Goal: Task Accomplishment & Management: Complete application form

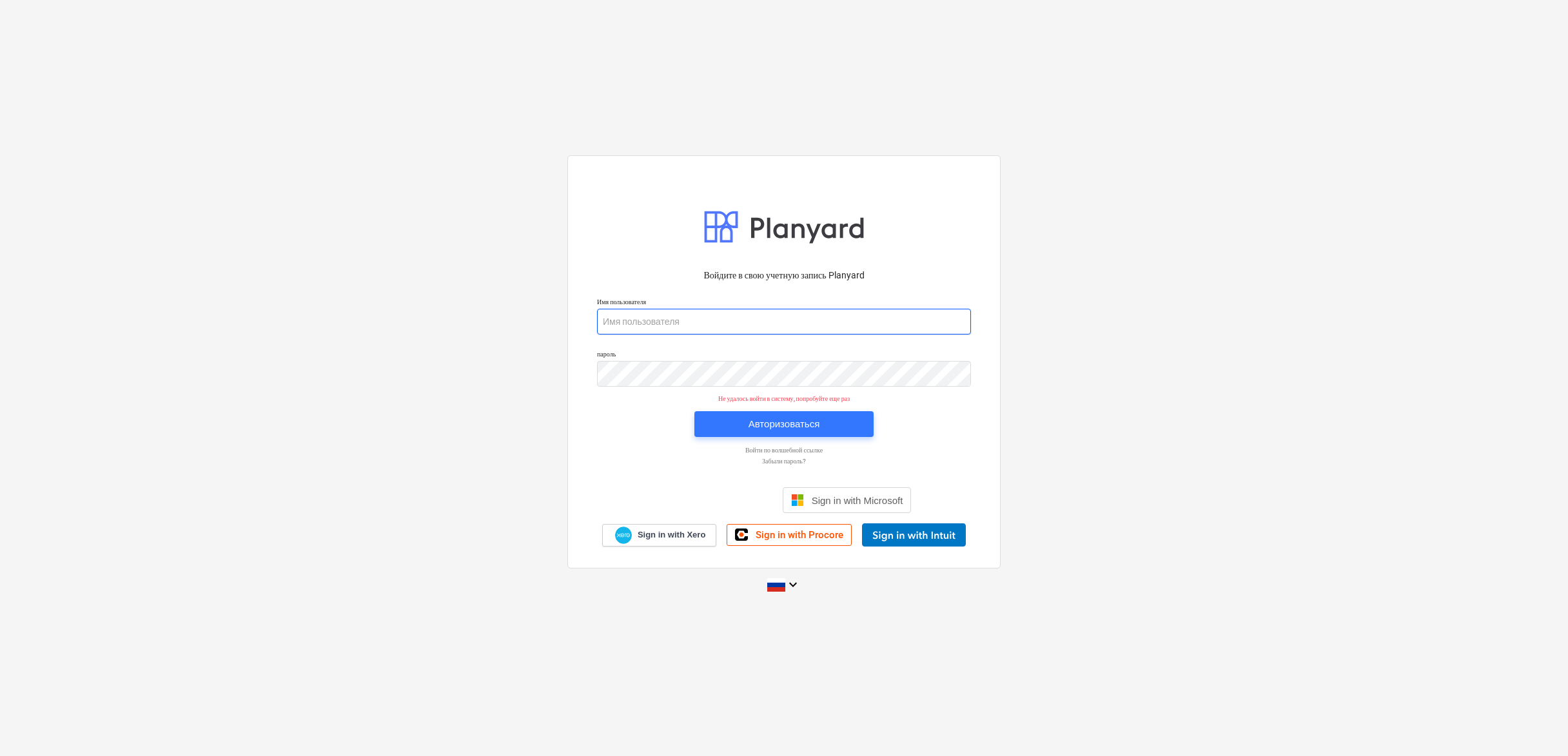
type input "[PERSON_NAME][EMAIL_ADDRESS][DOMAIN_NAME]"
click at [801, 423] on div "Авторизоваться" at bounding box center [784, 424] width 71 height 17
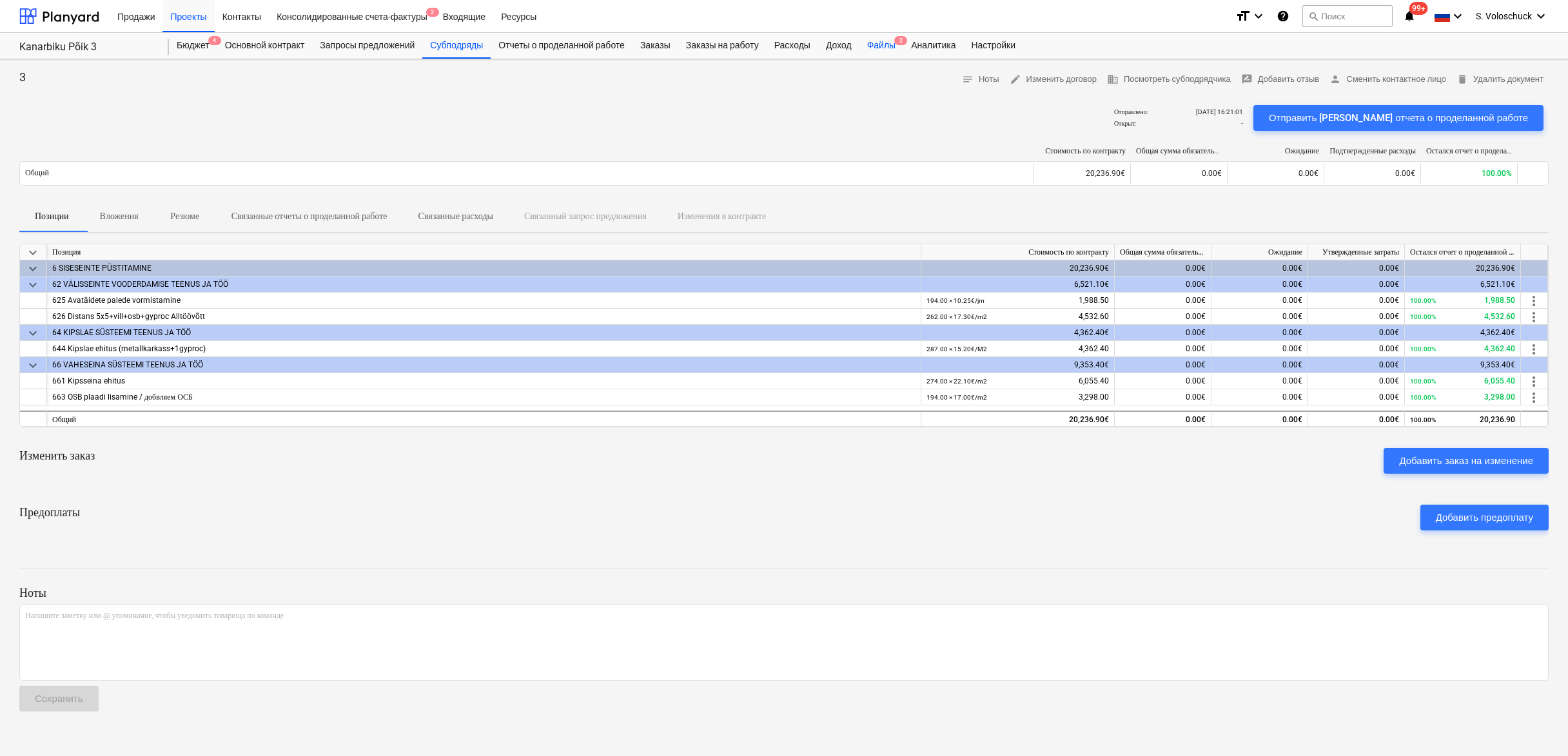
click at [903, 46] on div "Файлы 2" at bounding box center [881, 45] width 44 height 26
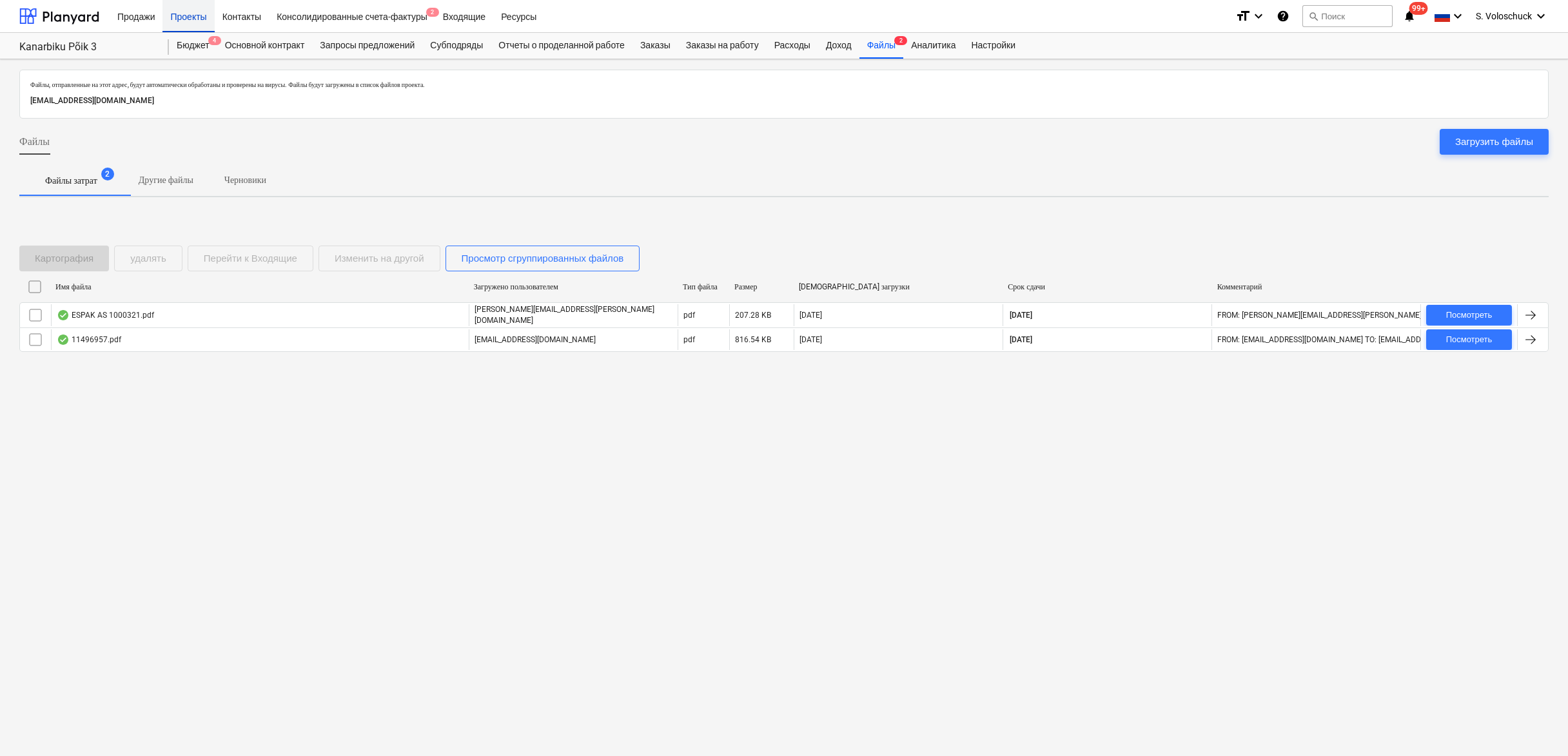
click at [214, 17] on div "Проекты" at bounding box center [188, 16] width 52 height 33
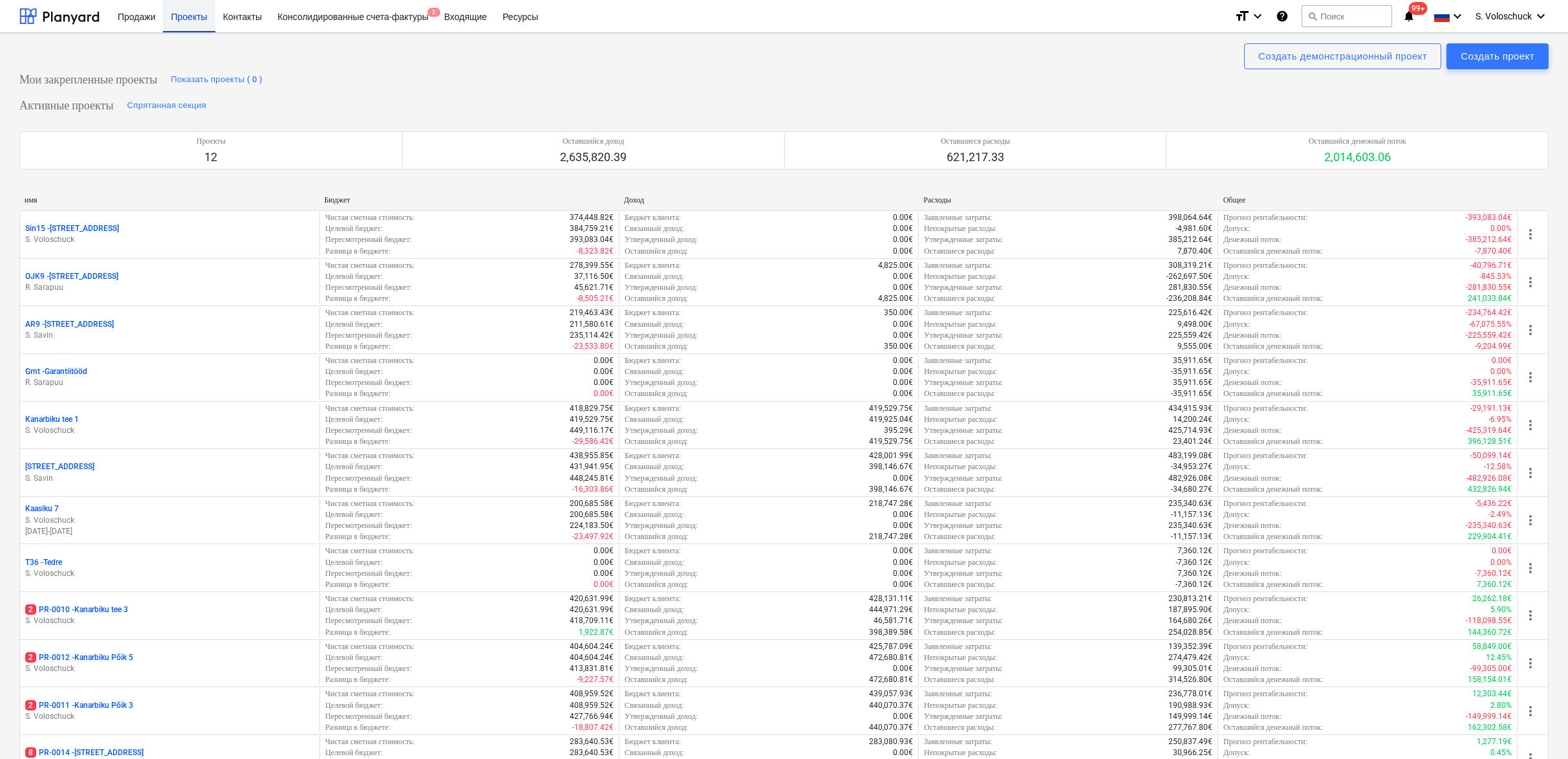
click at [196, 18] on div "Проекты" at bounding box center [189, 16] width 52 height 33
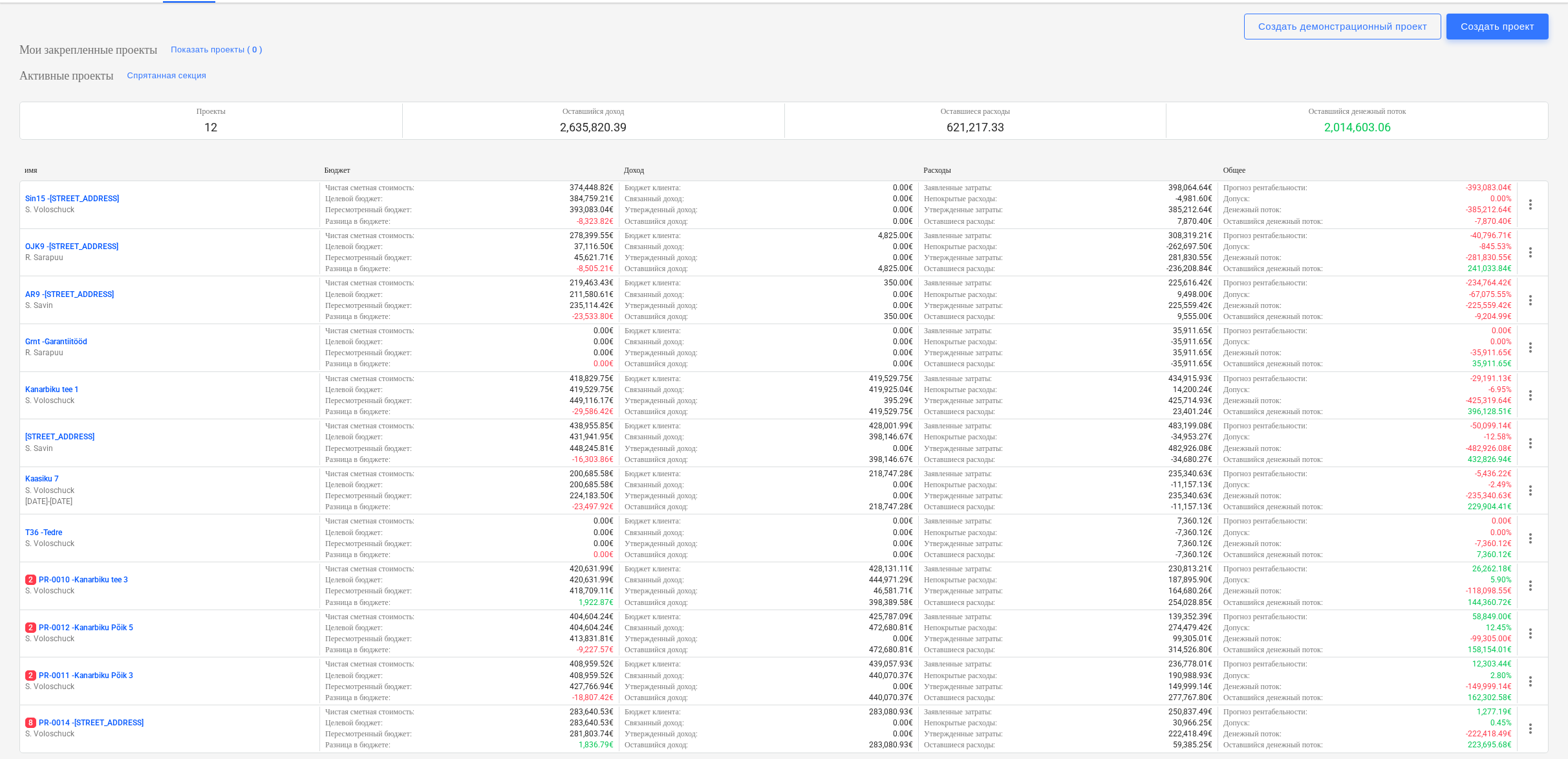
scroll to position [481, 0]
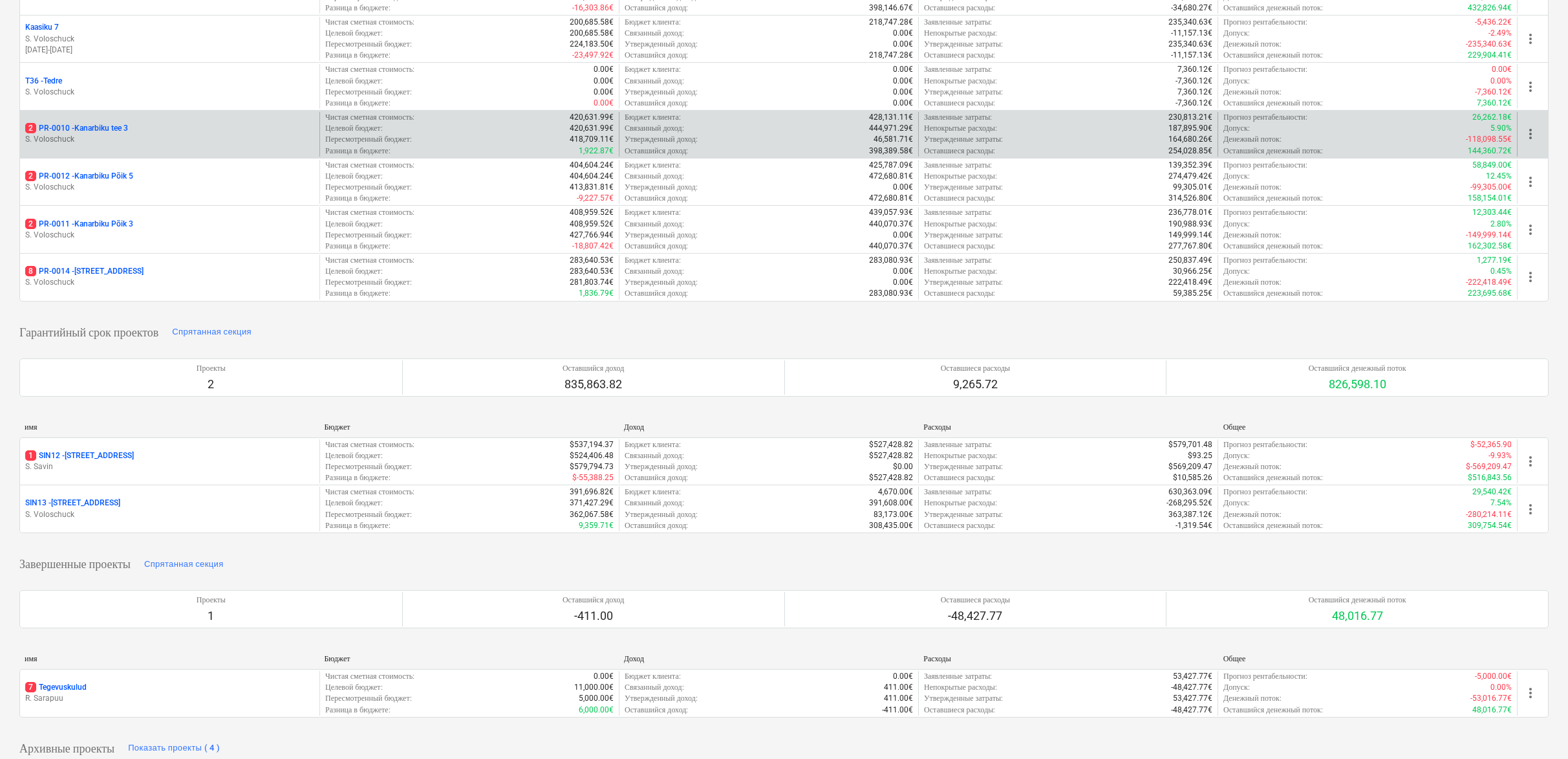
click at [162, 135] on p "S. Voloschuck" at bounding box center [170, 139] width 289 height 11
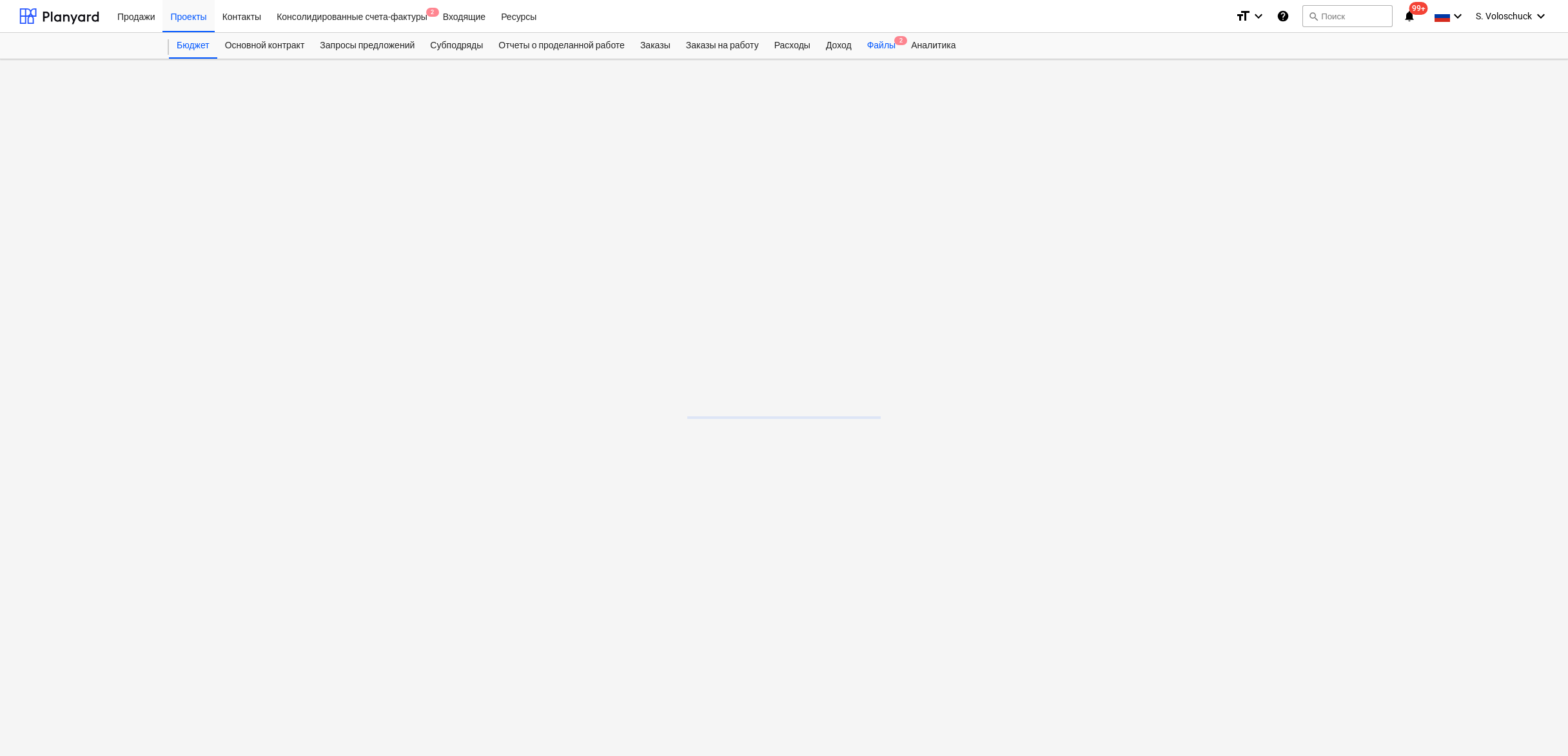
click at [902, 44] on div "Файлы 2" at bounding box center [881, 45] width 44 height 26
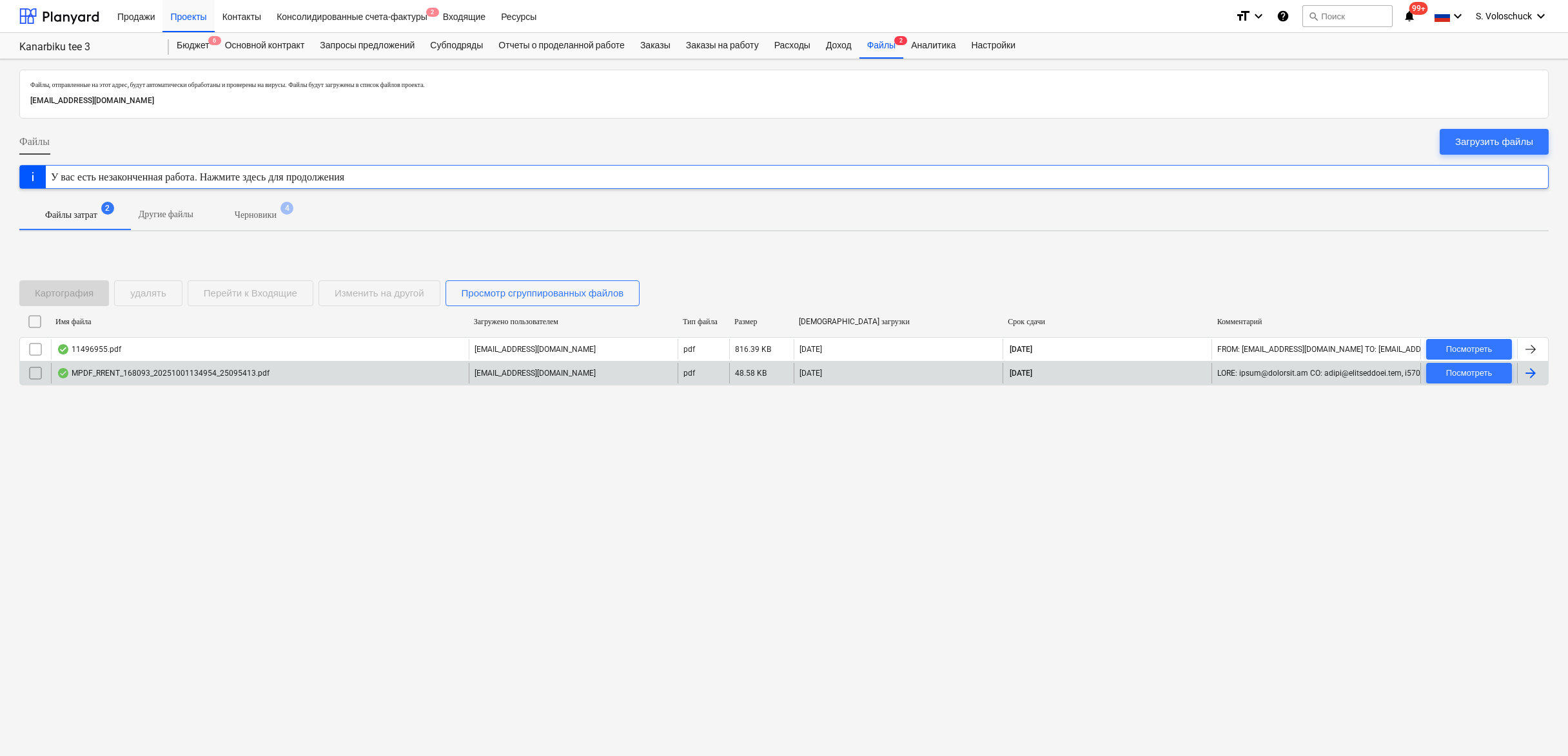
click at [260, 373] on div "MPDF_RRENT_168093_20251001134954_25095413.pdf" at bounding box center [163, 373] width 213 height 10
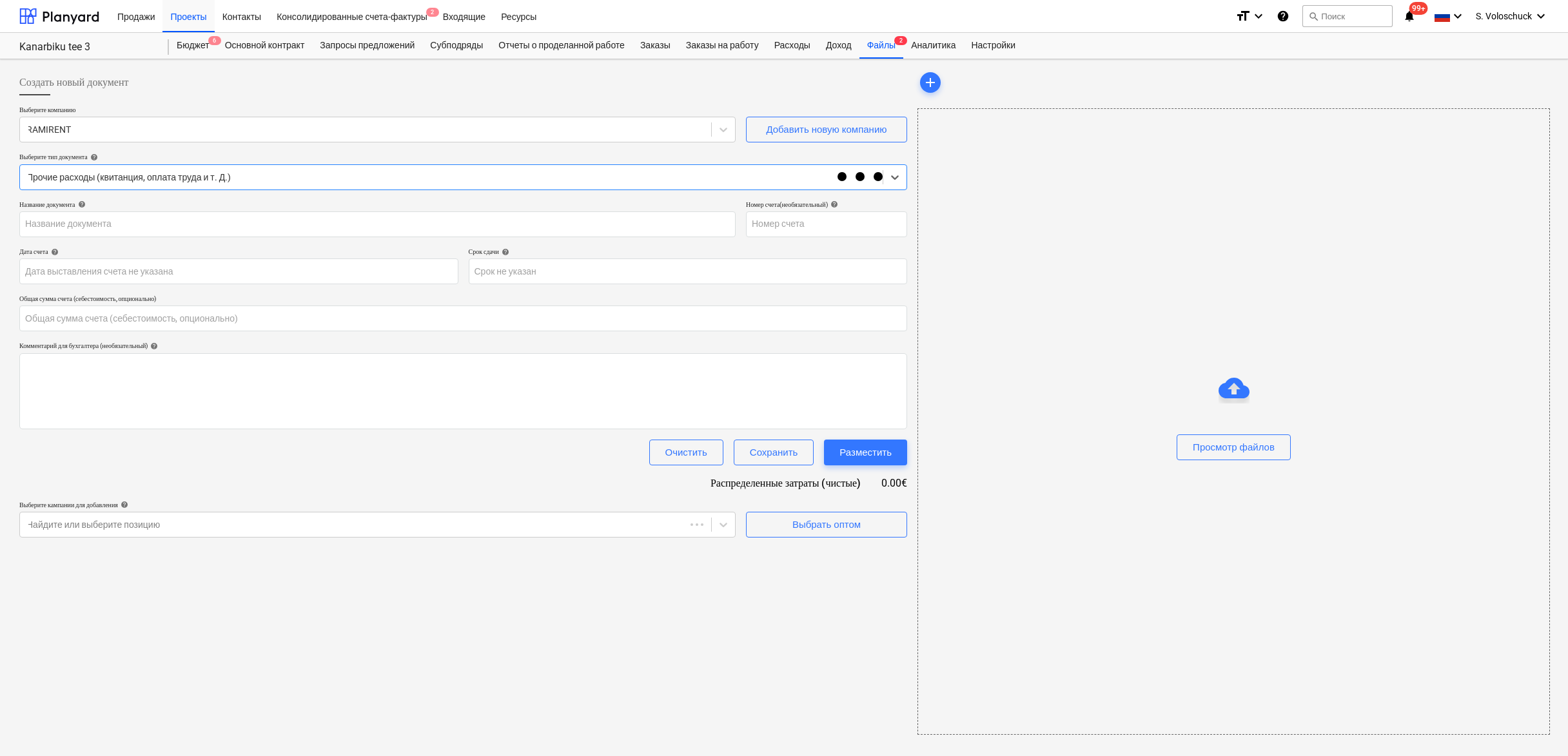
type input "0.00"
type input "25095413"
type input "[DATE]"
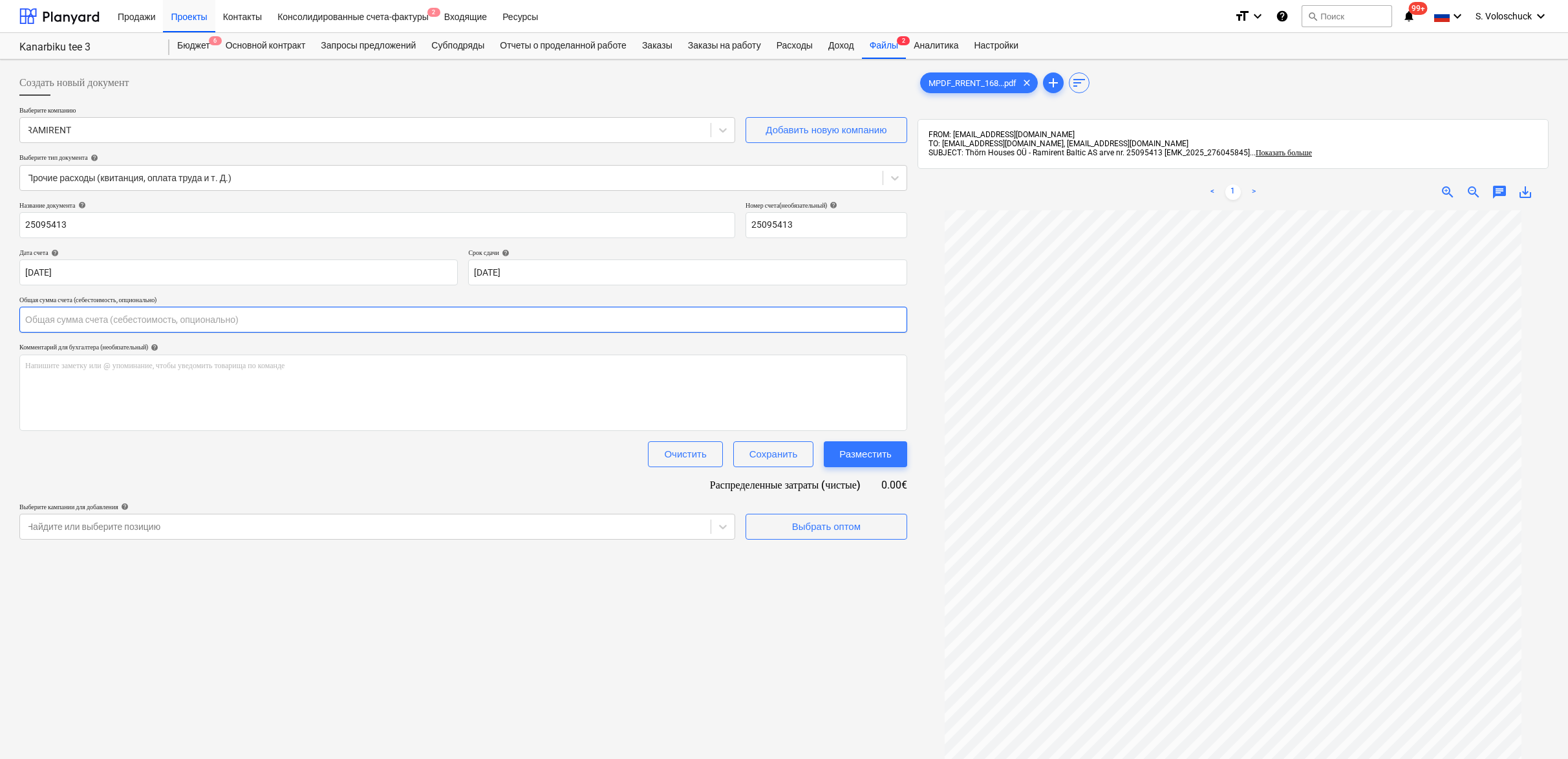
click at [168, 314] on input "text" at bounding box center [463, 319] width 888 height 26
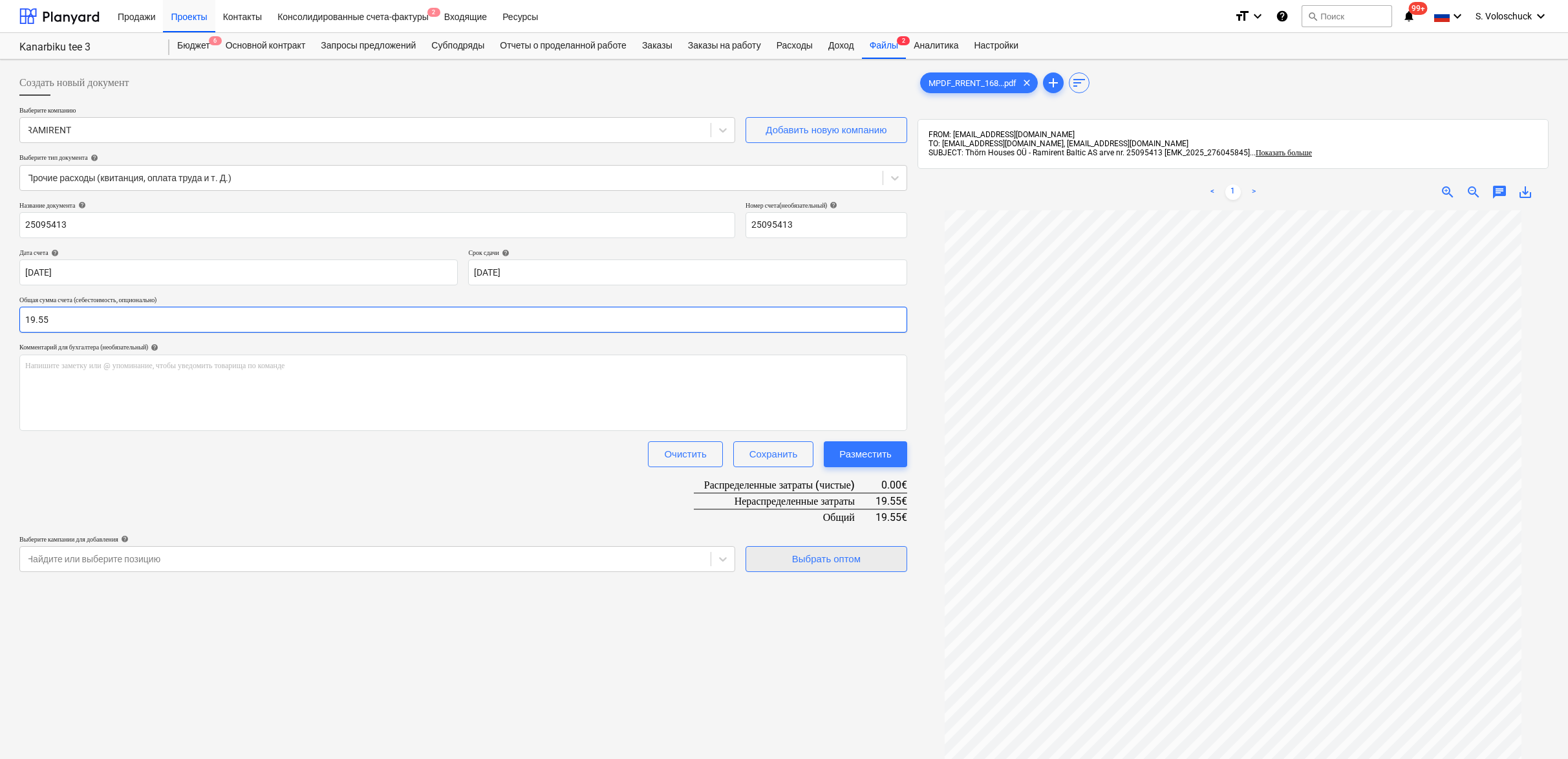
type input "19.55"
click at [841, 561] on div "Выбрать оптом" at bounding box center [826, 559] width 68 height 17
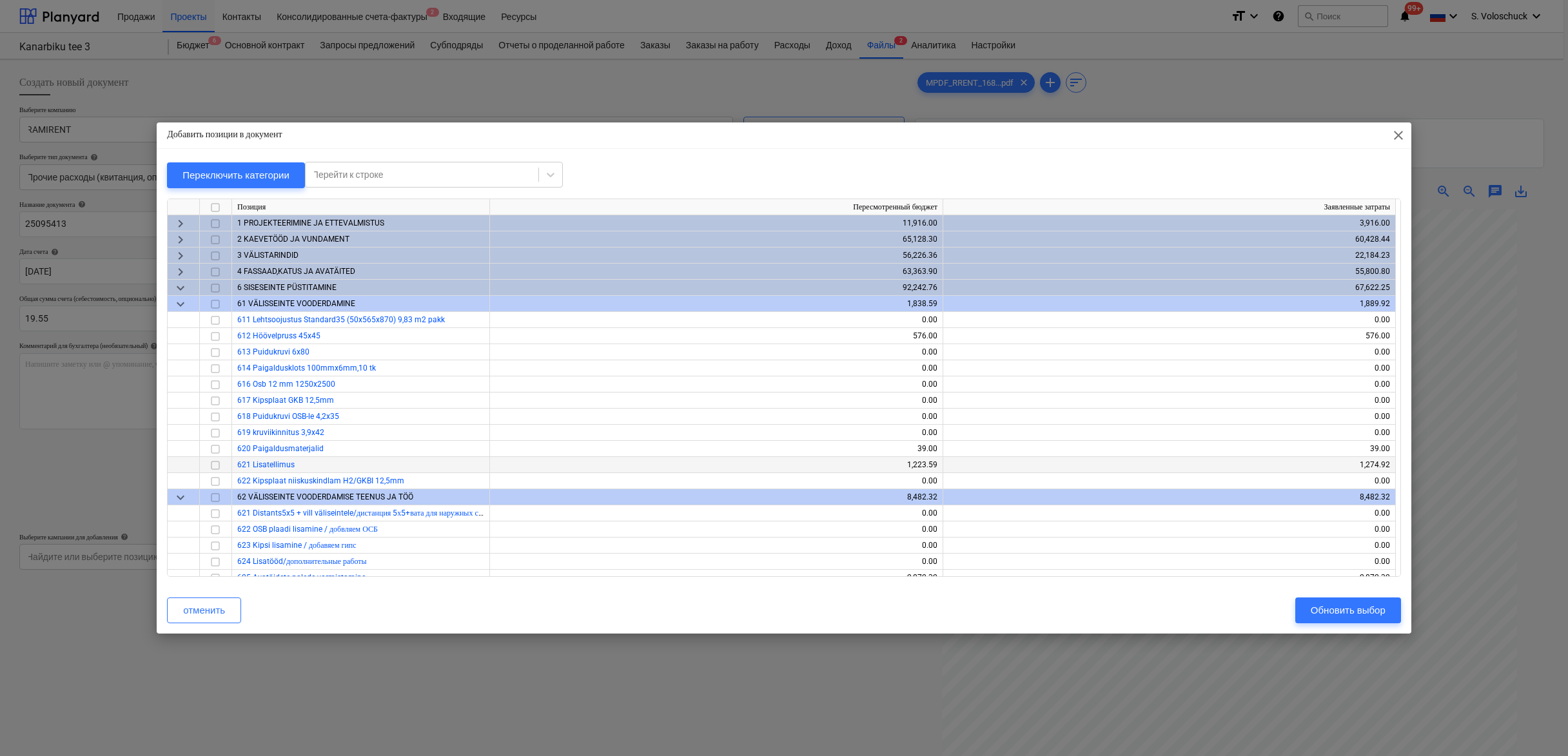
click at [214, 464] on input "checkbox" at bounding box center [216, 465] width 16 height 16
click at [1365, 611] on div "Обновить выбор" at bounding box center [1348, 611] width 75 height 17
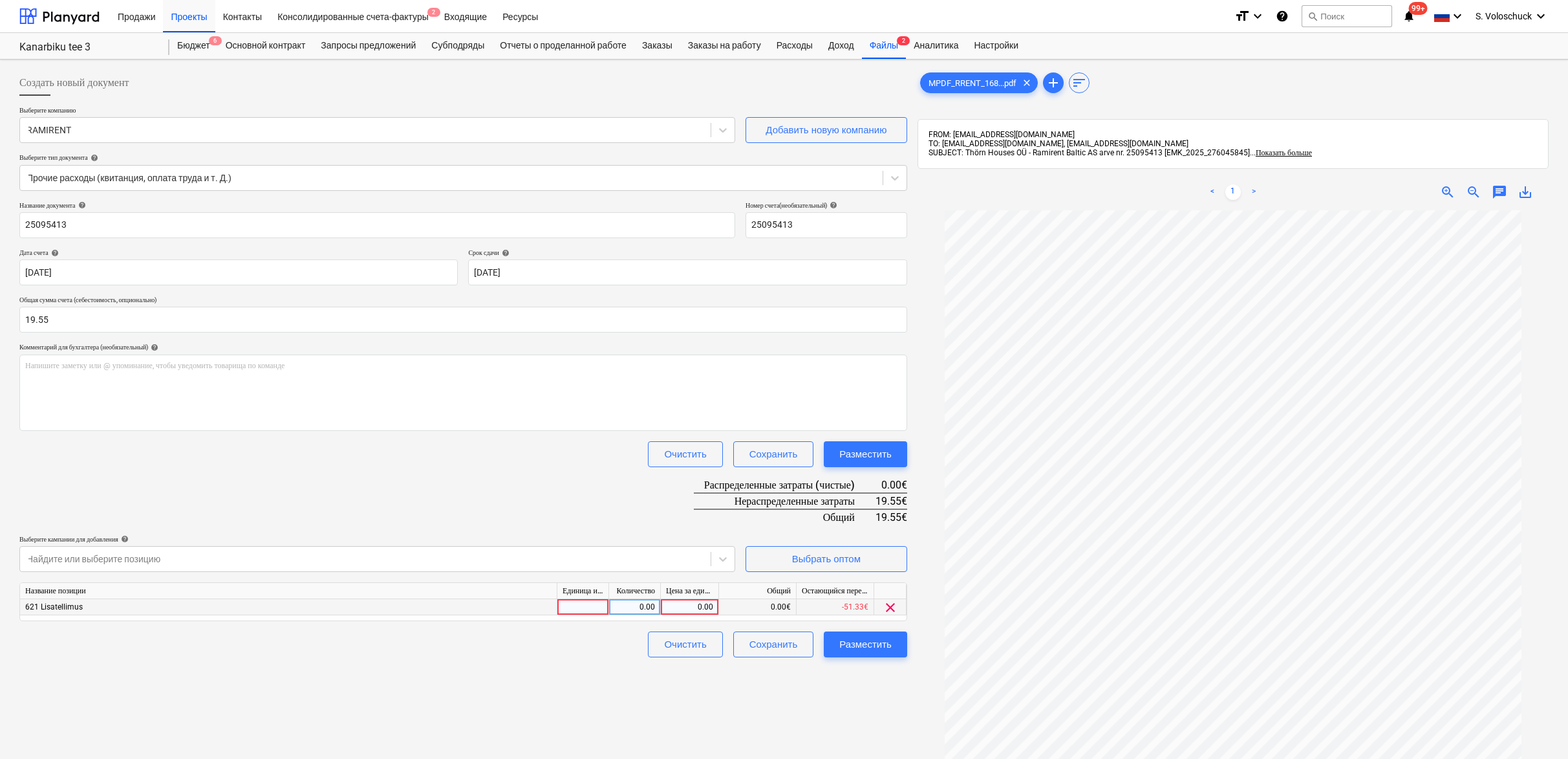
click at [689, 608] on div "0.00" at bounding box center [690, 607] width 47 height 16
type input "19.55"
click at [674, 733] on div "Создать новый документ Выберите компанию RAMIRENT Добавить новую компанию Выбер…" at bounding box center [463, 501] width 898 height 873
click at [881, 641] on div "Разместить" at bounding box center [866, 645] width 53 height 17
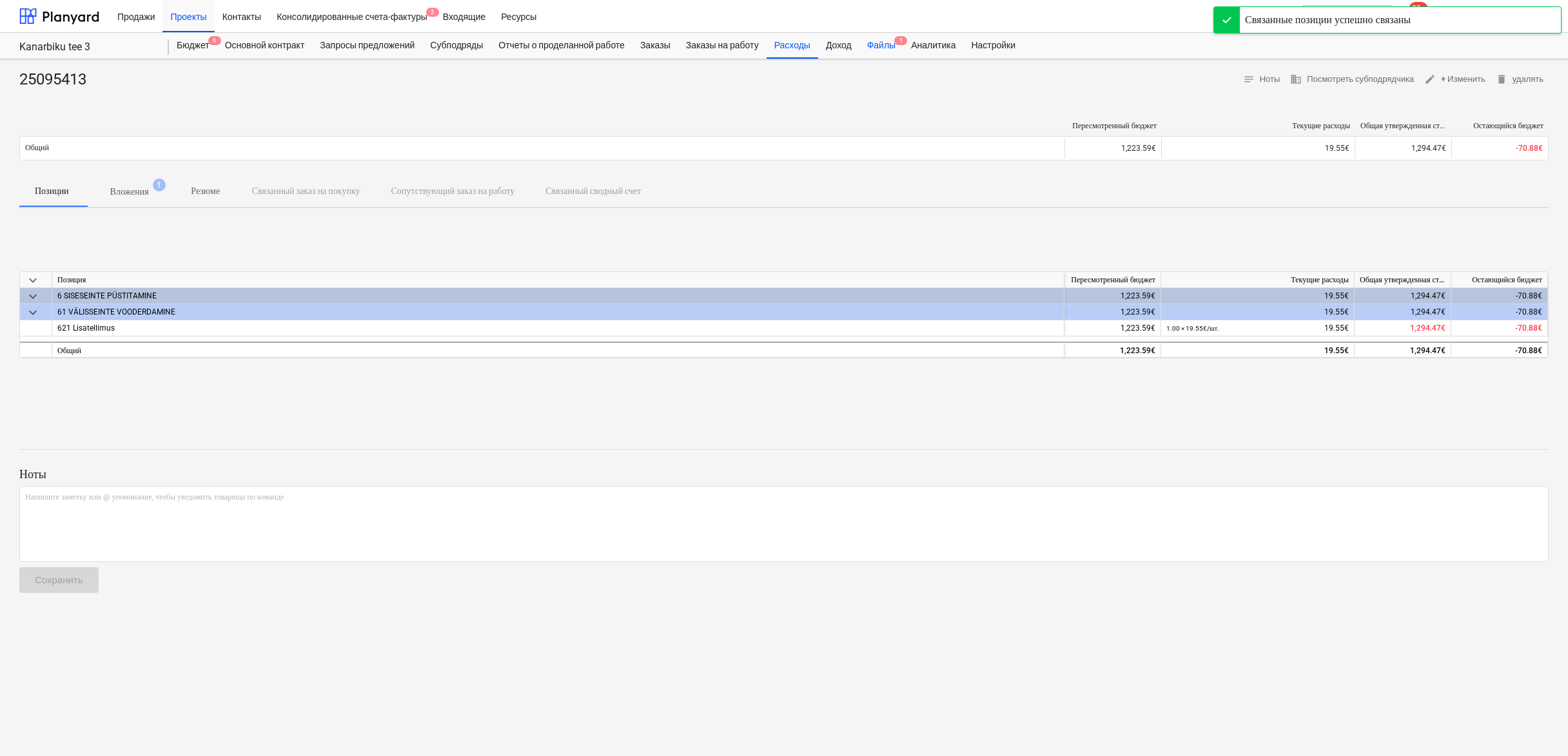
click at [907, 43] on span "1" at bounding box center [901, 41] width 13 height 9
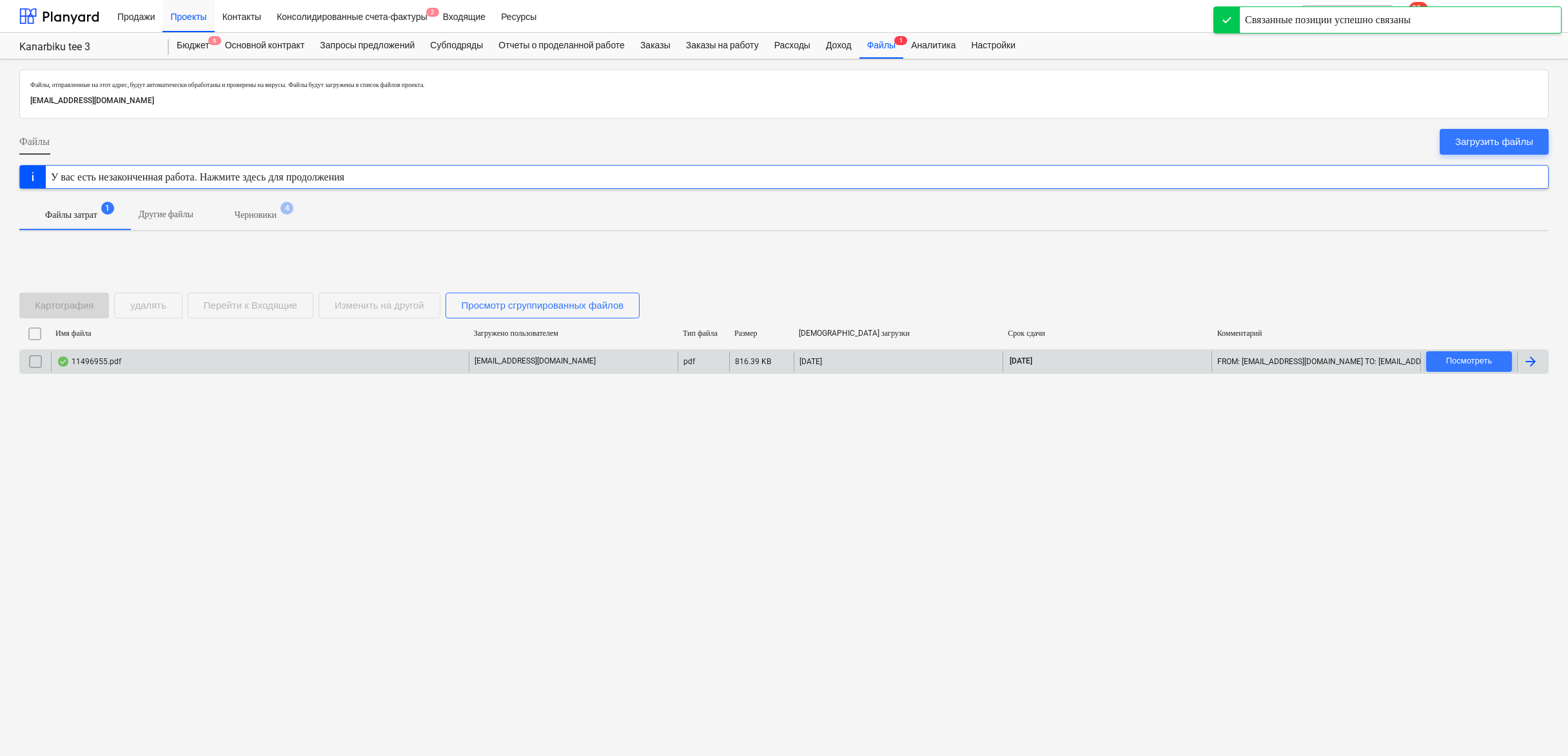
click at [351, 361] on div "11496955.pdf" at bounding box center [260, 361] width 418 height 20
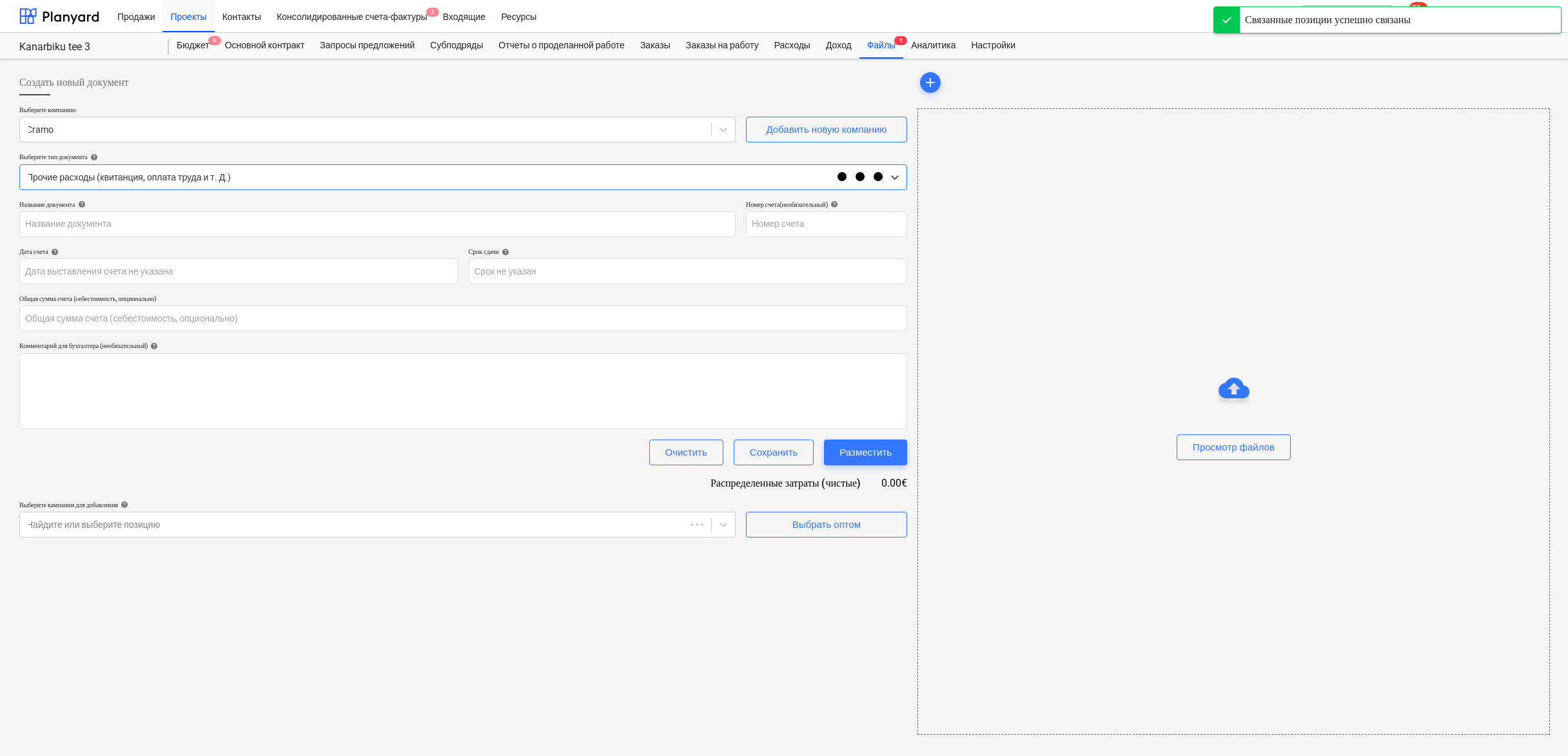
type input "0.00"
drag, startPoint x: 265, startPoint y: 318, endPoint x: 293, endPoint y: 323, distance: 28.4
click at [265, 318] on input "text" at bounding box center [463, 318] width 888 height 26
type input "11496955"
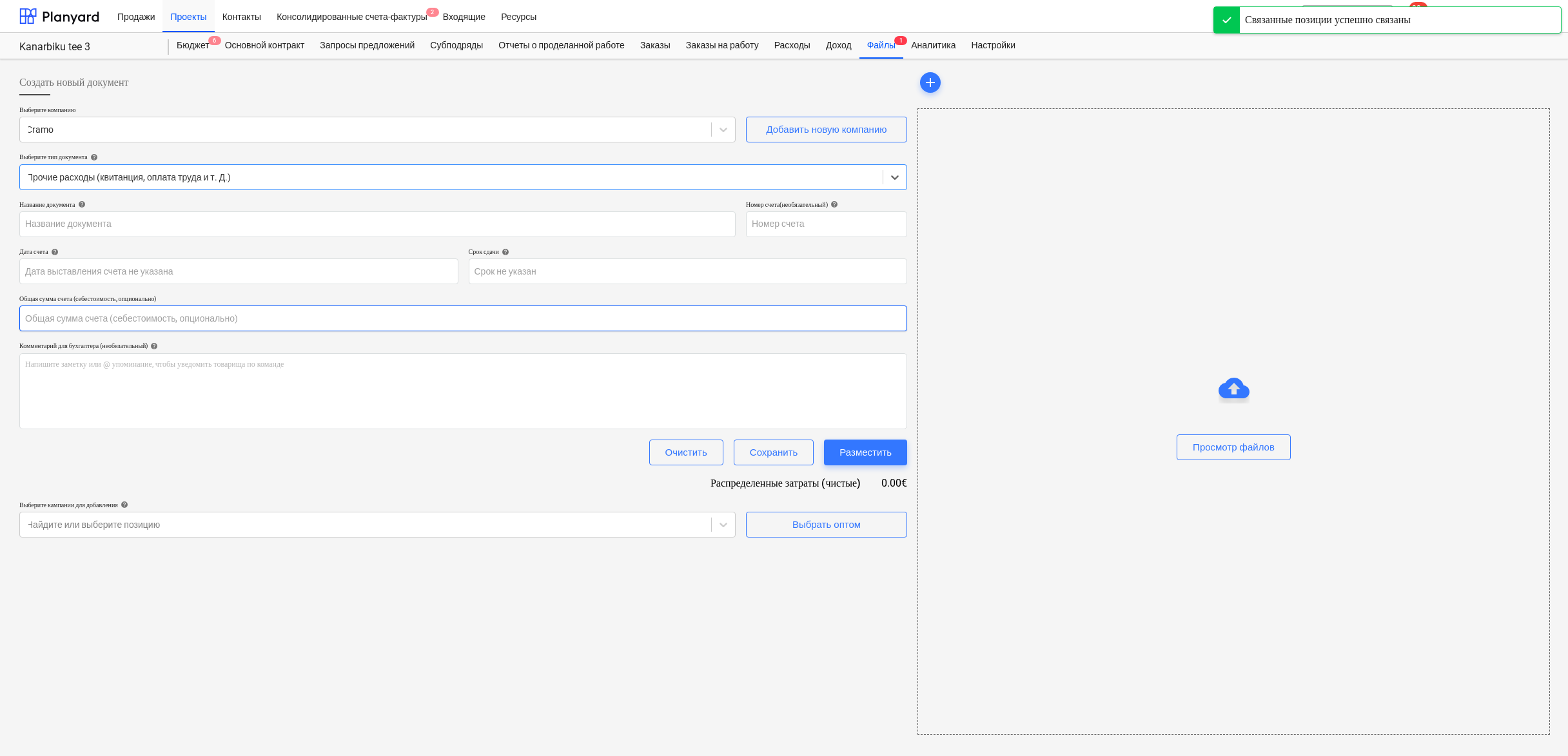
type input "30 Sep 2025"
type input "14 Oct 2025"
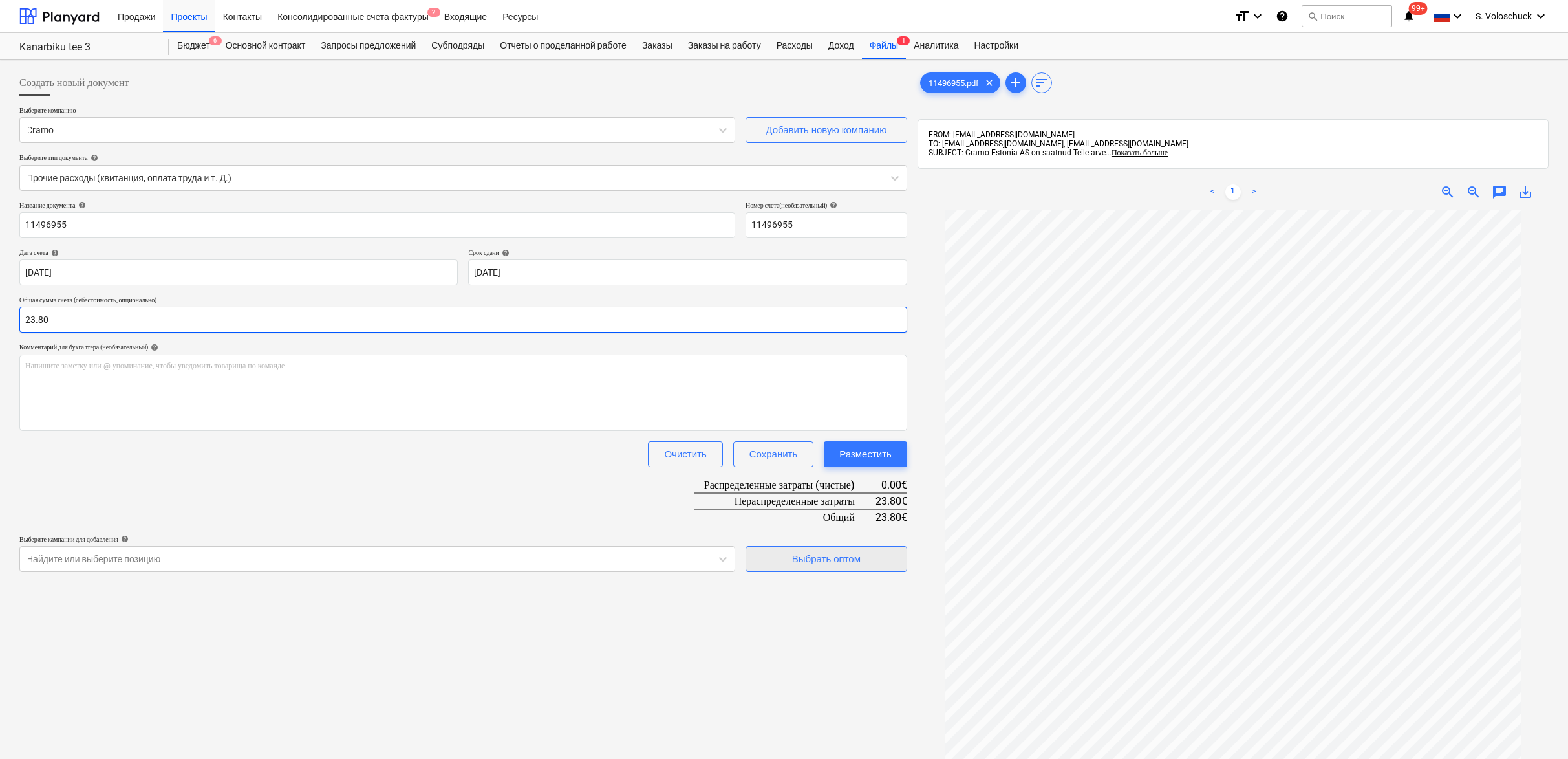
type input "23.80"
click at [817, 559] on div "Выбрать оптом" at bounding box center [826, 559] width 68 height 17
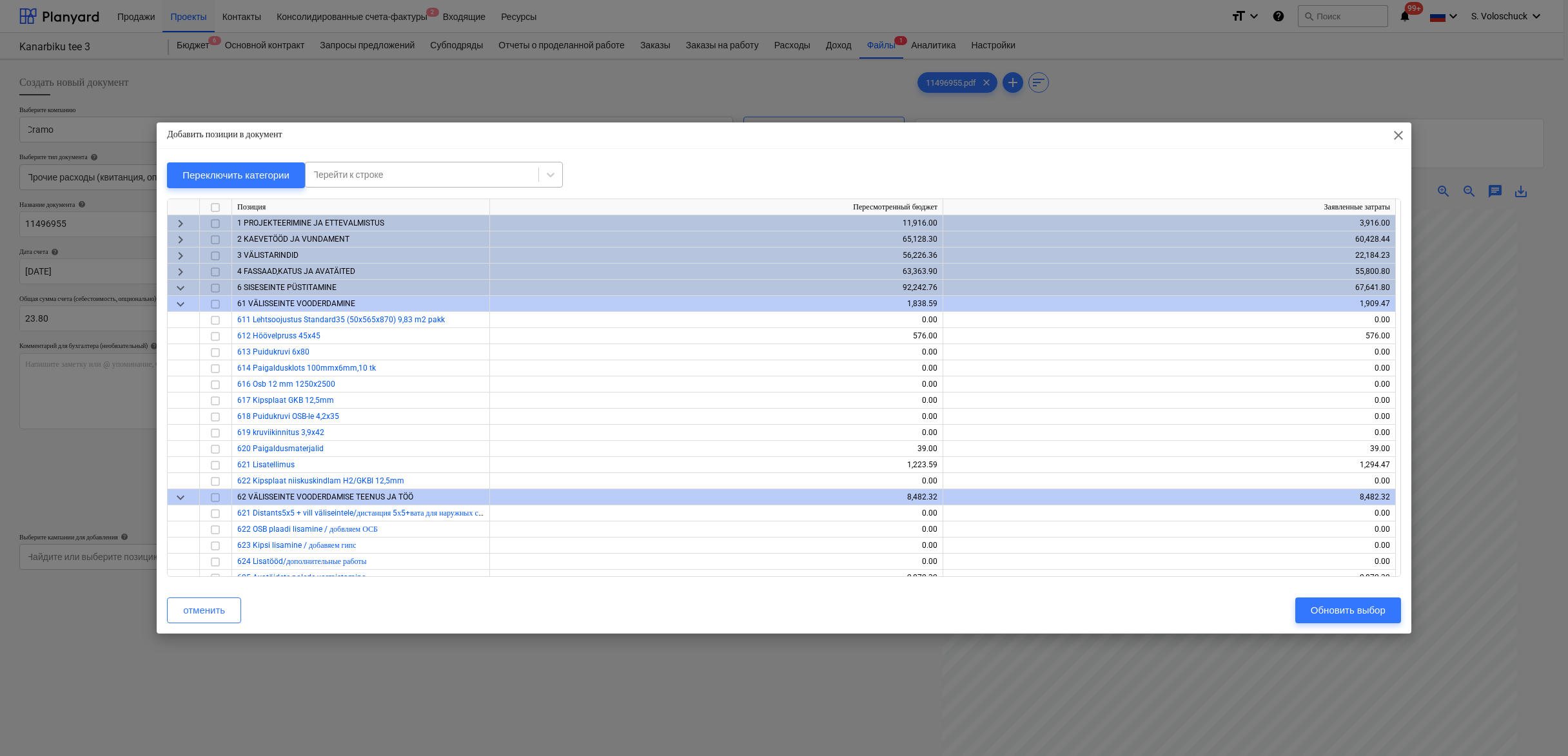
click at [413, 173] on div at bounding box center [421, 175] width 220 height 13
type input "telli"
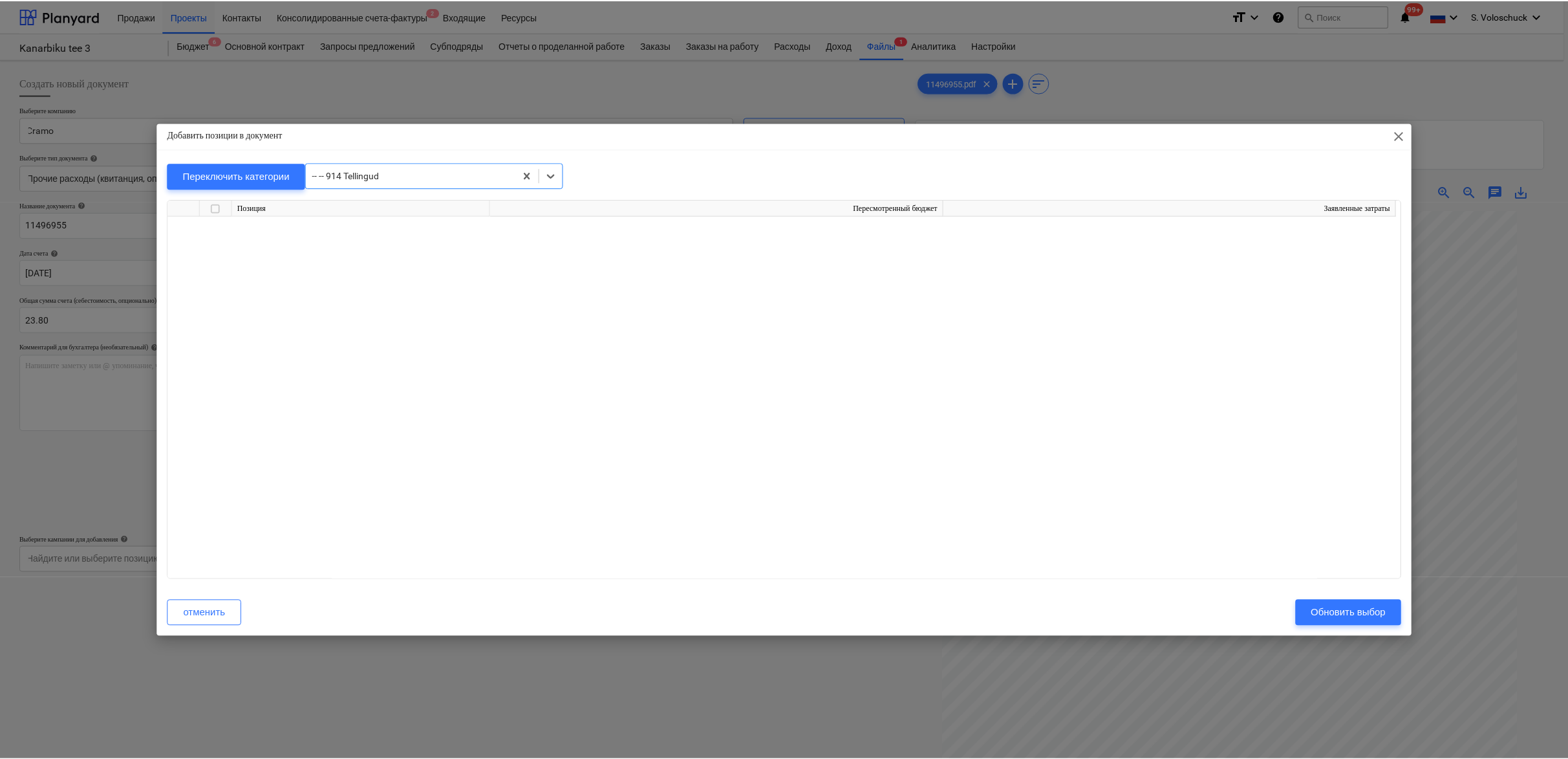
scroll to position [10966, 0]
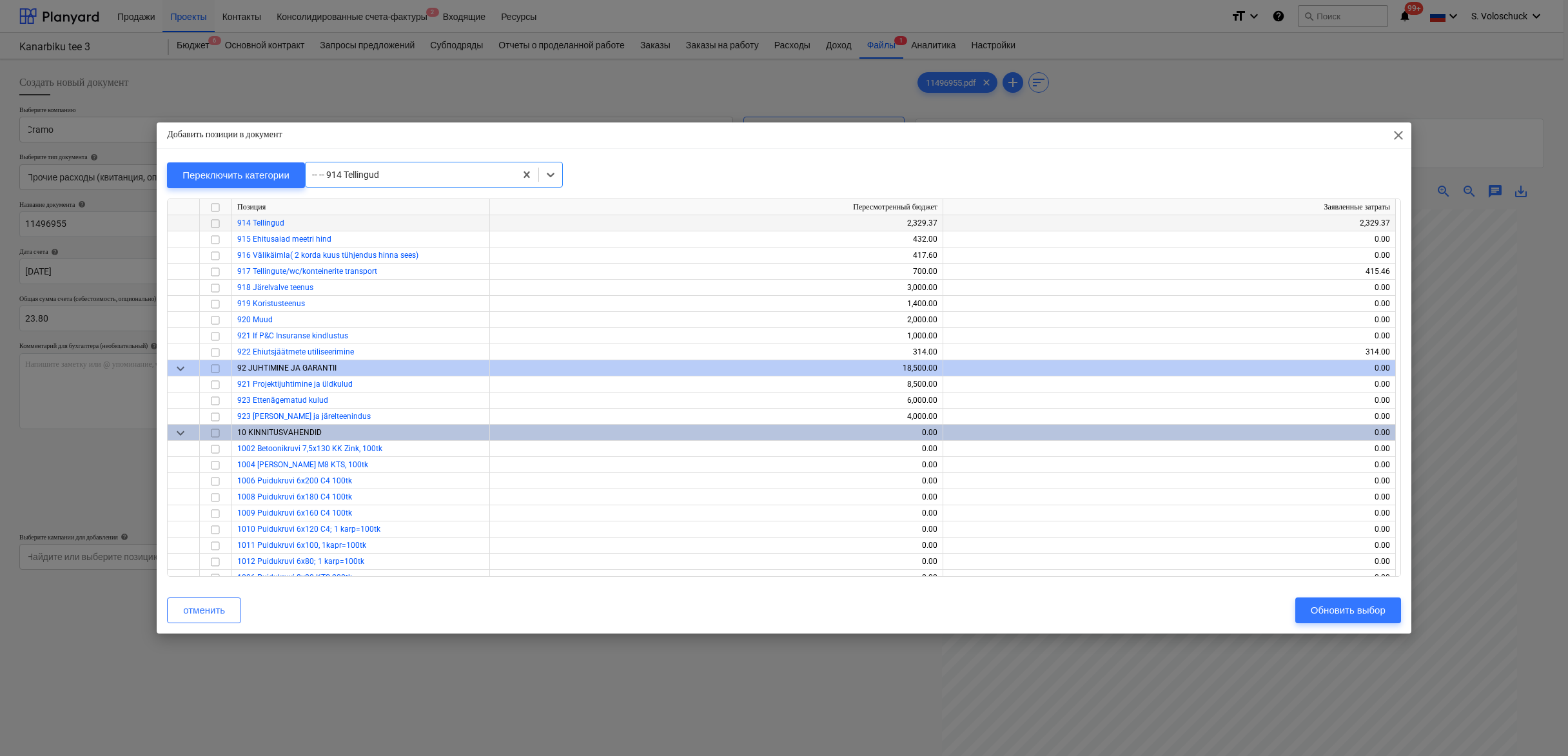
click at [214, 223] on input "checkbox" at bounding box center [216, 224] width 16 height 16
click at [1320, 602] on div "Обновить выбор" at bounding box center [1348, 611] width 75 height 17
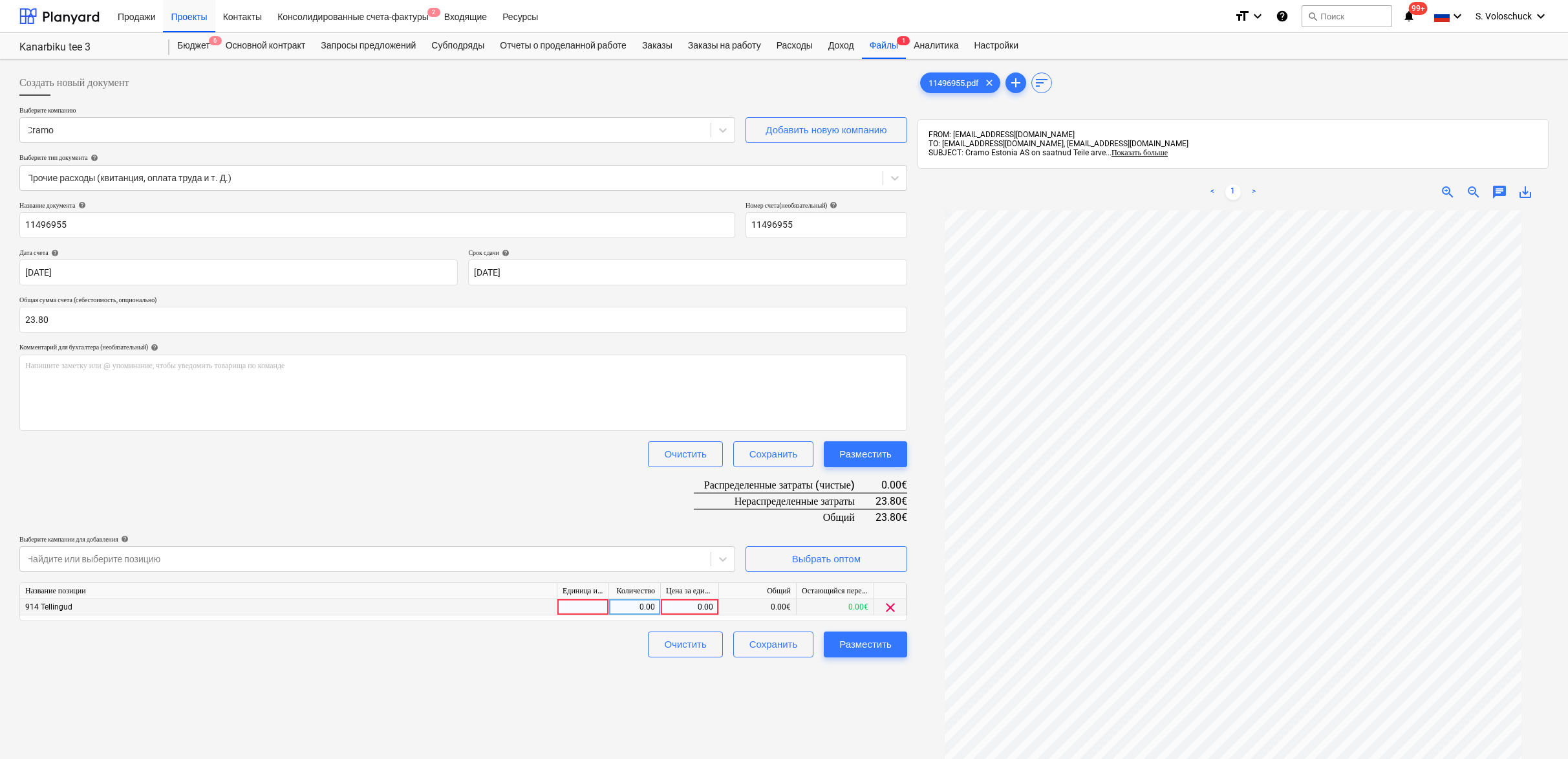
click at [688, 610] on div "0.00" at bounding box center [690, 607] width 47 height 16
type input "23.80"
click at [886, 649] on div "Разместить" at bounding box center [866, 645] width 53 height 17
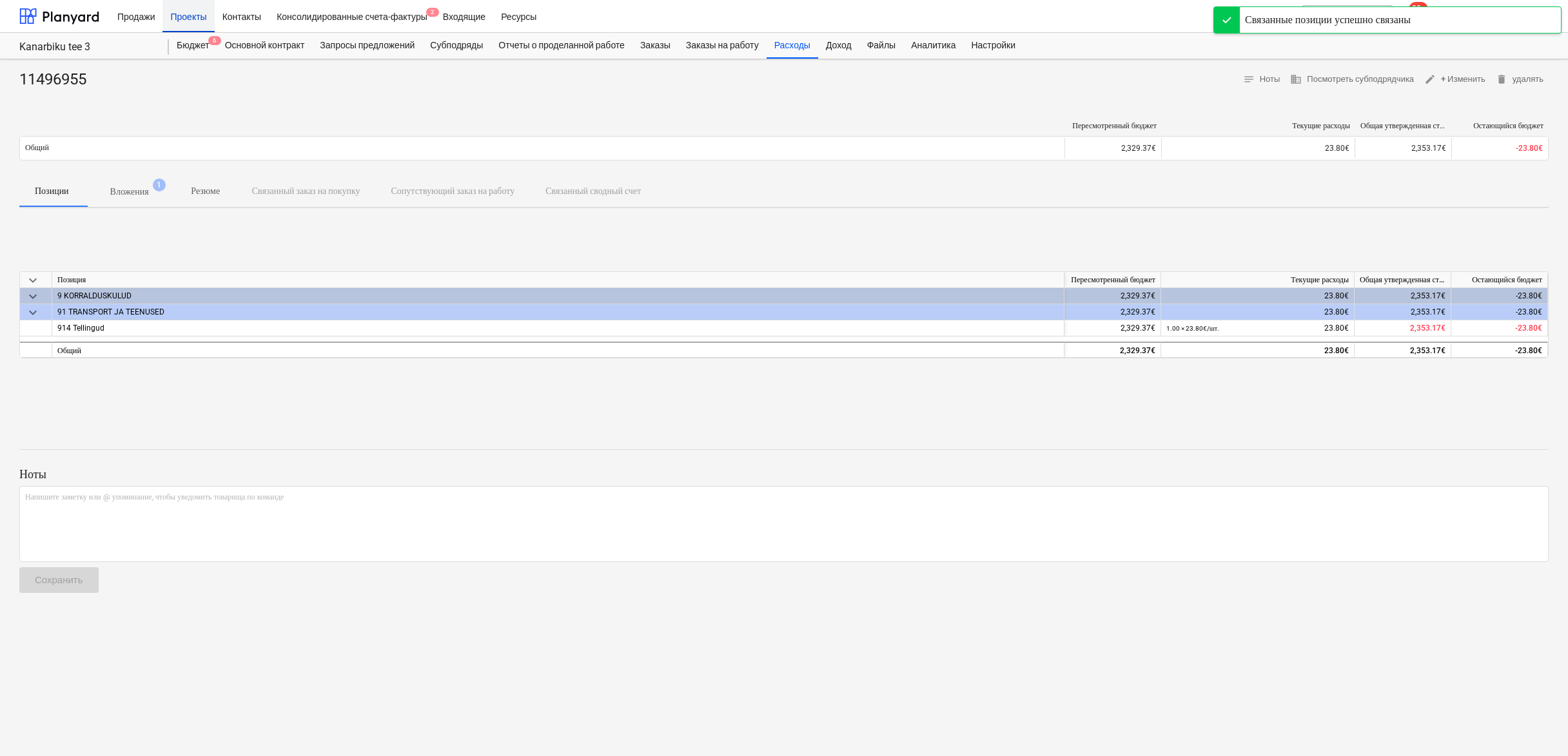
click at [190, 22] on div "Проекты" at bounding box center [188, 16] width 52 height 33
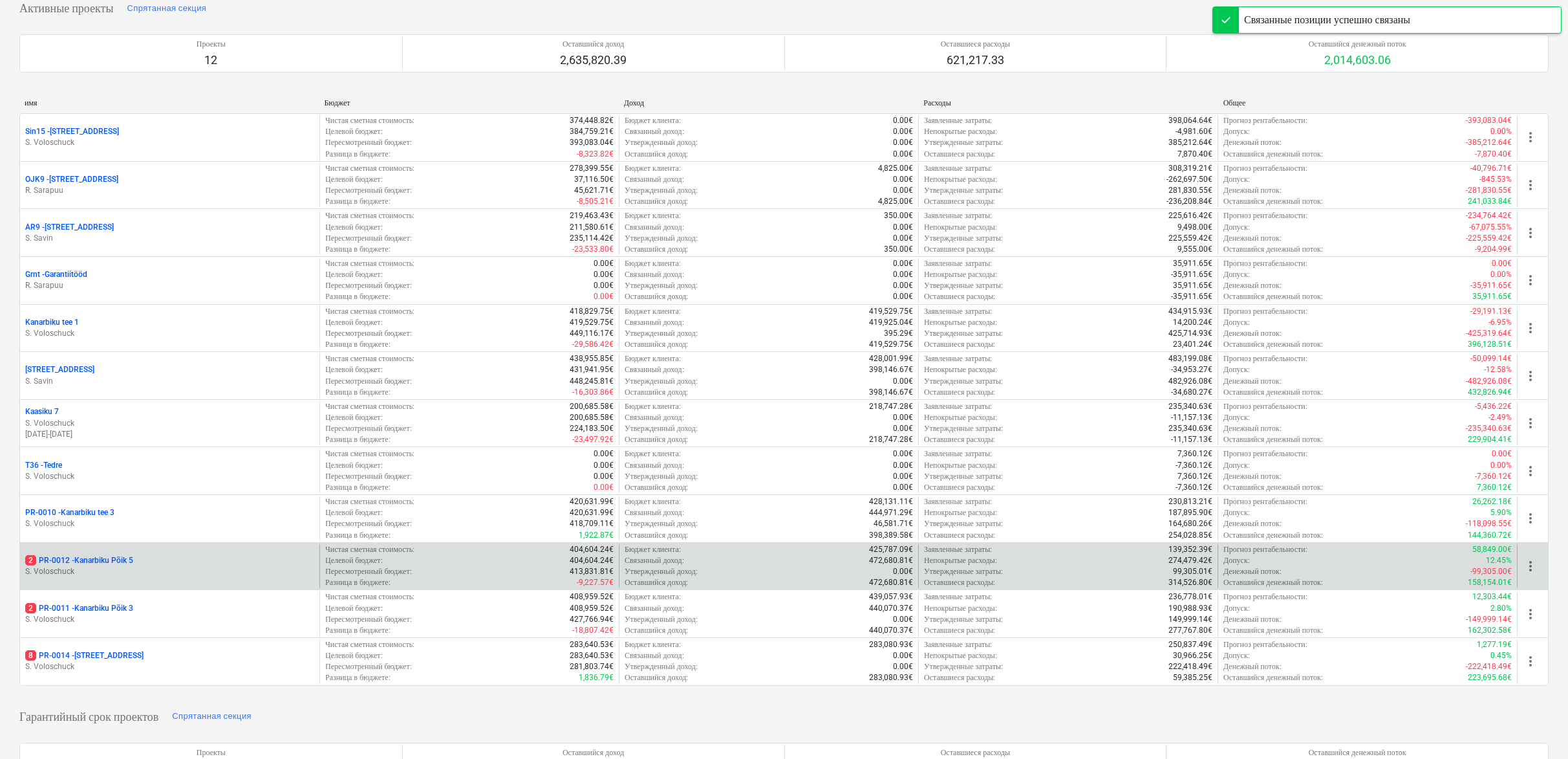
scroll to position [171, 0]
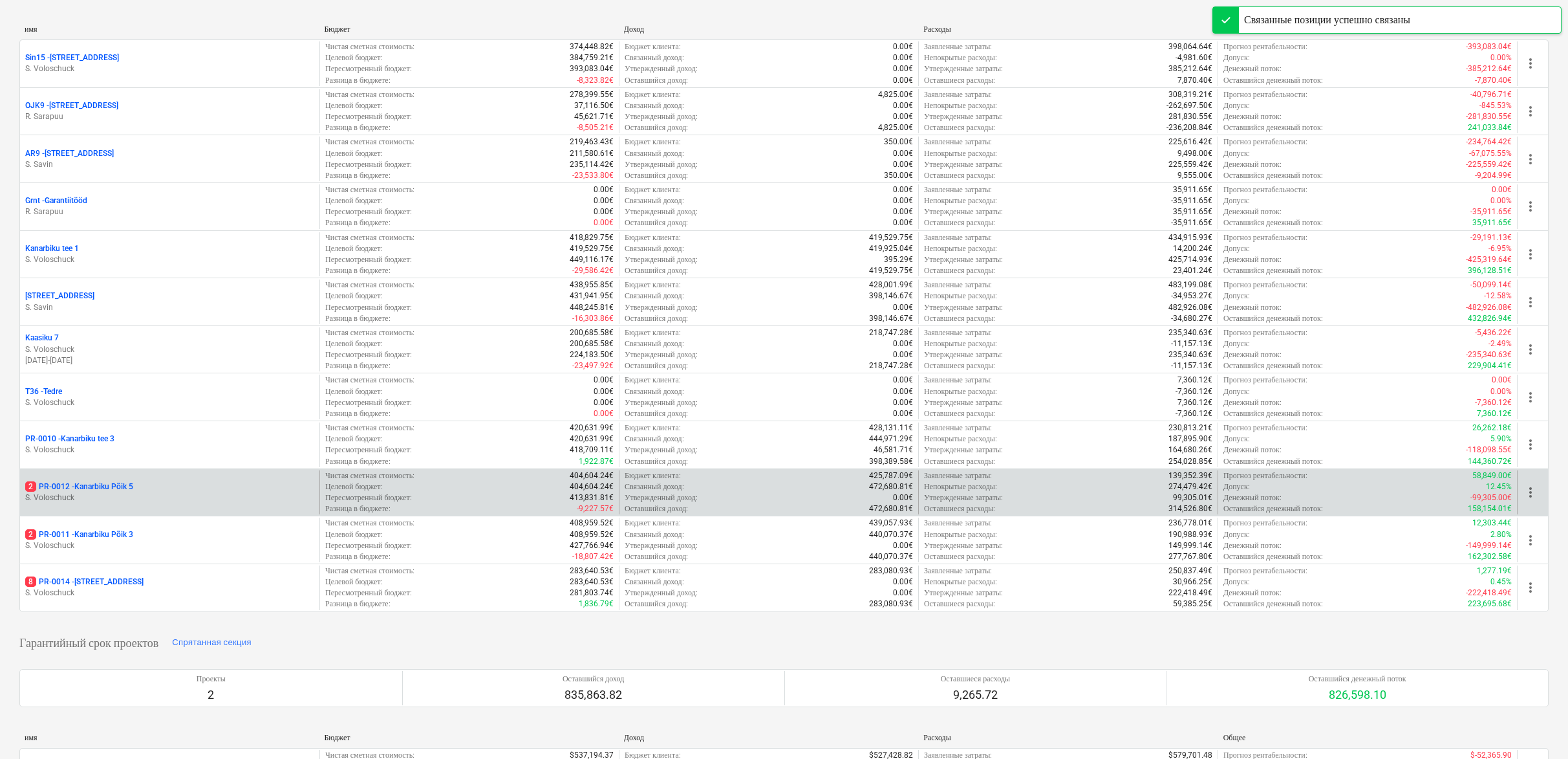
click at [157, 493] on p "S. Voloschuck" at bounding box center [170, 498] width 289 height 11
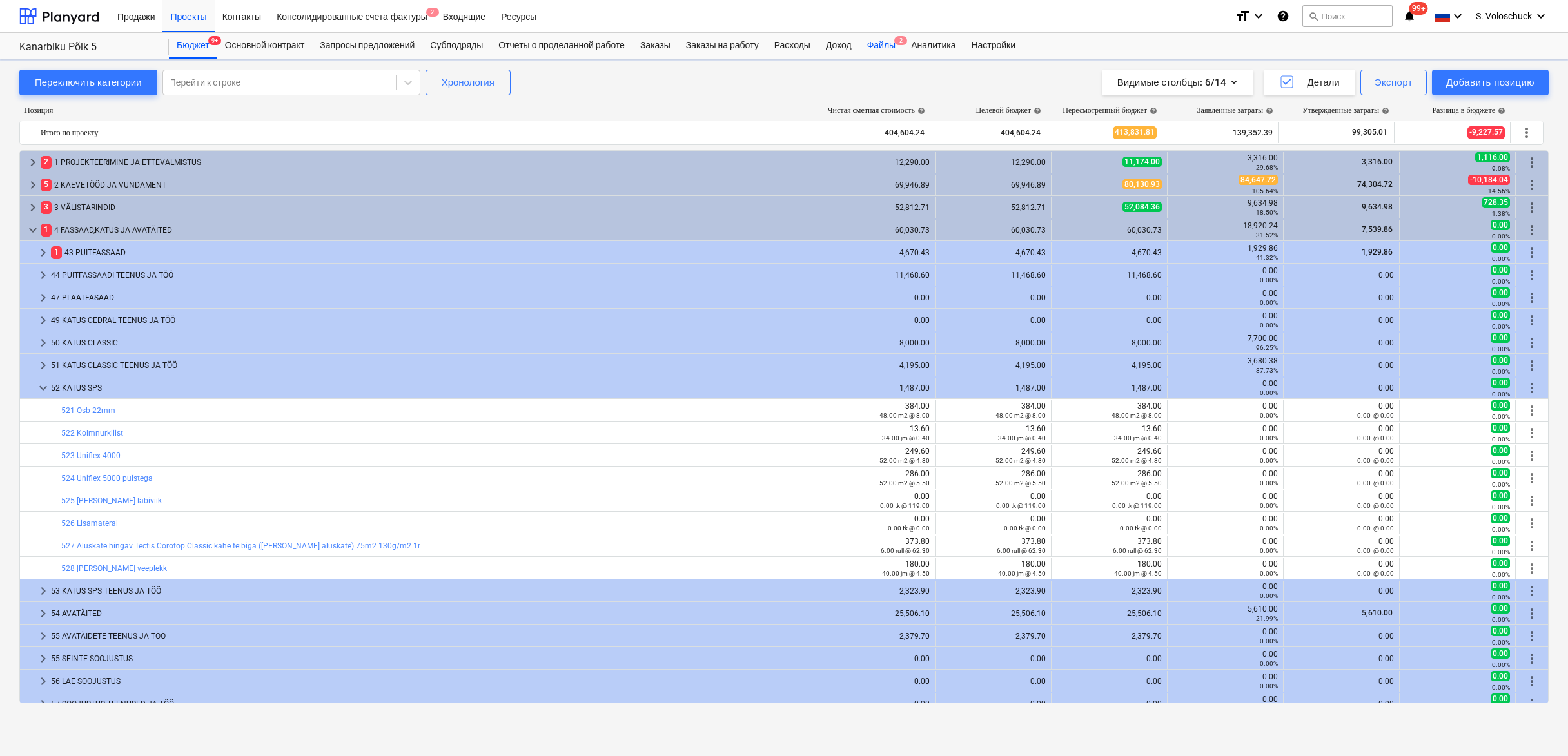
click at [895, 52] on div "Файлы 2" at bounding box center [881, 45] width 44 height 26
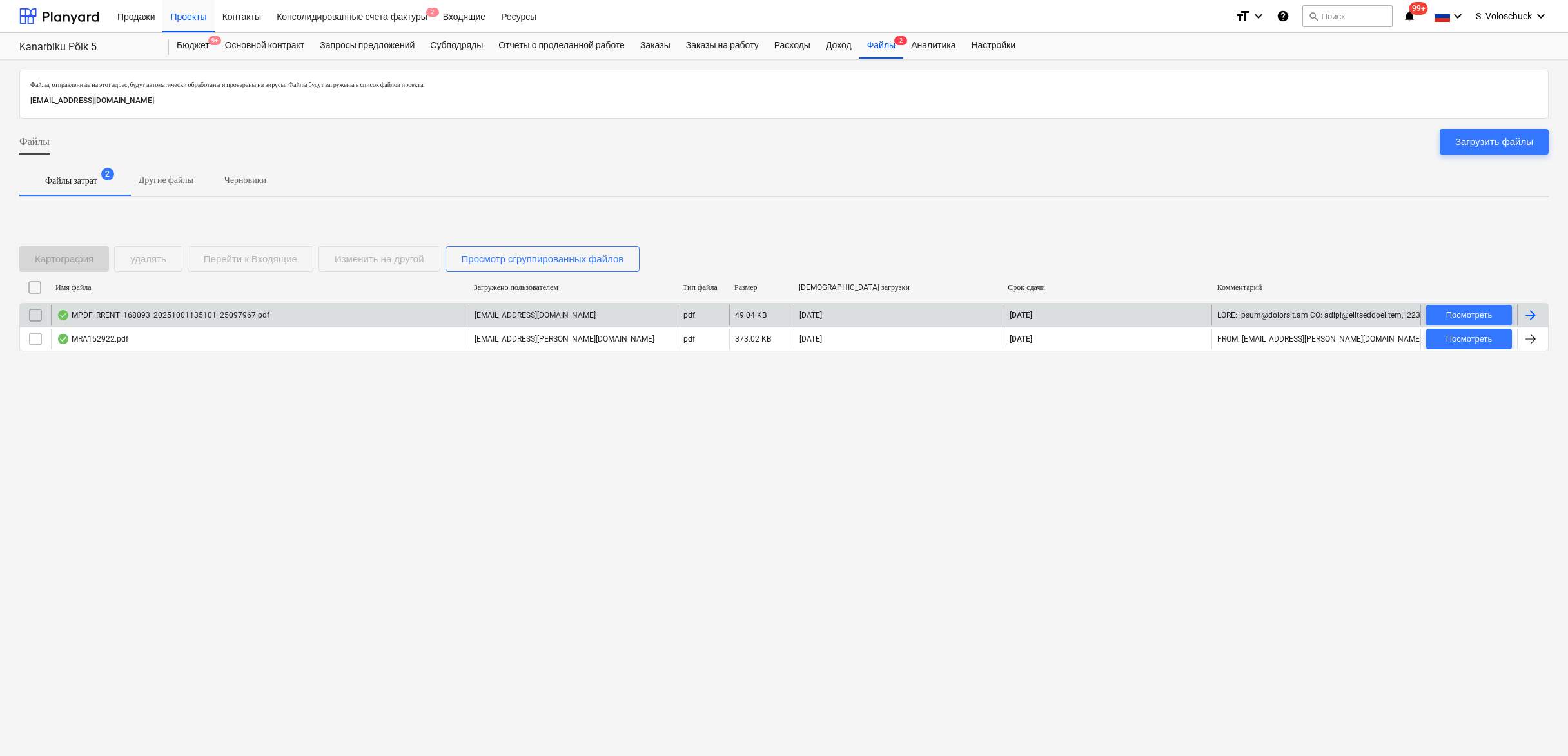
click at [323, 319] on div "MPDF_RRENT_168093_20251001135101_25097967.pdf" at bounding box center [260, 314] width 418 height 20
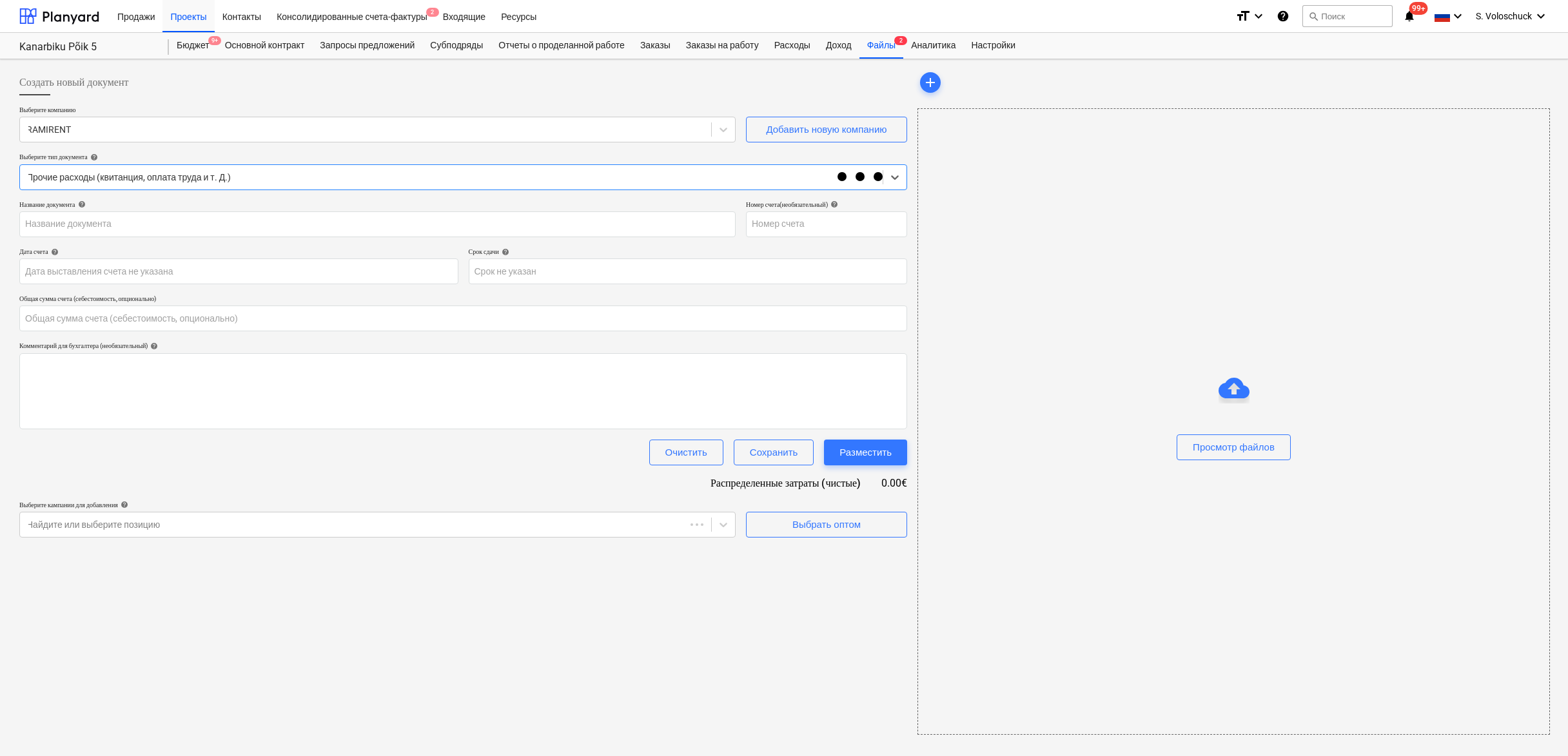
type input "0.00"
type input "25097967"
type input "30 Sep 2025"
type input "14 Oct 2025"
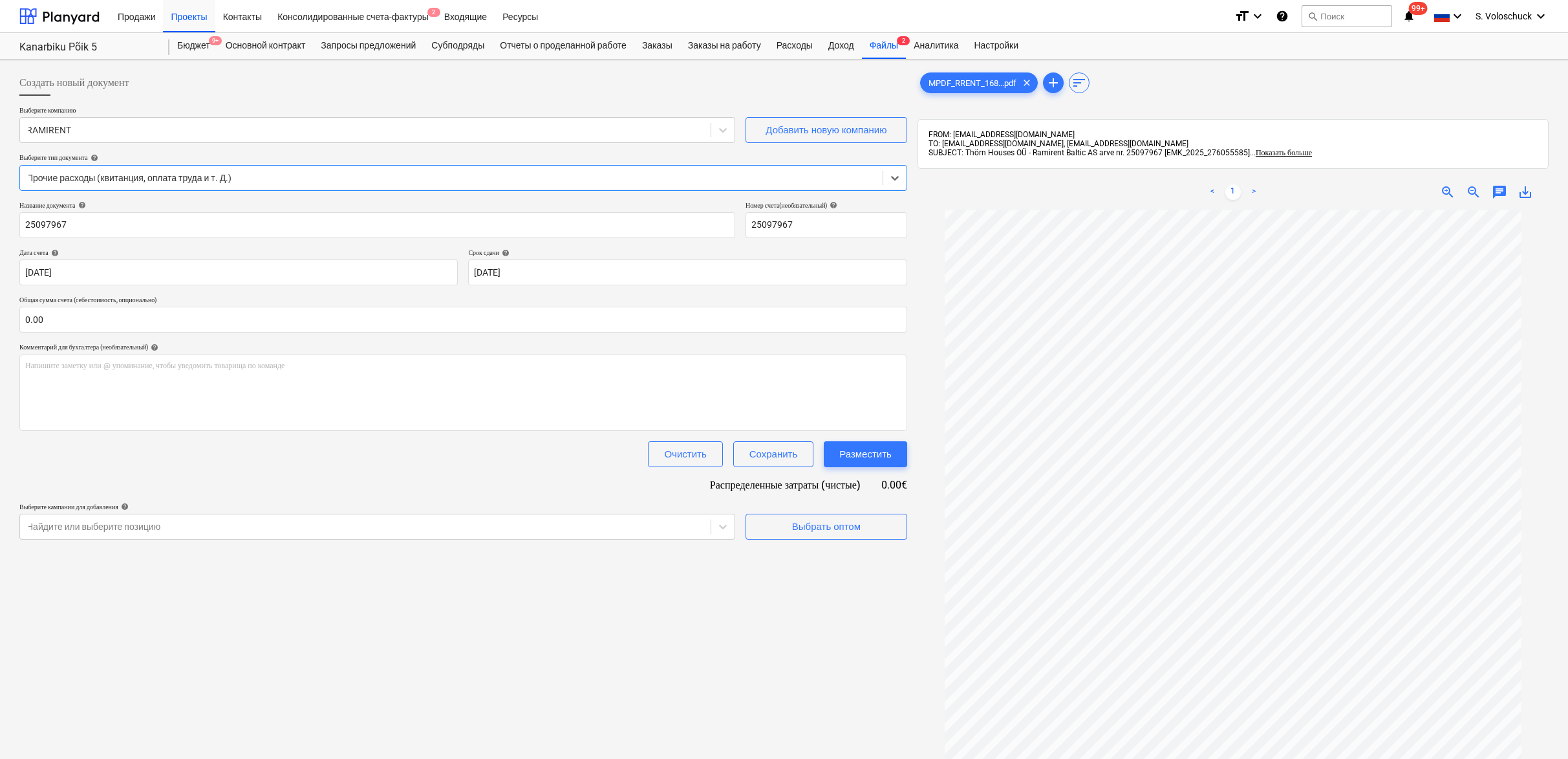
scroll to position [3, 0]
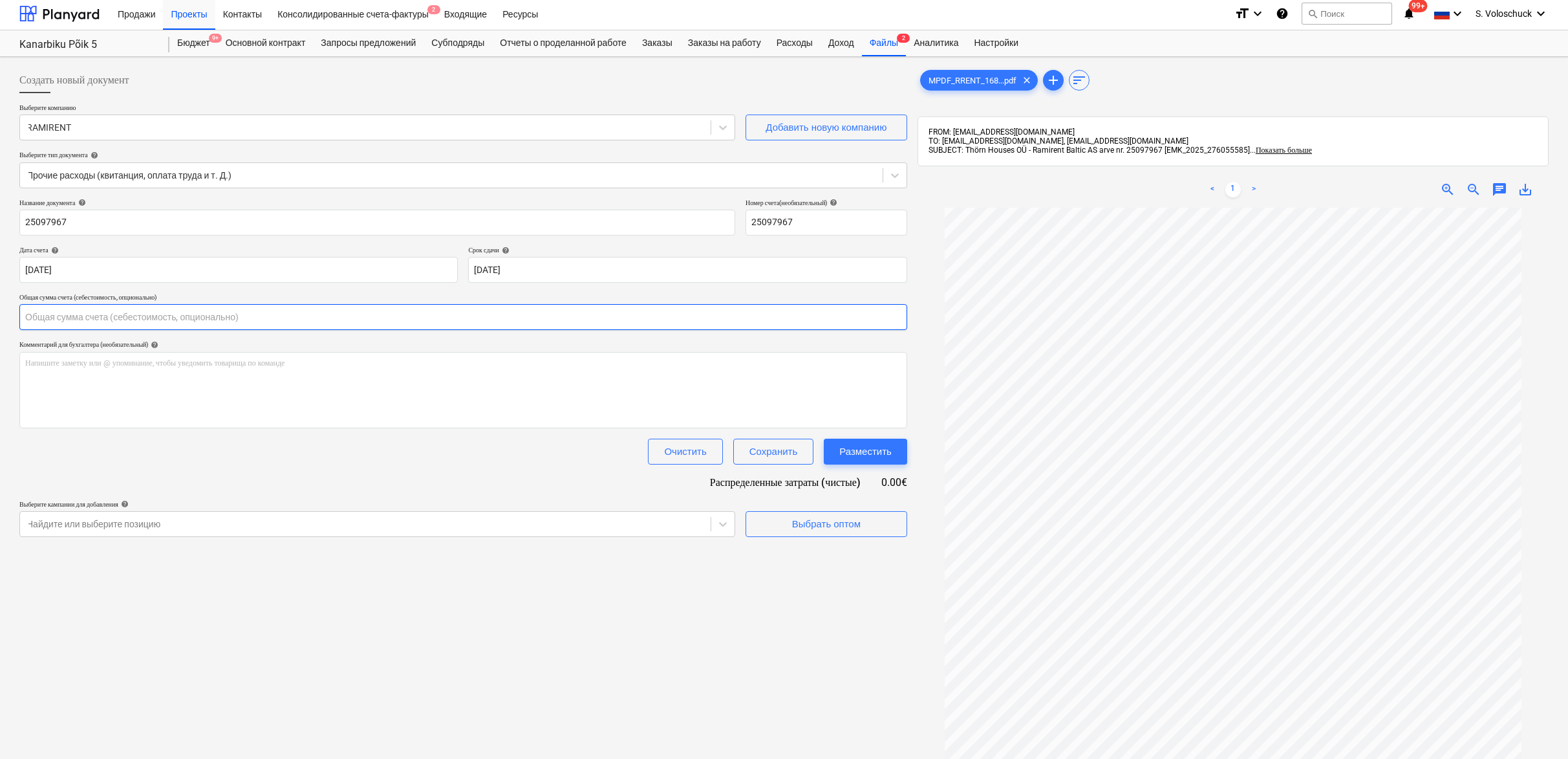
click at [249, 319] on input "text" at bounding box center [463, 316] width 888 height 26
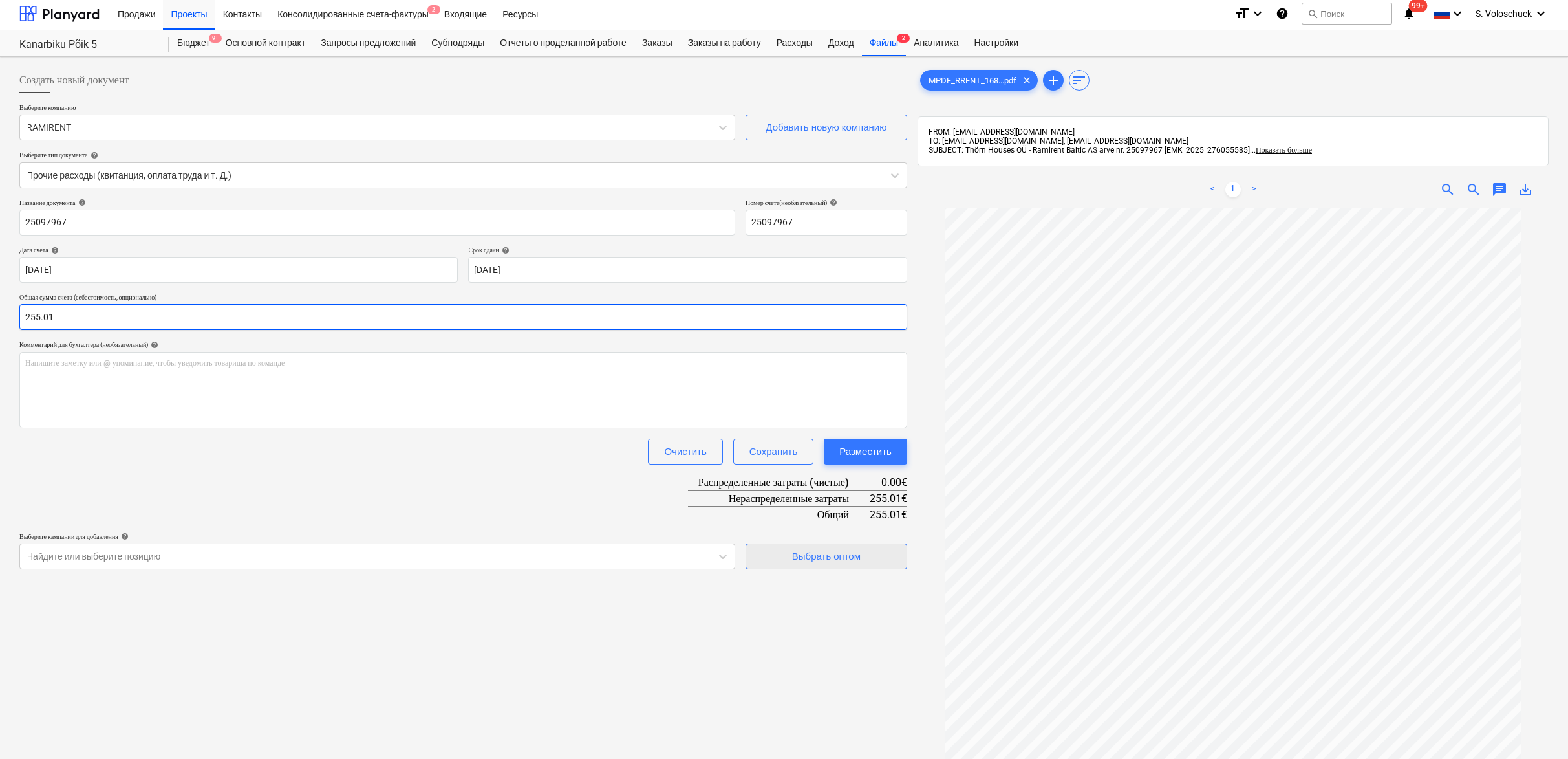
type input "255.01"
click at [813, 554] on div "Выбрать оптом" at bounding box center [826, 556] width 68 height 17
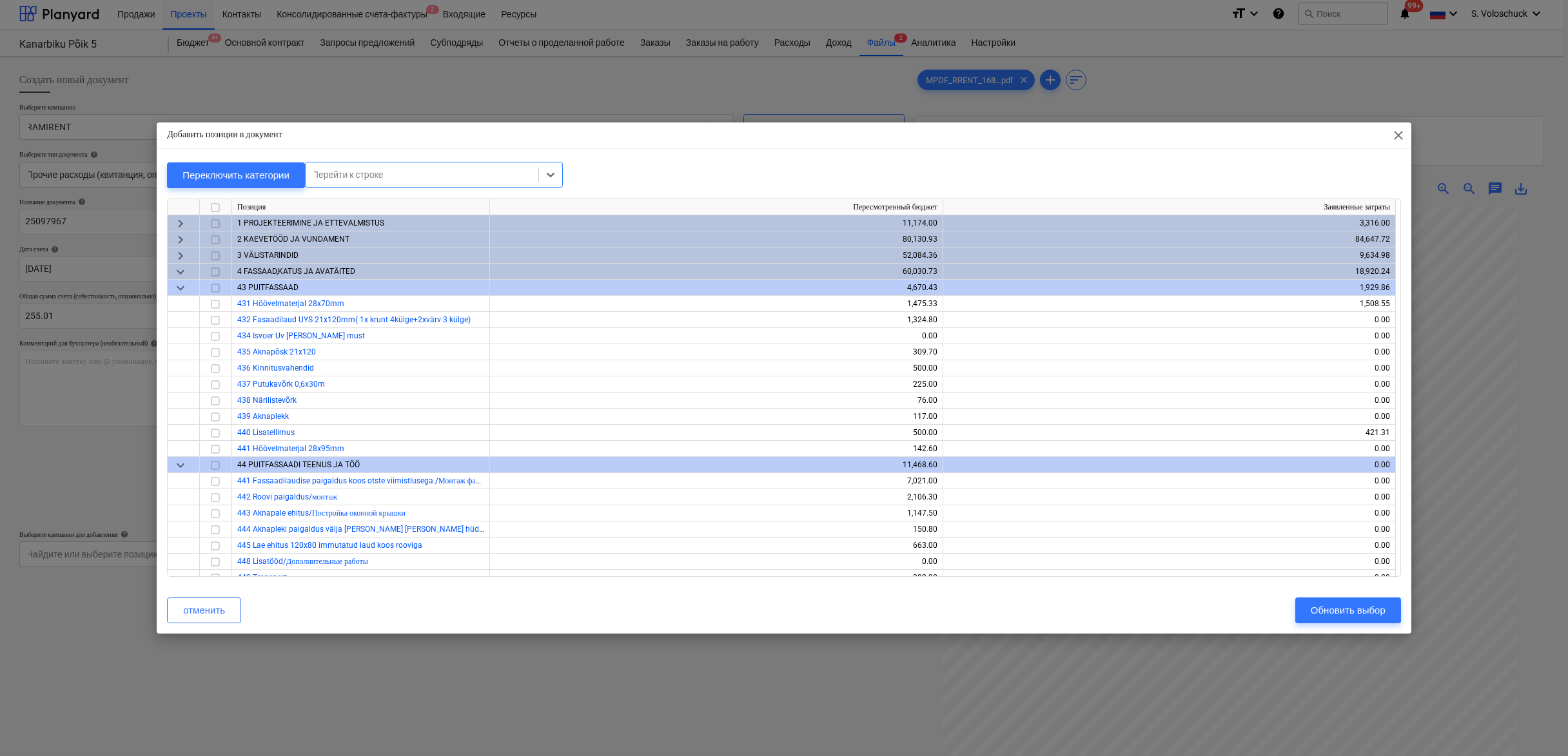
click at [445, 168] on div "Перейти к строке" at bounding box center [421, 175] width 233 height 18
type input "telling"
click at [443, 755] on div "-- -- 914 Tellingud" at bounding box center [784, 766] width 1568 height 10
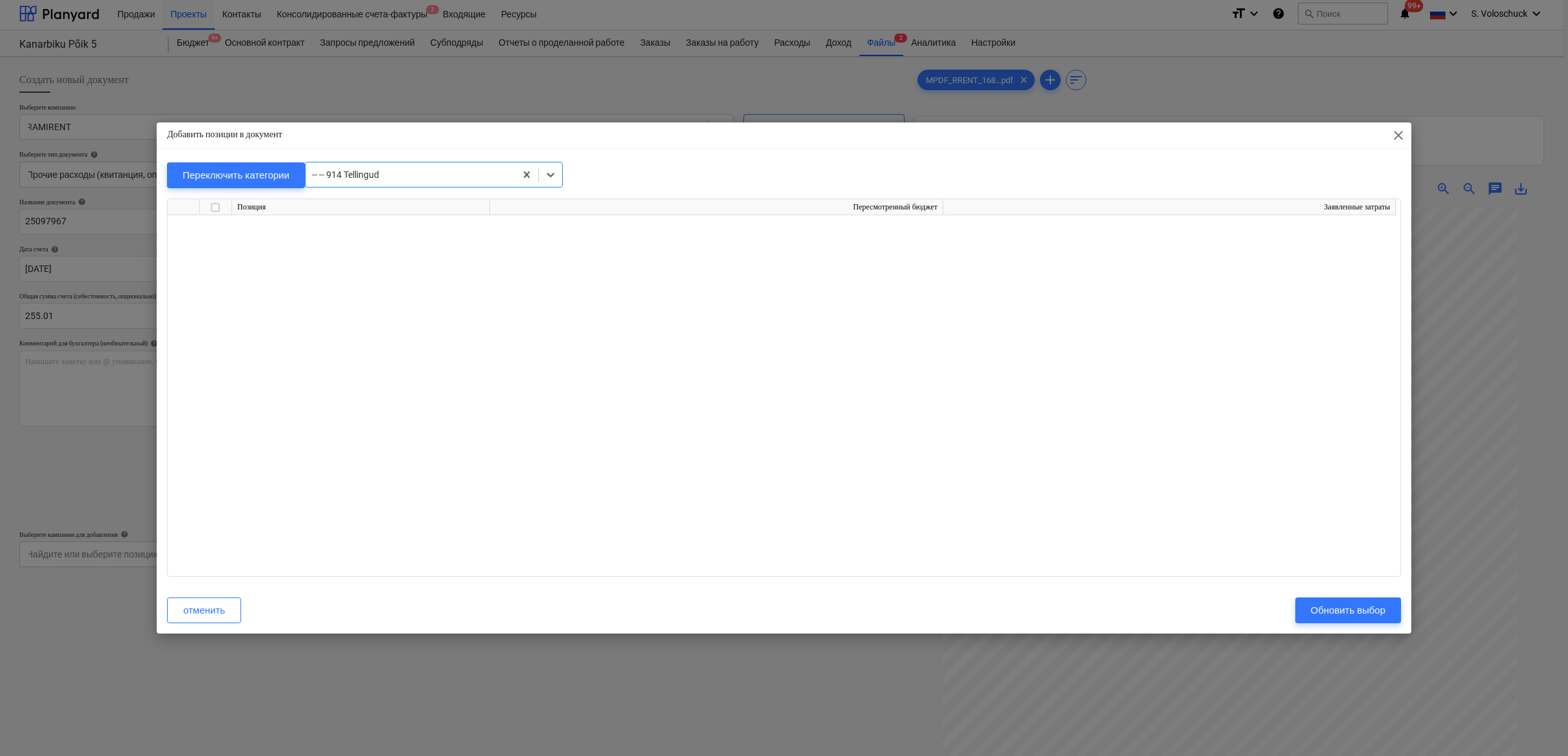
scroll to position [10729, 0]
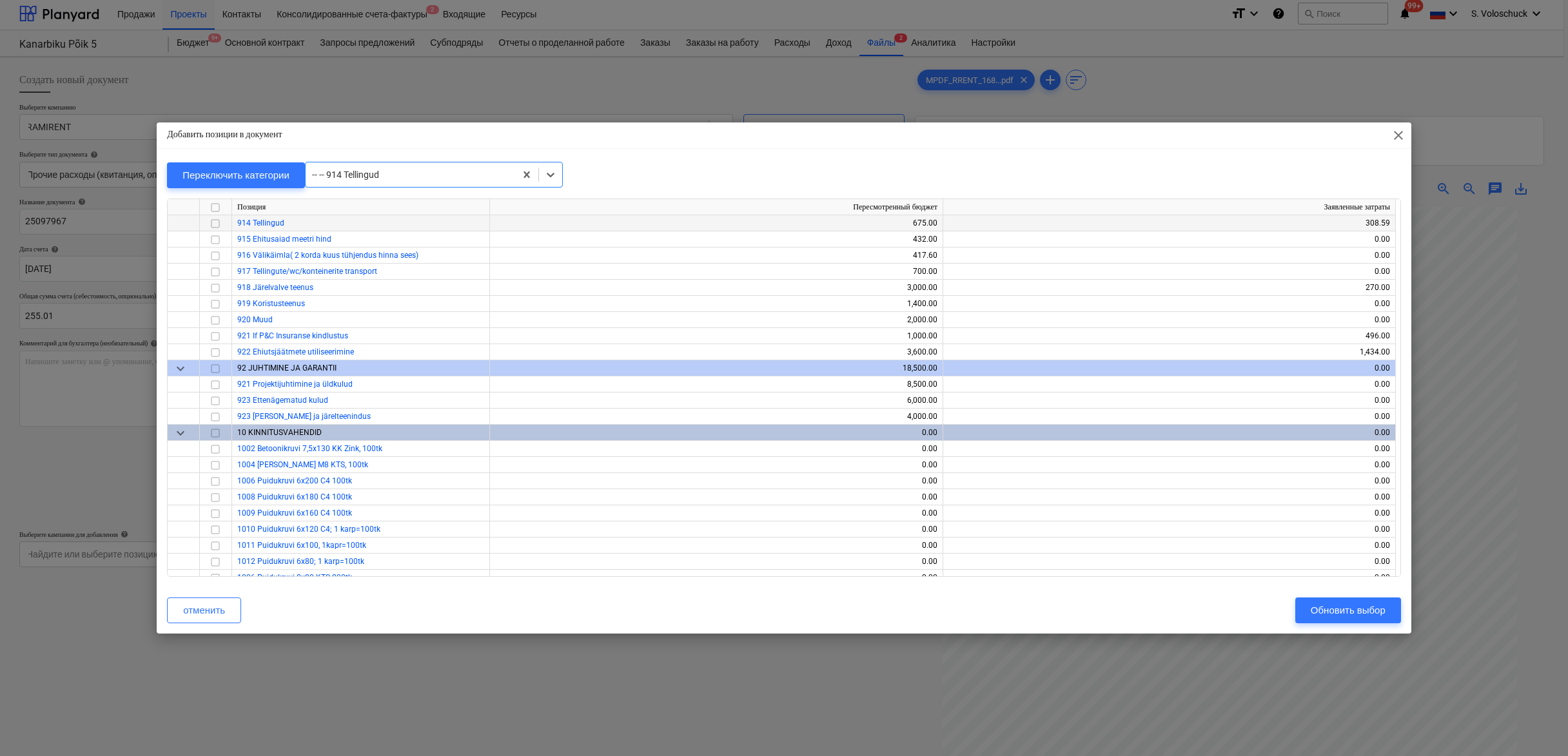
click at [218, 222] on input "checkbox" at bounding box center [216, 224] width 16 height 16
click at [1357, 599] on button "Обновить выбор" at bounding box center [1348, 610] width 106 height 26
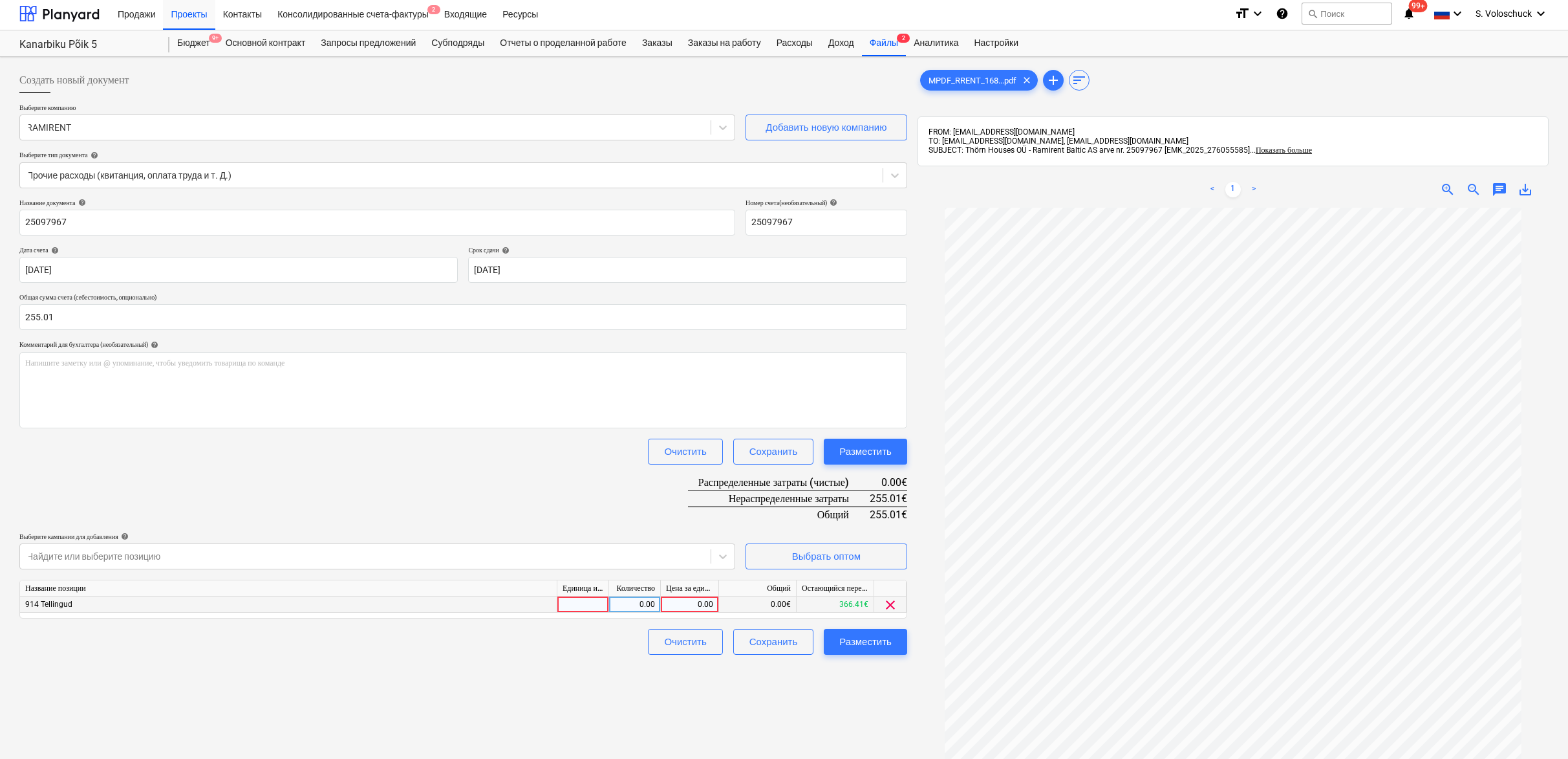
click at [683, 602] on div "0.00" at bounding box center [690, 604] width 47 height 16
type input "255.01"
click at [849, 633] on div "Разместить" at bounding box center [866, 642] width 53 height 17
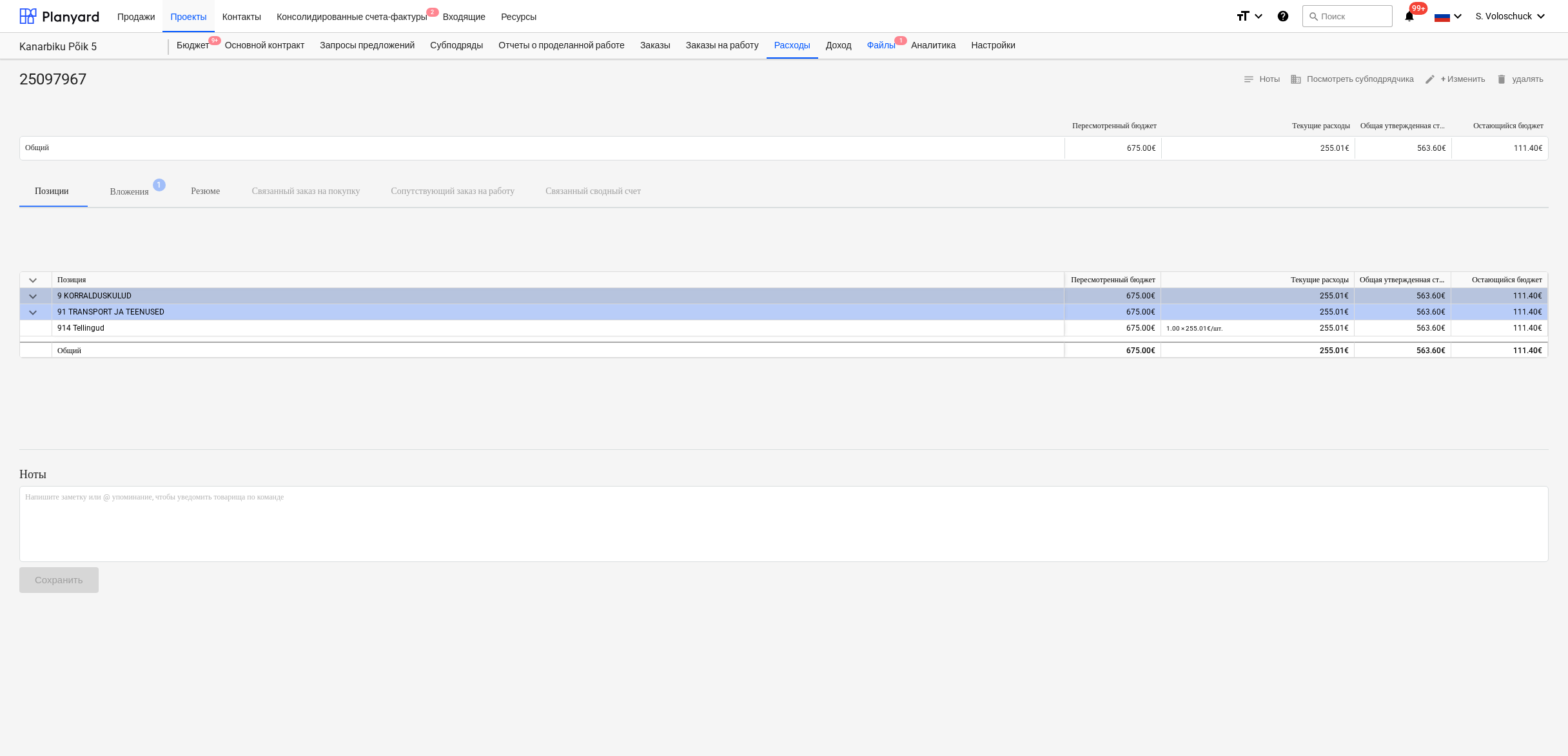
click at [892, 43] on div "Файлы 1" at bounding box center [881, 45] width 44 height 26
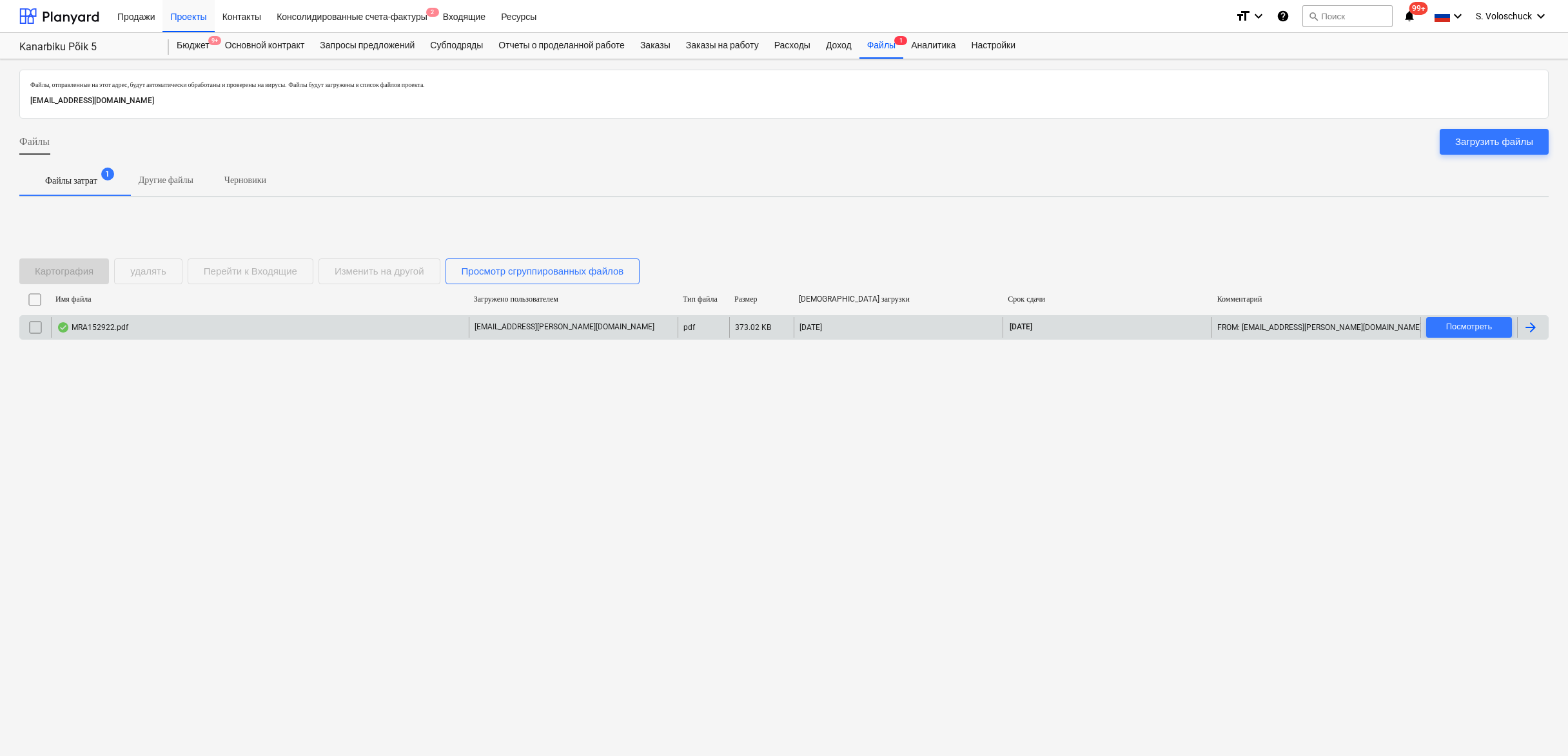
click at [387, 321] on div "MRA152922.pdf" at bounding box center [260, 327] width 418 height 20
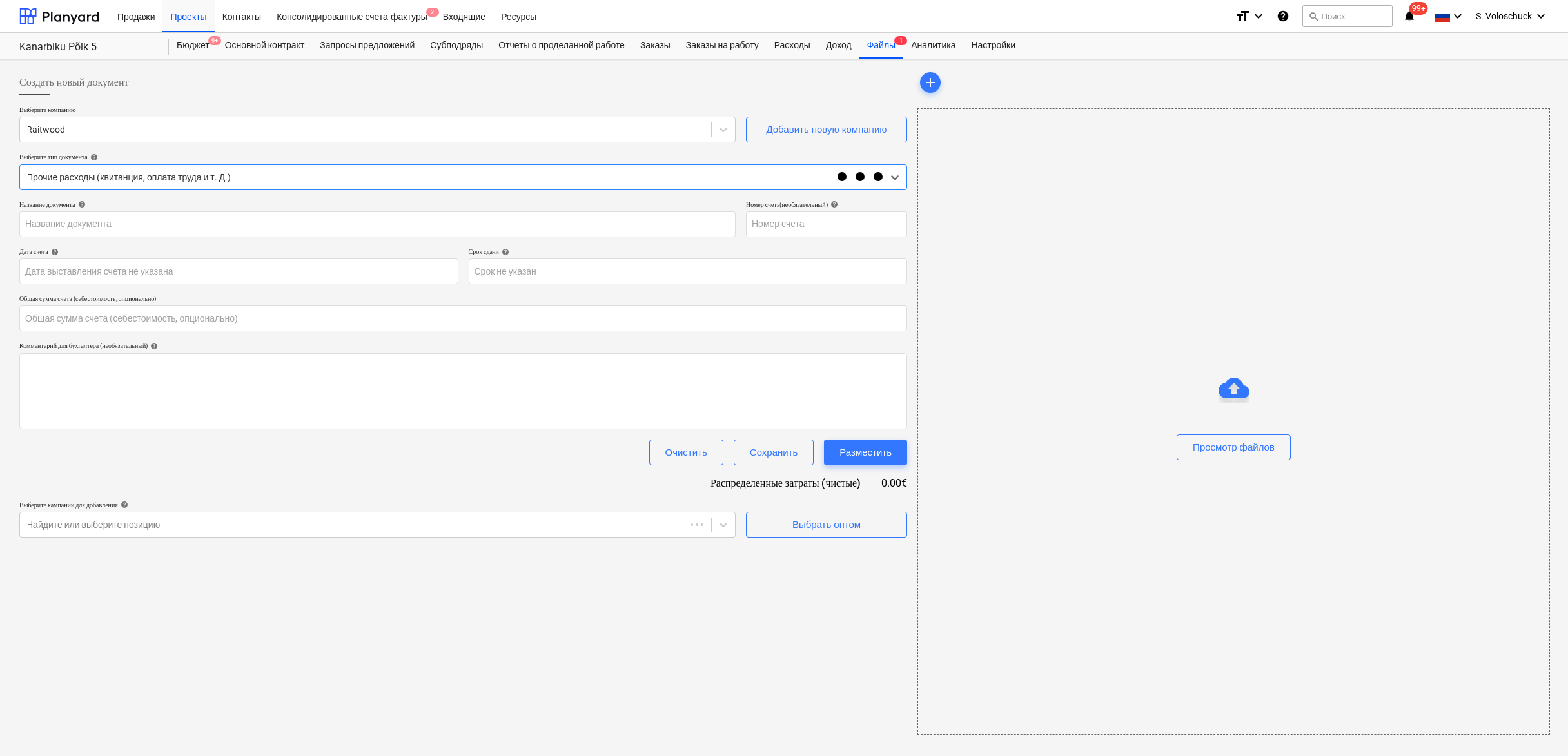
type input "0.00"
type input "MRA152922"
type input "30 Sep 2025"
type input "30 Oct 2025"
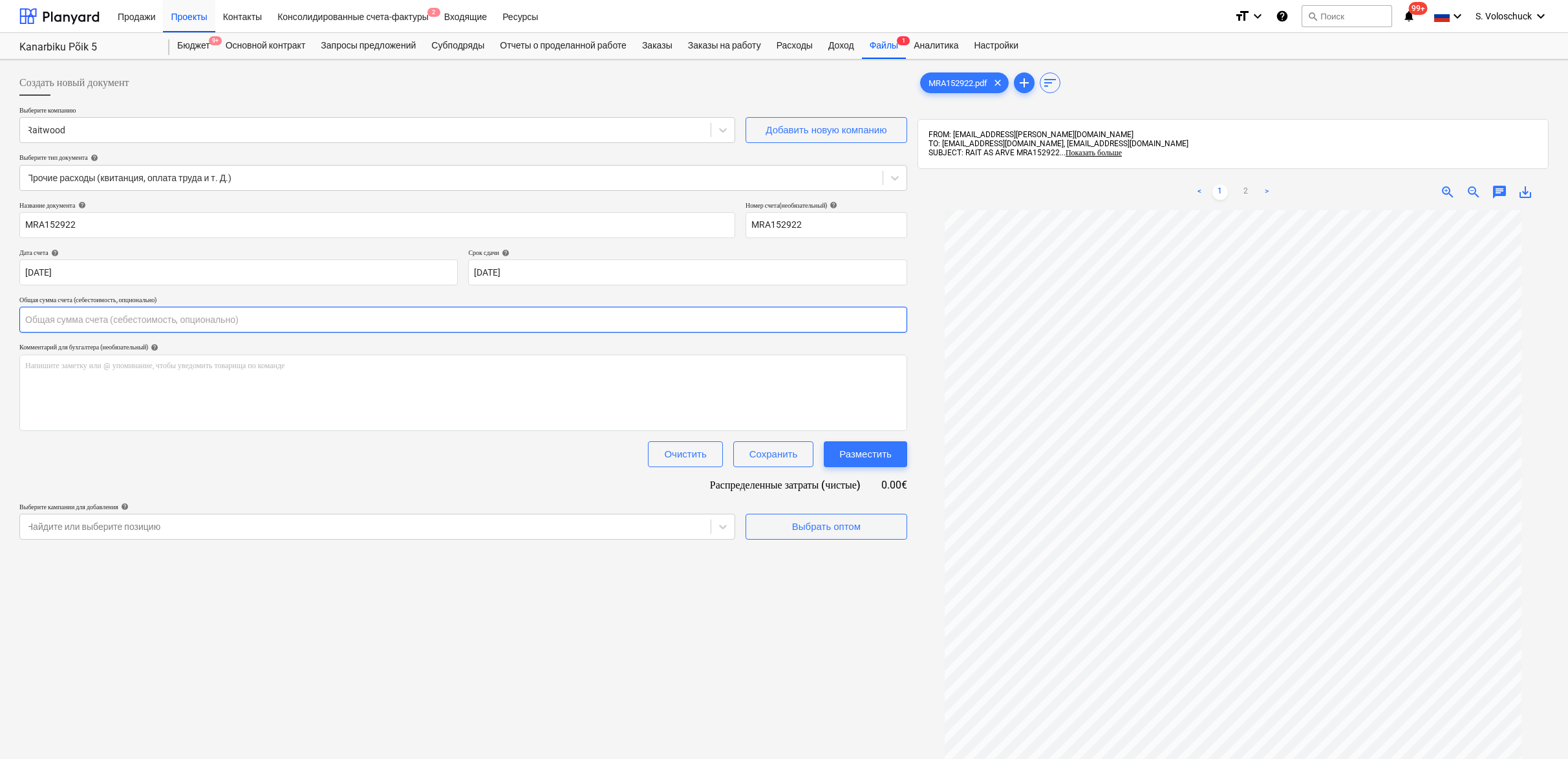
click at [118, 324] on input "text" at bounding box center [463, 319] width 888 height 26
type input "0.00"
click at [1249, 184] on link "2" at bounding box center [1247, 192] width 16 height 16
click at [1245, 189] on link "2" at bounding box center [1247, 192] width 16 height 16
click at [1220, 200] on div "< 1 2 >" at bounding box center [1233, 192] width 204 height 36
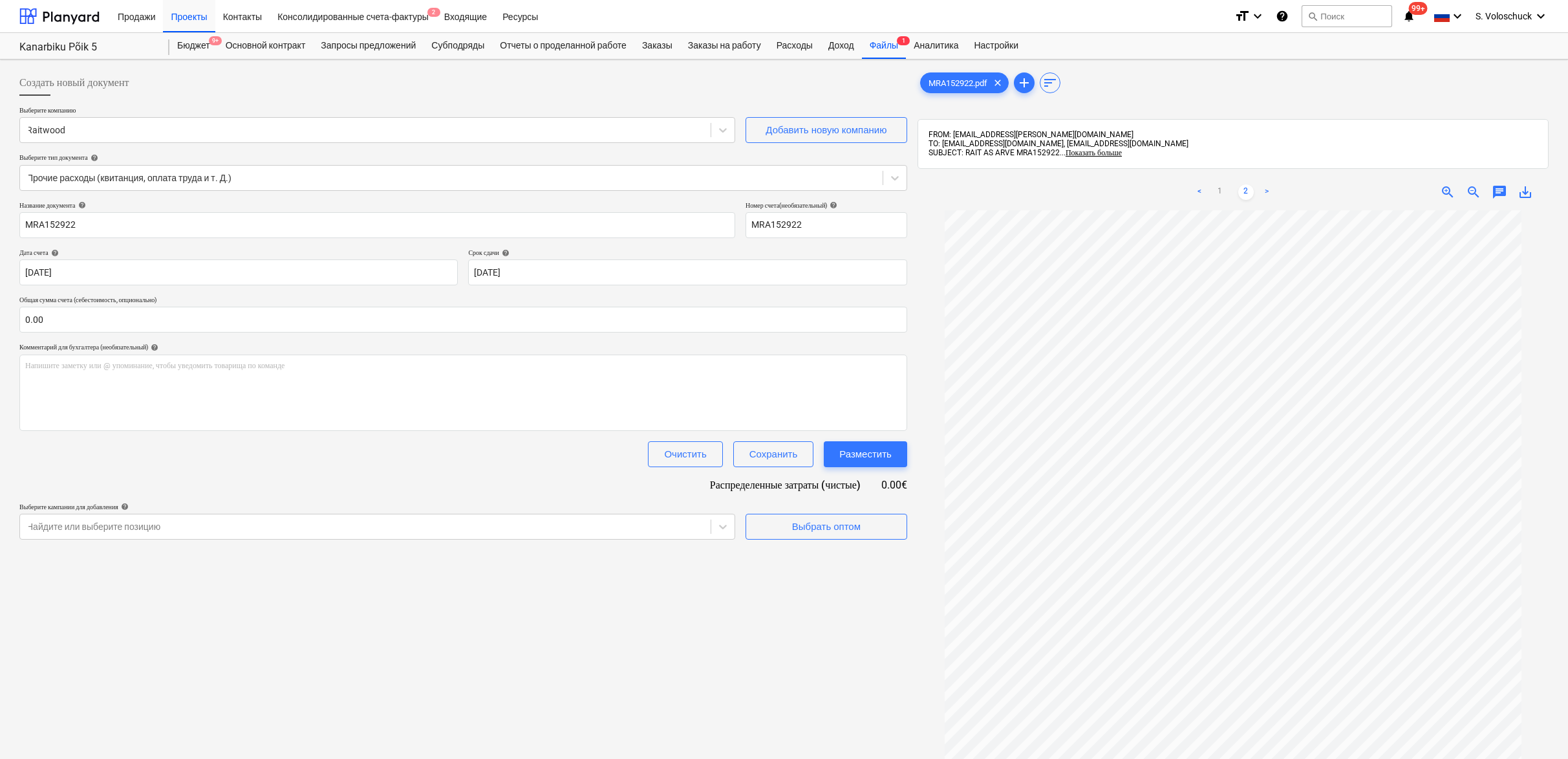
click at [1217, 183] on div "< 1 2 >" at bounding box center [1233, 192] width 204 height 36
click at [1220, 189] on link "1" at bounding box center [1220, 192] width 16 height 16
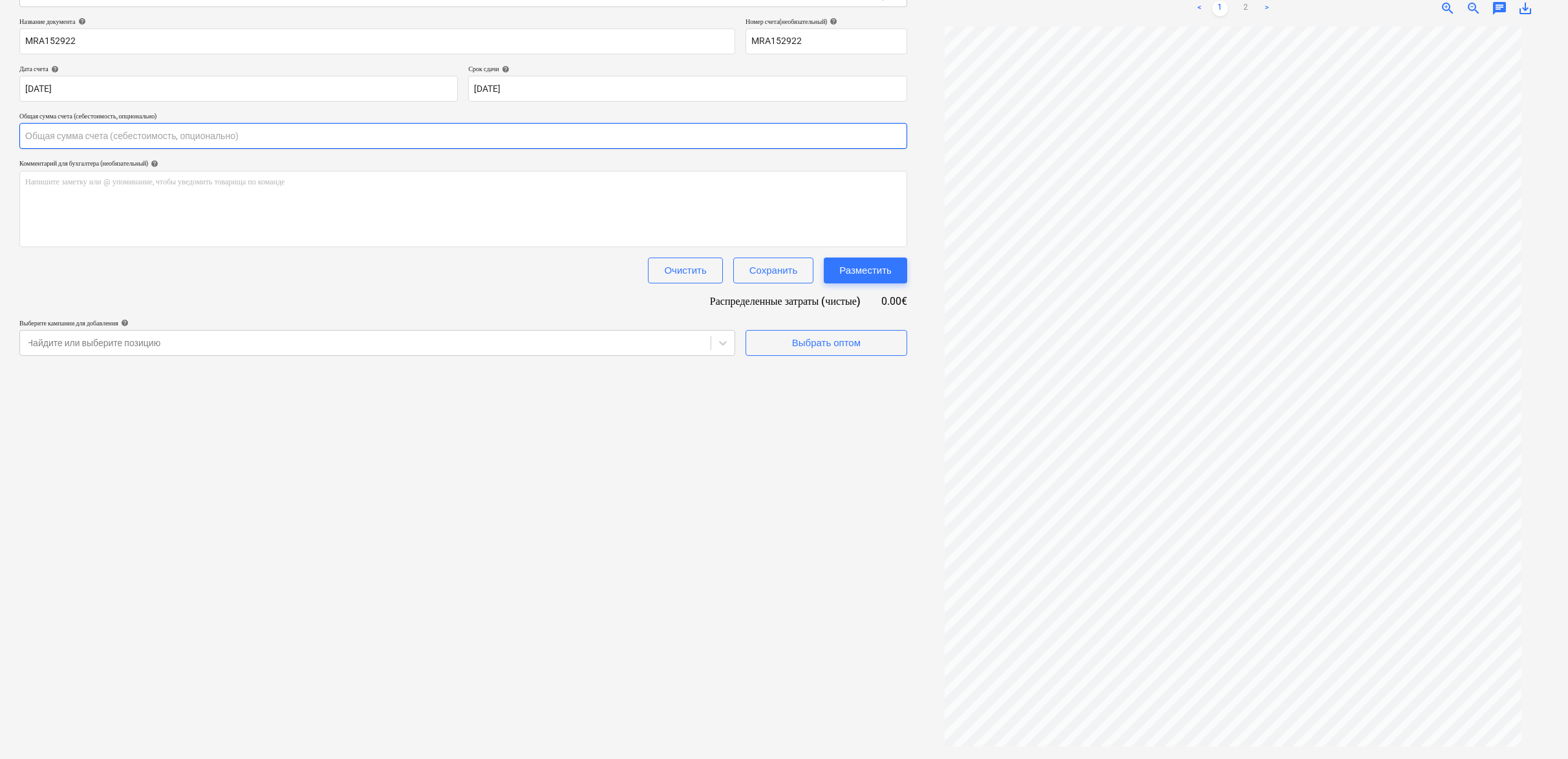
click at [182, 133] on input "text" at bounding box center [463, 135] width 888 height 26
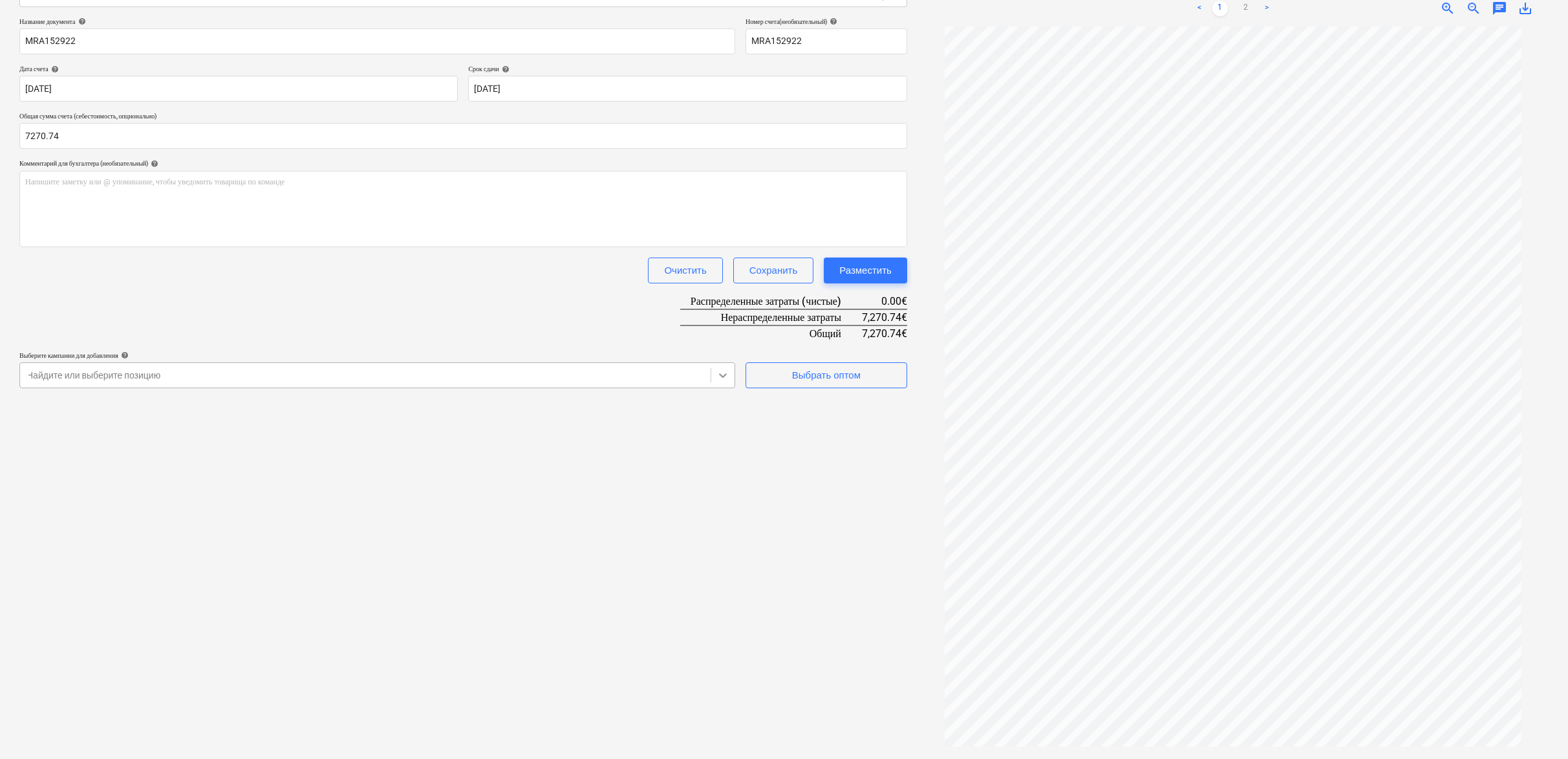
type input "7,270.74"
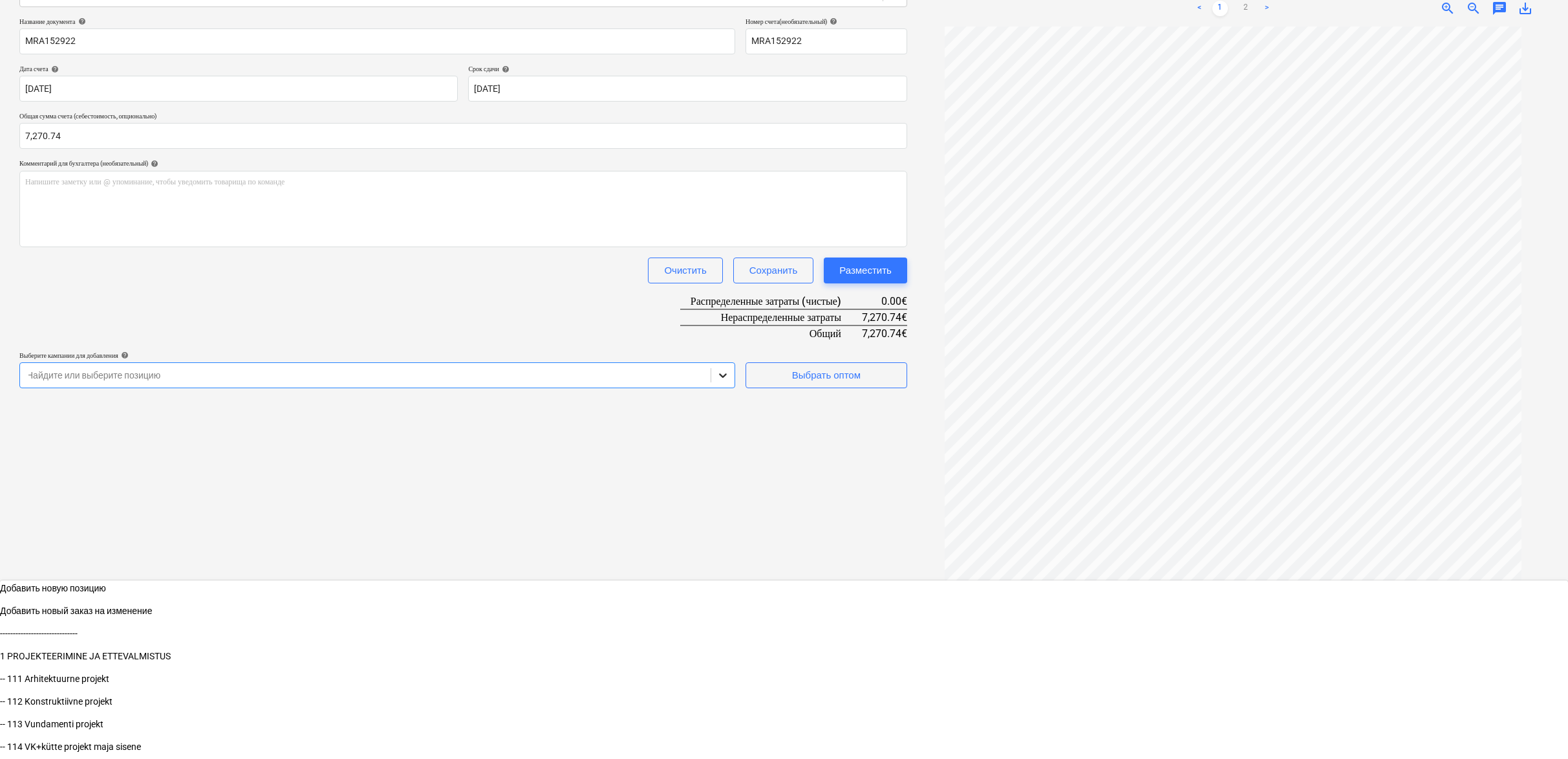
click at [721, 372] on icon at bounding box center [723, 376] width 13 height 13
click at [838, 438] on div "Создать новый документ Выберите компанию Raitwood Добавить новую компанию Выбер…" at bounding box center [463, 318] width 898 height 873
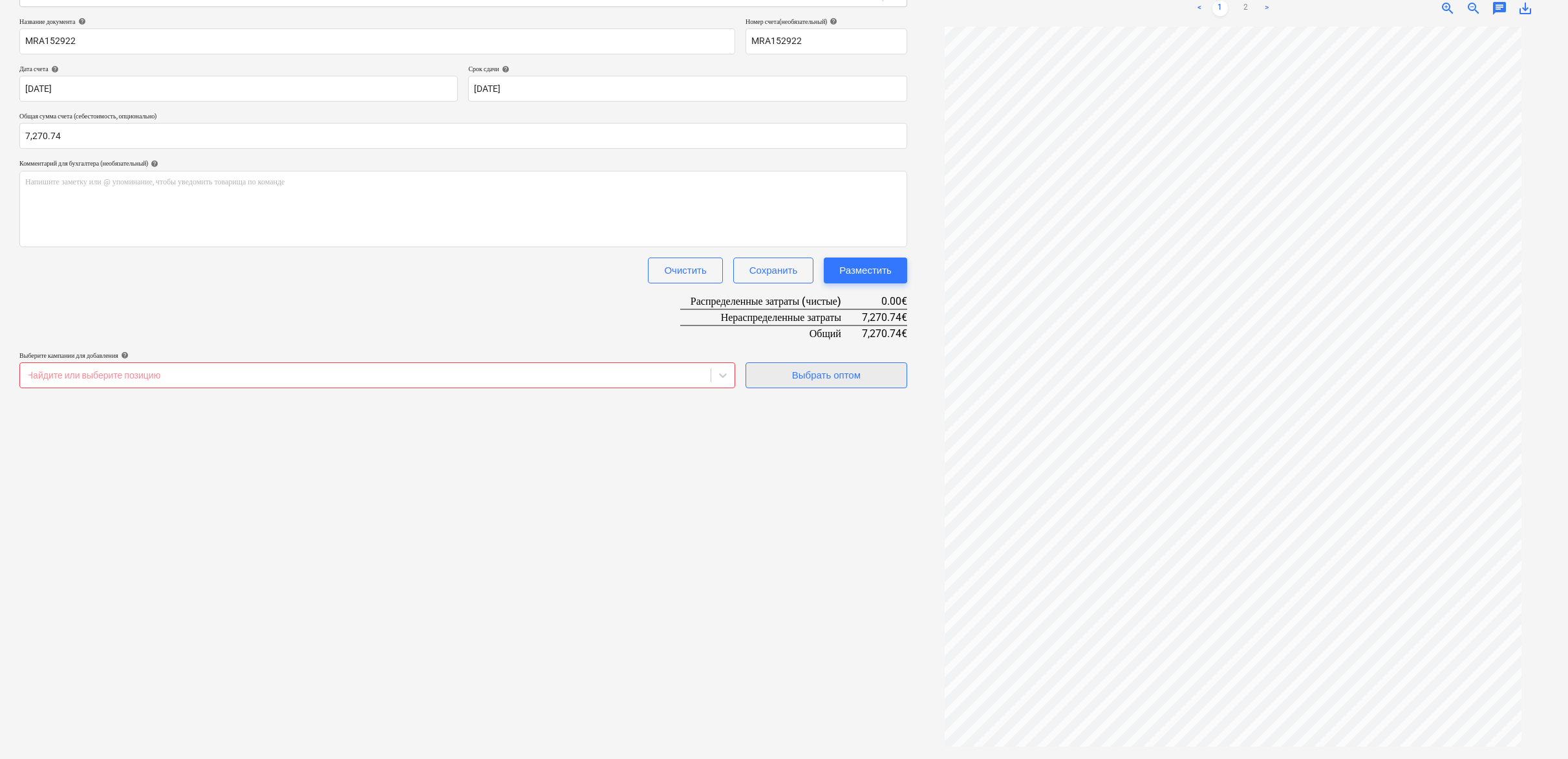
click at [826, 372] on div "Выбрать оптом" at bounding box center [826, 376] width 68 height 17
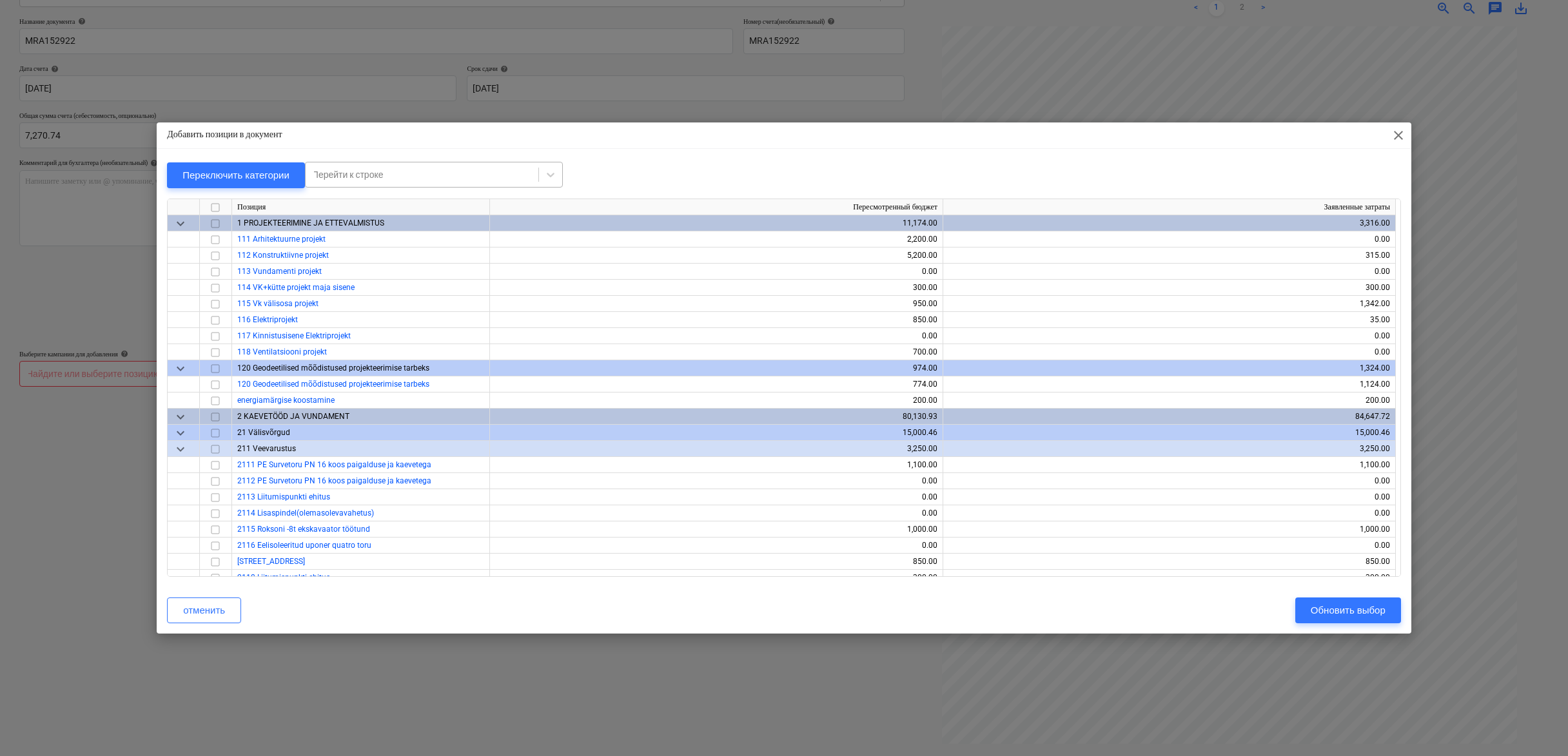
click at [452, 177] on div at bounding box center [421, 175] width 220 height 13
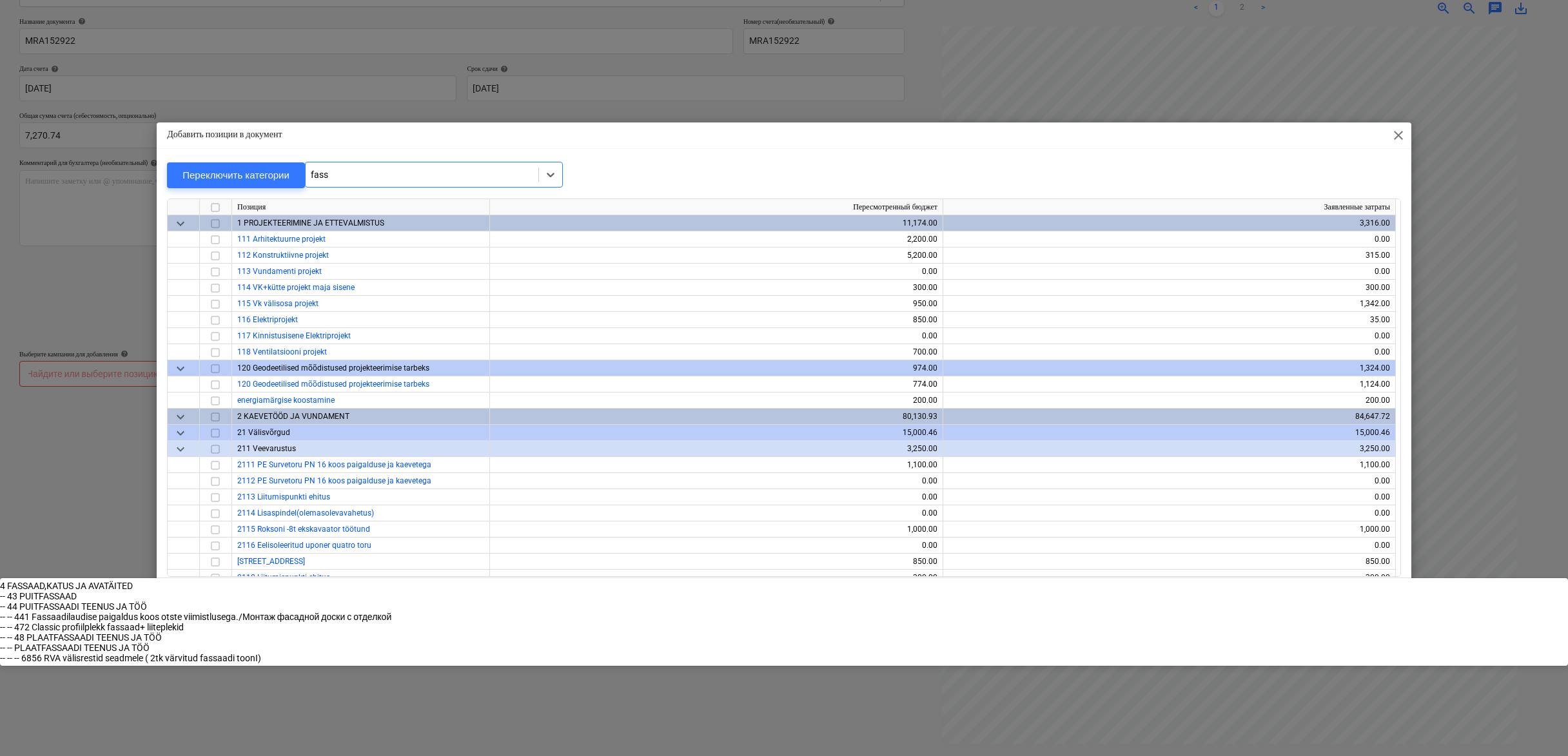
type input "fassa"
click at [378, 591] on div "-- 43 PUITFASSAAD" at bounding box center [784, 596] width 1568 height 10
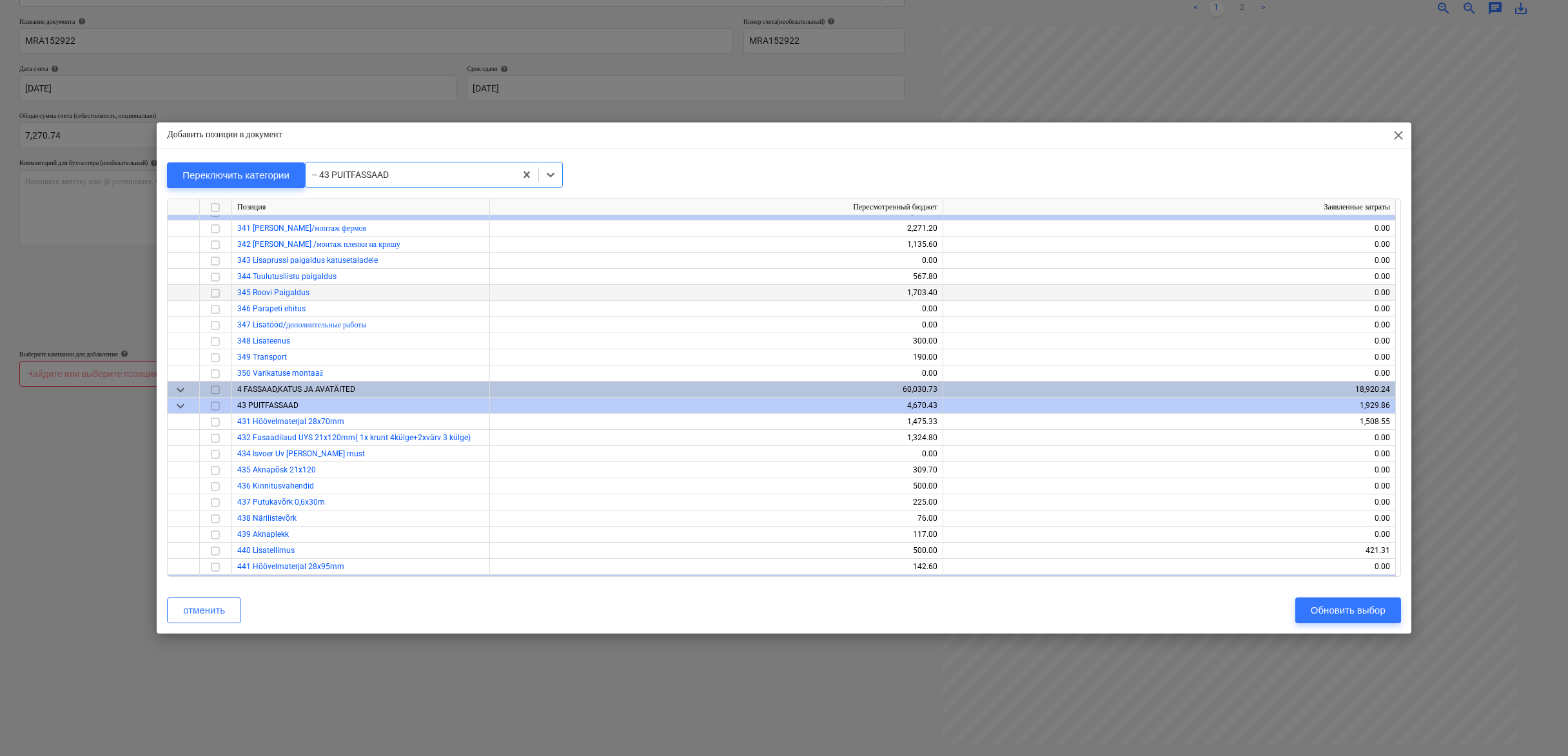
scroll to position [3844, 0]
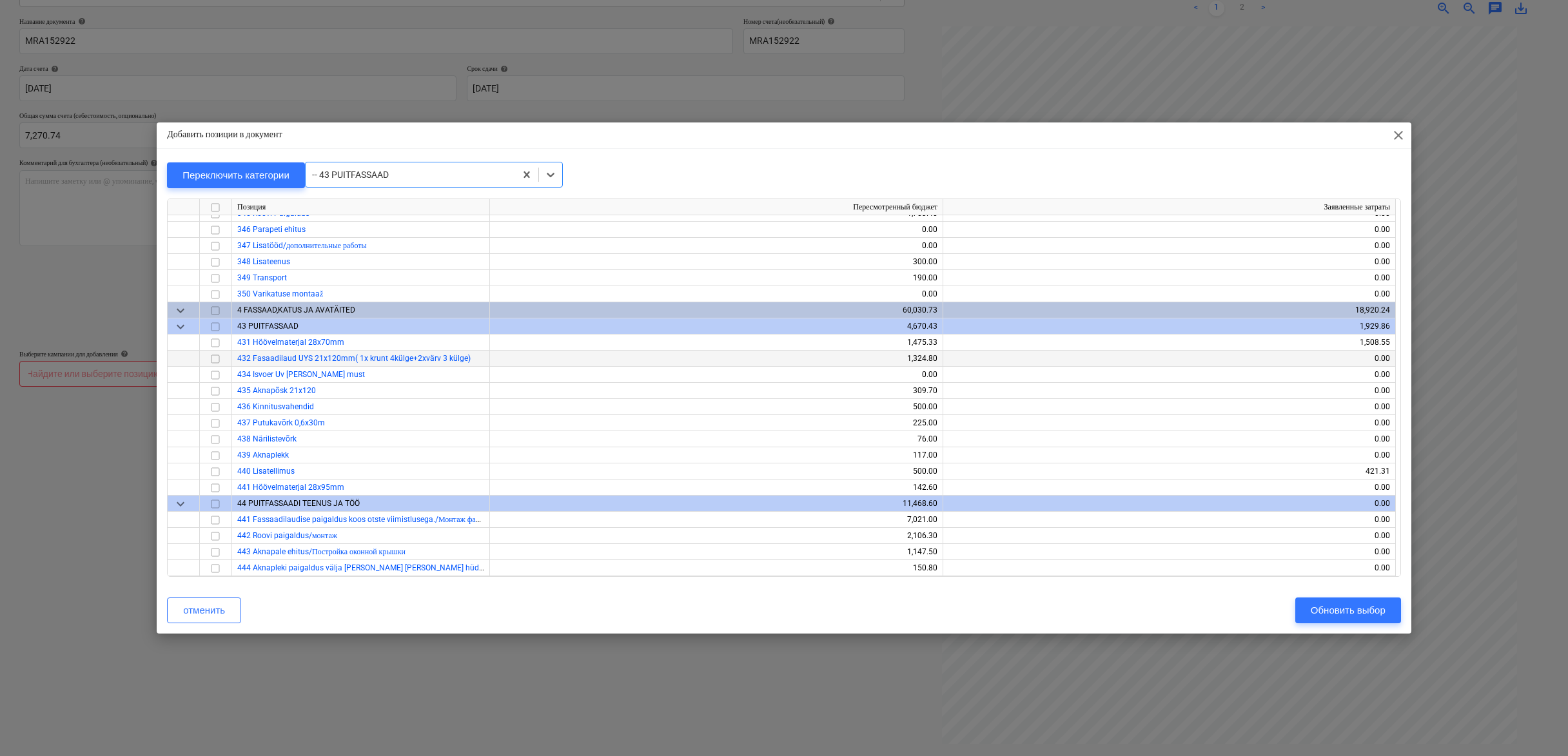
click at [214, 358] on input "checkbox" at bounding box center [216, 359] width 16 height 16
click at [1341, 607] on div "Обновить выбор" at bounding box center [1348, 611] width 75 height 17
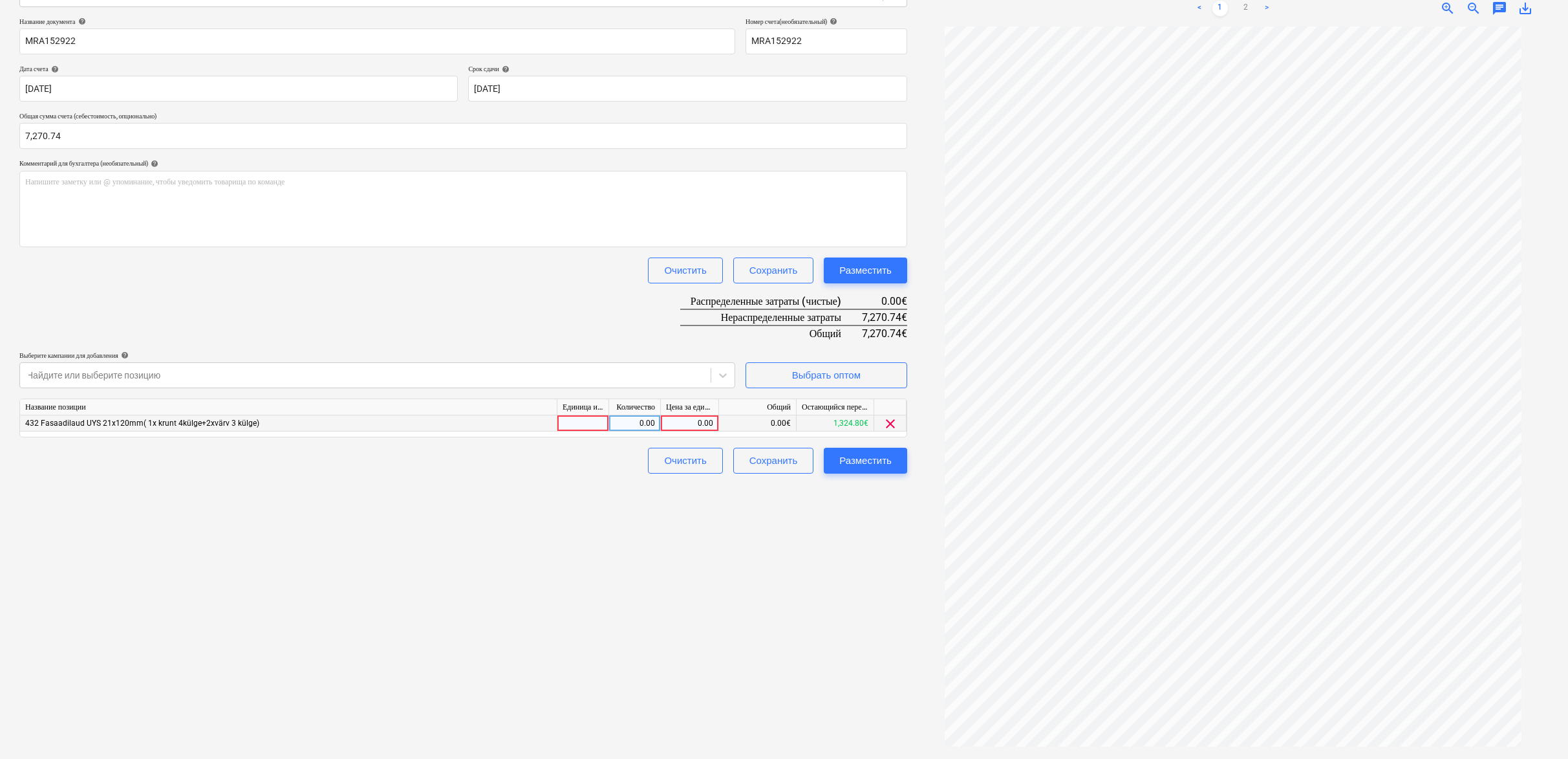
click at [693, 423] on div "0.00" at bounding box center [690, 423] width 47 height 16
type input "7270.74"
click at [889, 466] on div "Разместить" at bounding box center [866, 461] width 53 height 17
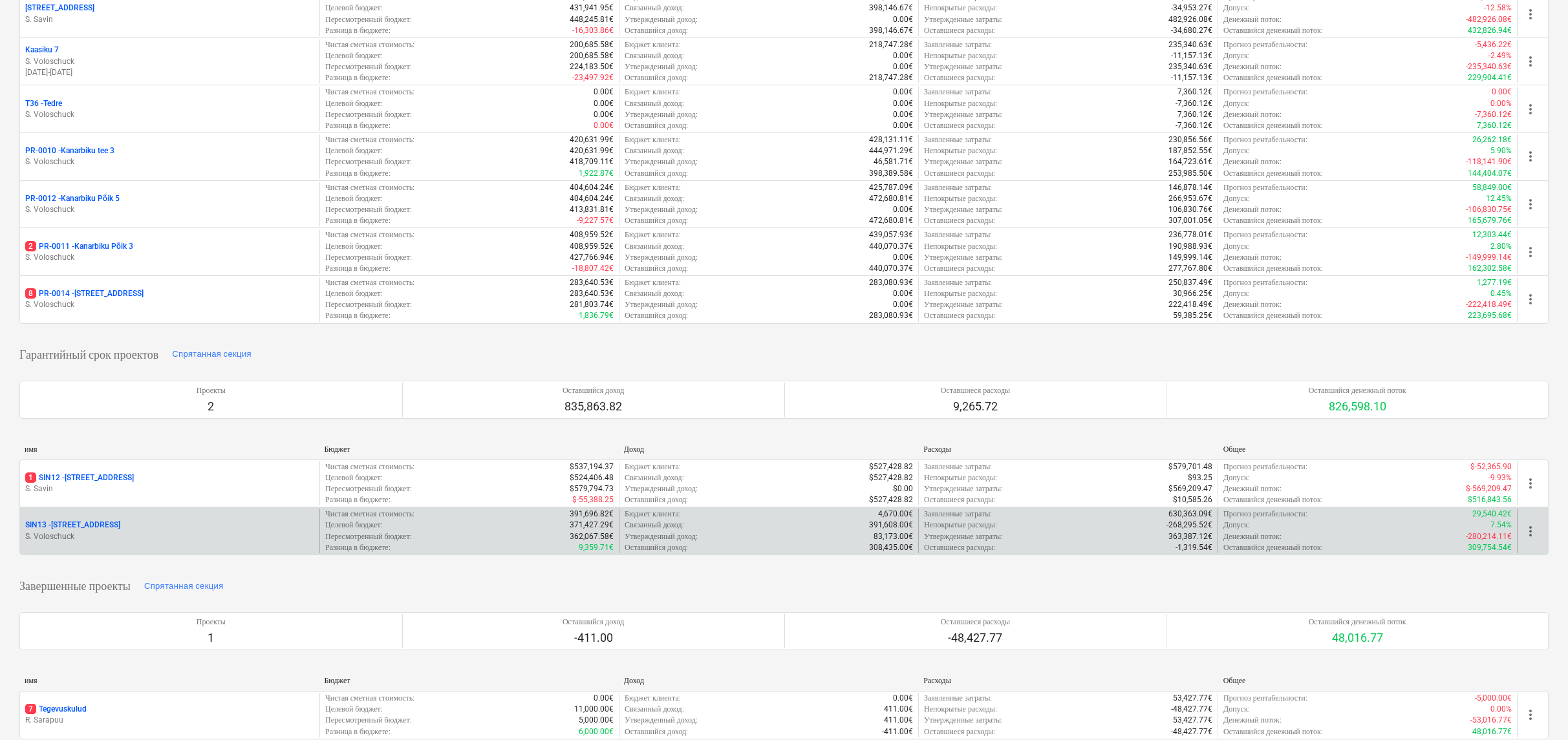
scroll to position [400, 0]
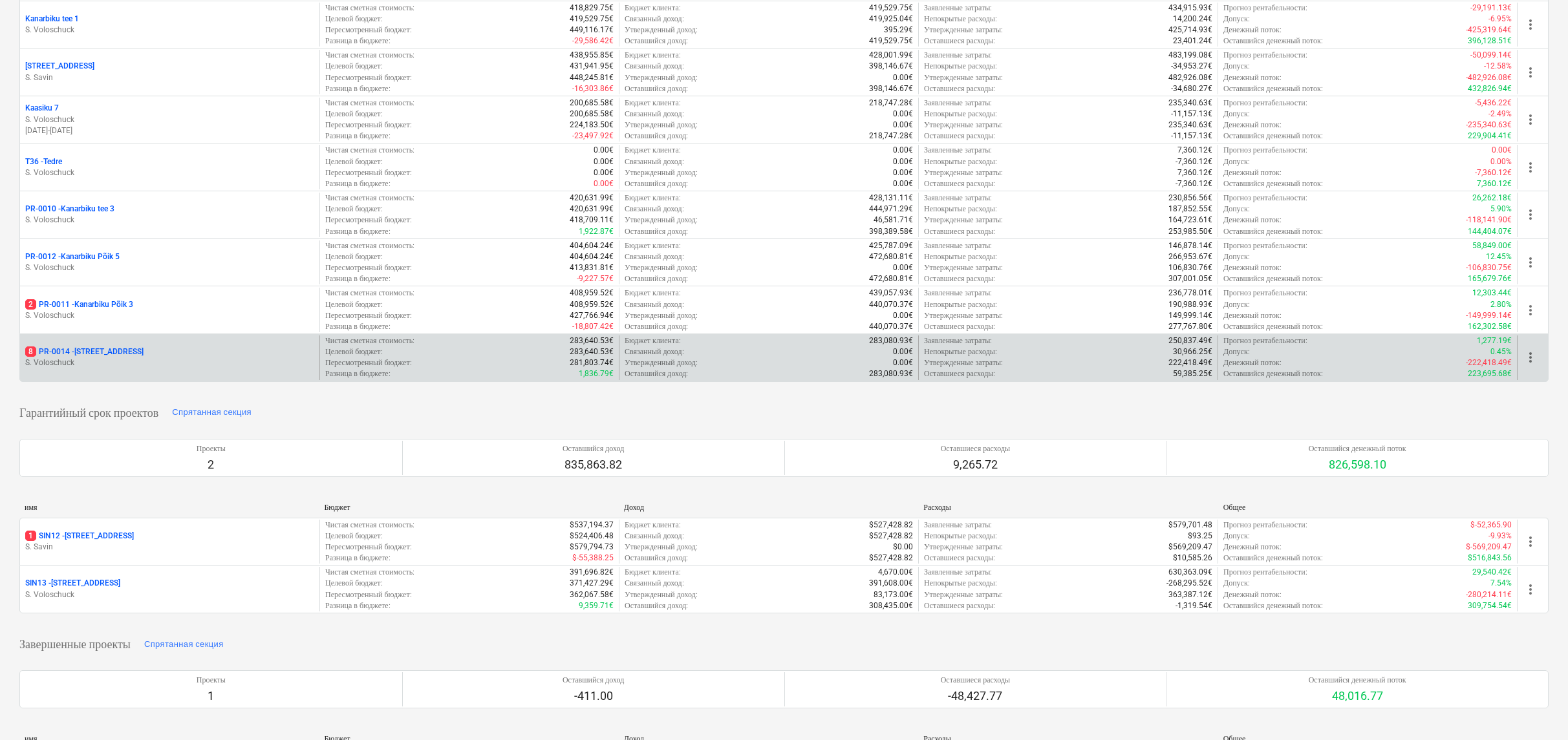
click at [134, 348] on div "8 PR-0014 - Luige tee 29" at bounding box center [170, 352] width 289 height 11
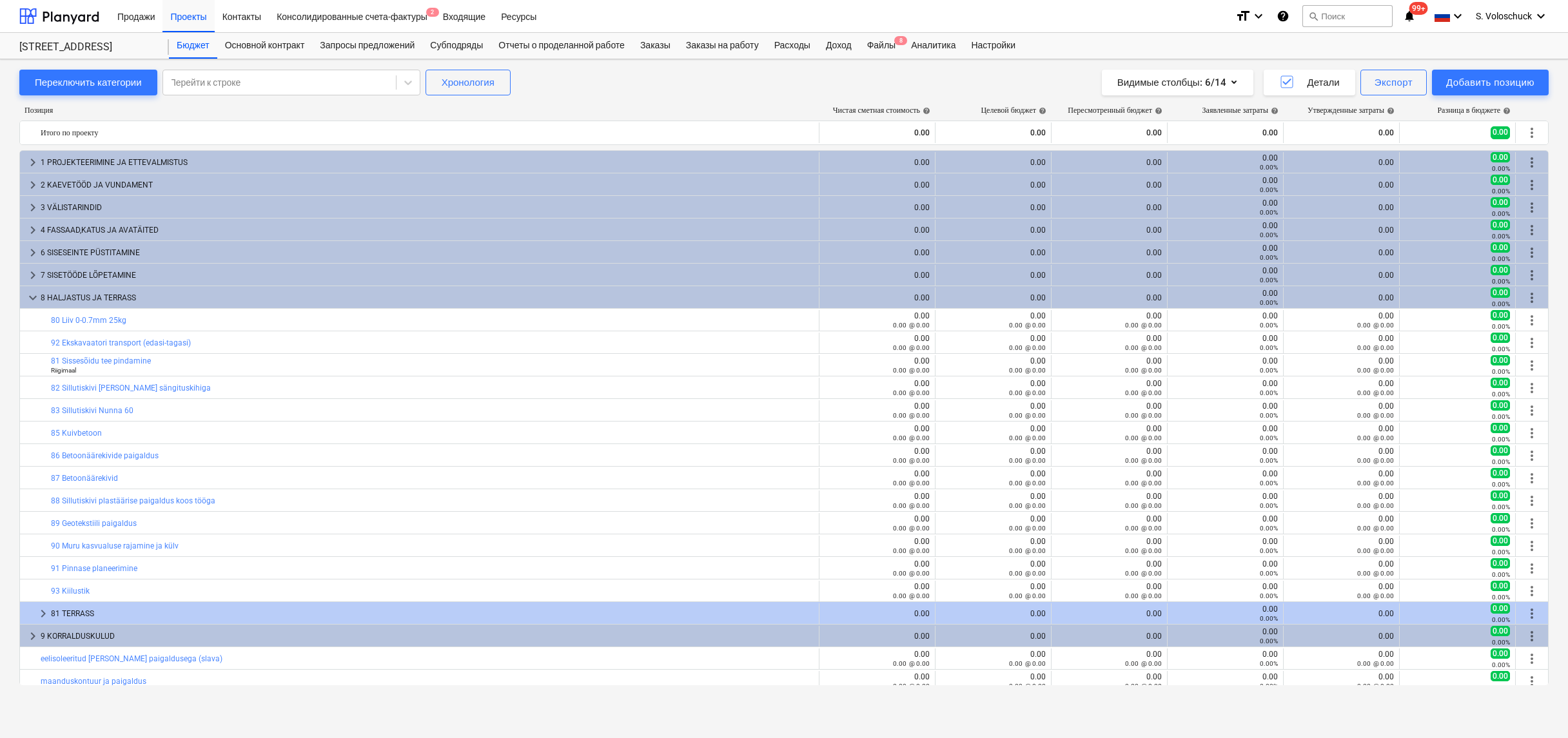
scroll to position [214, 0]
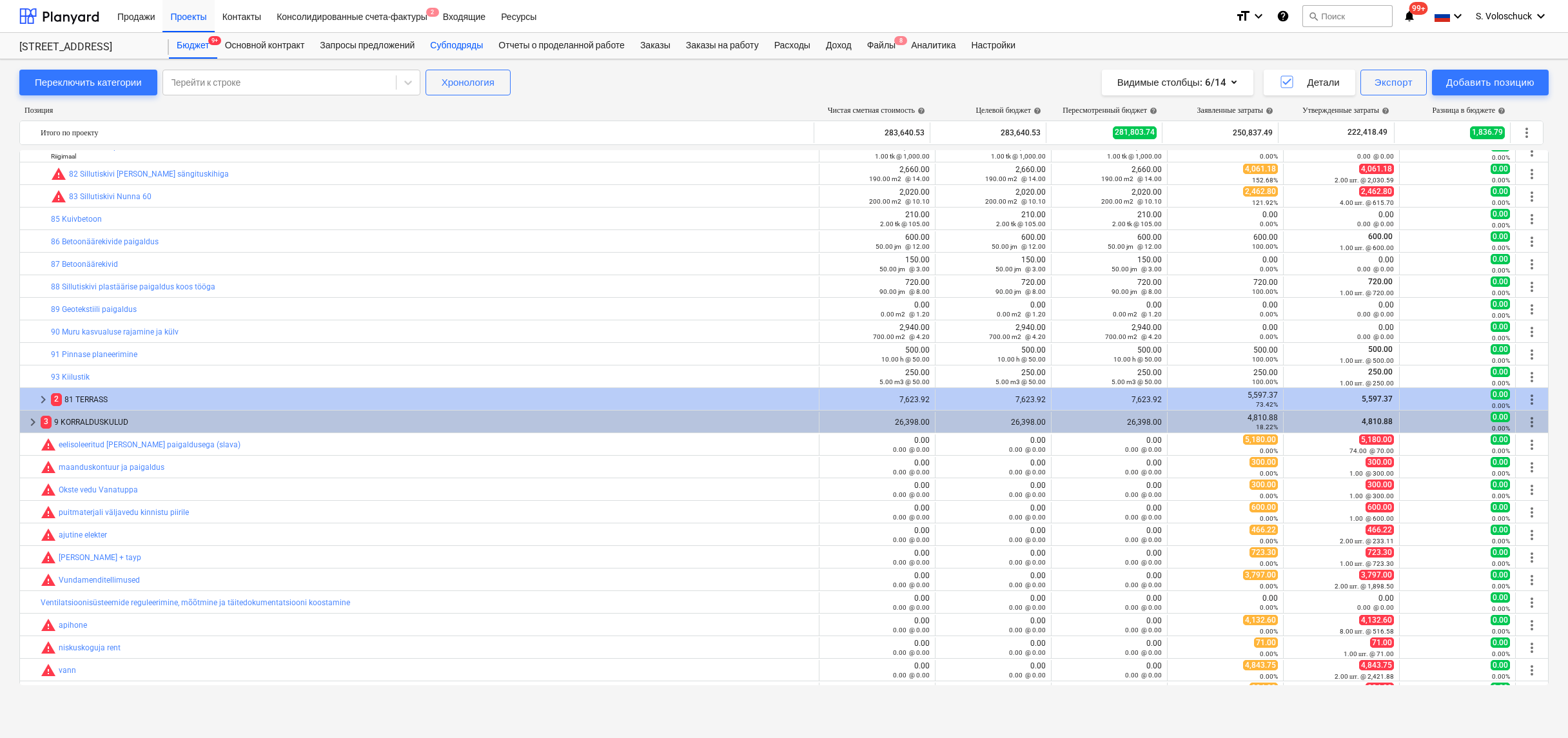
click at [469, 45] on div "Субподряды" at bounding box center [456, 45] width 68 height 26
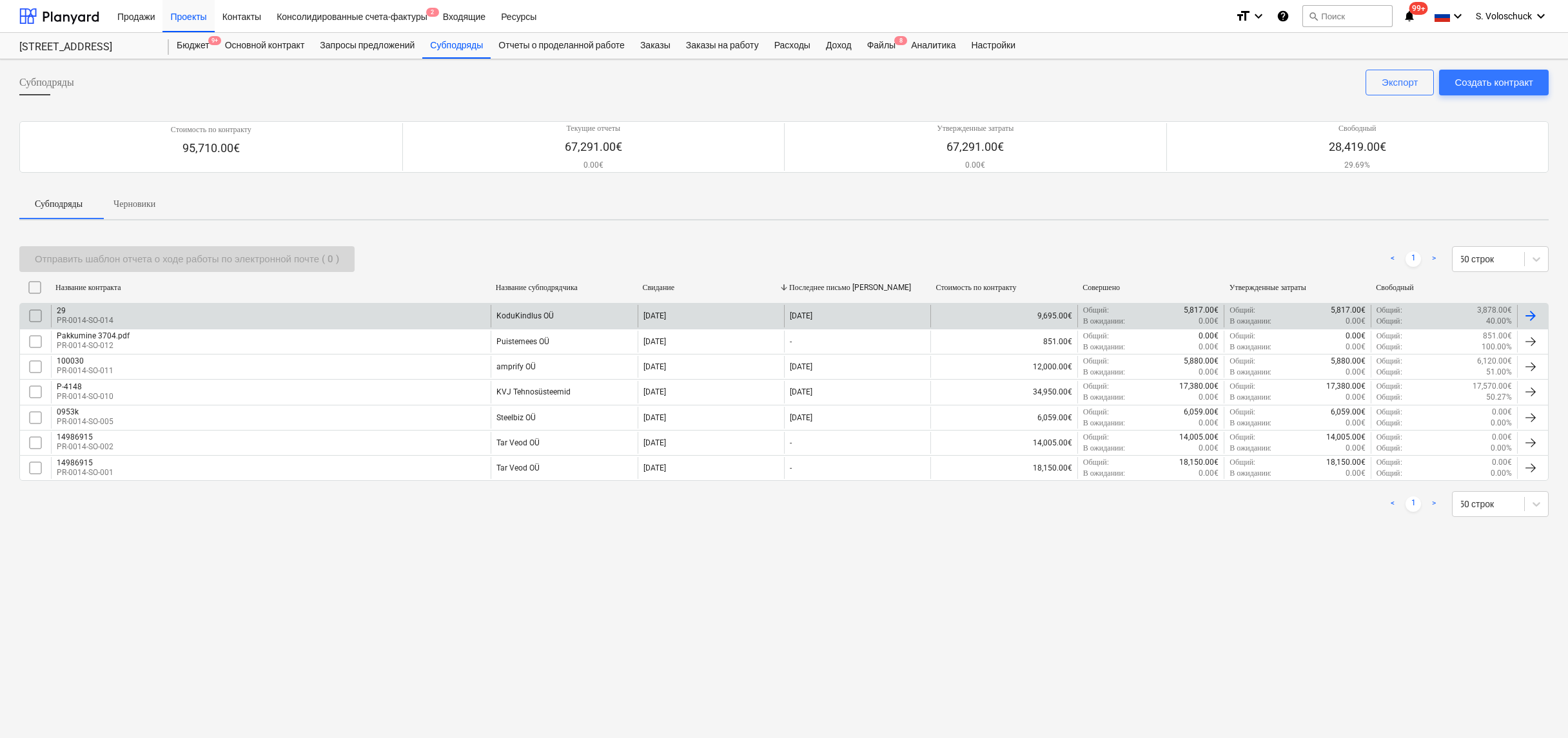
click at [532, 315] on div "KoduKindlus OÜ" at bounding box center [525, 316] width 58 height 9
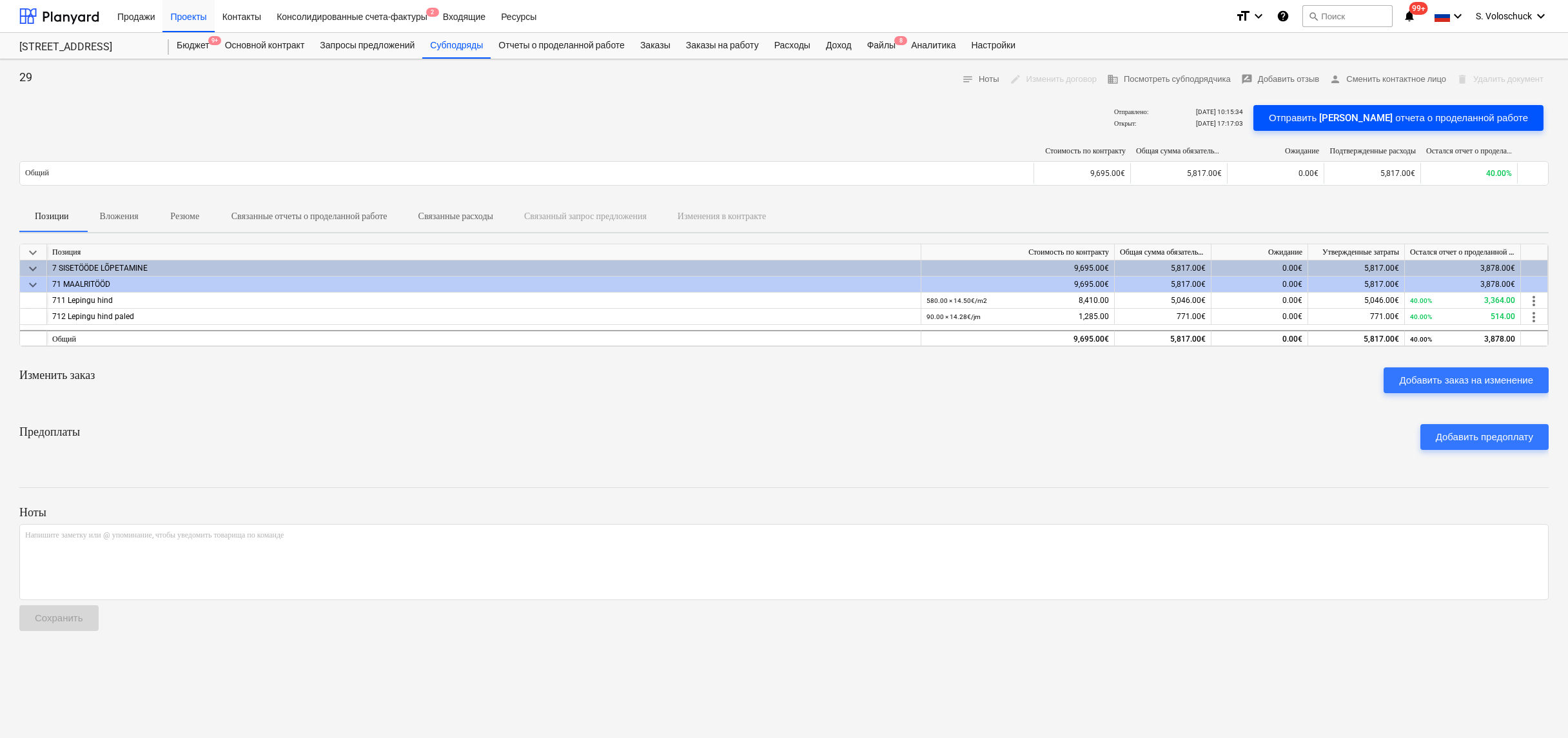
click at [1451, 115] on div "Отправить [PERSON_NAME] отчета о проделанной работе" at bounding box center [1398, 118] width 259 height 17
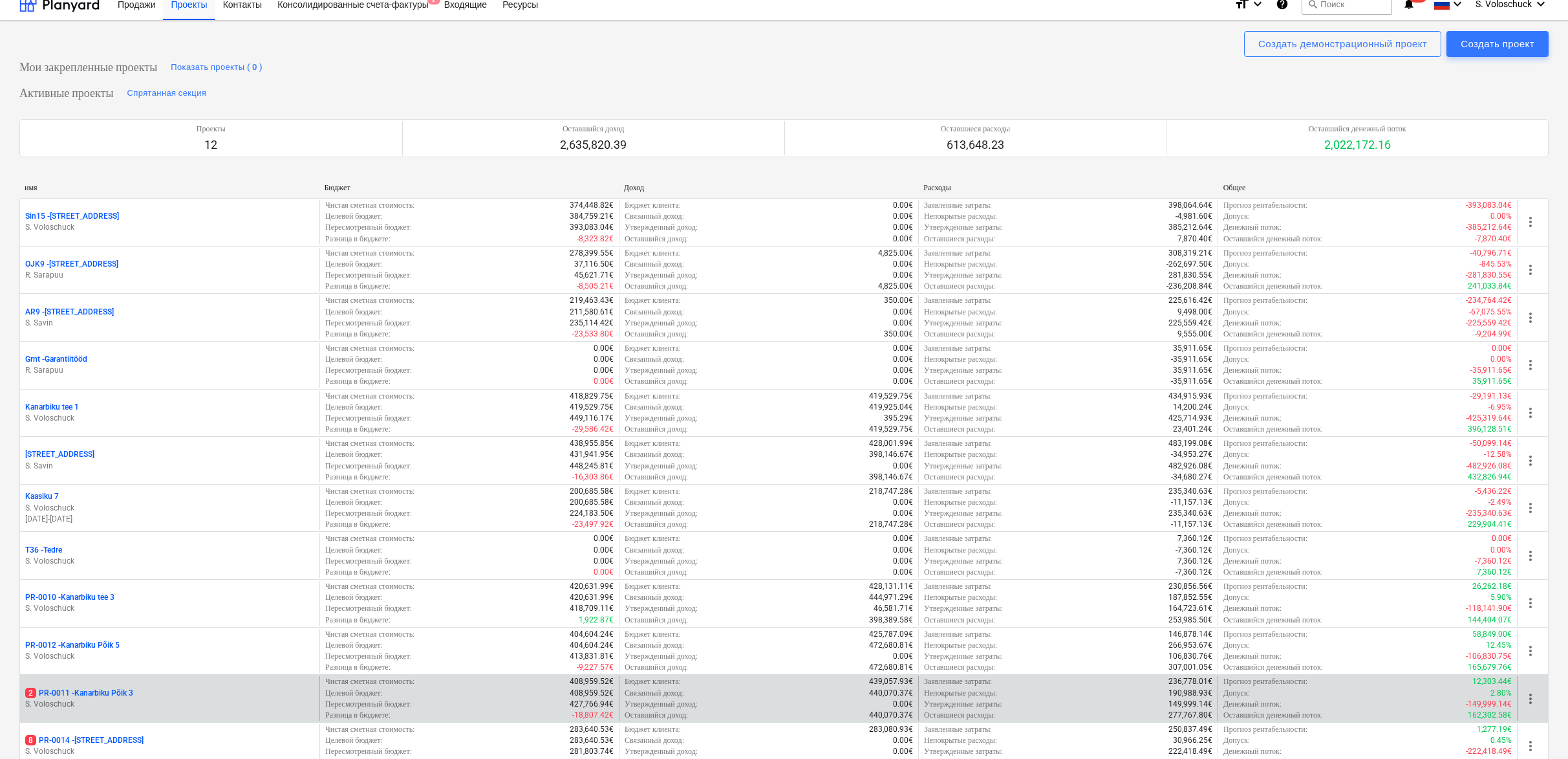
scroll to position [33, 0]
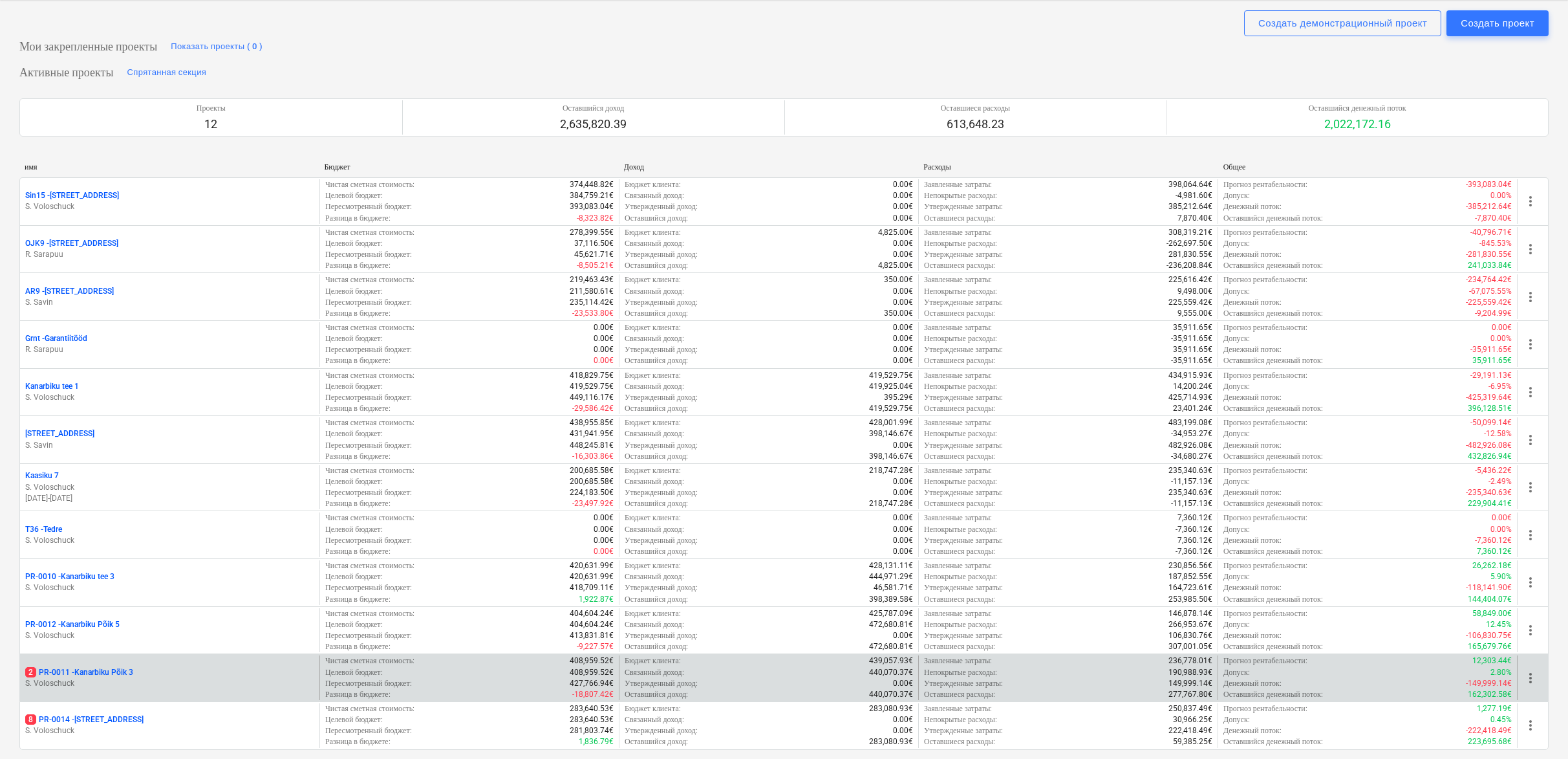
click at [185, 678] on p "S. Voloschuck" at bounding box center [170, 683] width 289 height 11
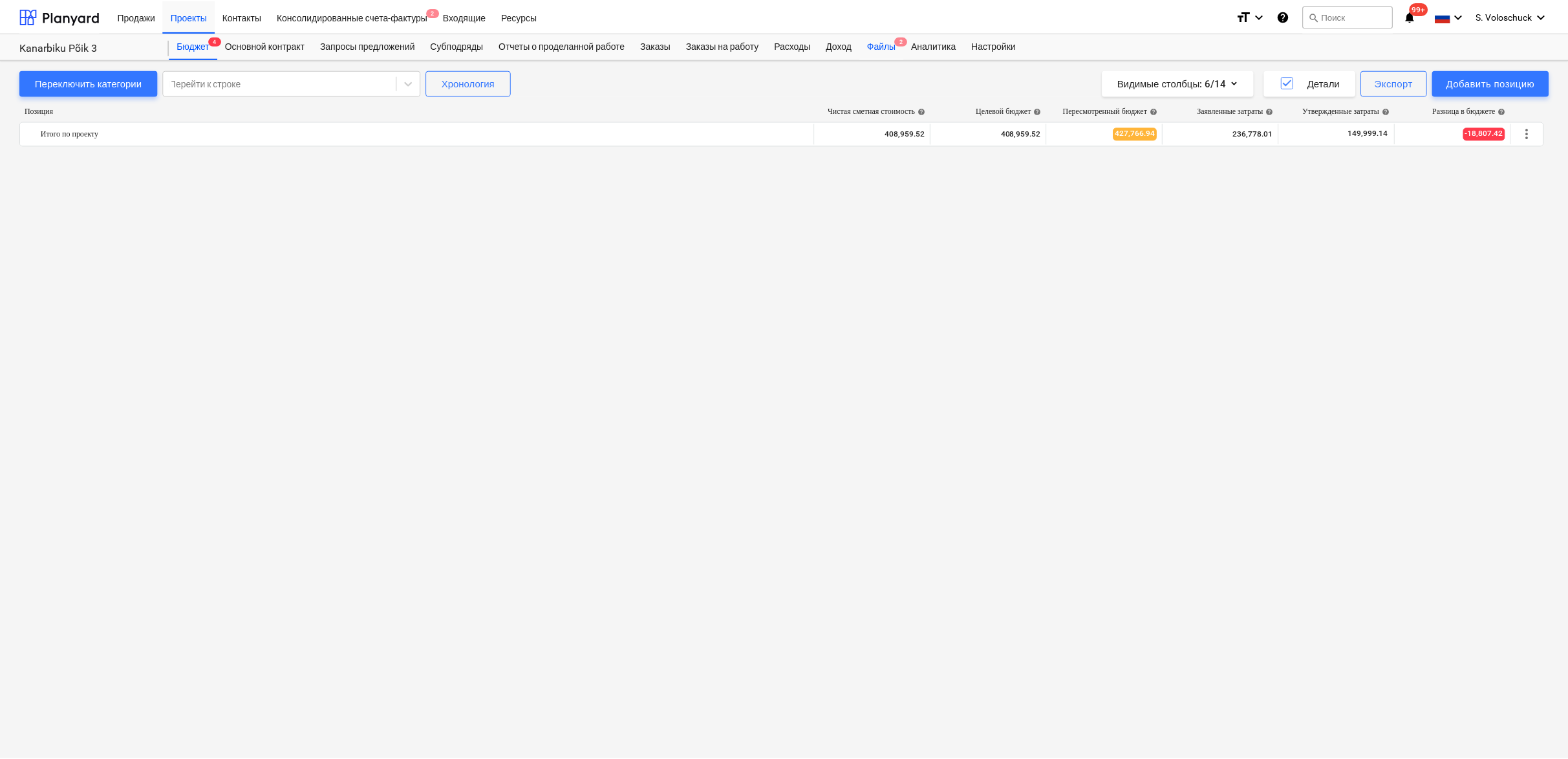
scroll to position [1548, 0]
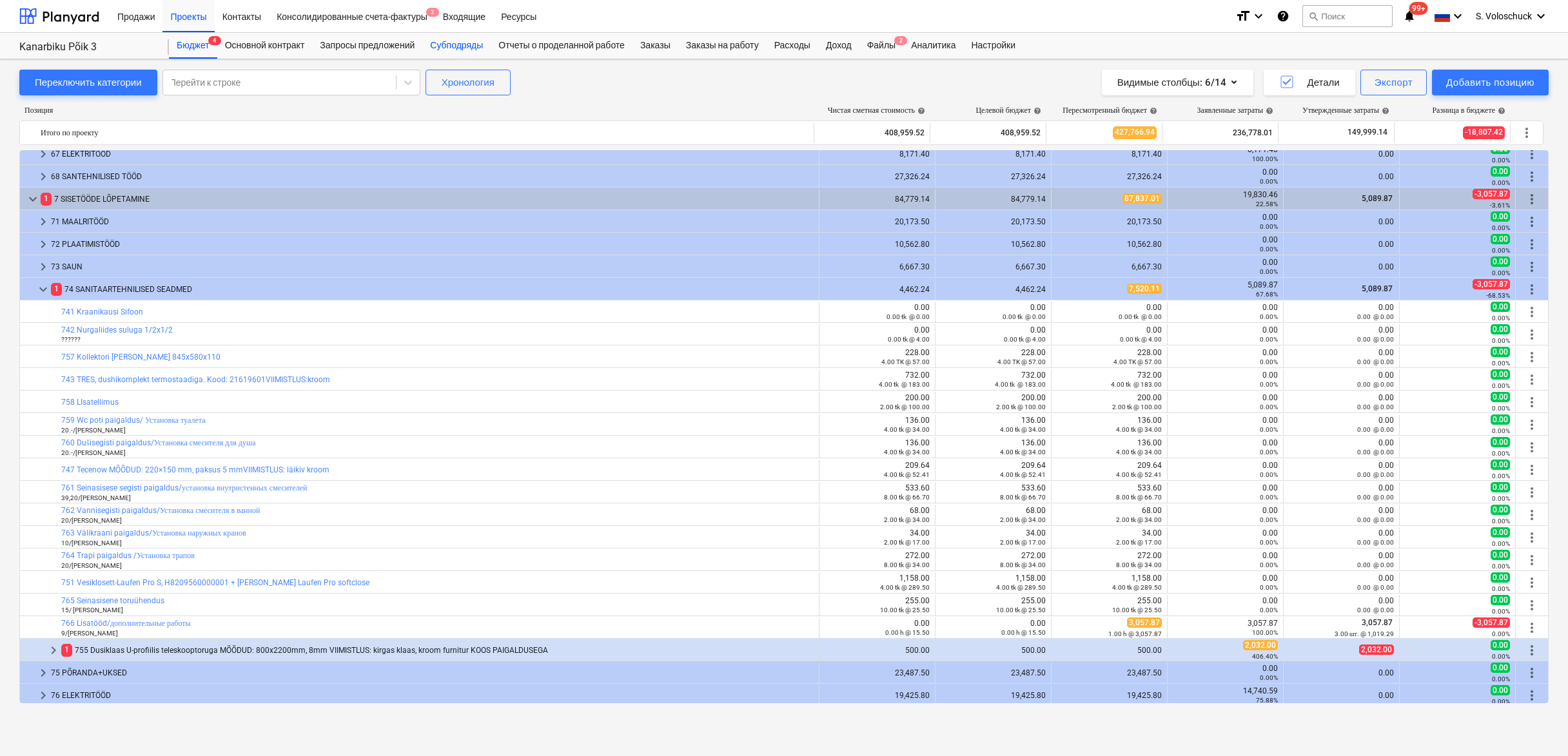
click at [470, 45] on div "Субподряды" at bounding box center [456, 45] width 68 height 26
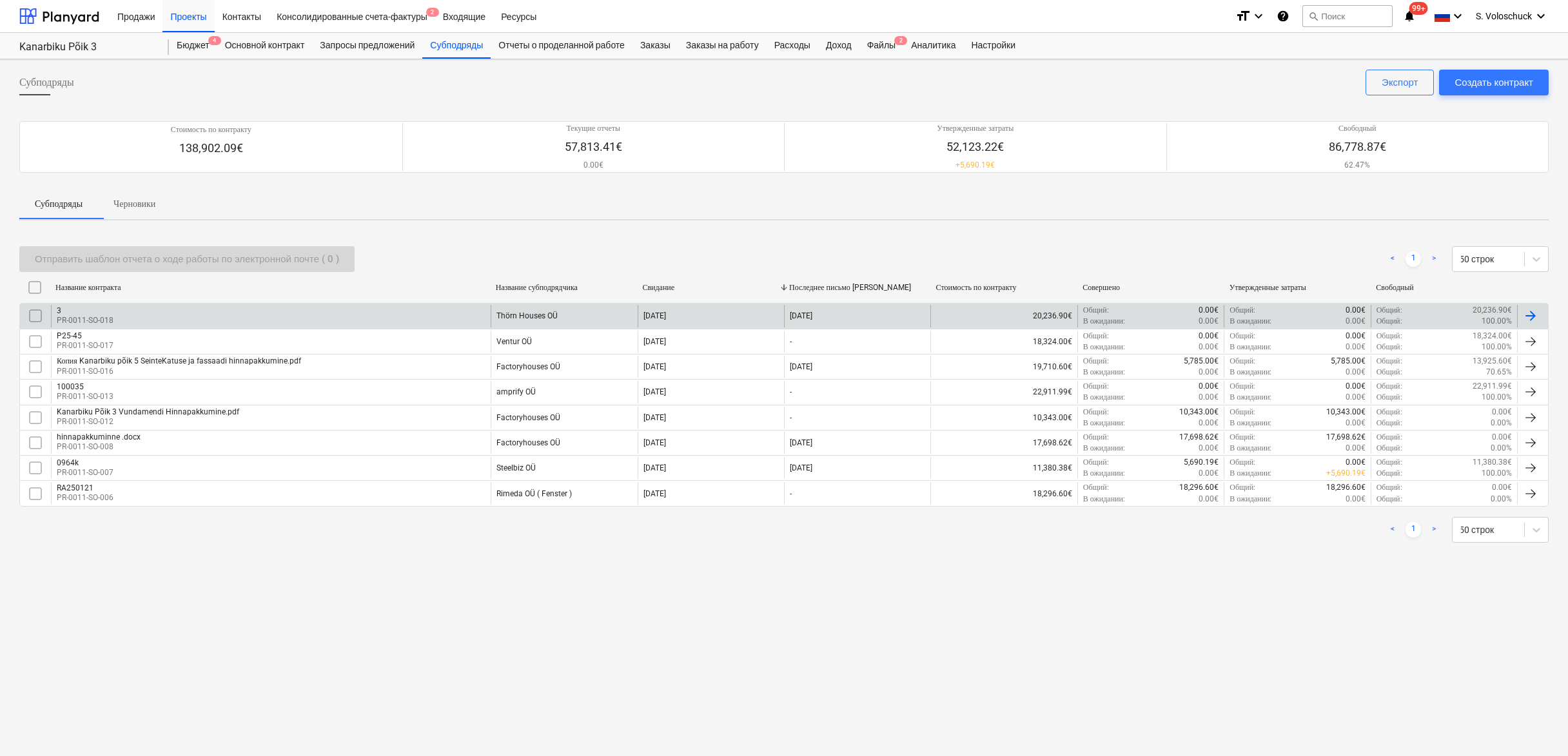
click at [579, 314] on div "Thörn Houses OÜ" at bounding box center [564, 315] width 146 height 22
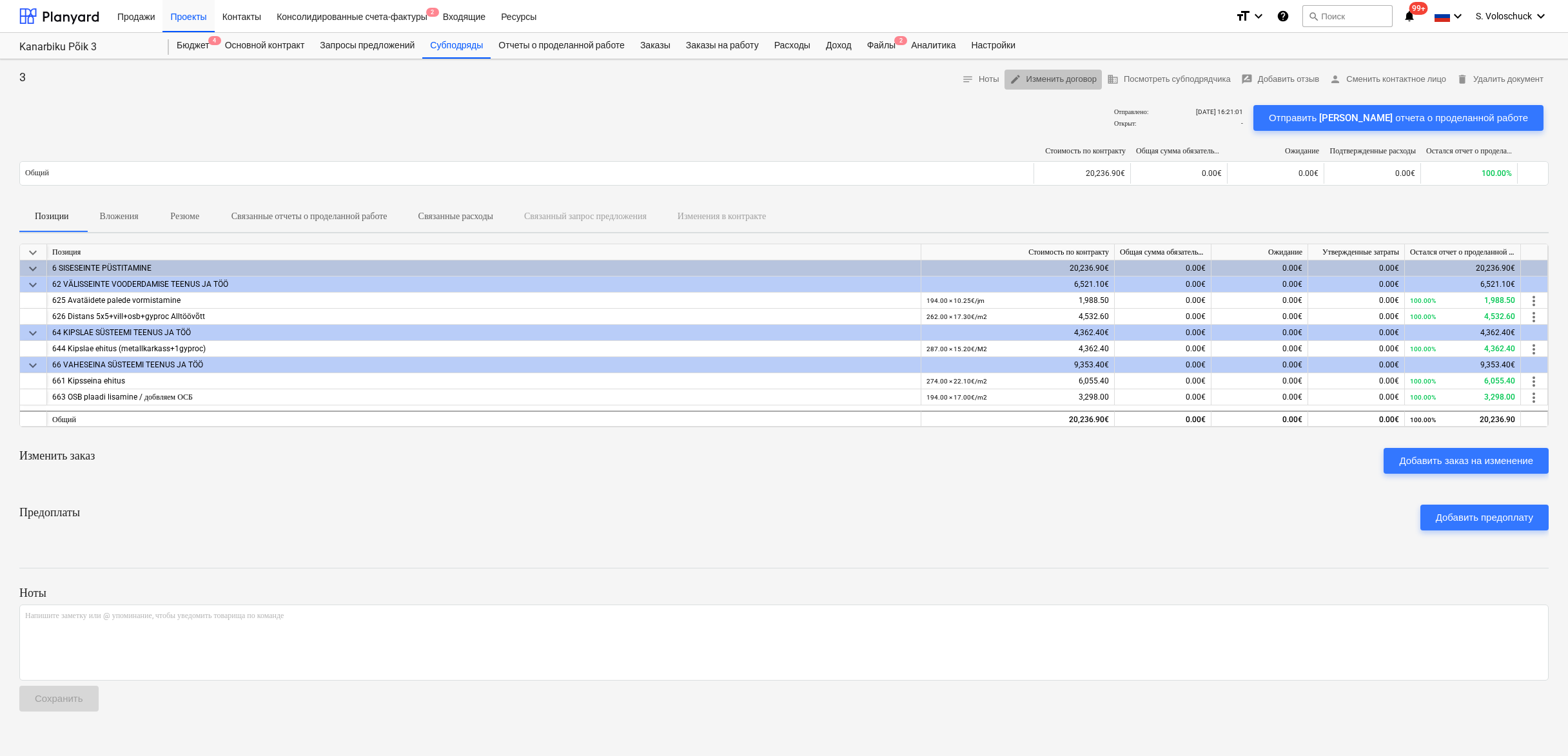
click at [1027, 79] on span "edit Изменить договор" at bounding box center [1053, 79] width 87 height 15
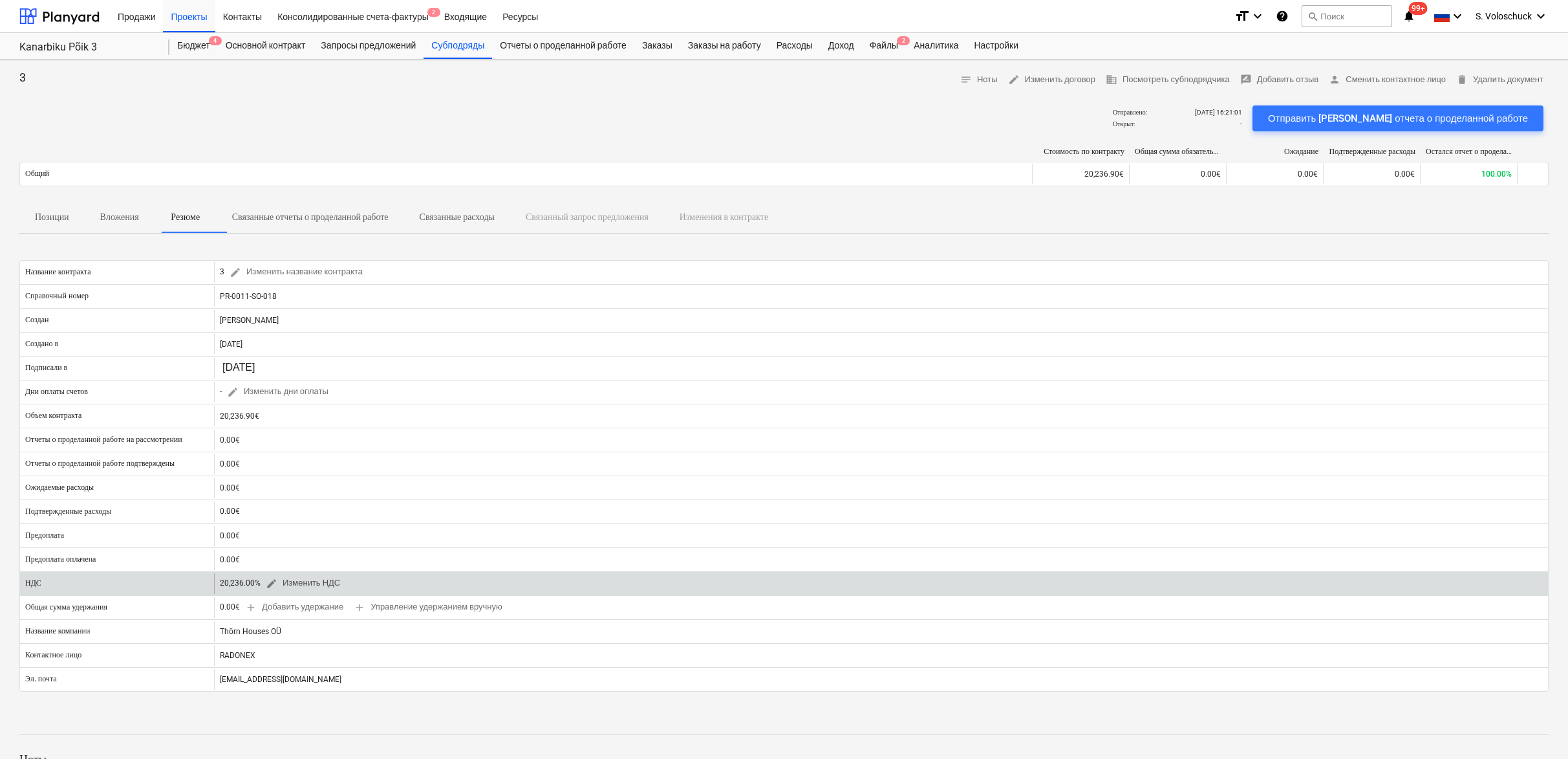
click at [272, 585] on span "edit" at bounding box center [272, 583] width 12 height 12
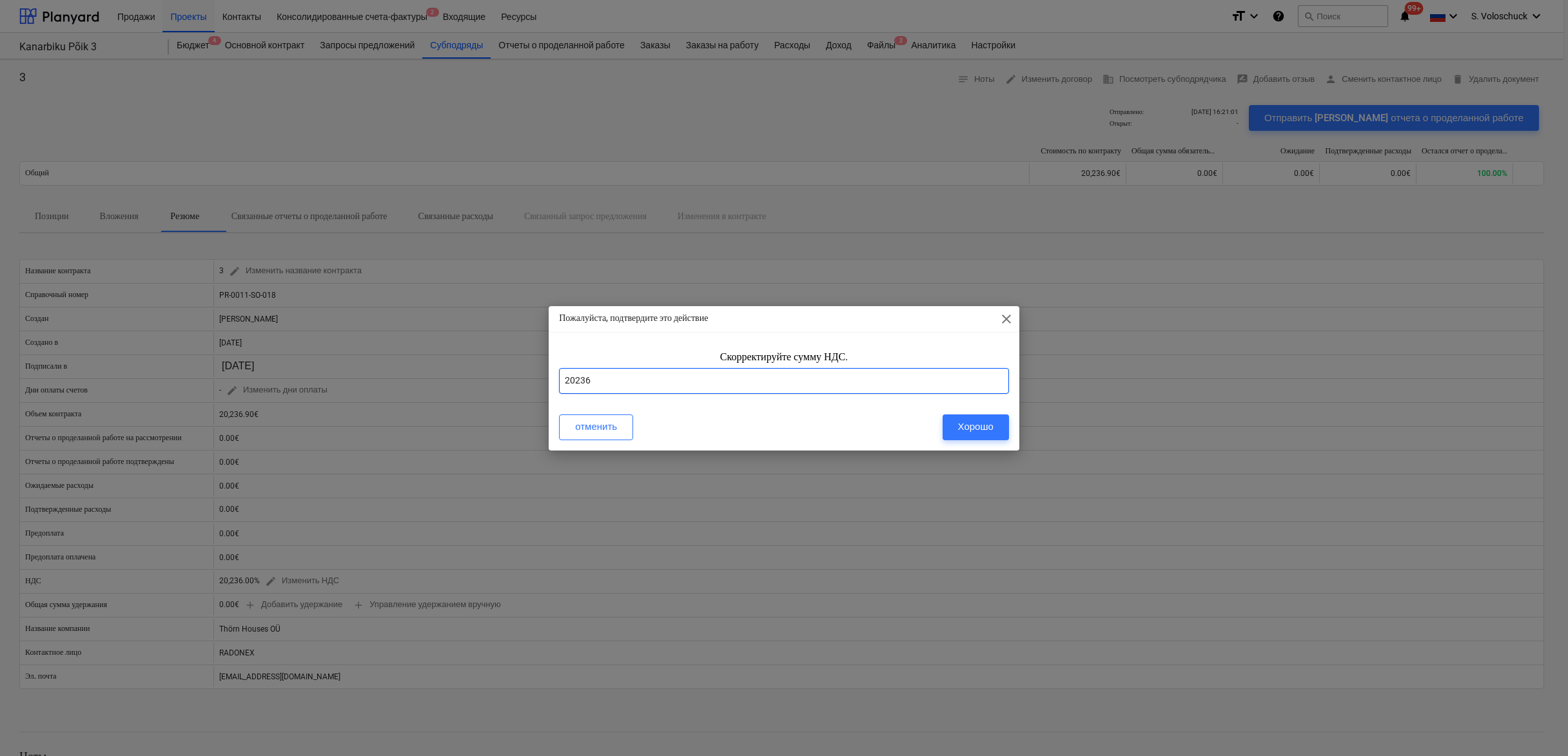
click at [627, 385] on input "20236" at bounding box center [784, 381] width 450 height 26
type input "2"
type input "24"
click at [960, 430] on div "Хорошо" at bounding box center [976, 426] width 35 height 17
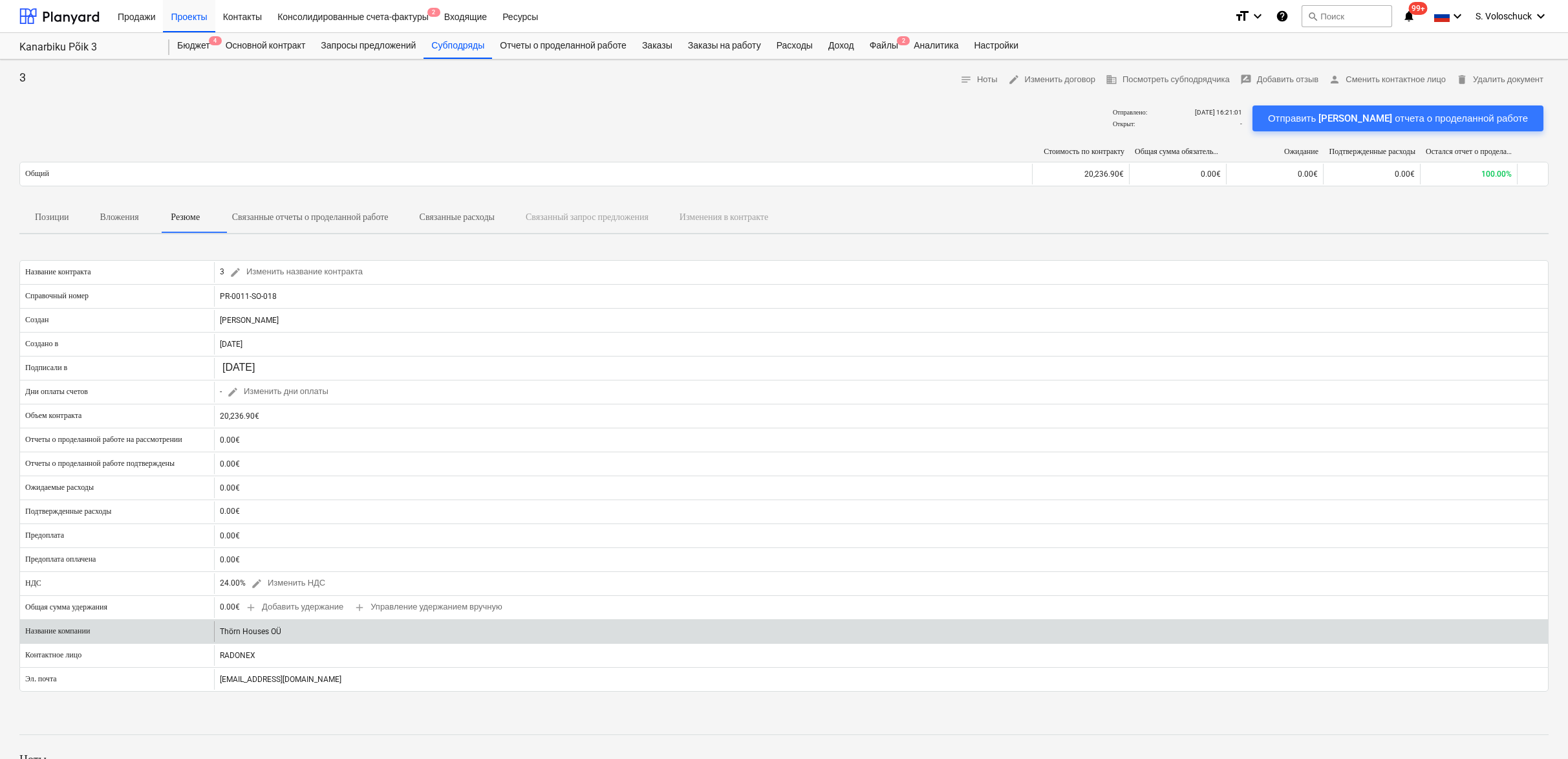
click at [277, 635] on div "Thörn Houses OÜ" at bounding box center [881, 631] width 1334 height 20
click at [231, 635] on div "Thörn Houses OÜ" at bounding box center [881, 631] width 1334 height 20
click at [229, 635] on div "Thörn Houses OÜ" at bounding box center [881, 631] width 1334 height 20
drag, startPoint x: 220, startPoint y: 633, endPoint x: 350, endPoint y: 638, distance: 130.1
click at [350, 638] on div "Thörn Houses OÜ" at bounding box center [881, 631] width 1334 height 20
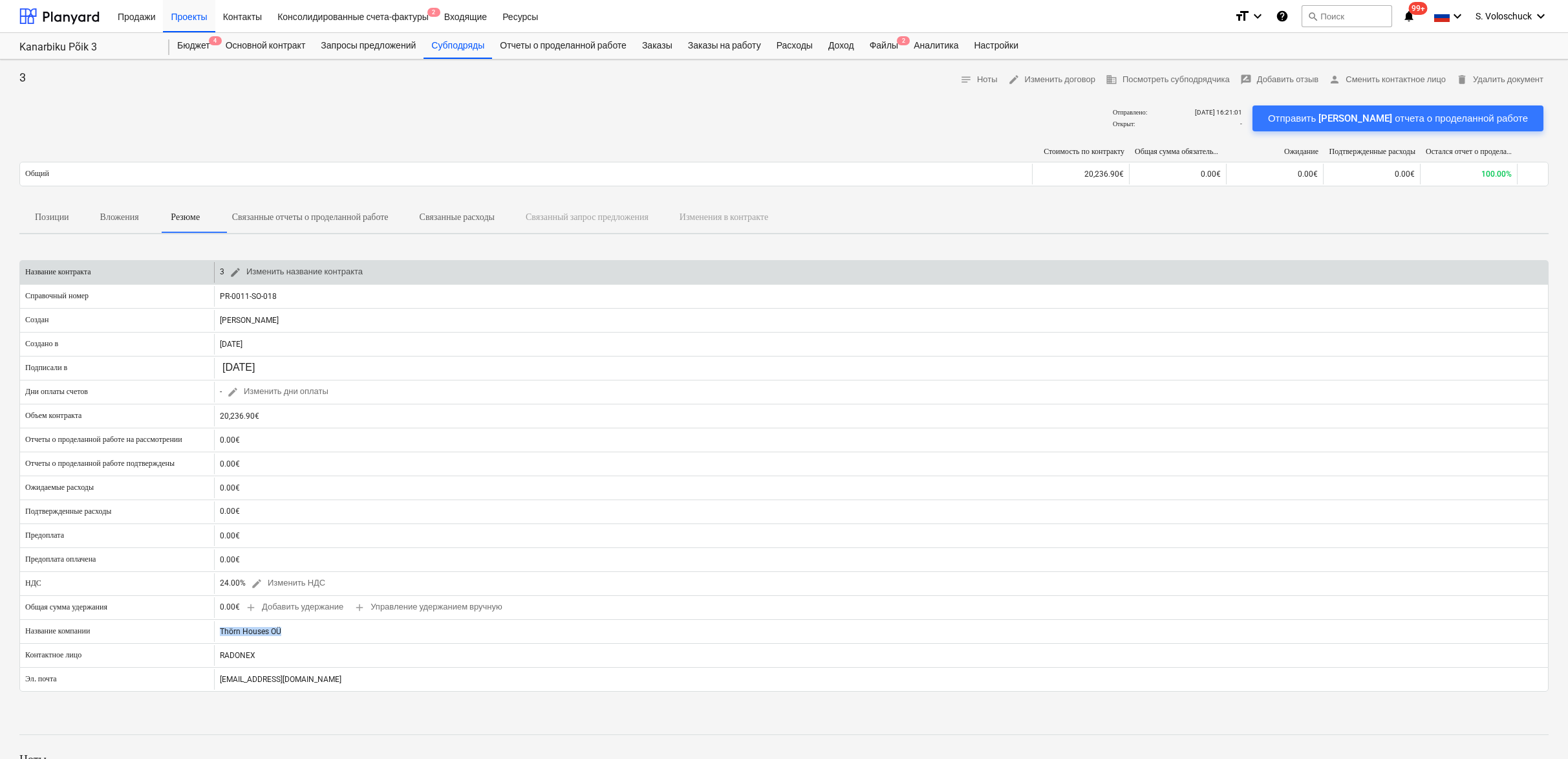
click at [320, 269] on span "edit Изменить название контракта" at bounding box center [296, 272] width 133 height 15
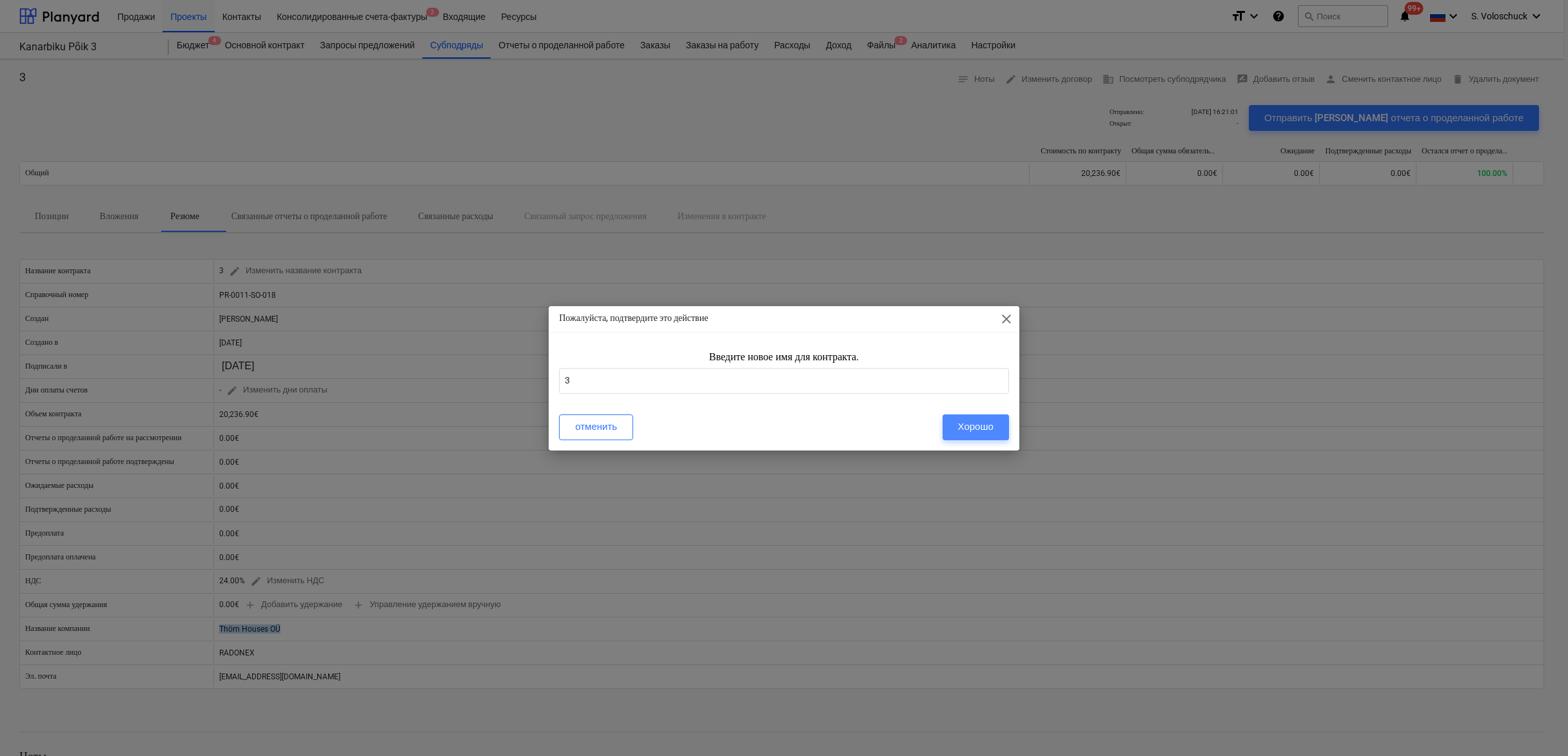
click at [958, 426] on div "Хорошо" at bounding box center [976, 426] width 35 height 17
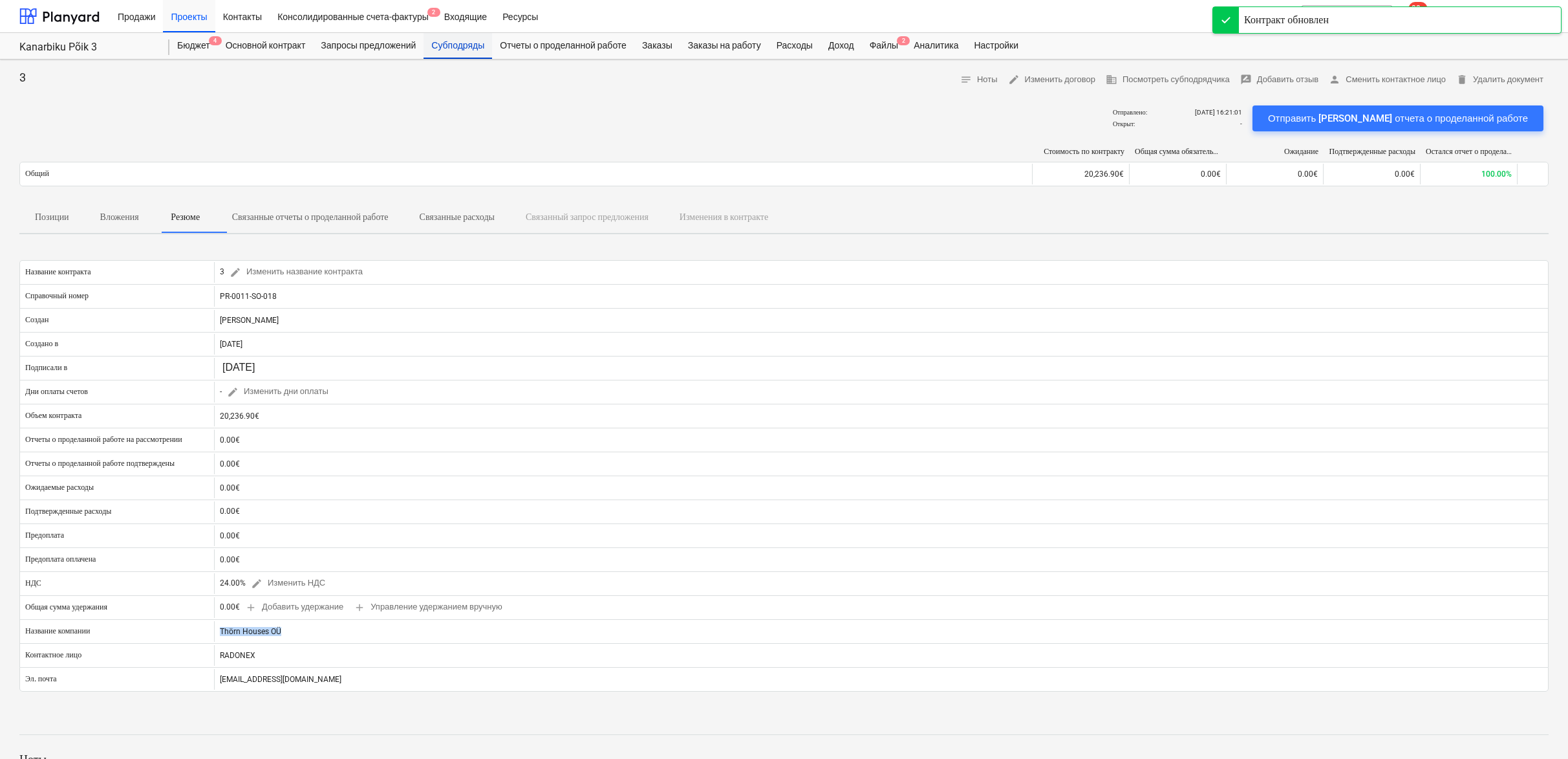
click at [477, 51] on div "Субподряды" at bounding box center [458, 45] width 68 height 26
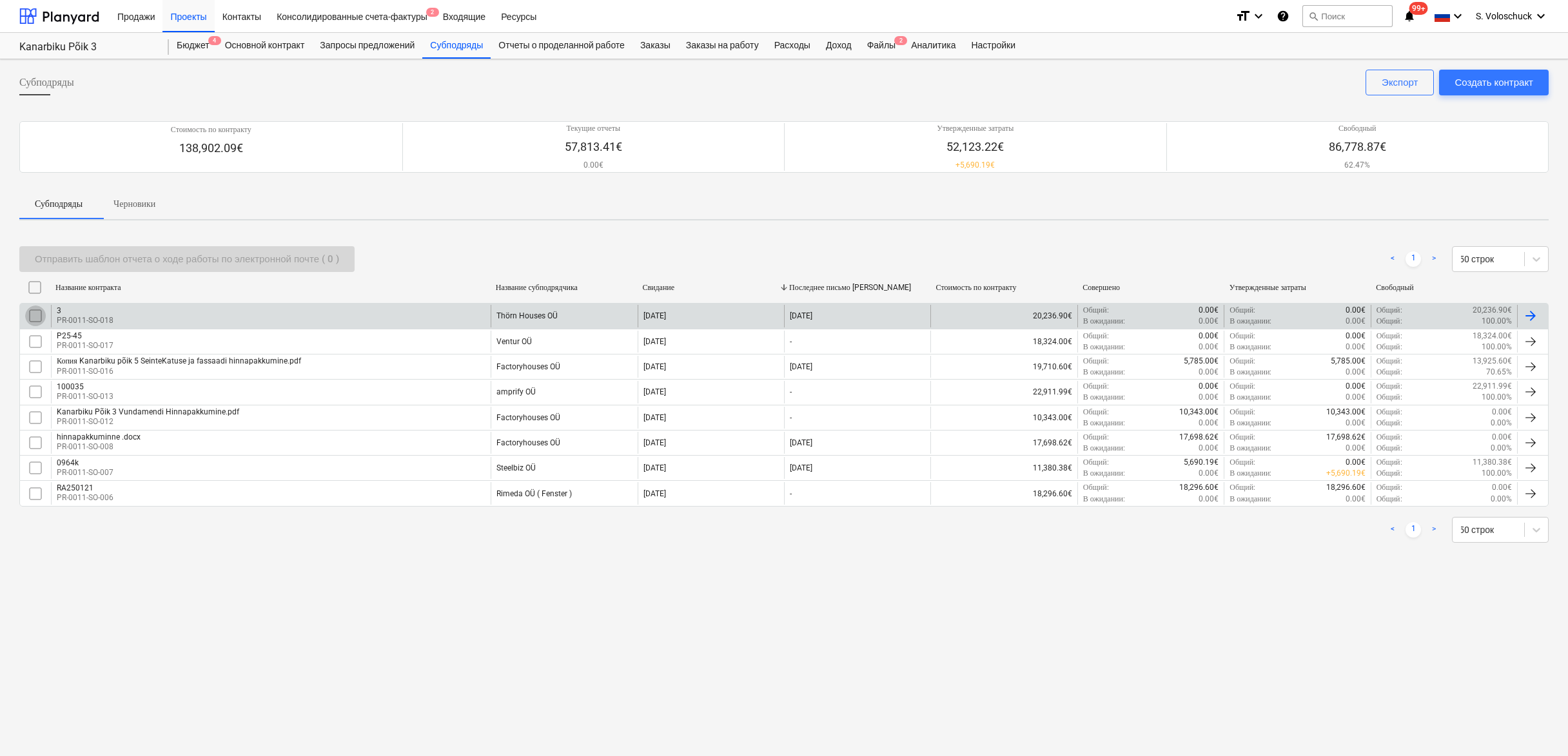
click at [37, 314] on input "checkbox" at bounding box center [35, 315] width 20 height 20
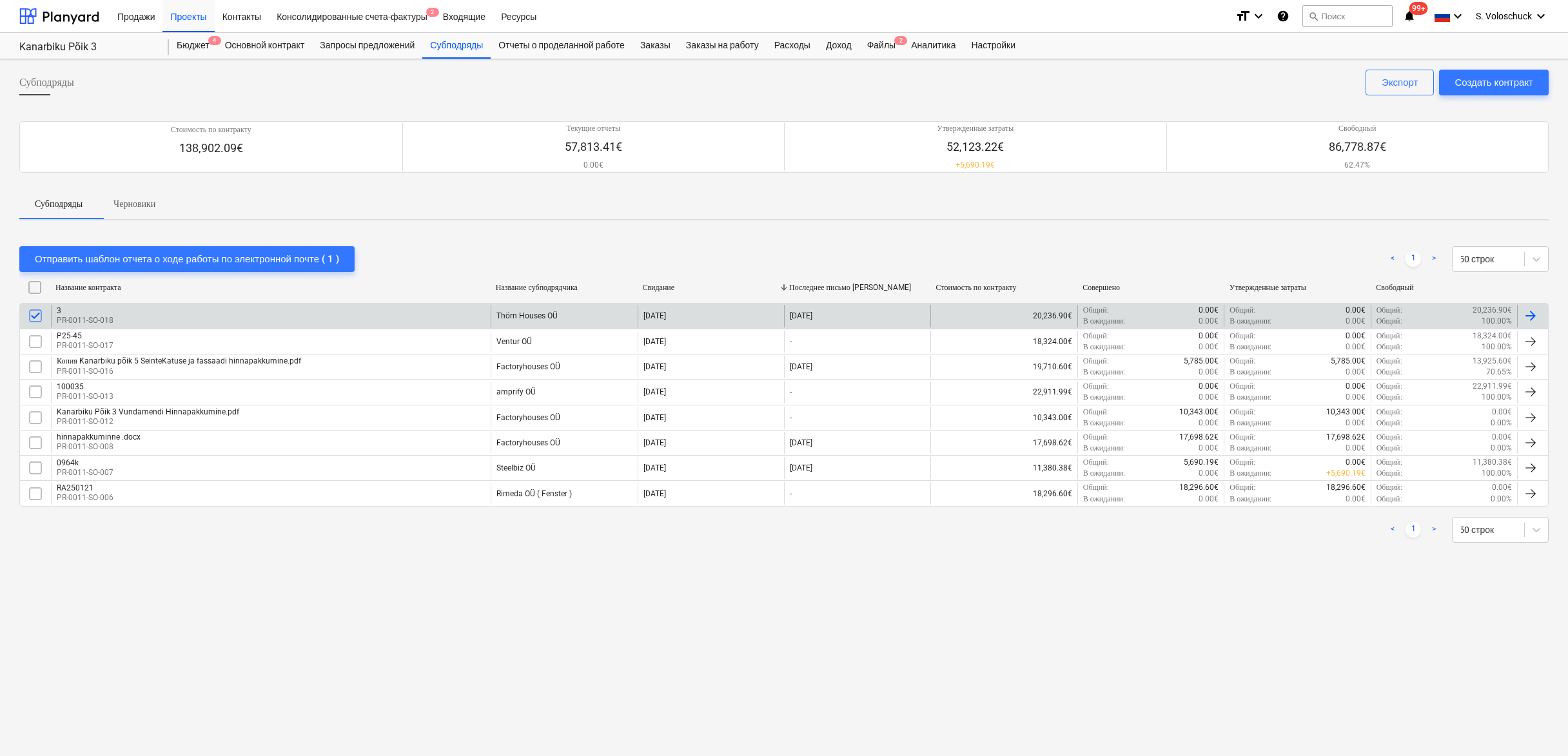
click at [467, 236] on div "Отправить шаблон отчета о ходе работы по электронной почте ( 1 ) < 1 > 50 строк…" at bounding box center [784, 394] width 1529 height 328
click at [530, 314] on div "Thörn Houses OÜ" at bounding box center [526, 316] width 61 height 9
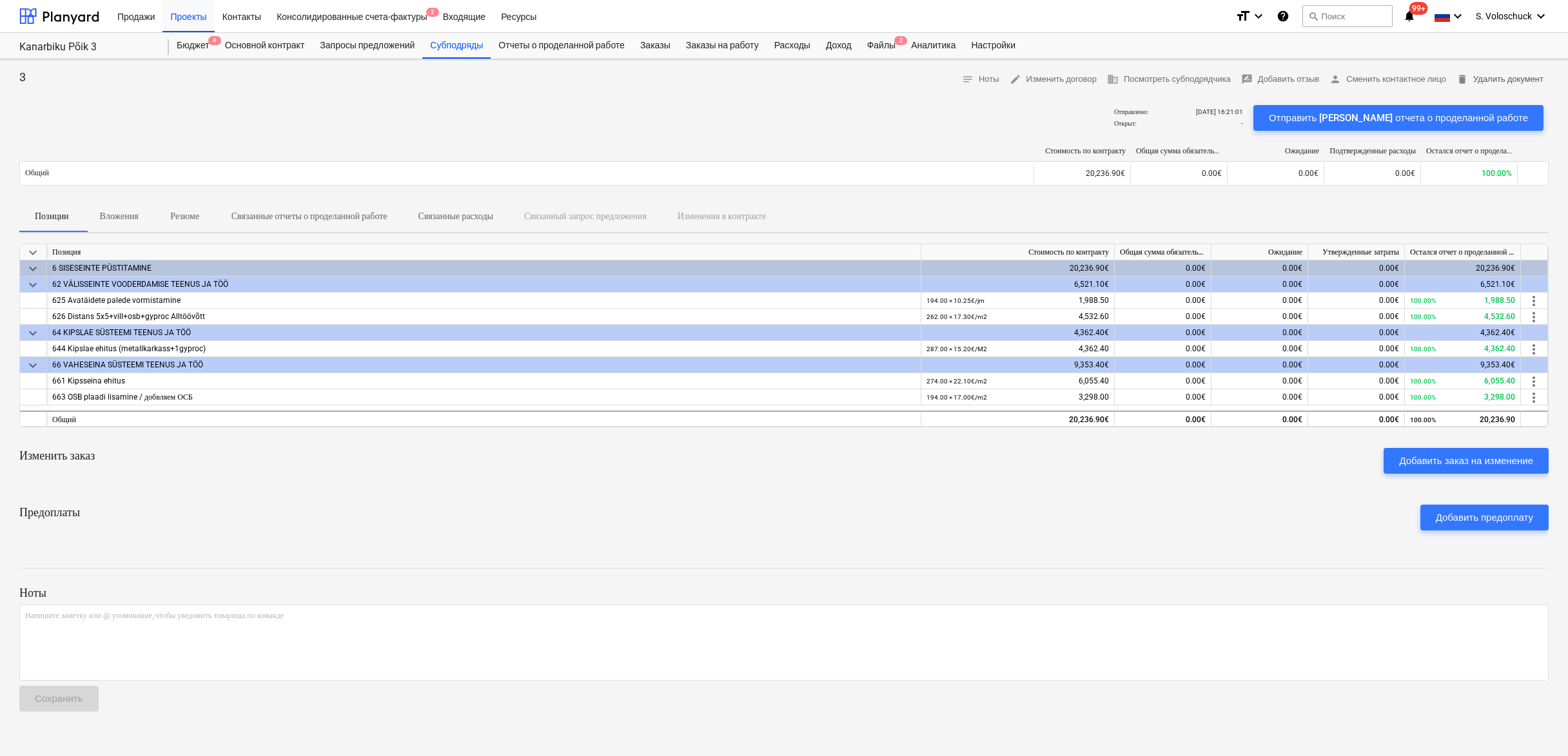
click at [1510, 81] on span "delete Удалить документ" at bounding box center [1500, 79] width 87 height 15
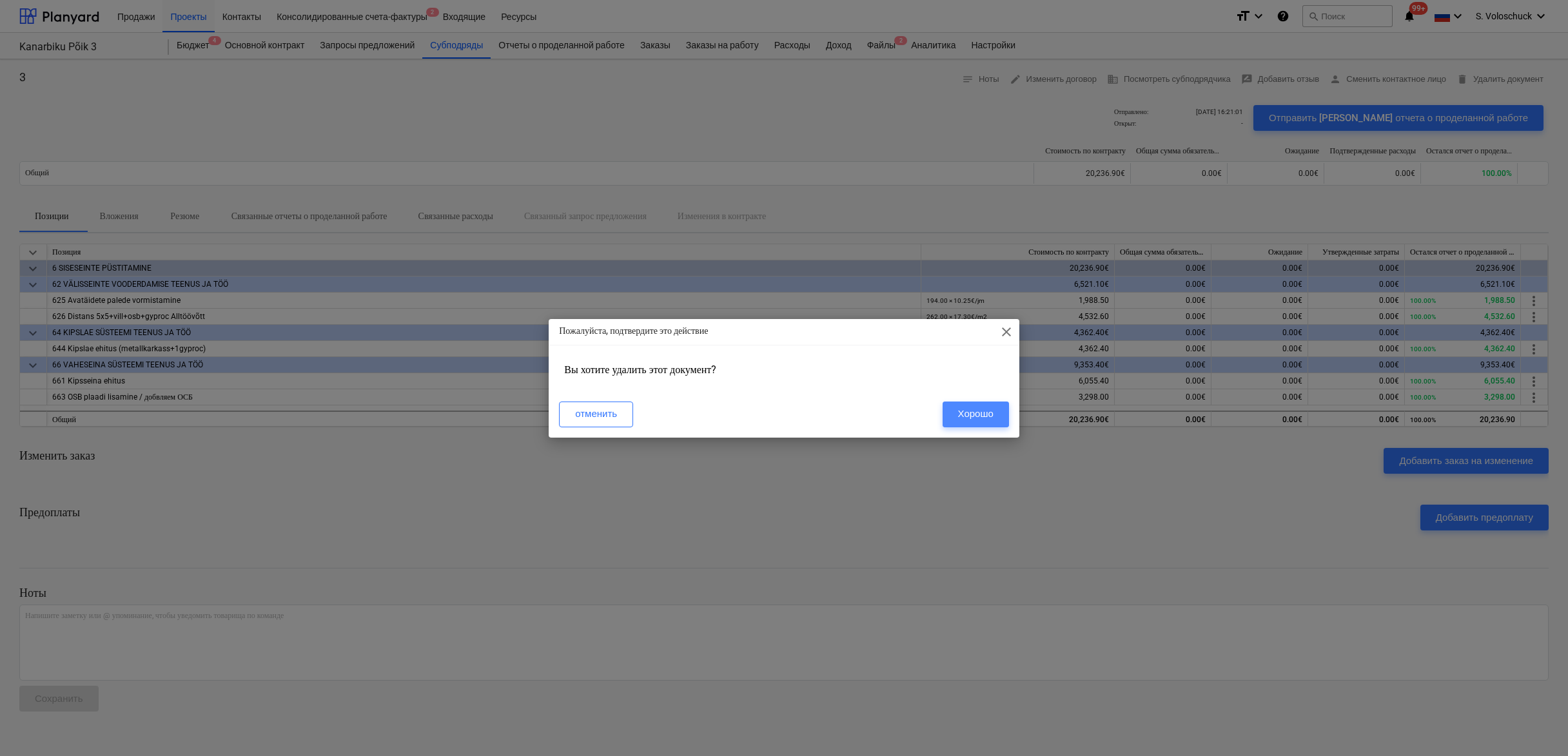
click at [966, 413] on div "Хорошо" at bounding box center [976, 414] width 35 height 17
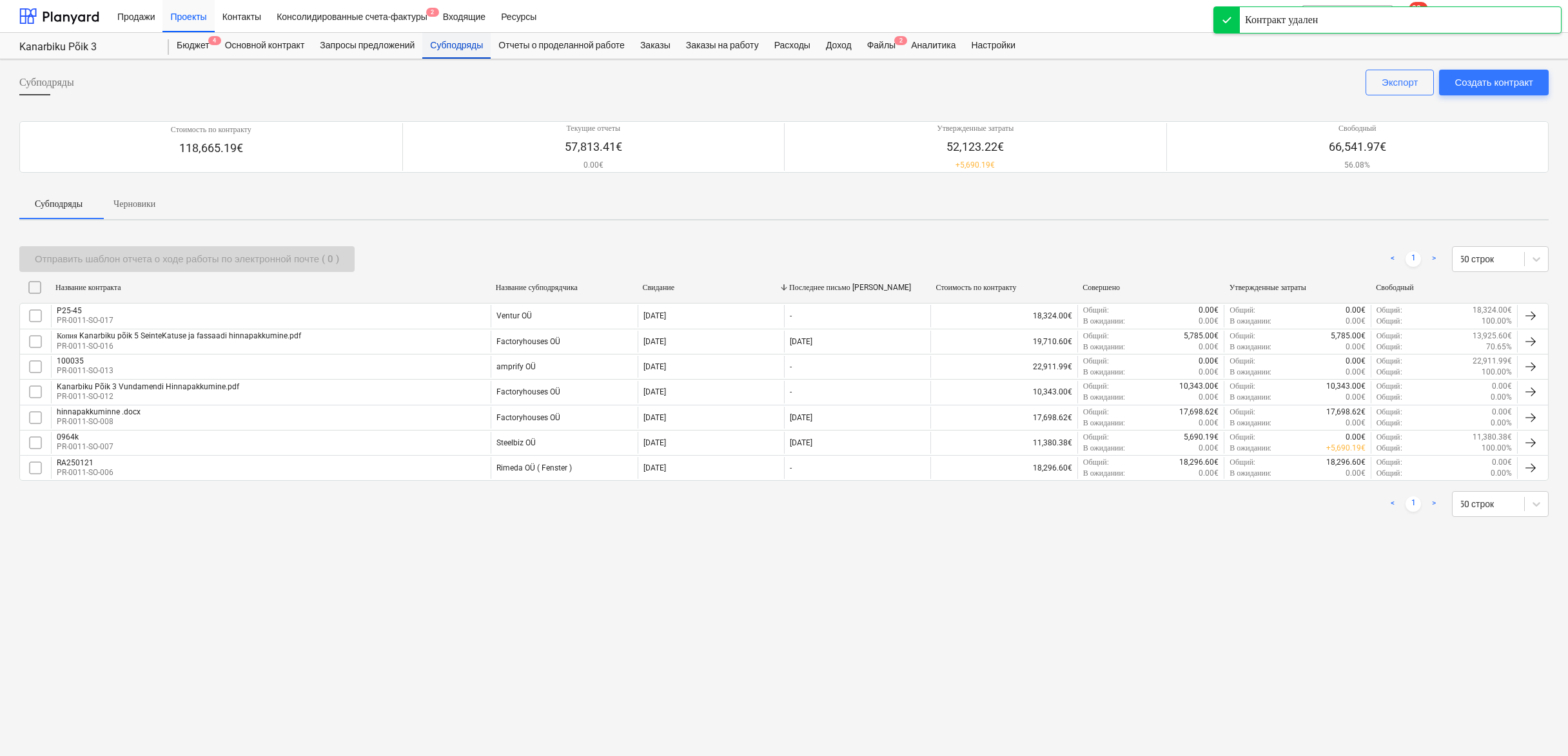
click at [471, 49] on div "Субподряды" at bounding box center [456, 45] width 68 height 26
click at [1477, 84] on div "Создать контракт" at bounding box center [1494, 83] width 79 height 17
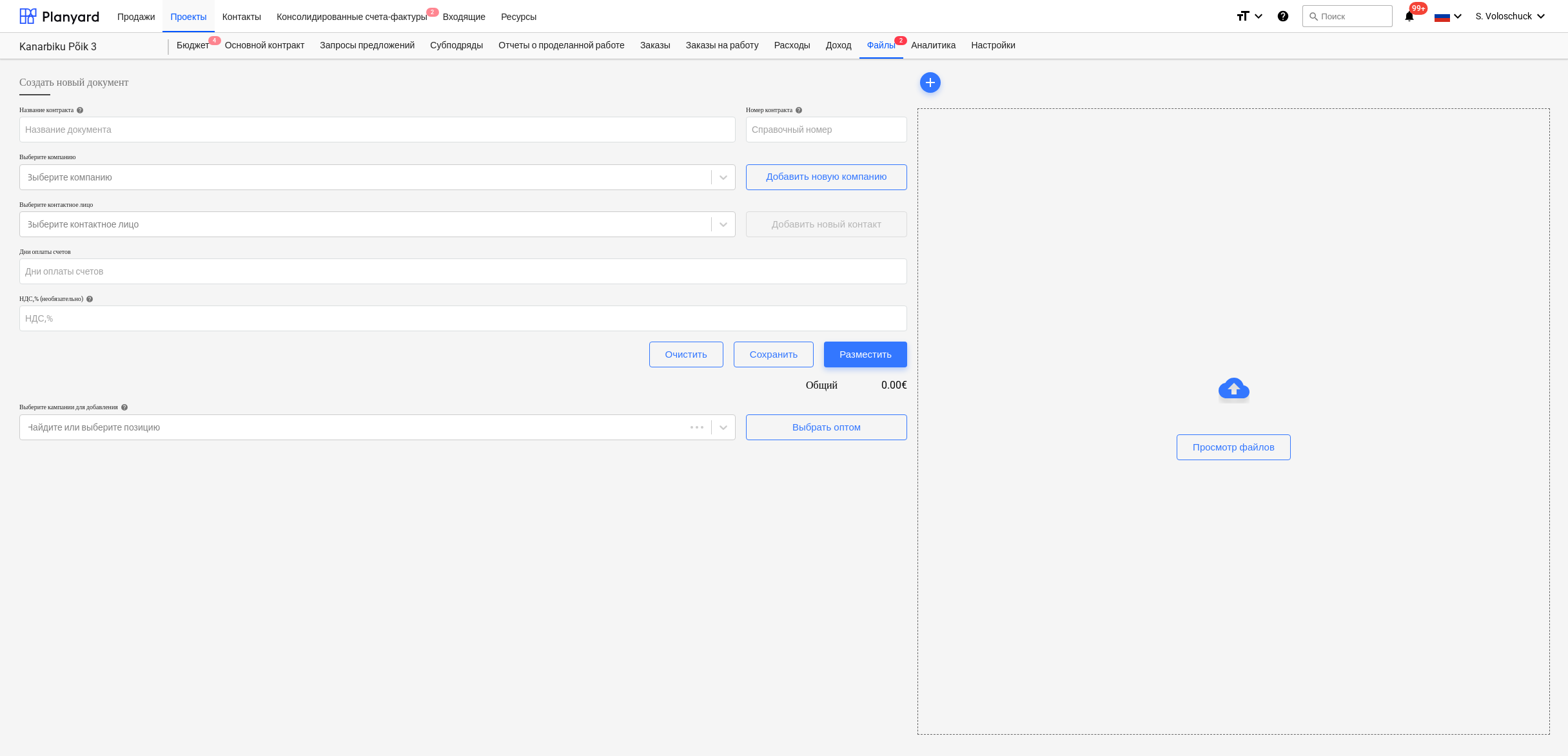
type input "PR-0011-SO-019"
type input "Kanarbiku põik 3 (Kipsi tööd) (2).pdf"
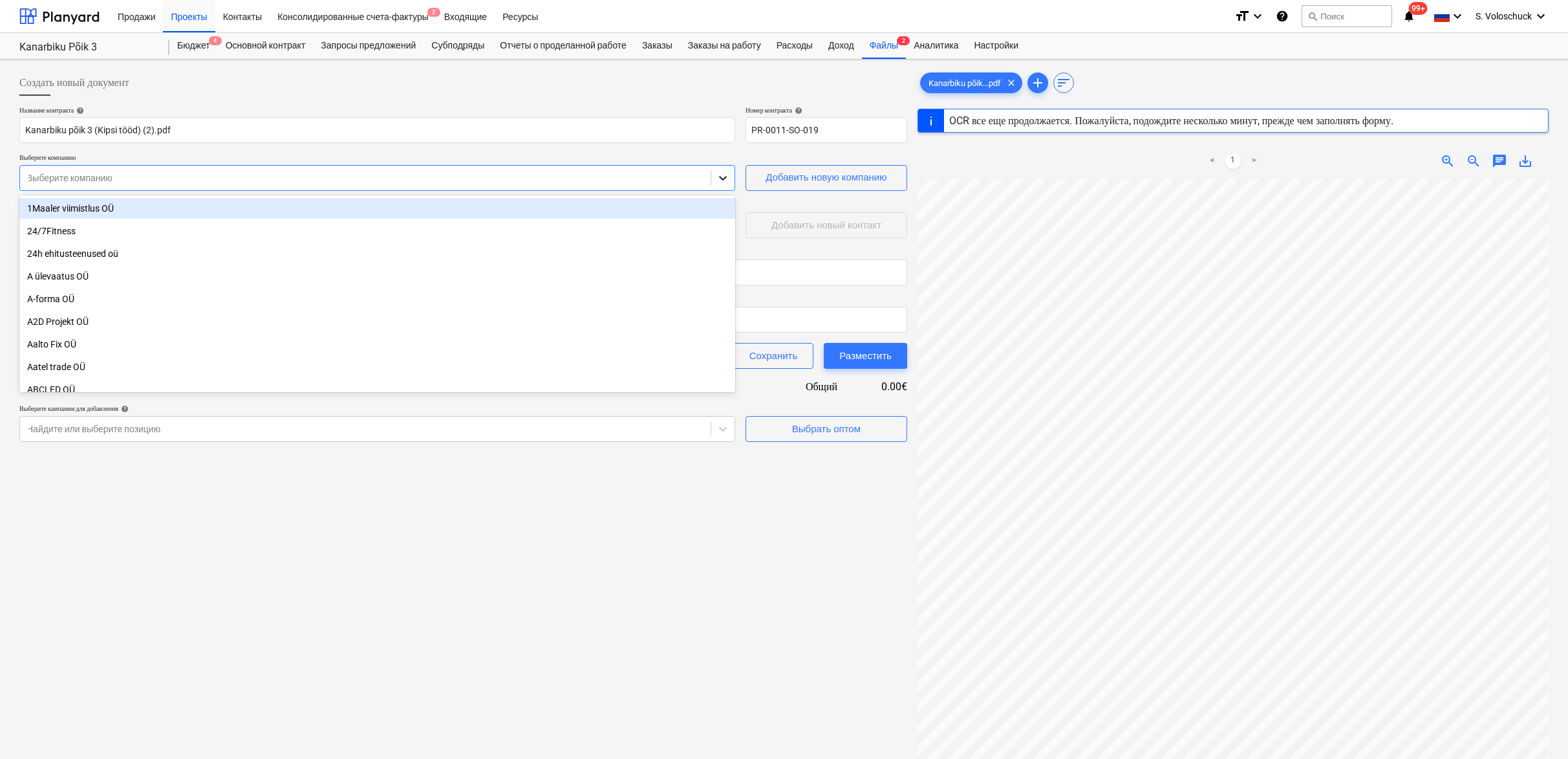
click at [726, 185] on div at bounding box center [723, 178] width 23 height 23
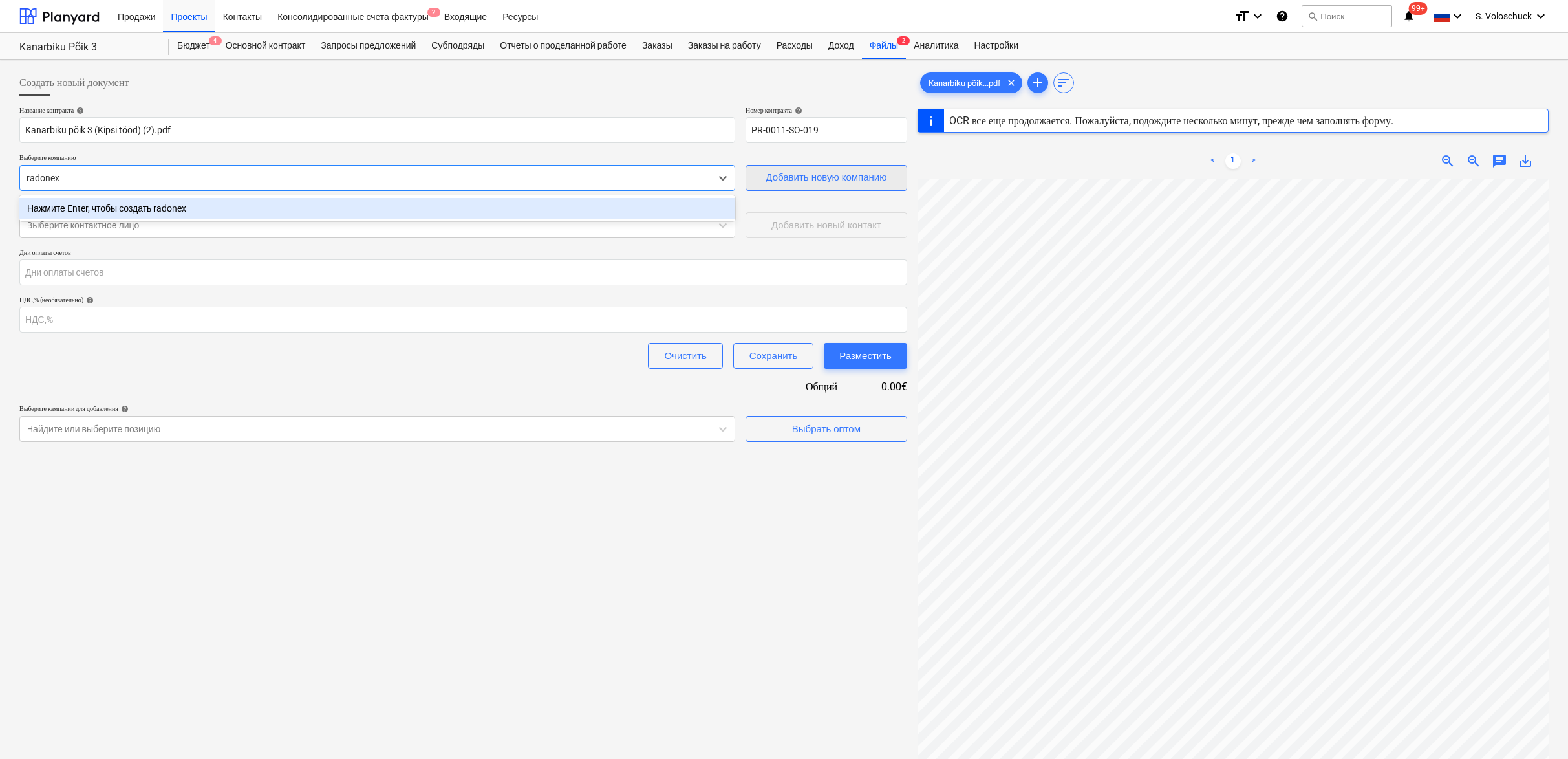
type input "radonex"
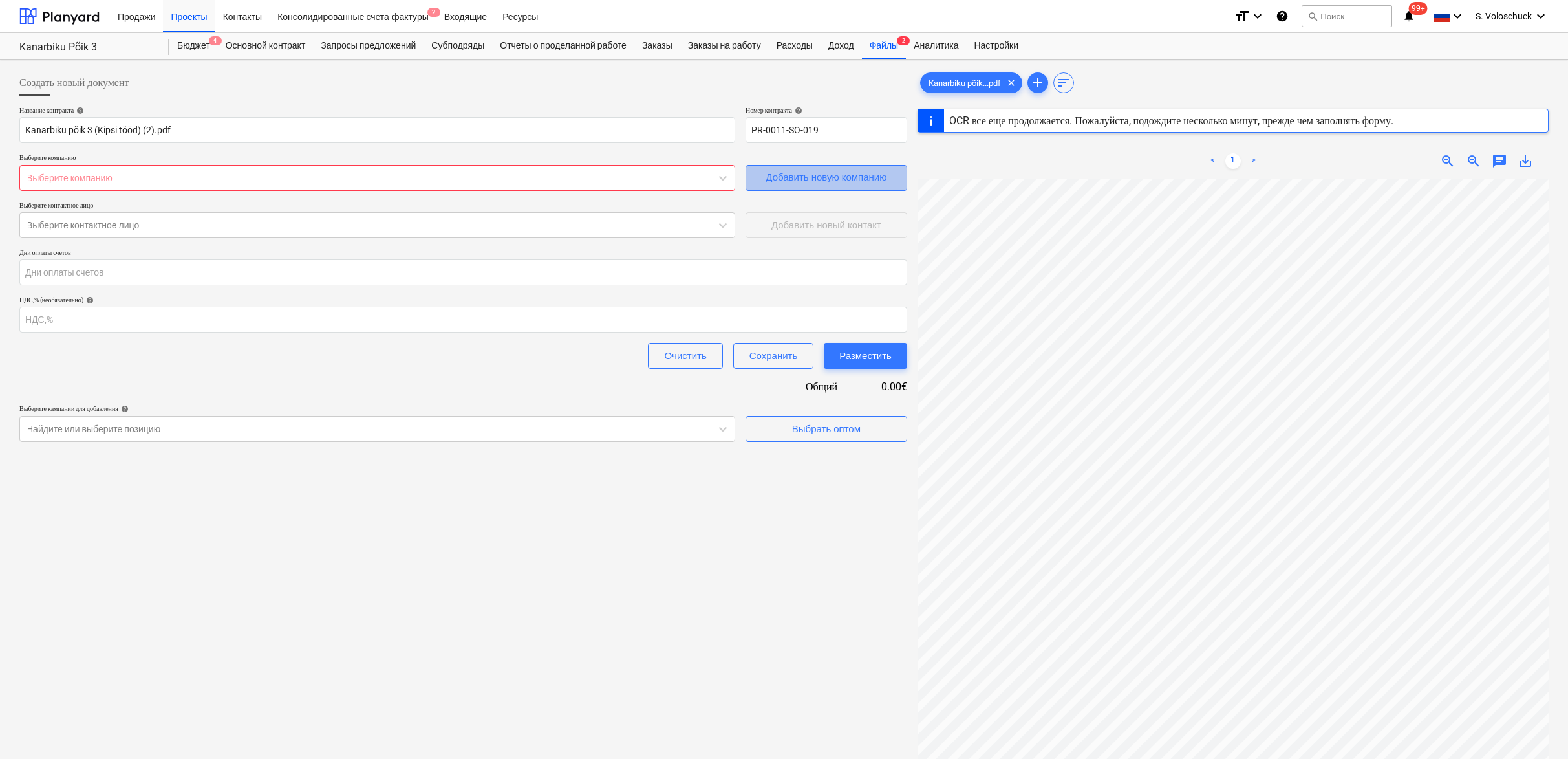
click at [851, 178] on div "Добавить новую компанию" at bounding box center [826, 178] width 121 height 17
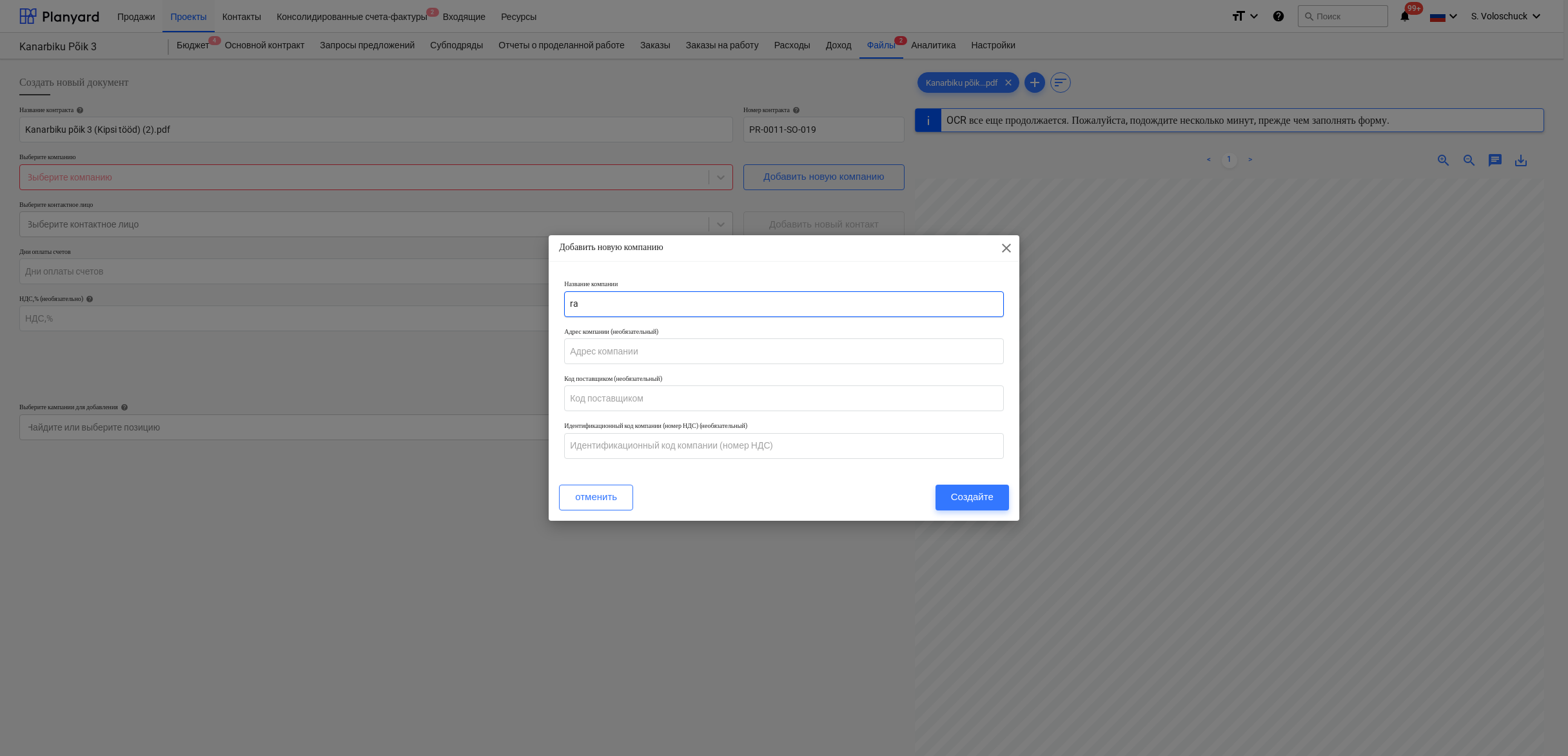
type input "r"
type input "3"
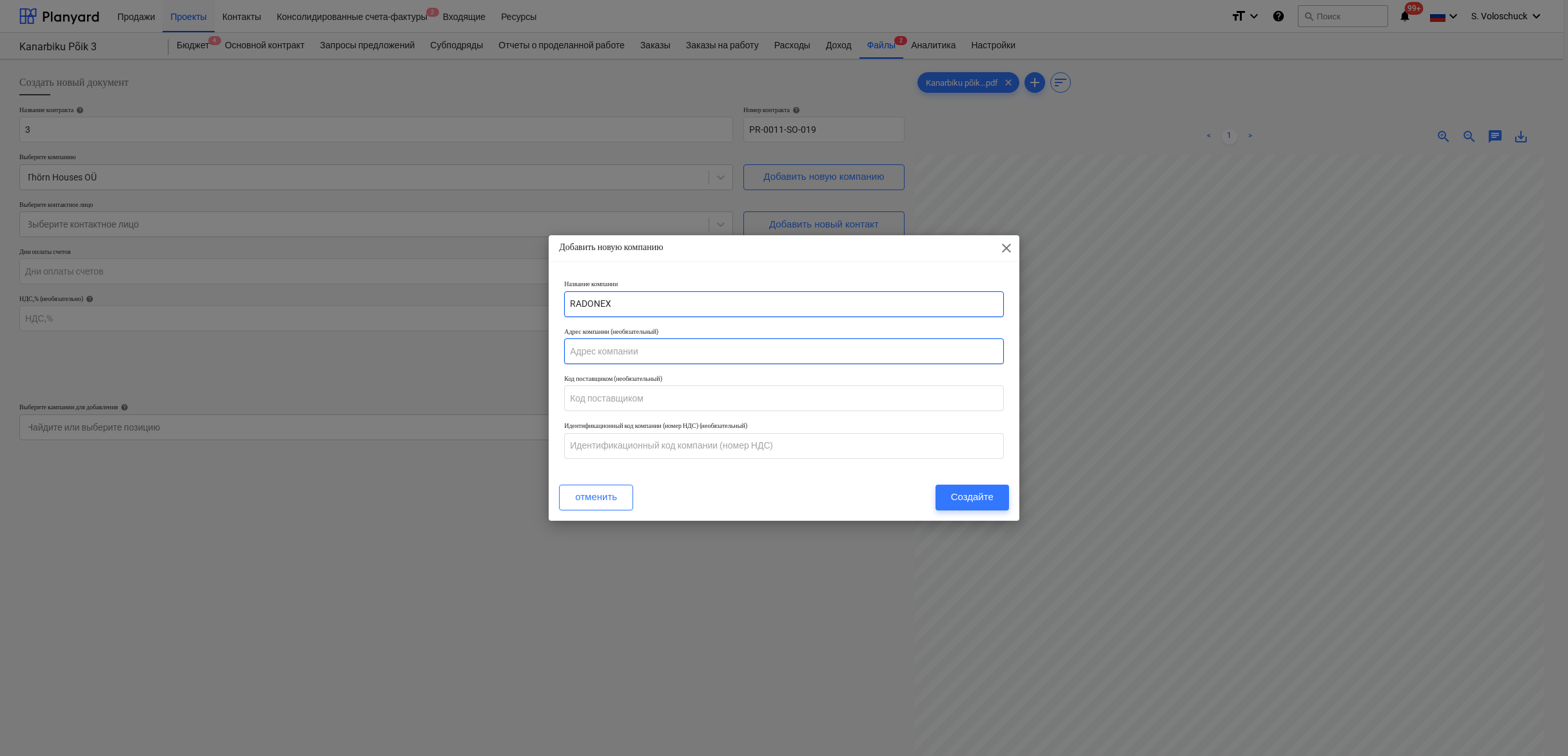
type input "RADONEX"
click at [979, 493] on div "Создайте" at bounding box center [972, 497] width 43 height 17
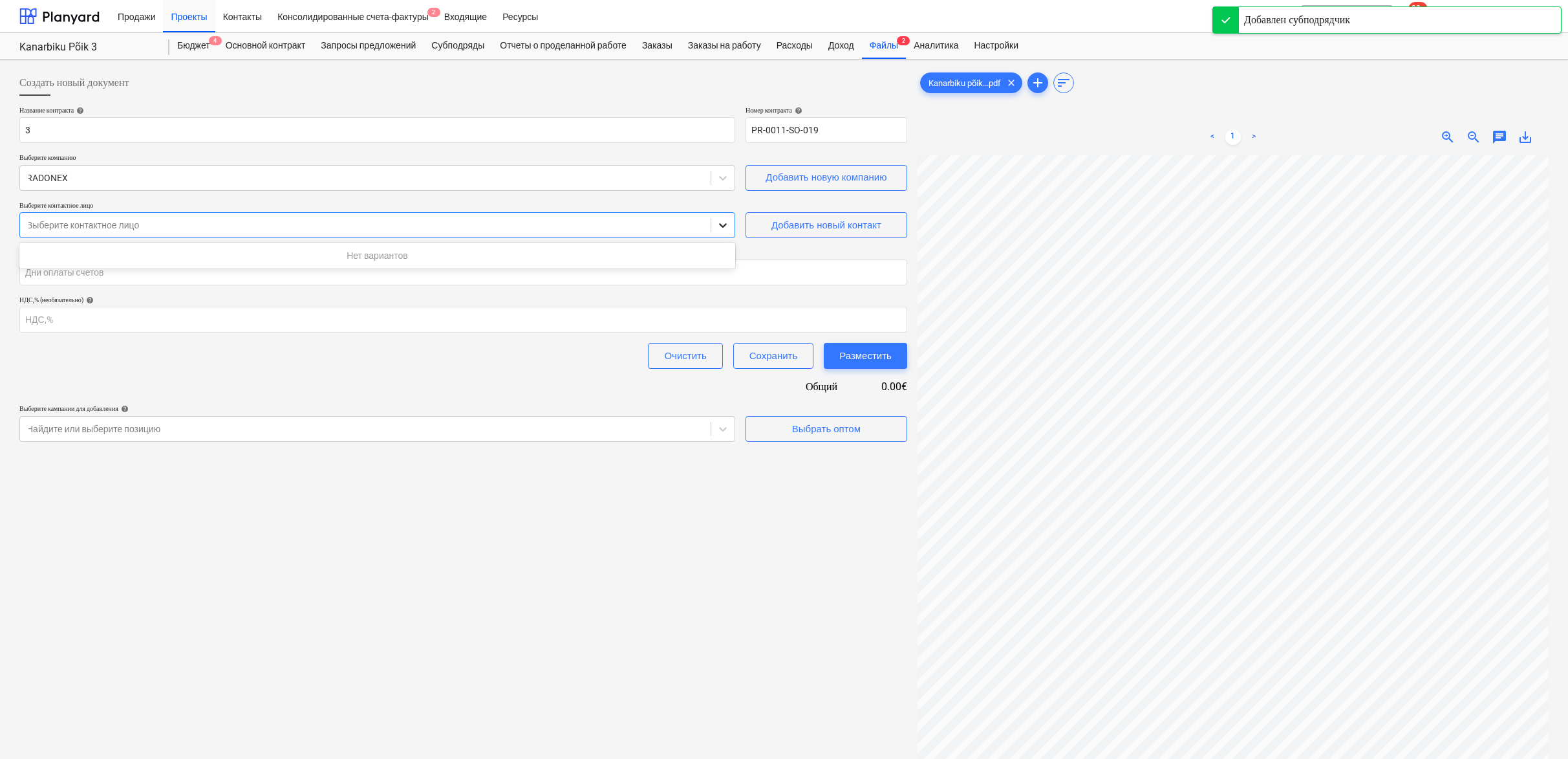
click at [723, 222] on icon at bounding box center [723, 225] width 13 height 13
click at [520, 257] on div "Нет вариантов" at bounding box center [377, 255] width 716 height 20
click at [803, 231] on div "Добавить новый контакт" at bounding box center [826, 226] width 110 height 17
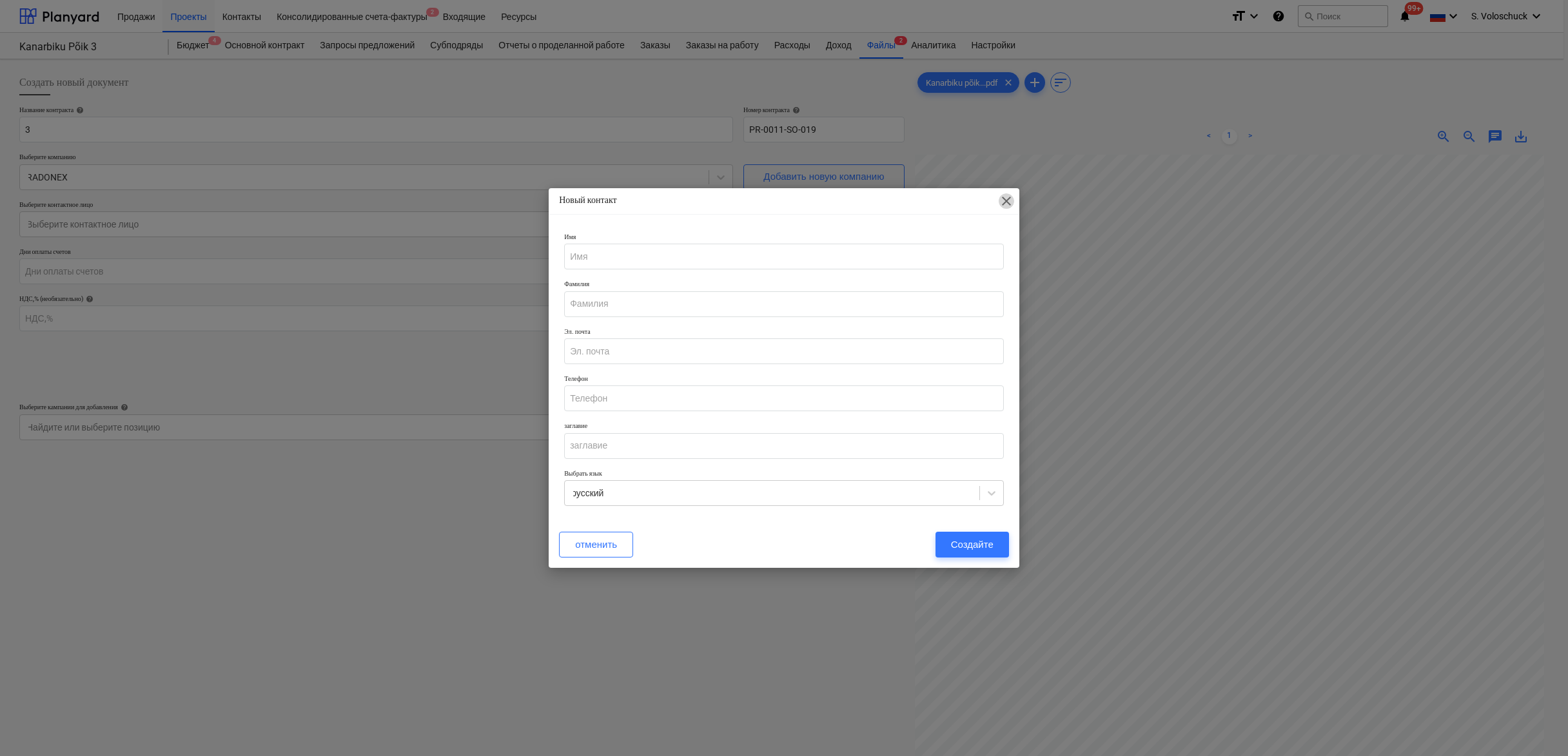
click at [1005, 203] on span "close" at bounding box center [1007, 201] width 16 height 16
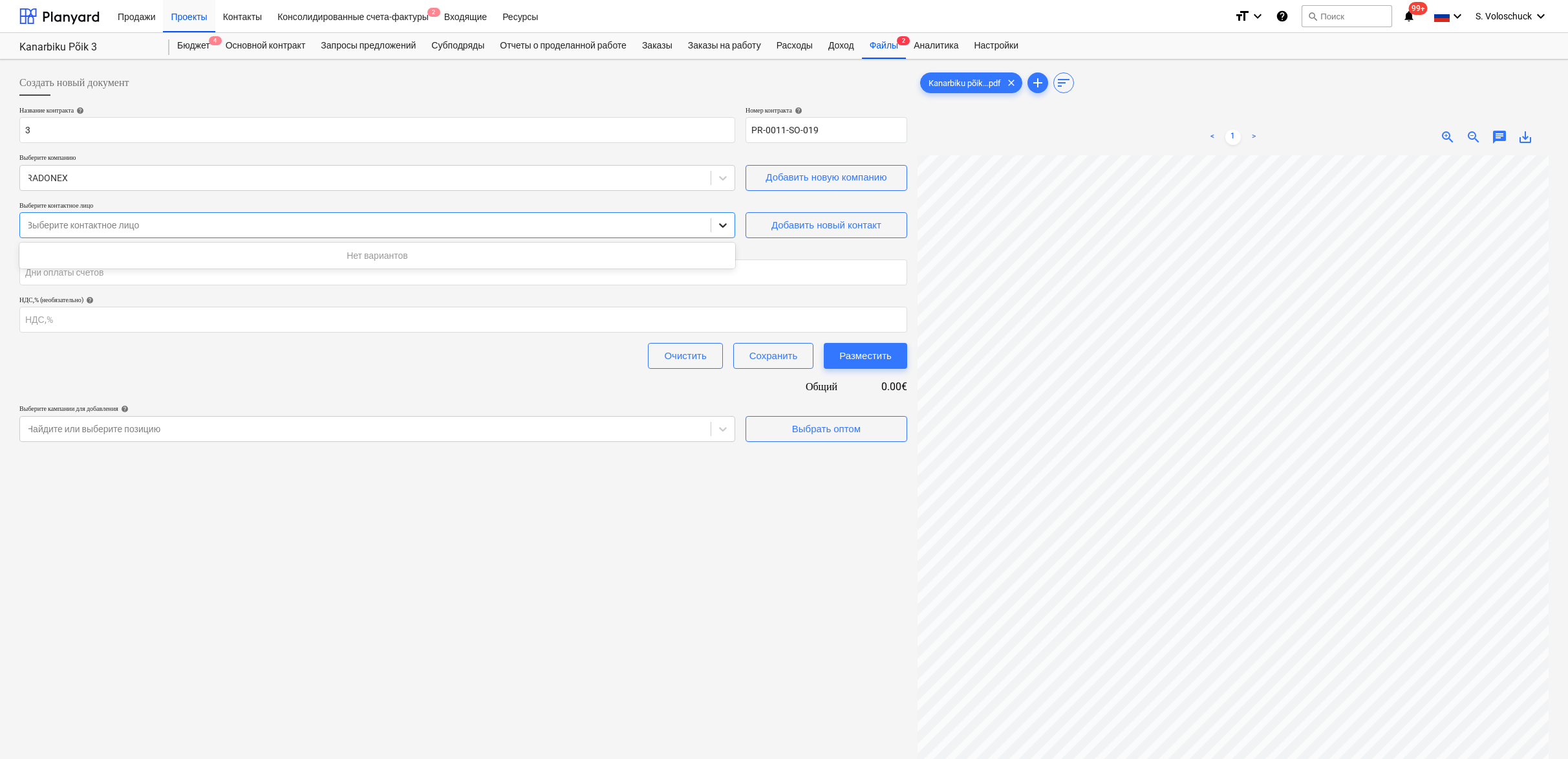
click at [722, 225] on icon at bounding box center [723, 225] width 8 height 5
click at [803, 226] on div "Добавить новый контакт" at bounding box center [826, 226] width 110 height 17
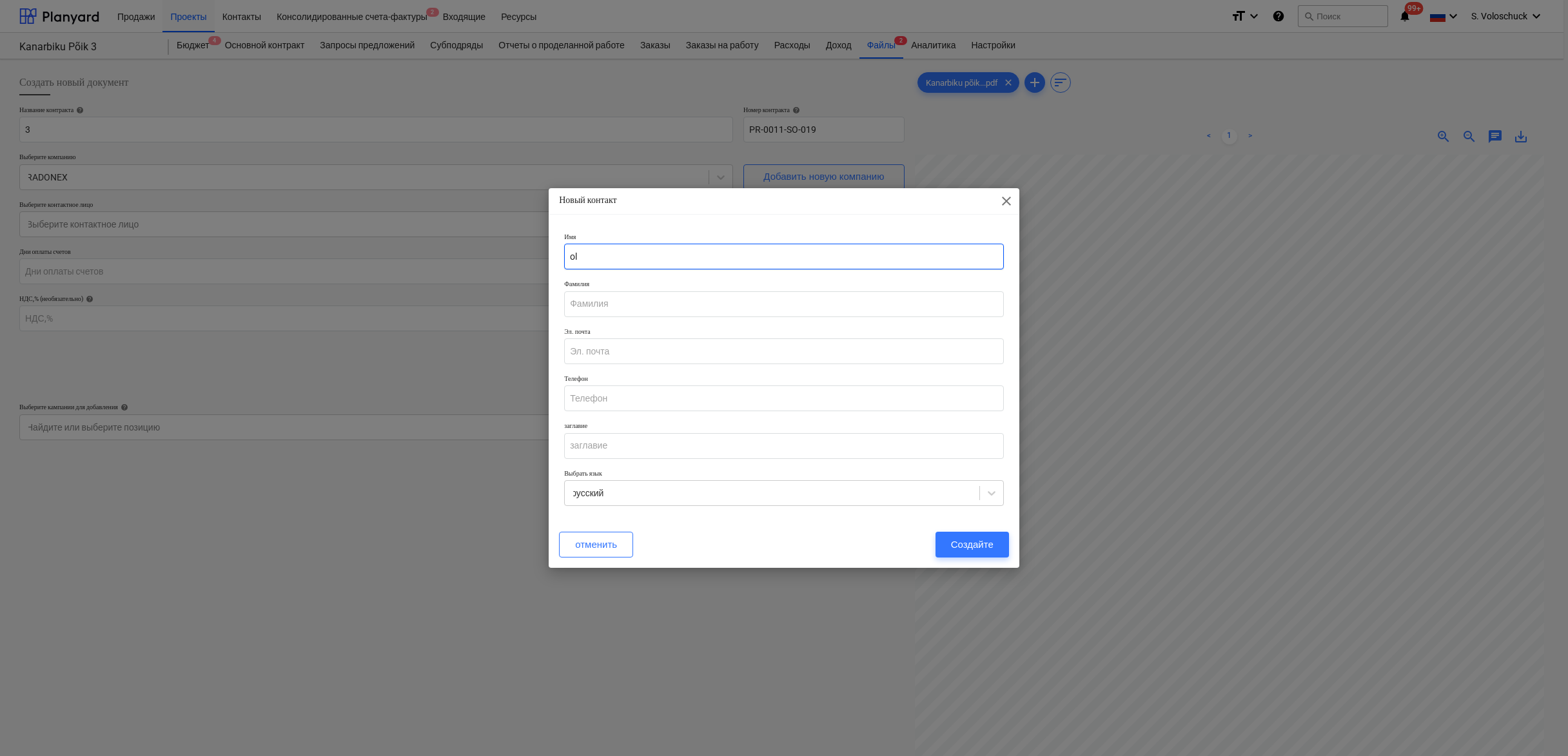
type input "o"
type input "Oleh"
click at [575, 305] on input "hoicuk" at bounding box center [784, 304] width 440 height 26
click at [600, 303] on input "Hoicuk" at bounding box center [784, 304] width 440 height 26
type input "Hoichuk"
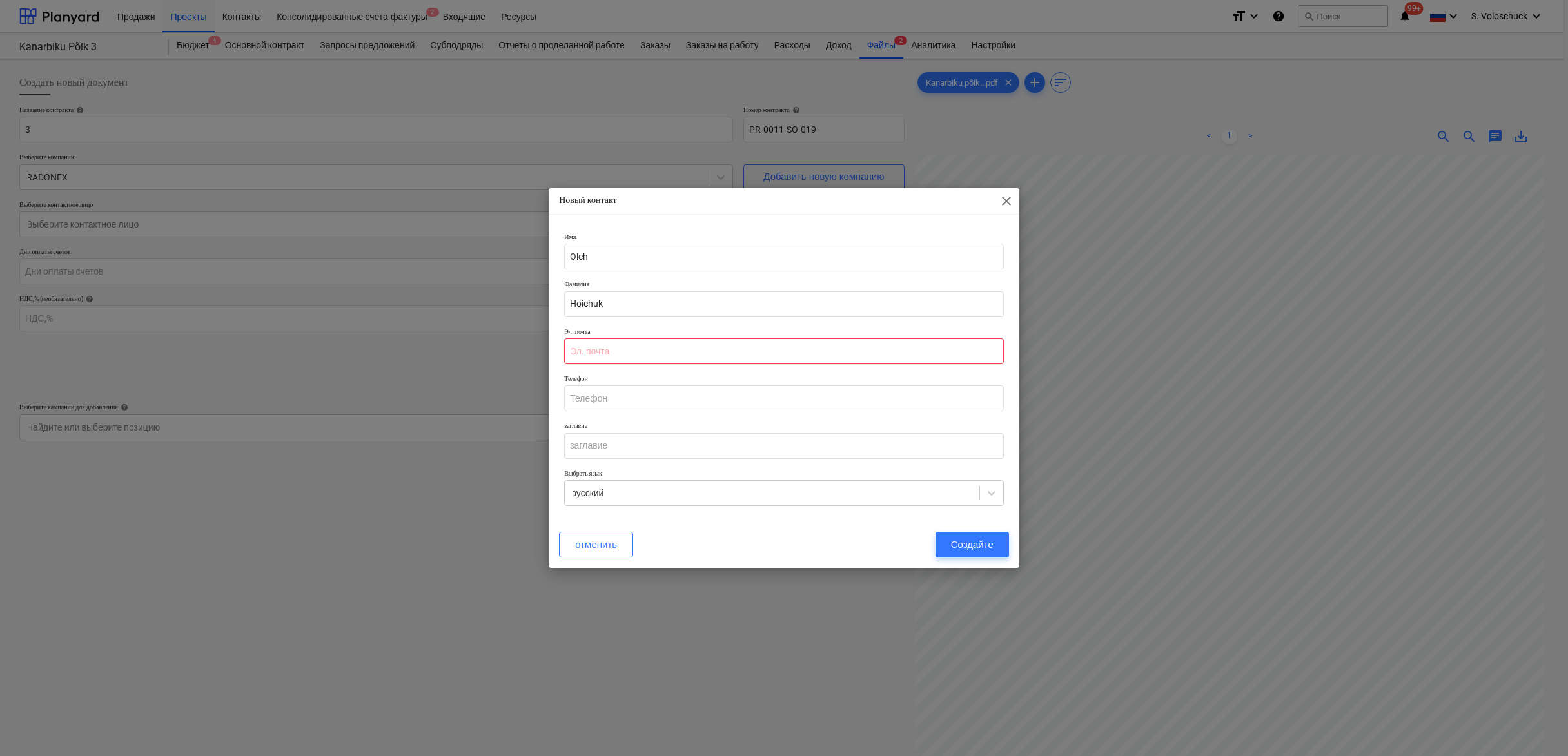
paste input "[EMAIL_ADDRESS][DOMAIN_NAME]"
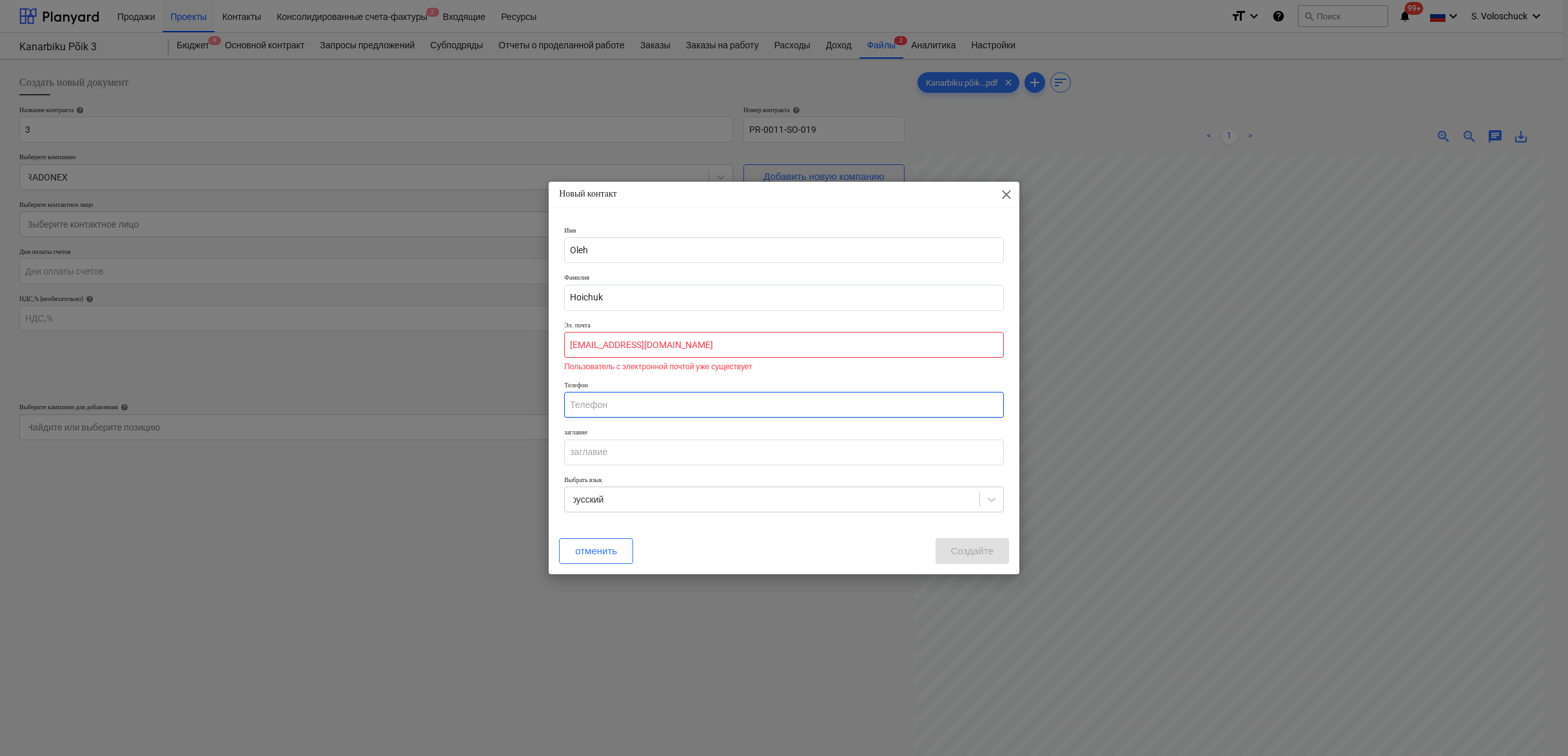
type input "[EMAIL_ADDRESS][DOMAIN_NAME]"
click at [997, 406] on input "text" at bounding box center [784, 404] width 440 height 26
click at [1008, 191] on span "close" at bounding box center [1007, 195] width 16 height 16
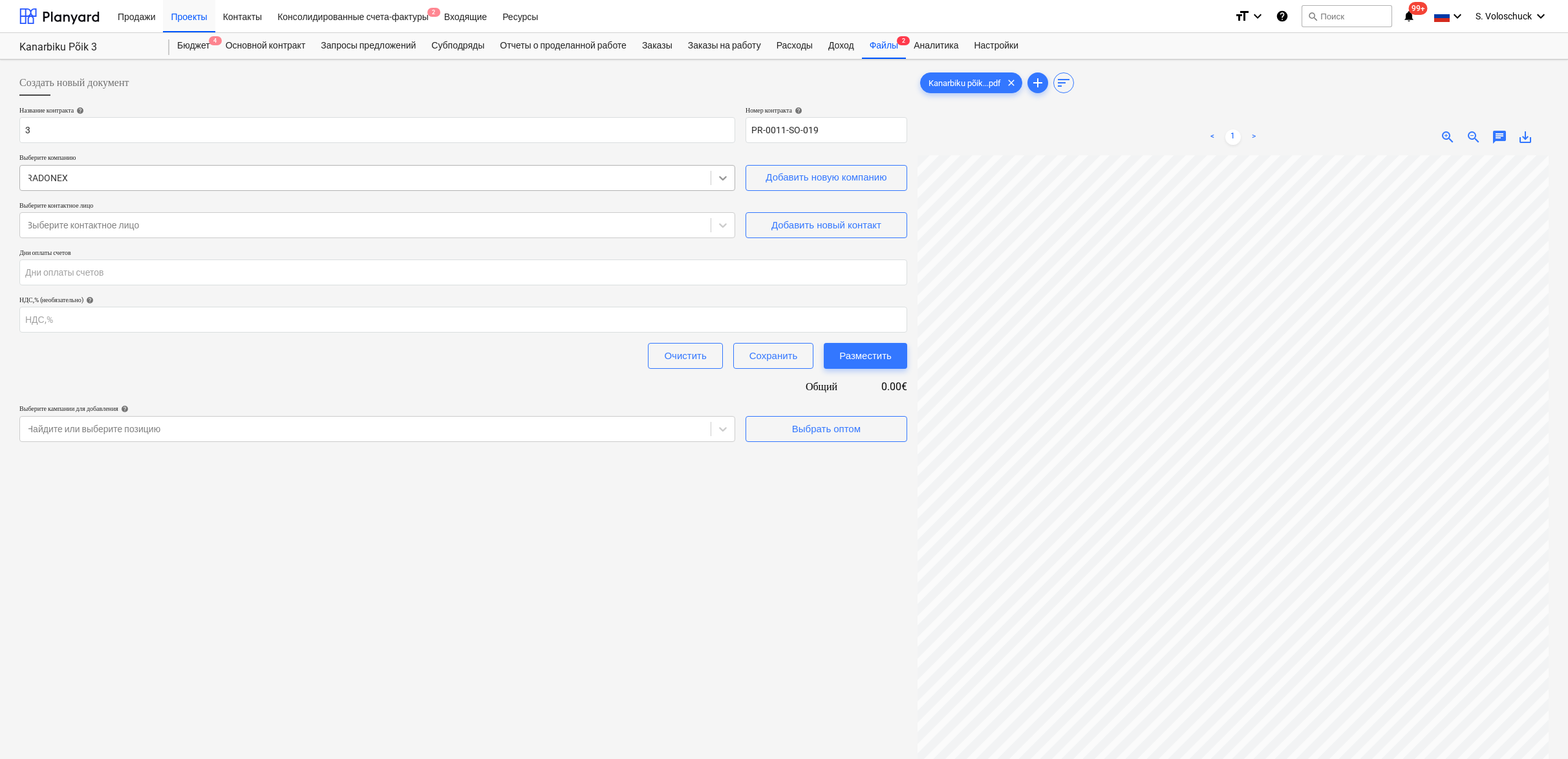
click at [726, 184] on div at bounding box center [723, 178] width 23 height 23
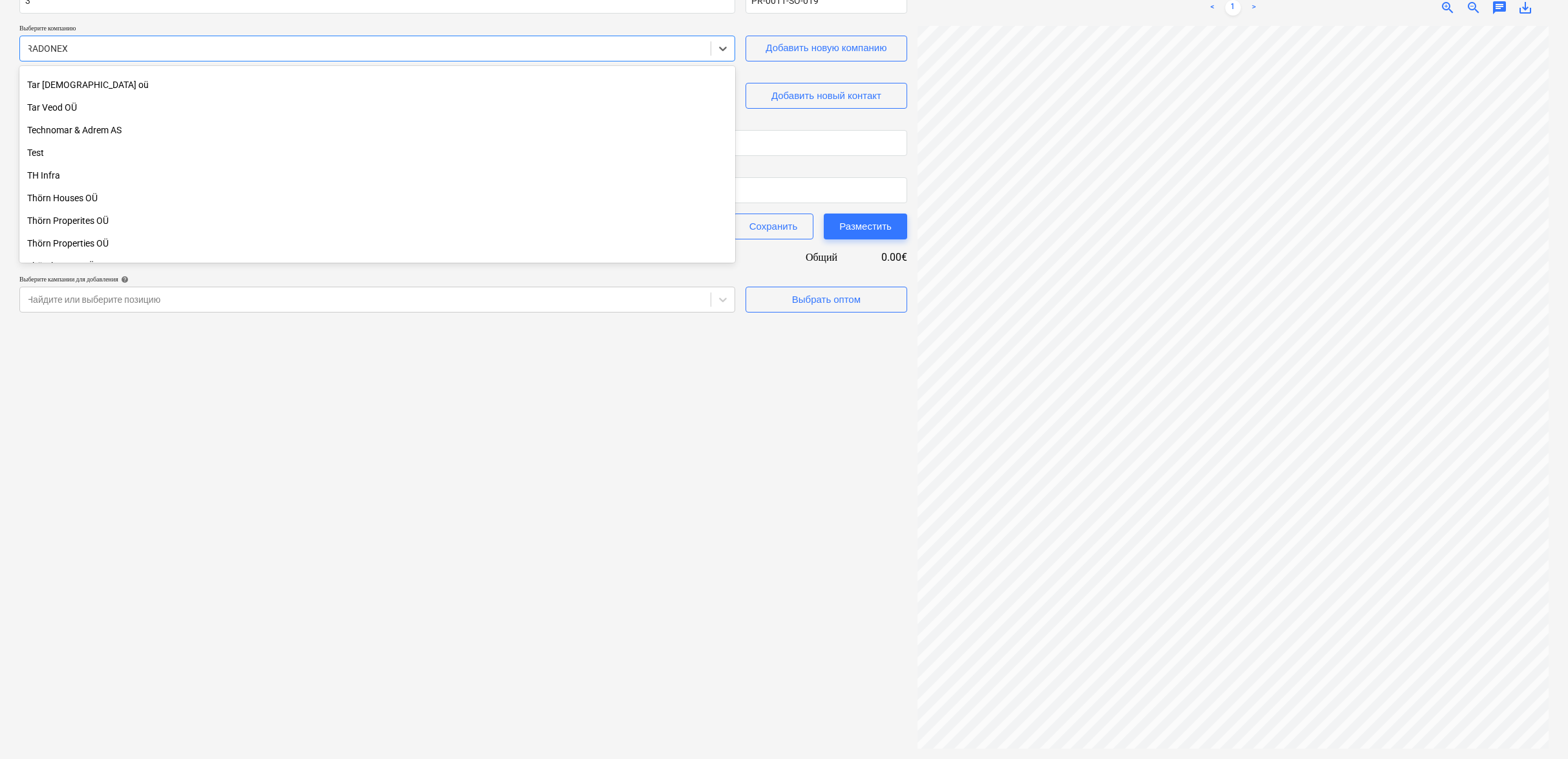
scroll to position [7663, 0]
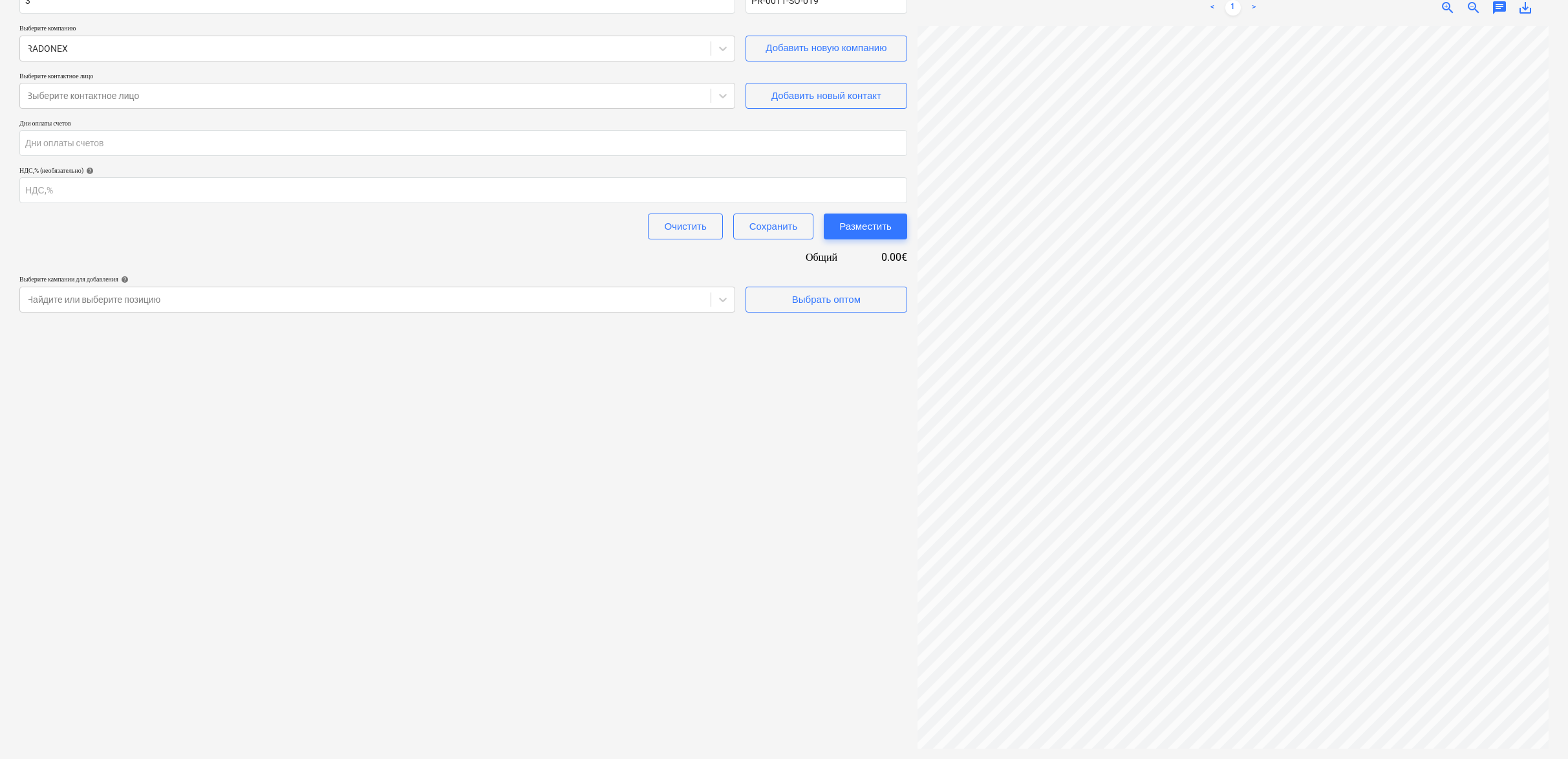
click at [780, 126] on p "Дни оплаты счетов" at bounding box center [463, 124] width 888 height 11
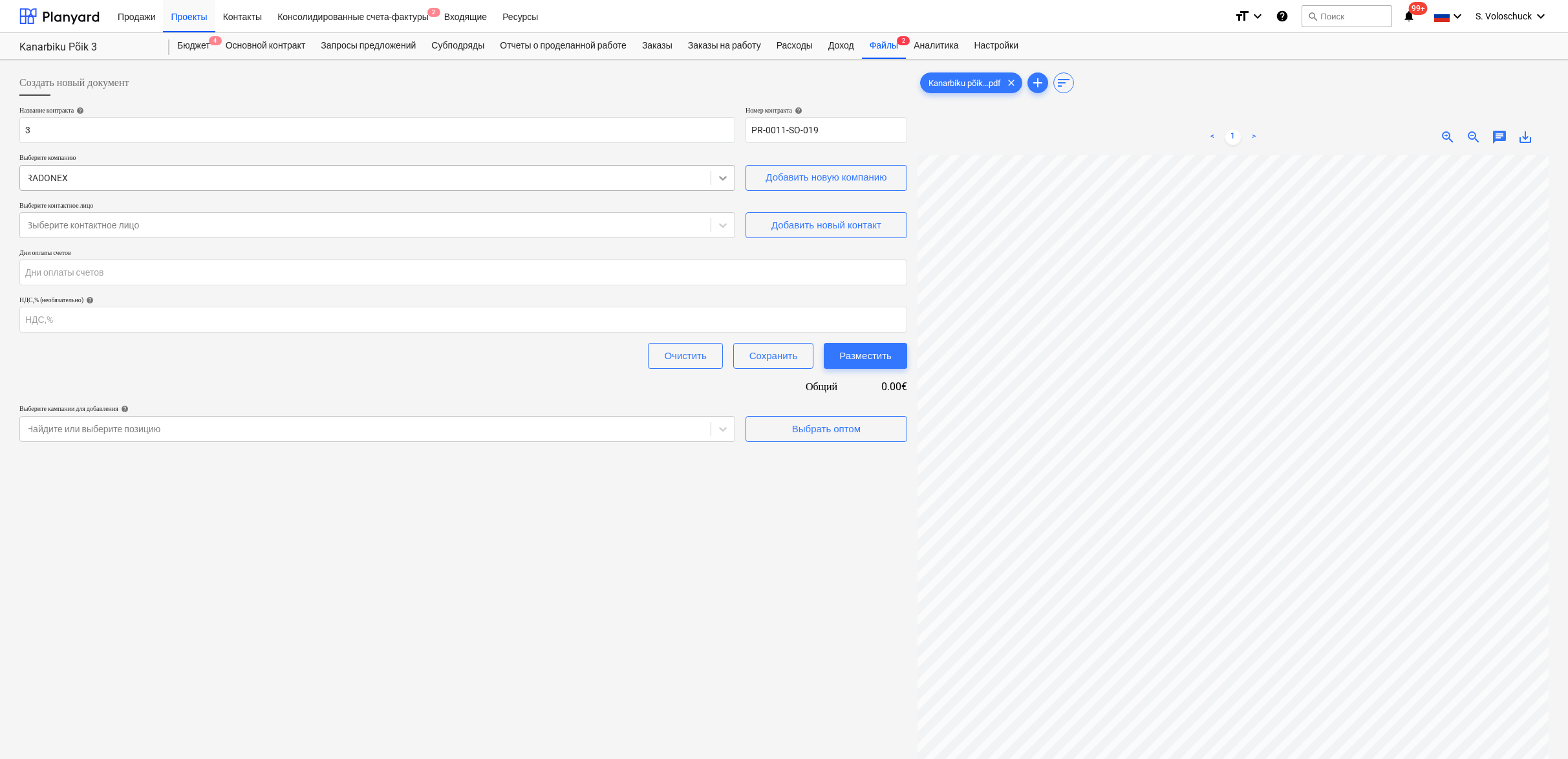
click at [724, 177] on icon at bounding box center [723, 178] width 13 height 13
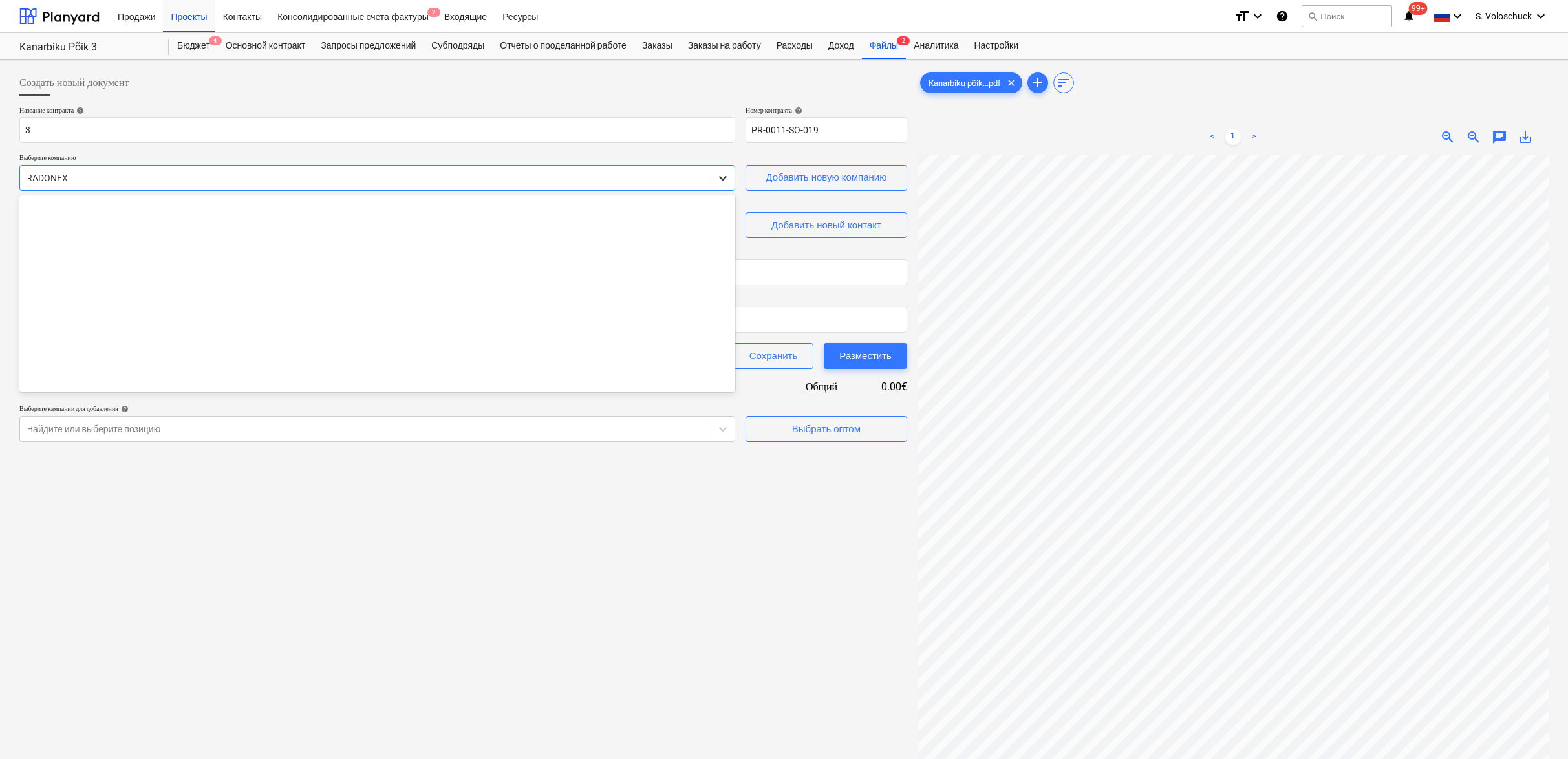
scroll to position [5796, 0]
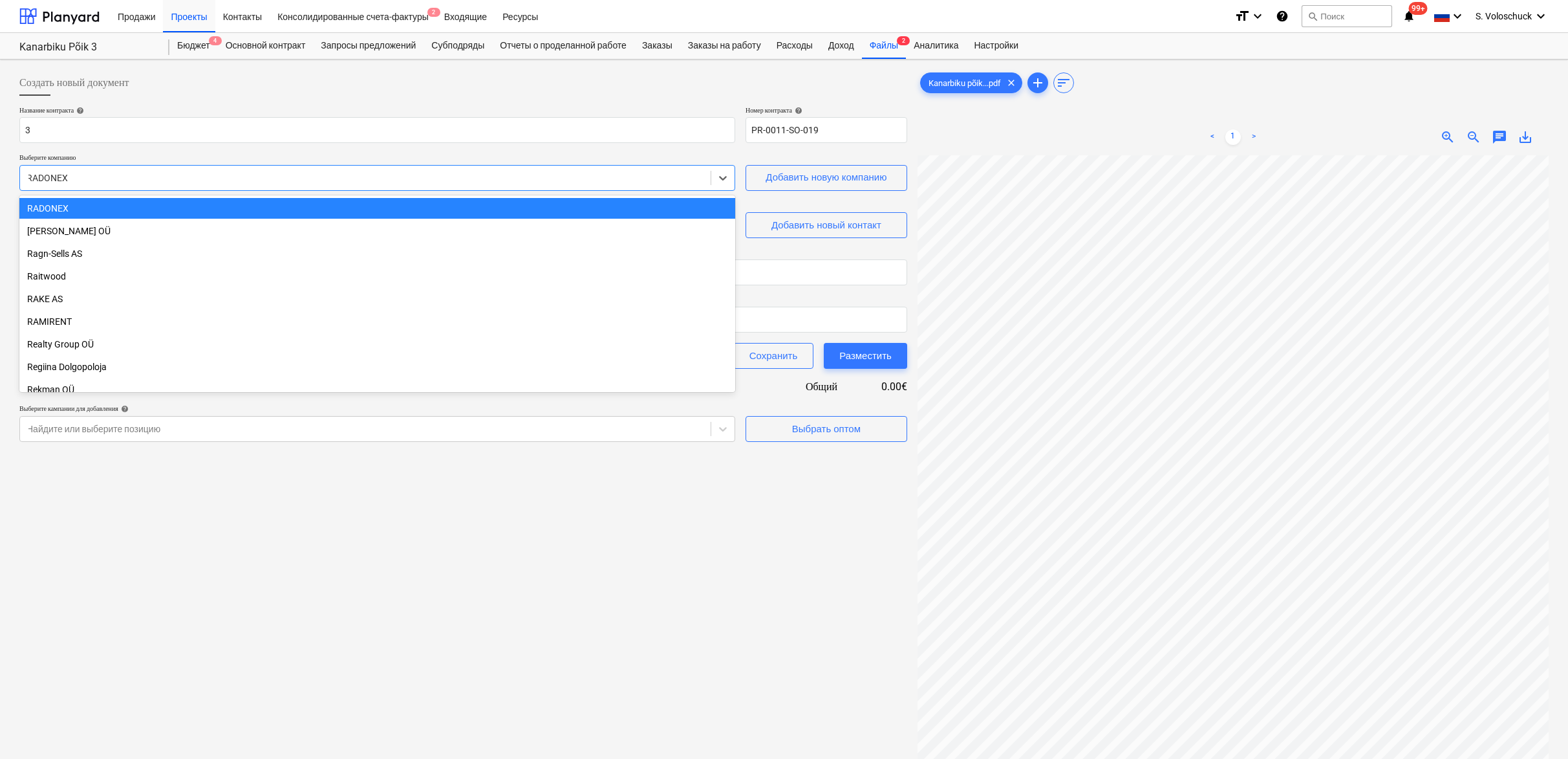
click at [325, 210] on div "RADONEX" at bounding box center [377, 208] width 716 height 20
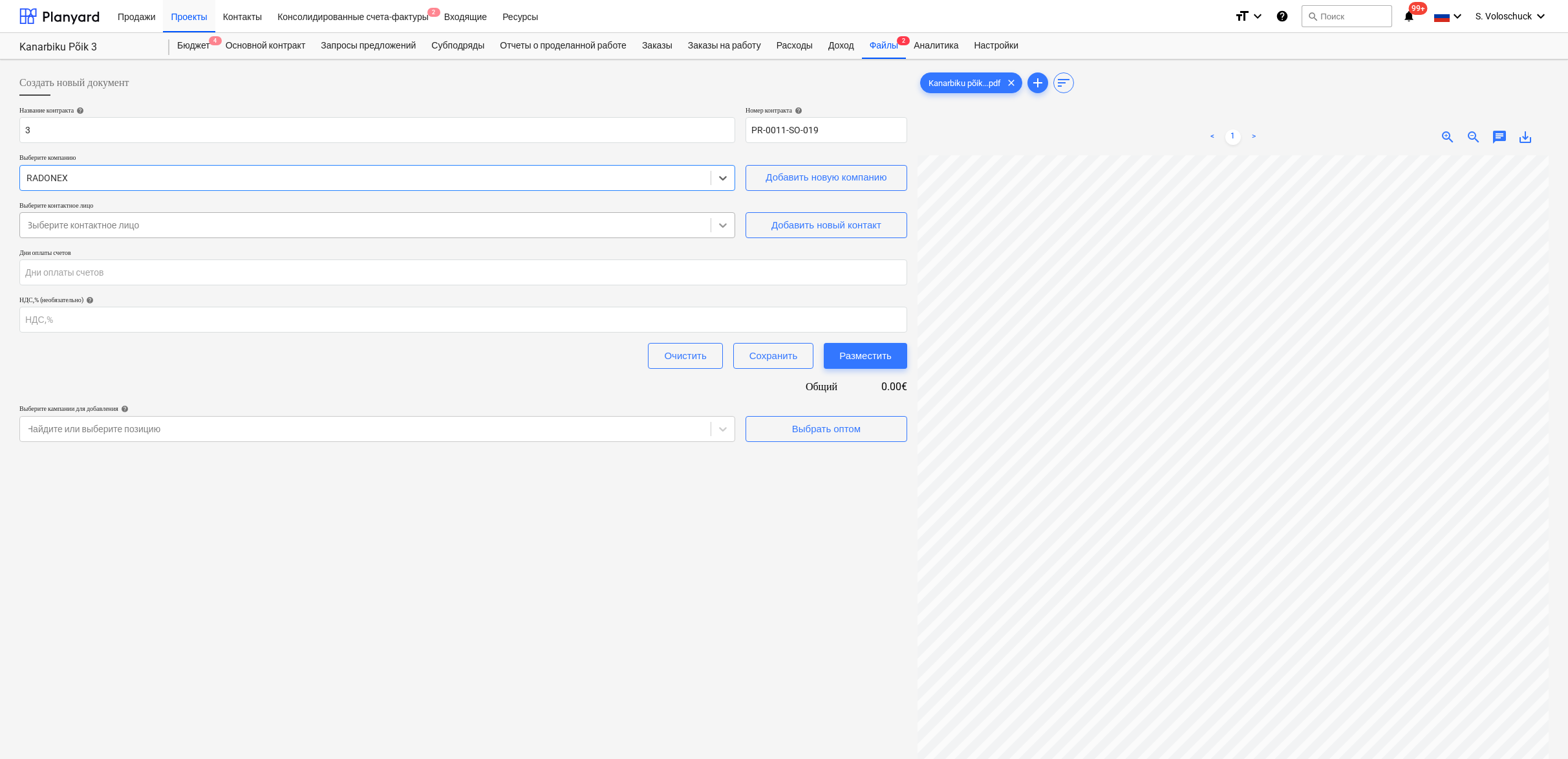
click at [726, 222] on icon at bounding box center [723, 225] width 13 height 13
click at [515, 261] on div "Нет вариантов" at bounding box center [377, 255] width 716 height 20
click at [123, 221] on div "Выберите контактное лицо" at bounding box center [365, 225] width 678 height 11
click at [138, 226] on div "Выберите контактное лицо" at bounding box center [365, 225] width 678 height 11
click at [100, 223] on div "Выберите контактное лицо" at bounding box center [365, 225] width 678 height 11
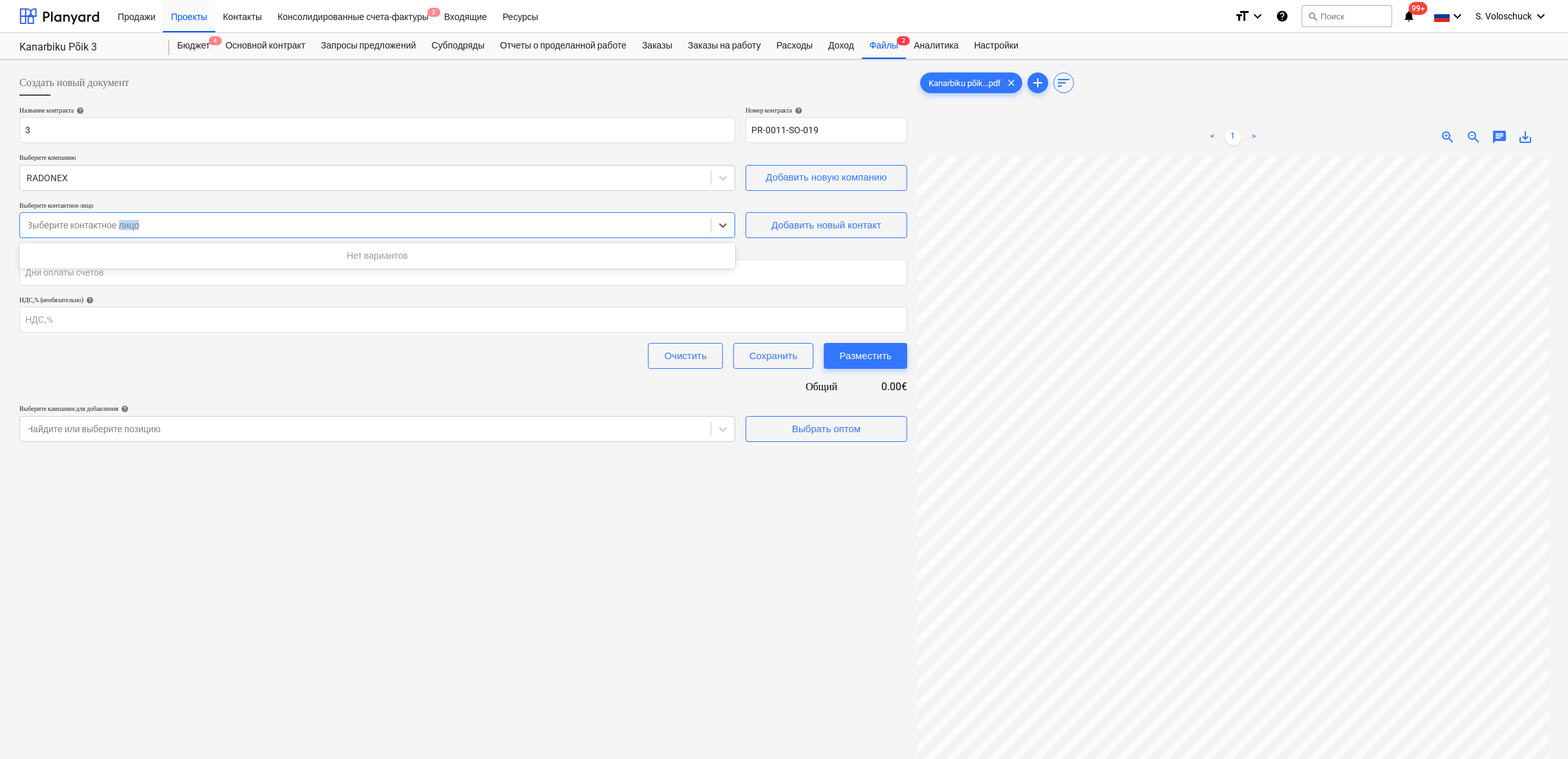
click at [100, 223] on div "Выберите контактное лицо" at bounding box center [365, 225] width 678 height 11
click at [722, 224] on icon at bounding box center [723, 225] width 13 height 13
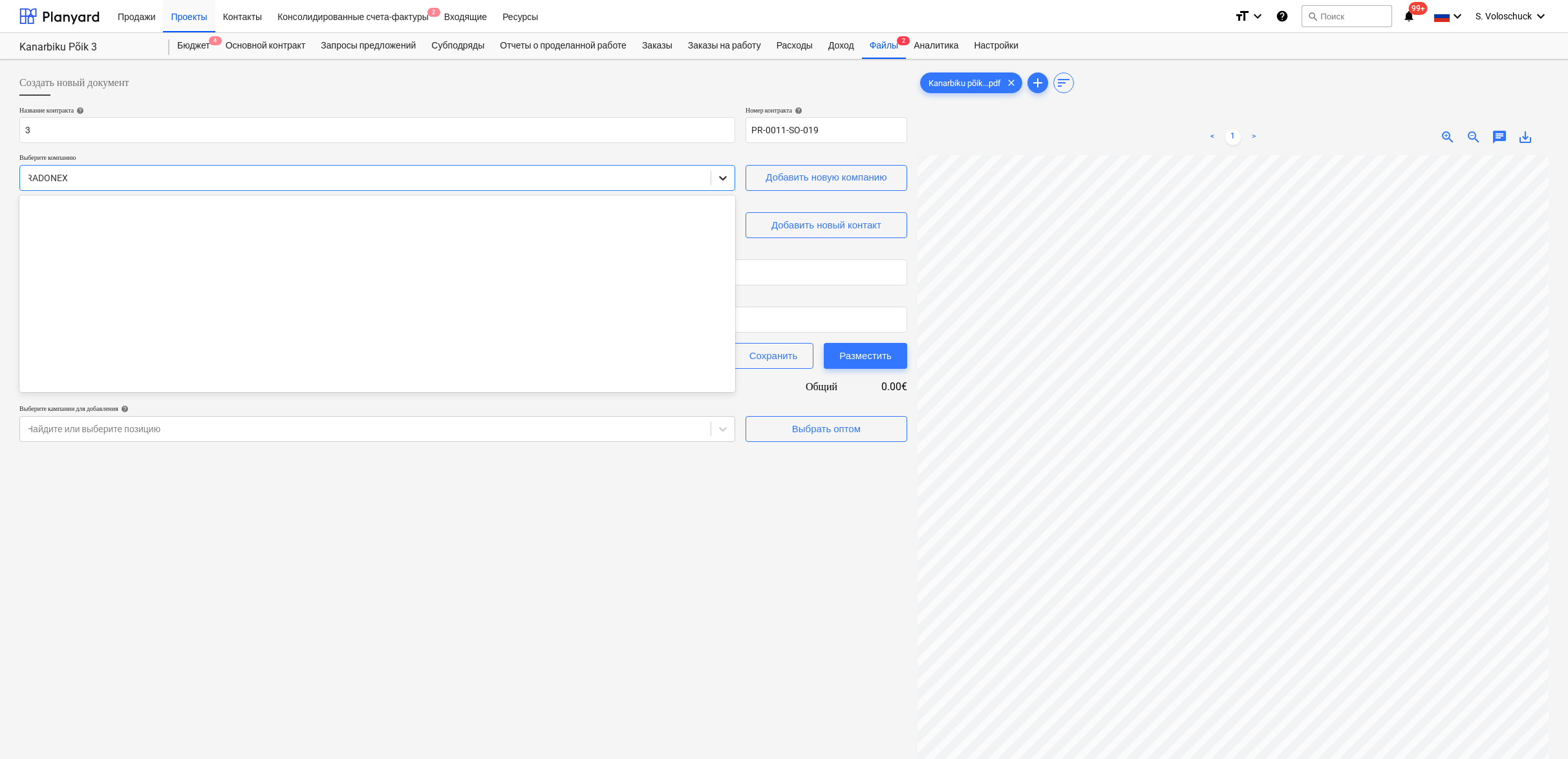
click at [726, 180] on icon at bounding box center [723, 178] width 13 height 13
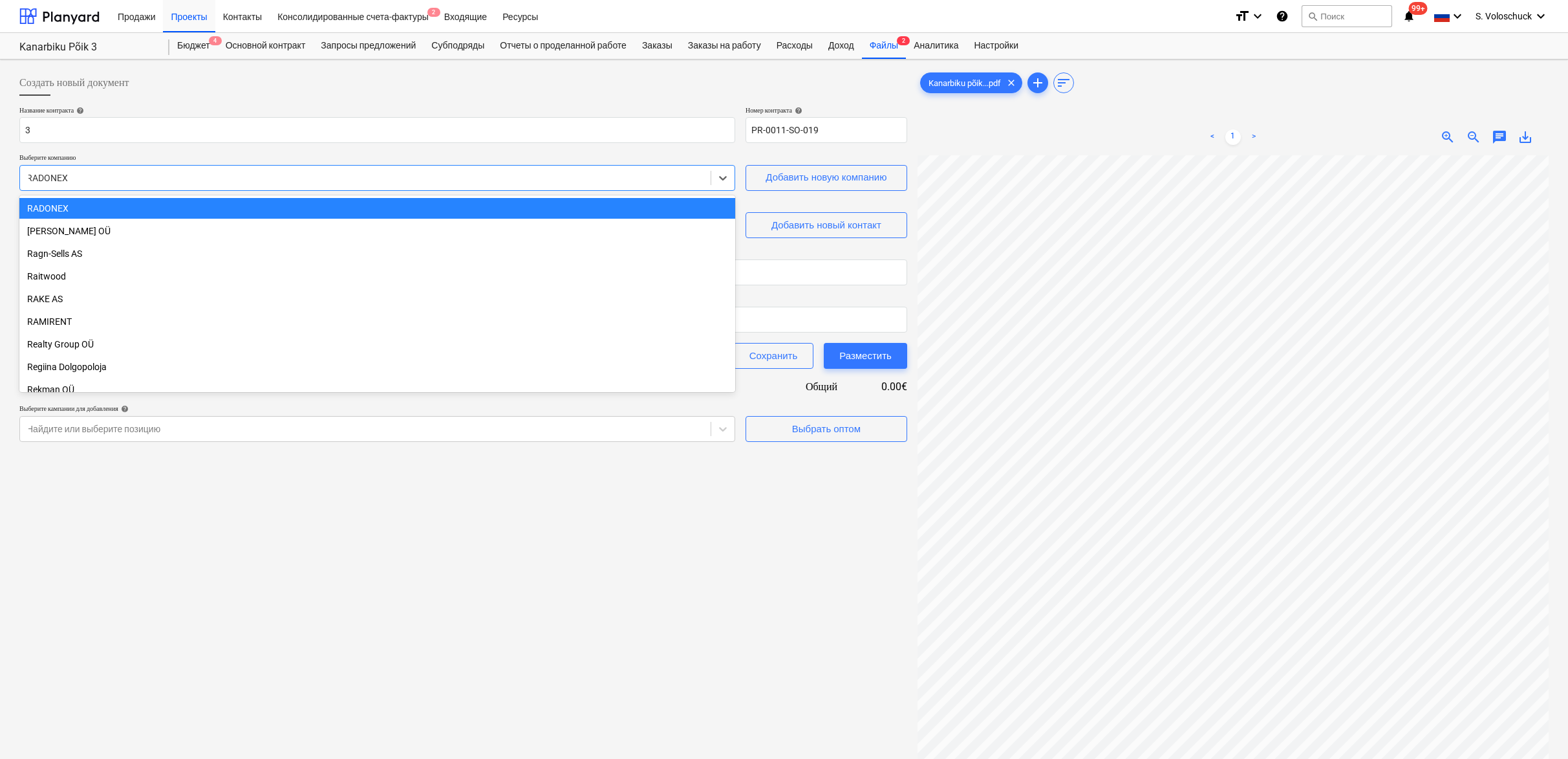
click at [601, 170] on div "RADONEX" at bounding box center [365, 178] width 691 height 18
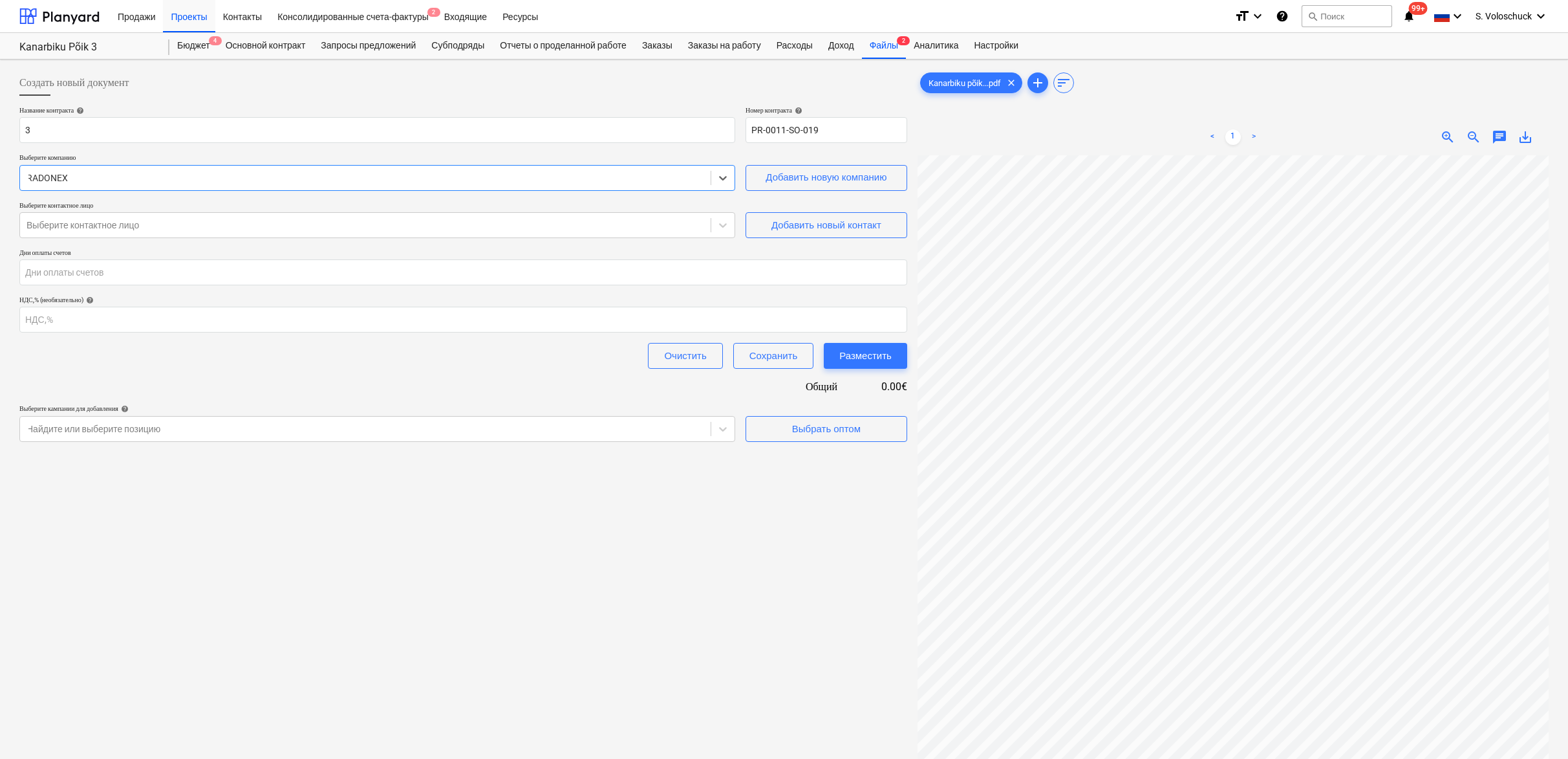
click at [605, 172] on div at bounding box center [365, 178] width 678 height 13
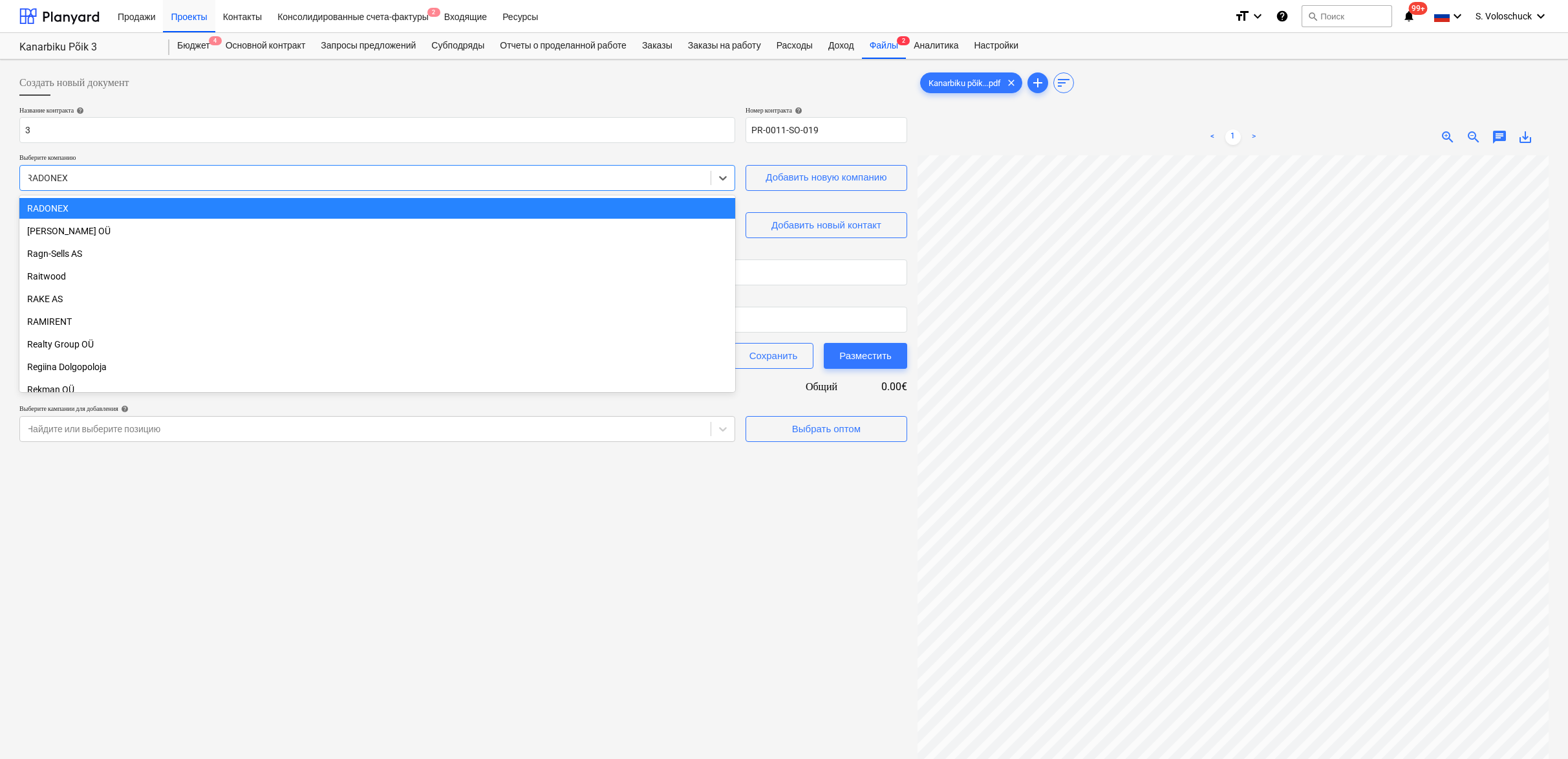
click at [93, 174] on div at bounding box center [365, 178] width 678 height 13
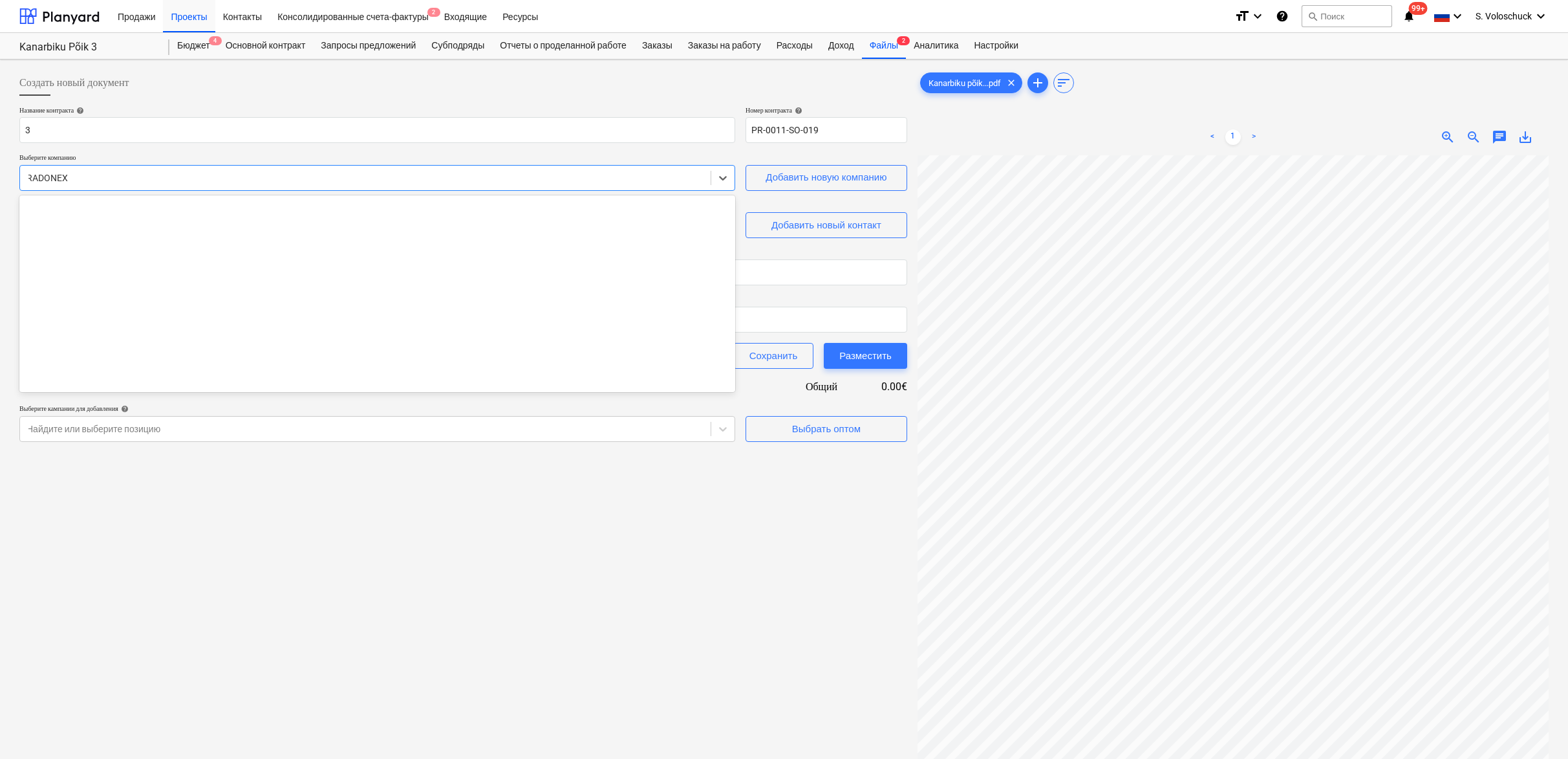
scroll to position [3, 0]
click at [93, 174] on div at bounding box center [365, 176] width 678 height 13
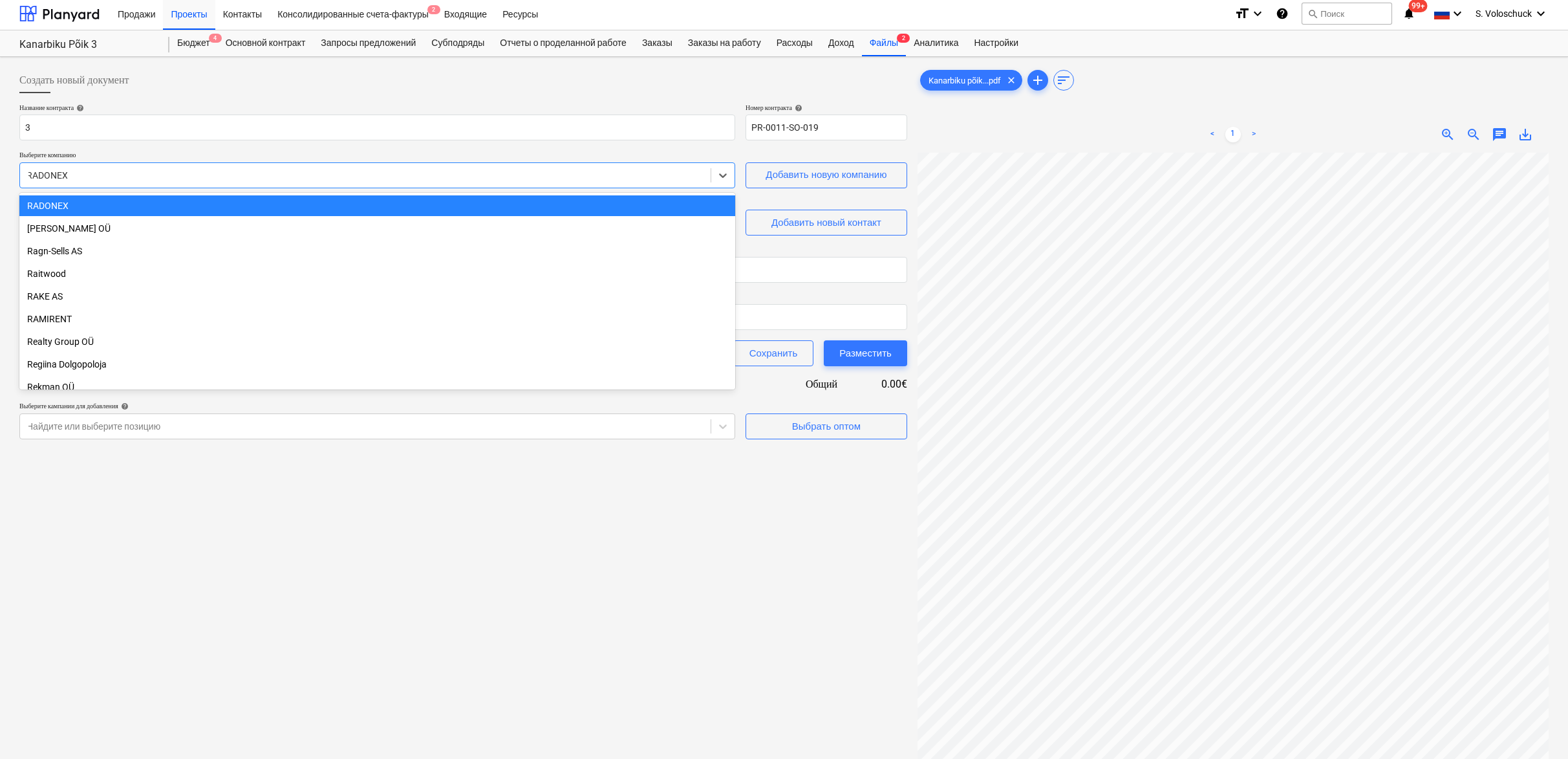
click at [78, 174] on div at bounding box center [365, 176] width 678 height 13
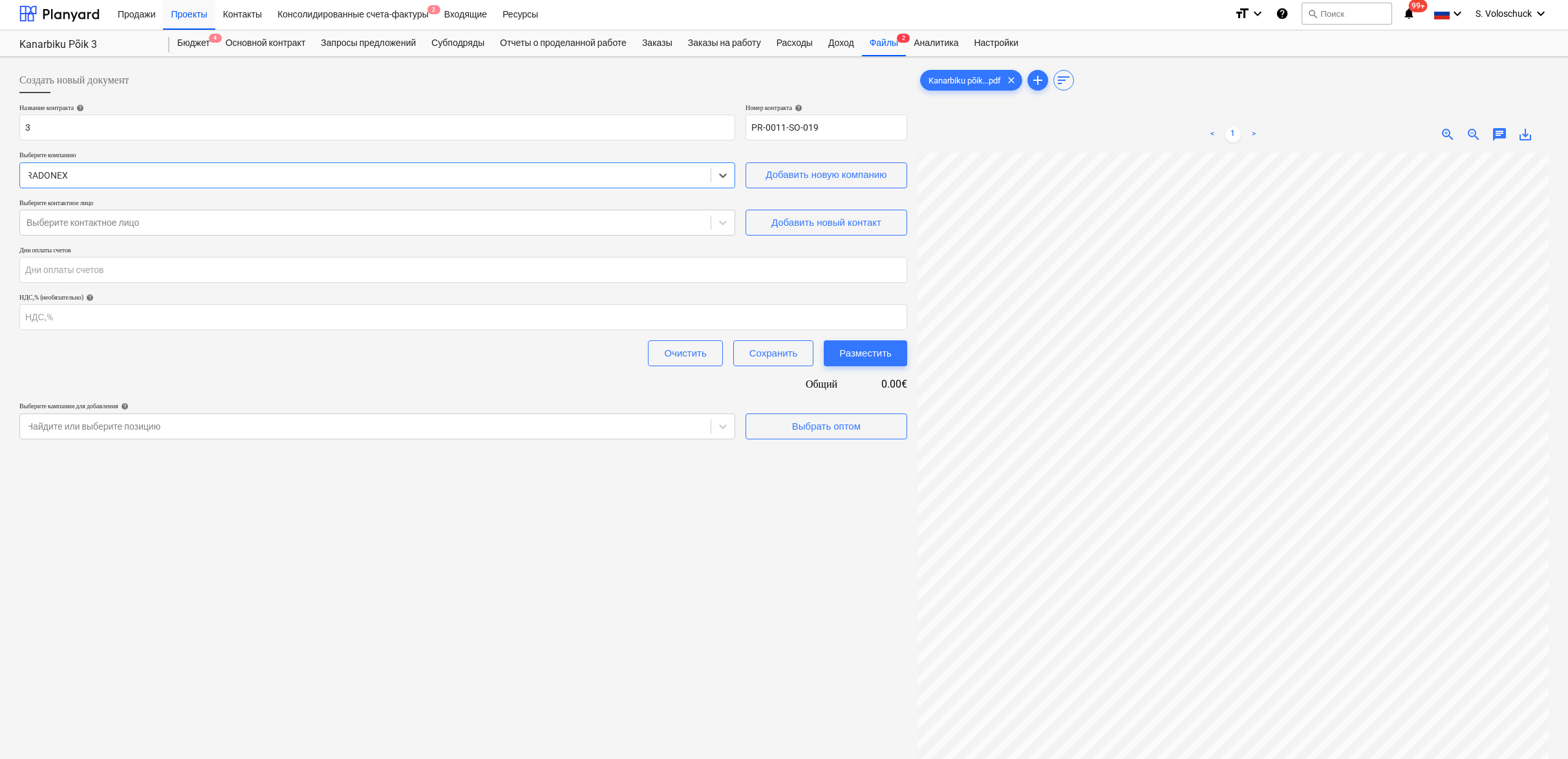
click at [59, 173] on div "RADONEX" at bounding box center [365, 176] width 678 height 11
drag, startPoint x: 60, startPoint y: 174, endPoint x: 32, endPoint y: 179, distance: 28.4
click at [32, 179] on div "RADONEX" at bounding box center [365, 176] width 678 height 11
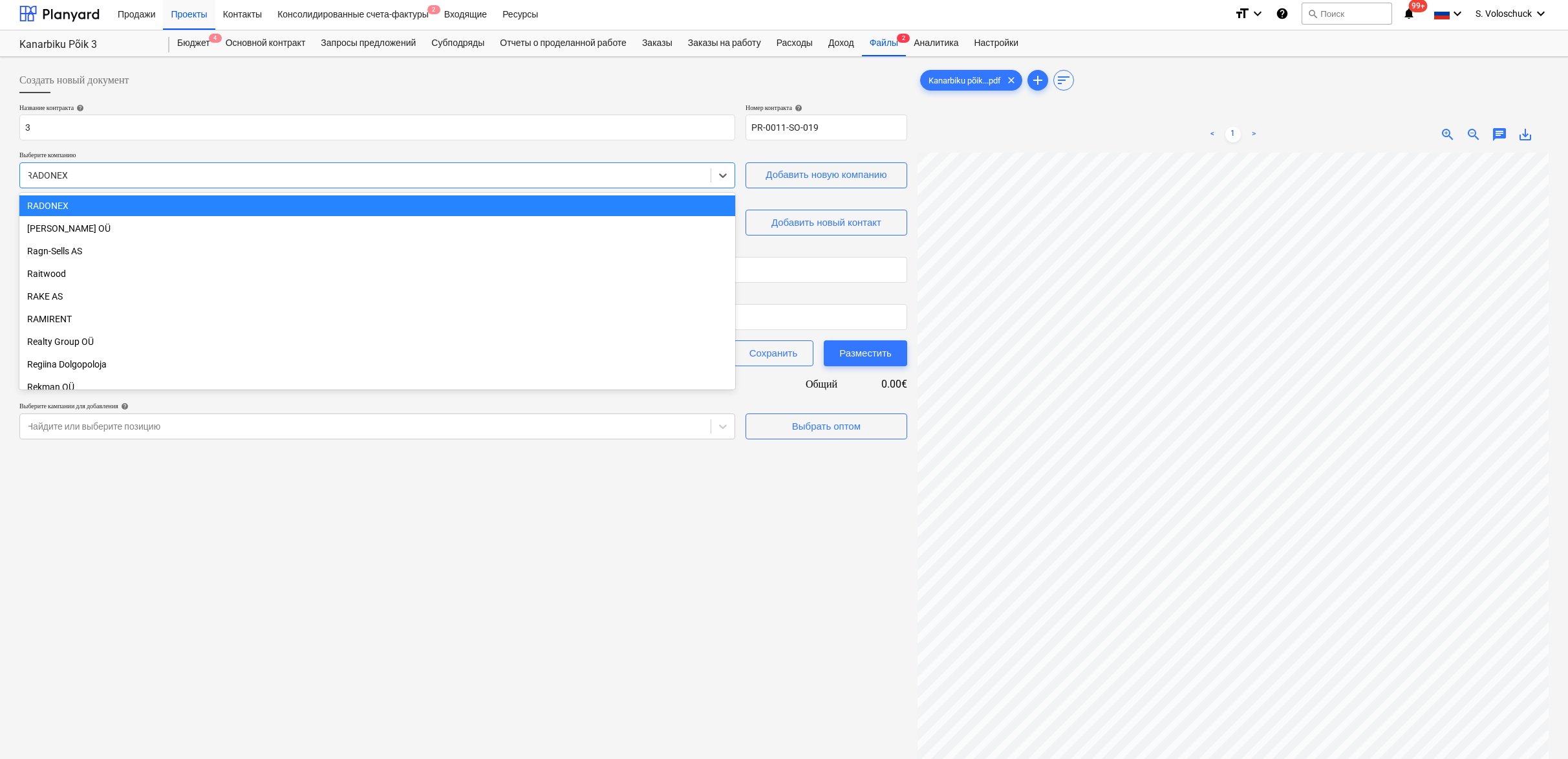
drag, startPoint x: 63, startPoint y: 180, endPoint x: 116, endPoint y: 181, distance: 53.0
click at [124, 187] on div "Название контракта help 3 [PERSON_NAME] контракта help PR-0011-SO-019 Выберите …" at bounding box center [463, 271] width 888 height 336
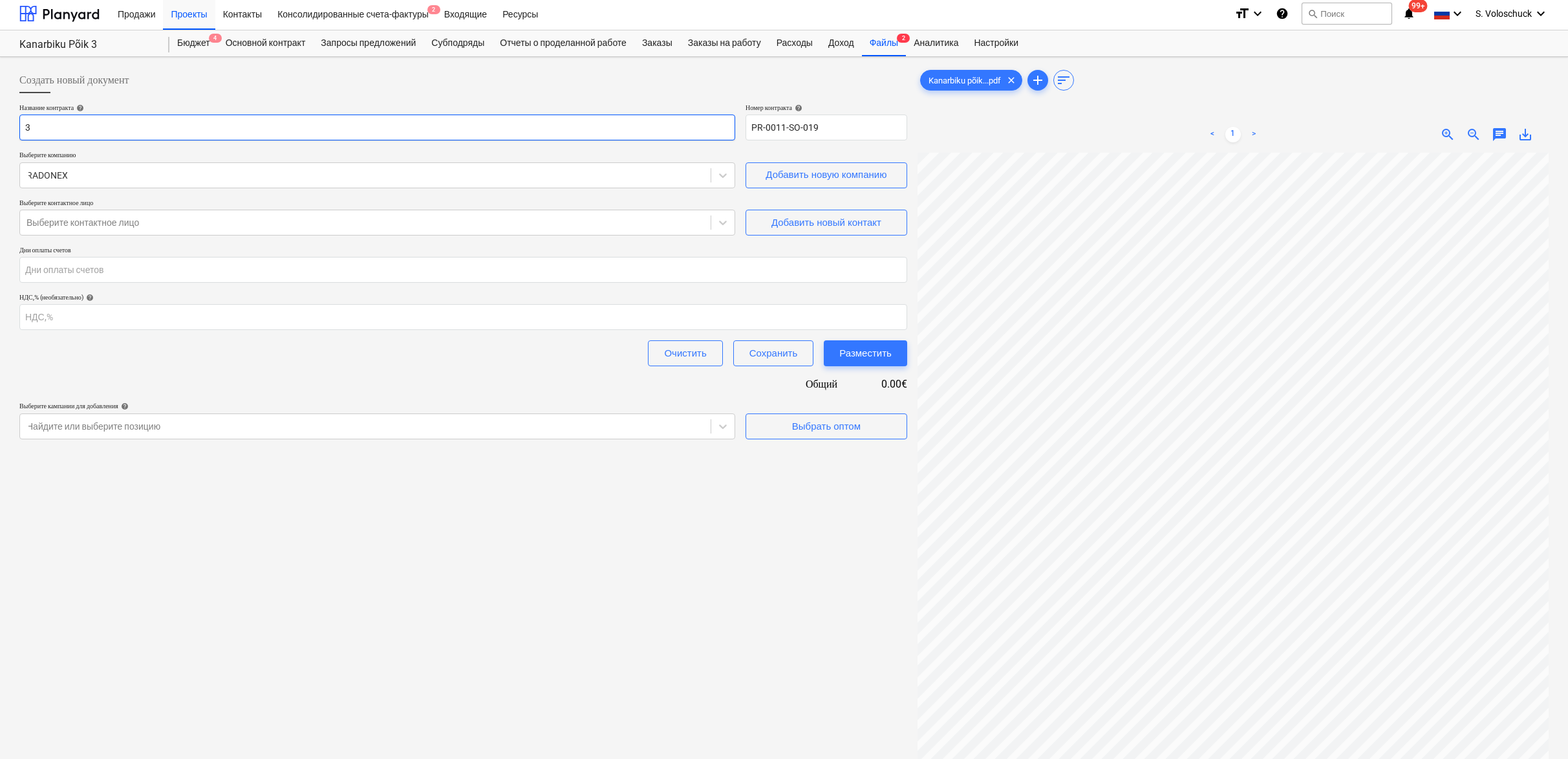
click at [85, 133] on input "3" at bounding box center [377, 127] width 716 height 26
click at [75, 160] on p "Выберите компанию" at bounding box center [377, 156] width 716 height 11
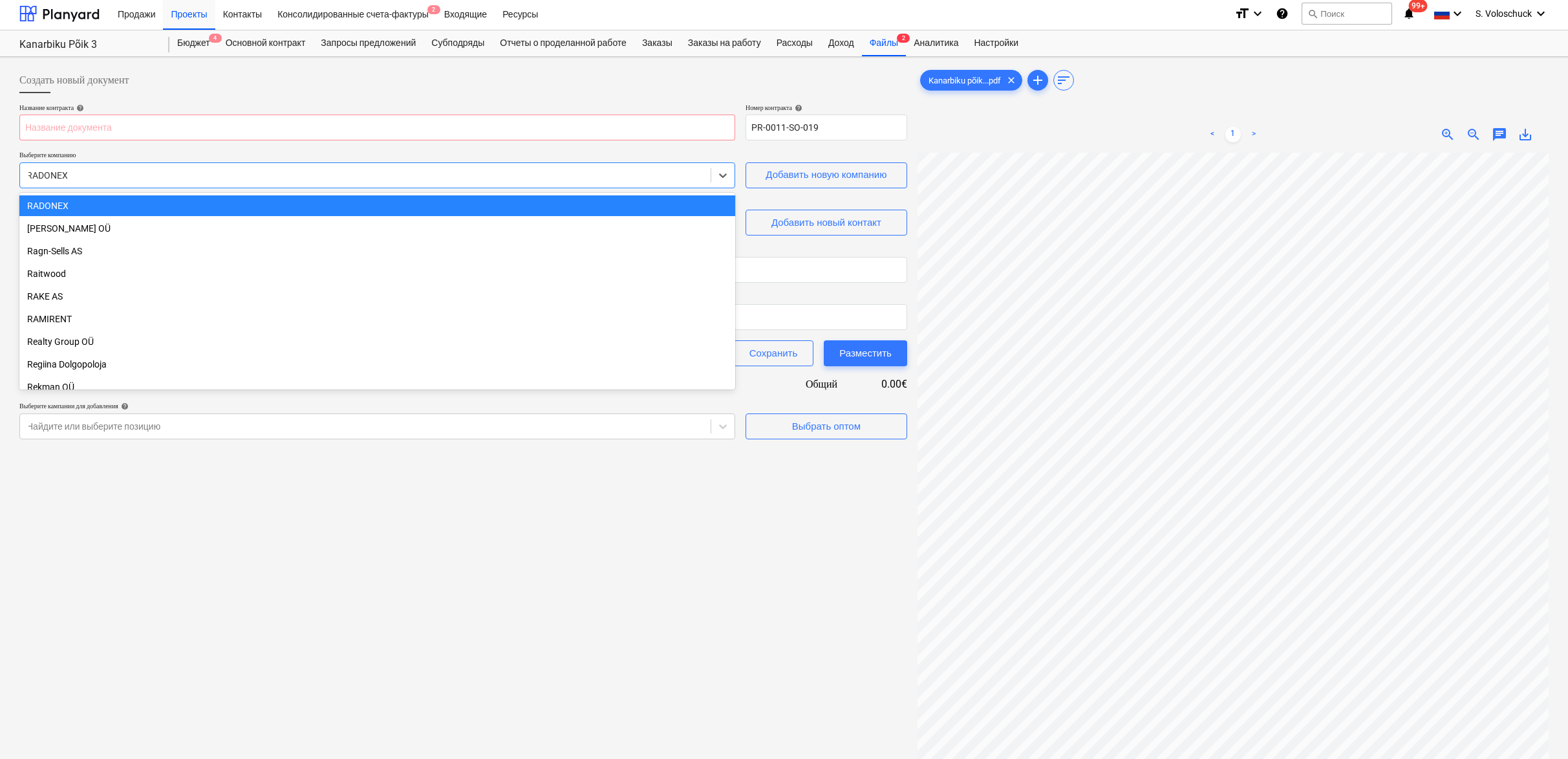
drag, startPoint x: 77, startPoint y: 172, endPoint x: 14, endPoint y: 176, distance: 63.1
click at [12, 176] on div "Создать новый документ Название контракта help [PERSON_NAME] контракта help PR-…" at bounding box center [784, 472] width 1568 height 829
click at [59, 202] on div "RADONEX" at bounding box center [377, 205] width 716 height 20
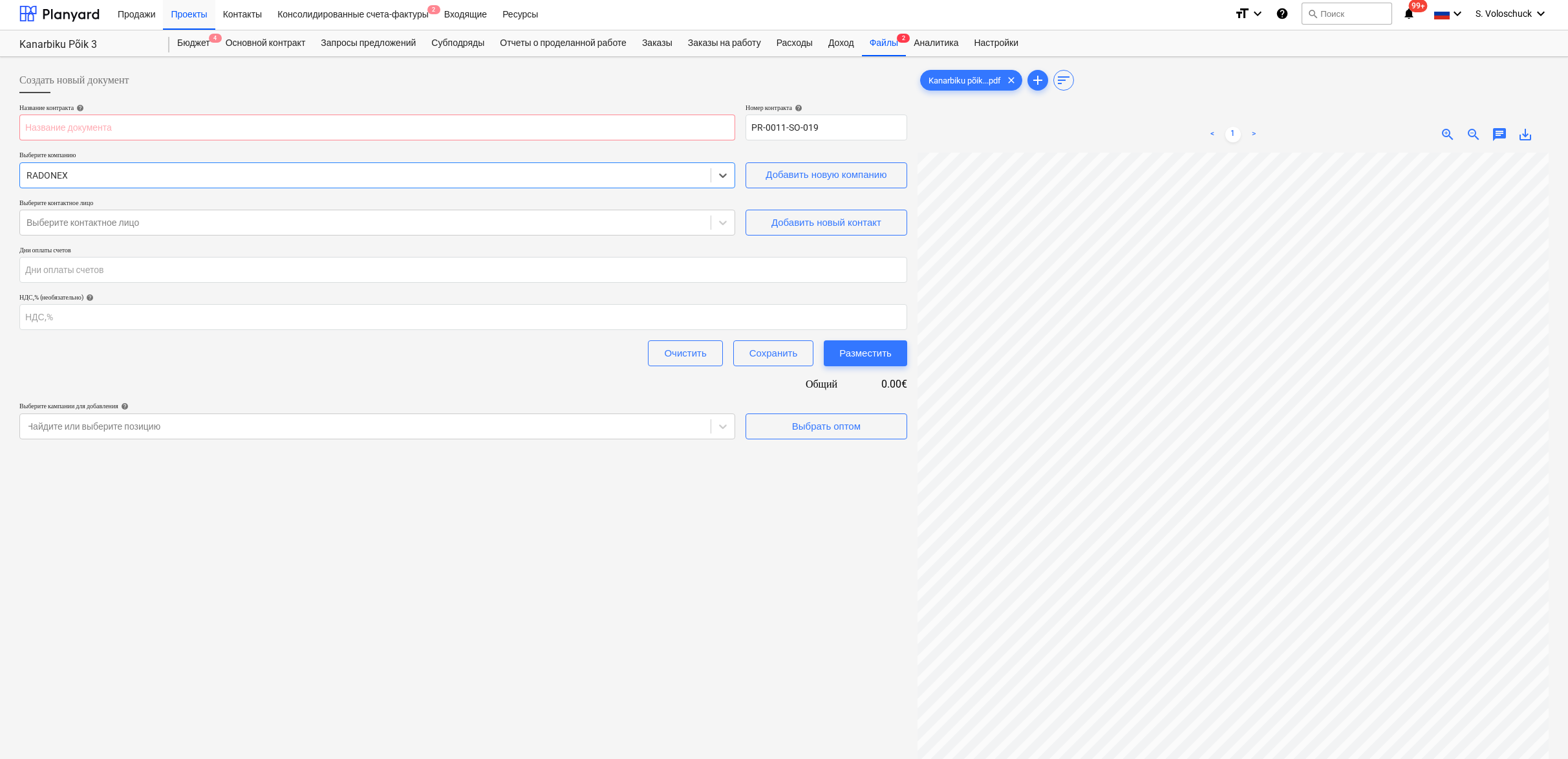
click at [124, 178] on div at bounding box center [365, 176] width 678 height 13
click at [124, 178] on div at bounding box center [365, 176] width 678 height 13
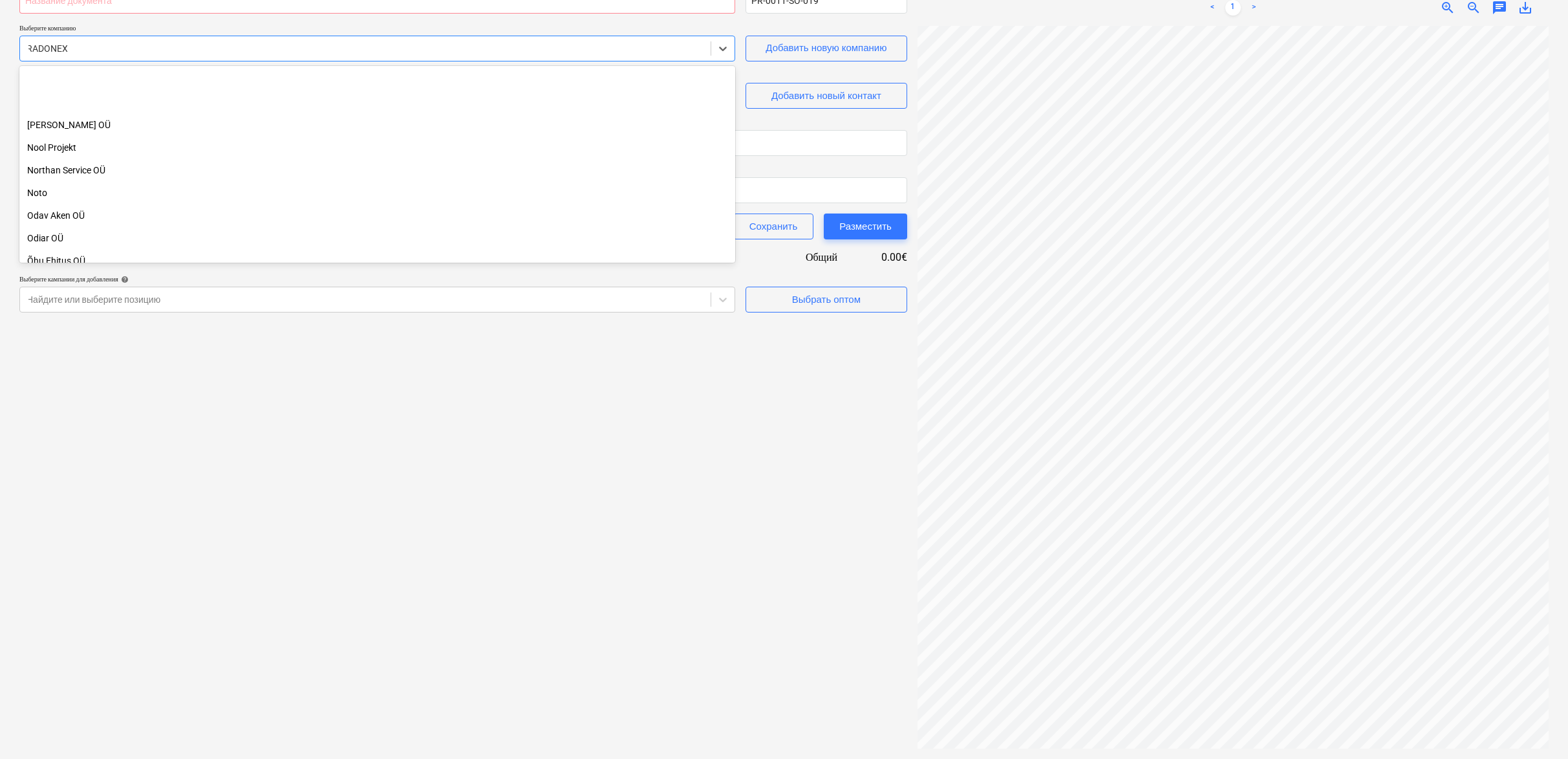
scroll to position [4453, 0]
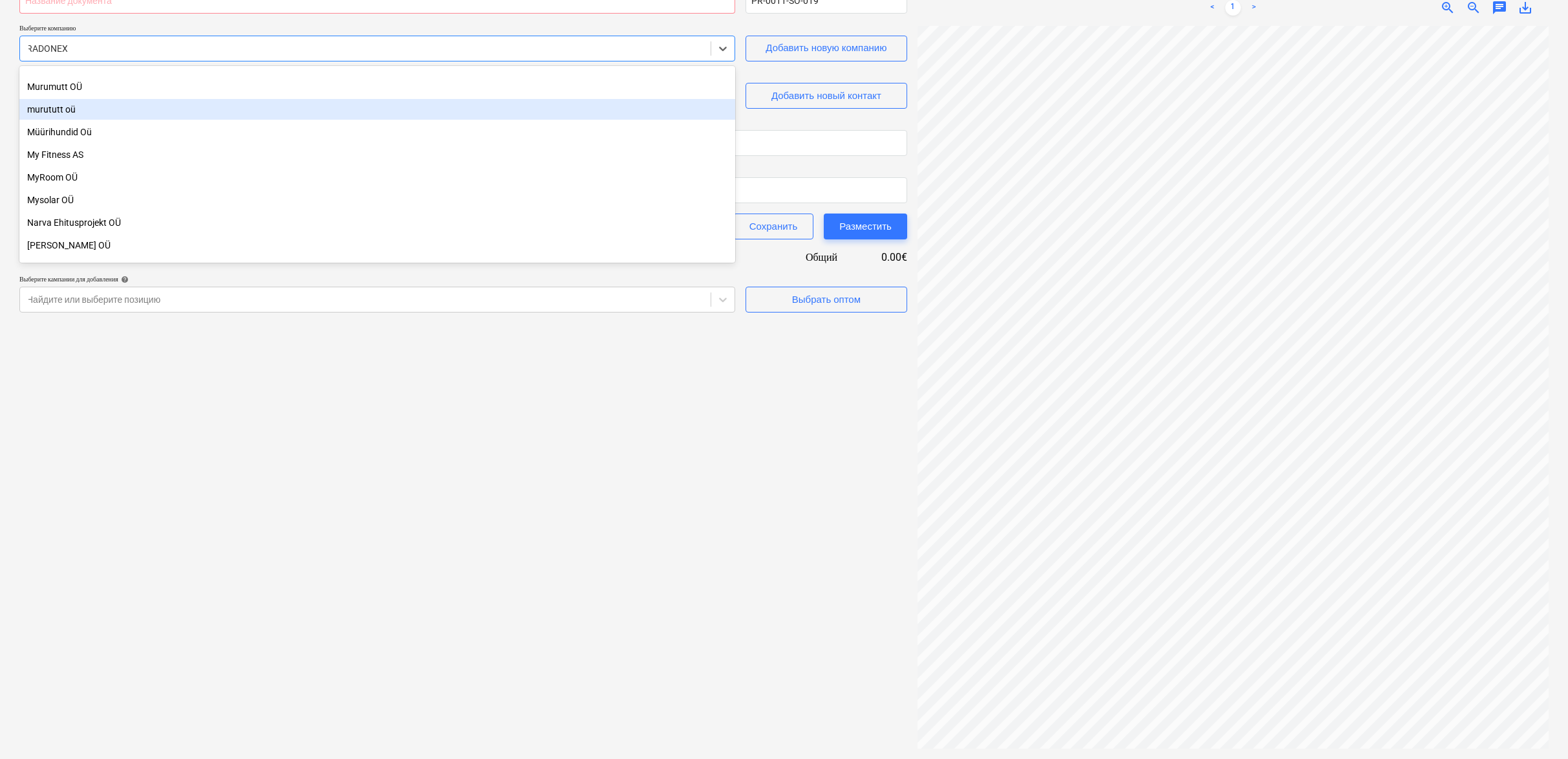
click at [738, 81] on div "Выберите контактное лицо Выберите контактное лицо Добавить новый контакт" at bounding box center [463, 90] width 888 height 37
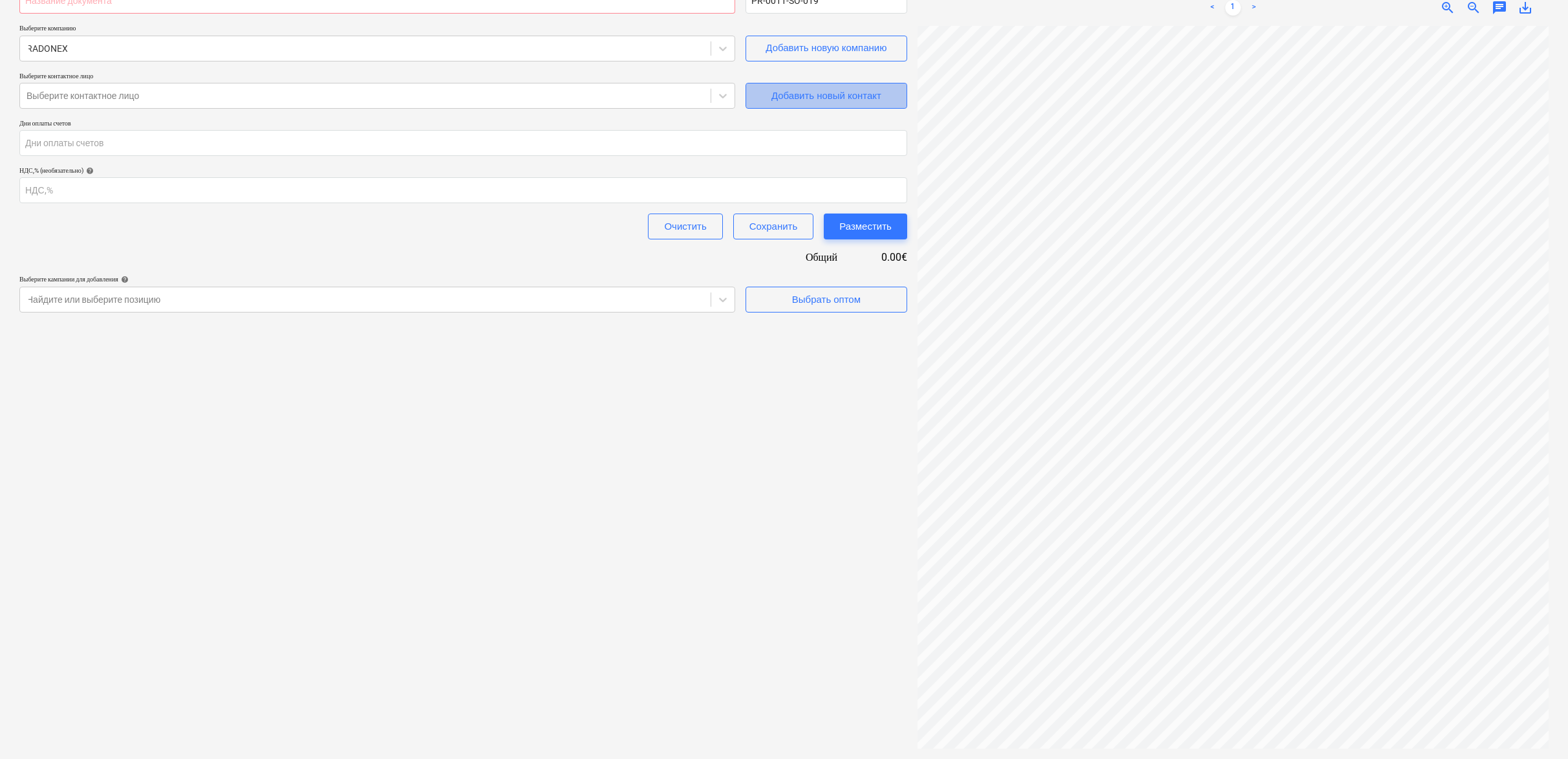
click at [776, 95] on div "Добавить новый контакт" at bounding box center [826, 96] width 110 height 17
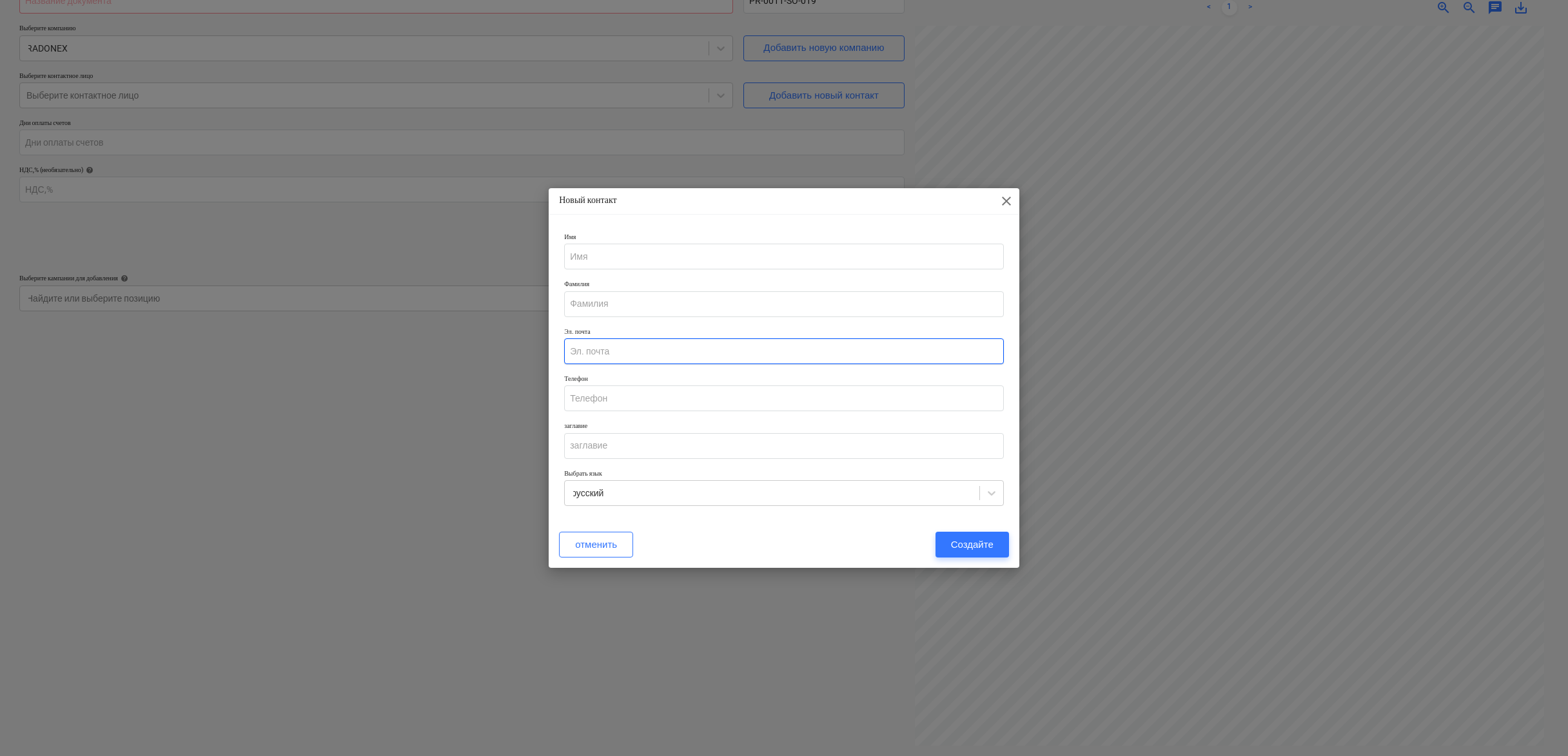
click at [675, 350] on input "email" at bounding box center [784, 350] width 440 height 26
paste input "[EMAIL_ADDRESS][DOMAIN_NAME]"
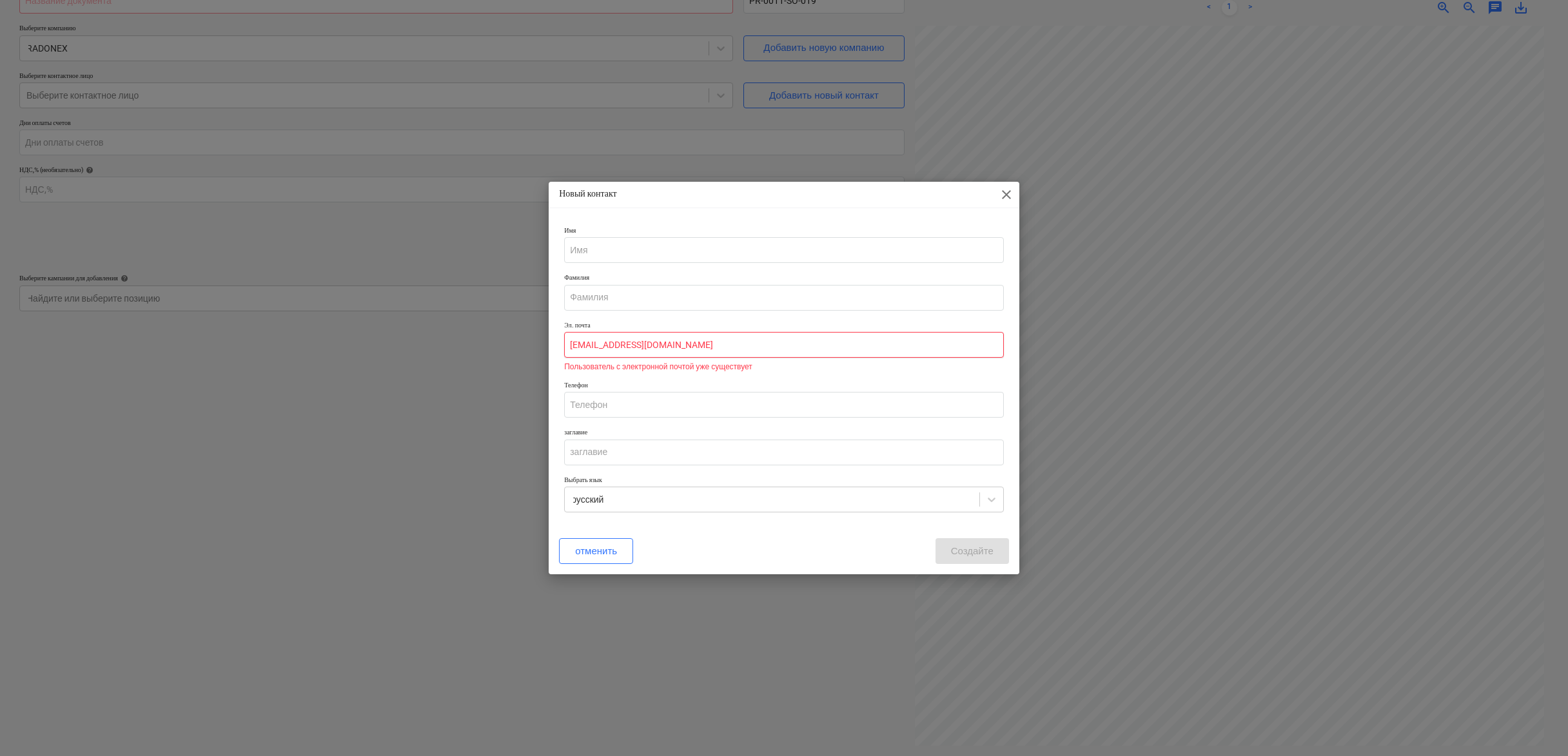
type input "[EMAIL_ADDRESS][DOMAIN_NAME]"
click at [722, 369] on p "Пользователь с электронной почтой уже существует" at bounding box center [784, 367] width 440 height 8
click at [770, 370] on p "Пользователь с электронной почтой уже существует" at bounding box center [784, 367] width 440 height 8
click at [1008, 191] on span "close" at bounding box center [1007, 195] width 16 height 16
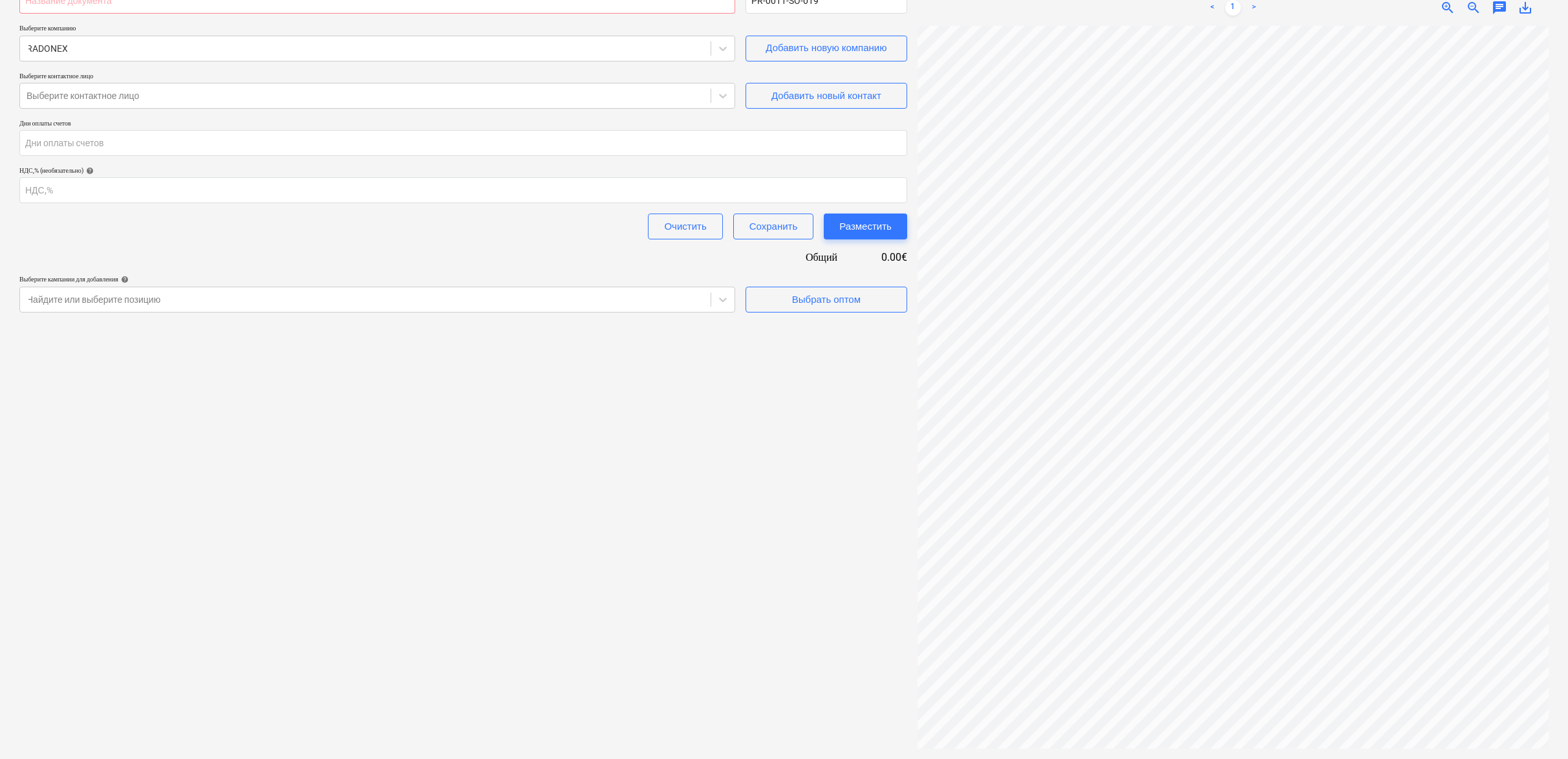
scroll to position [0, 0]
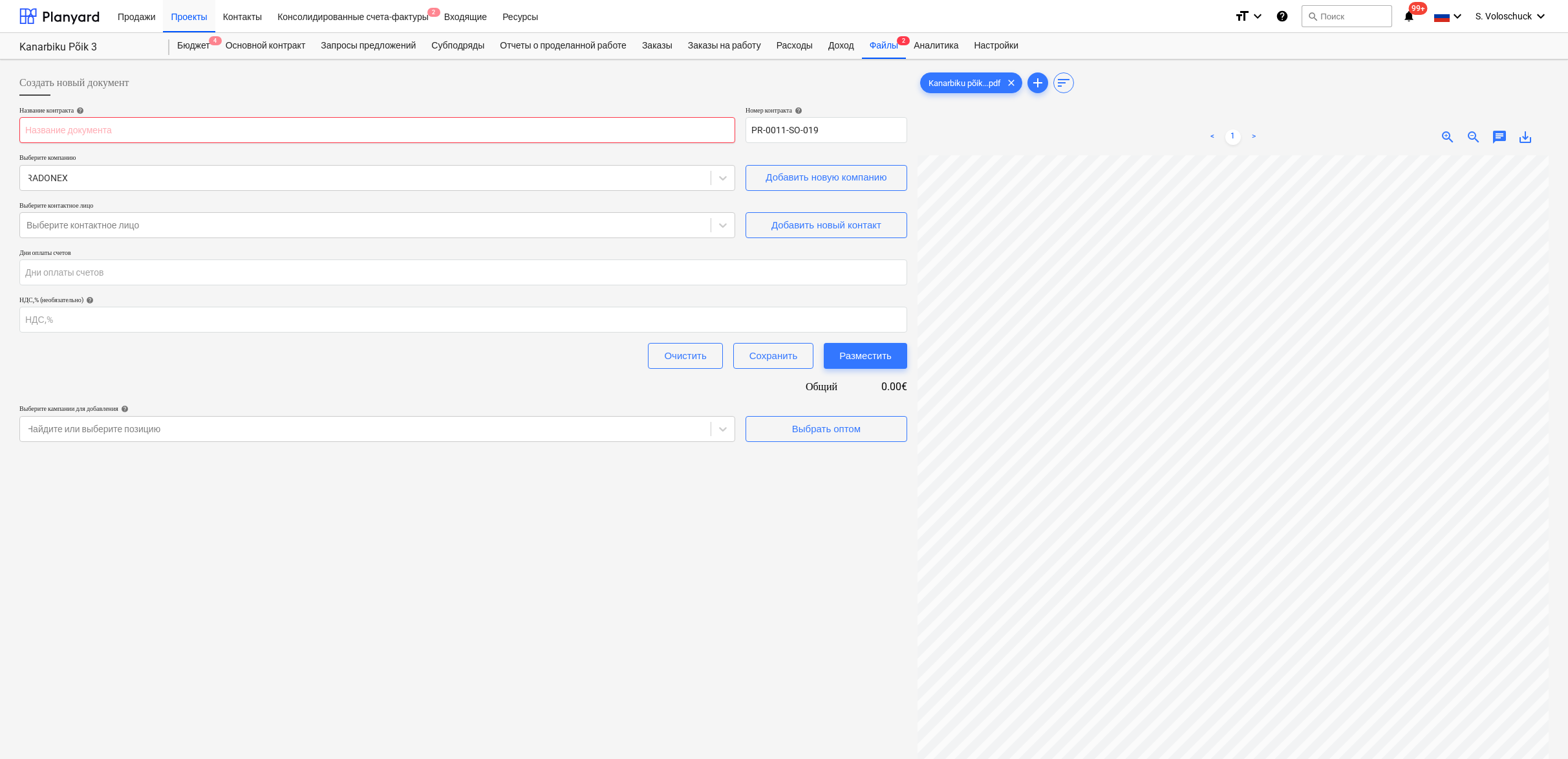
click at [731, 128] on input "text" at bounding box center [377, 130] width 716 height 26
click at [726, 182] on icon at bounding box center [723, 178] width 13 height 13
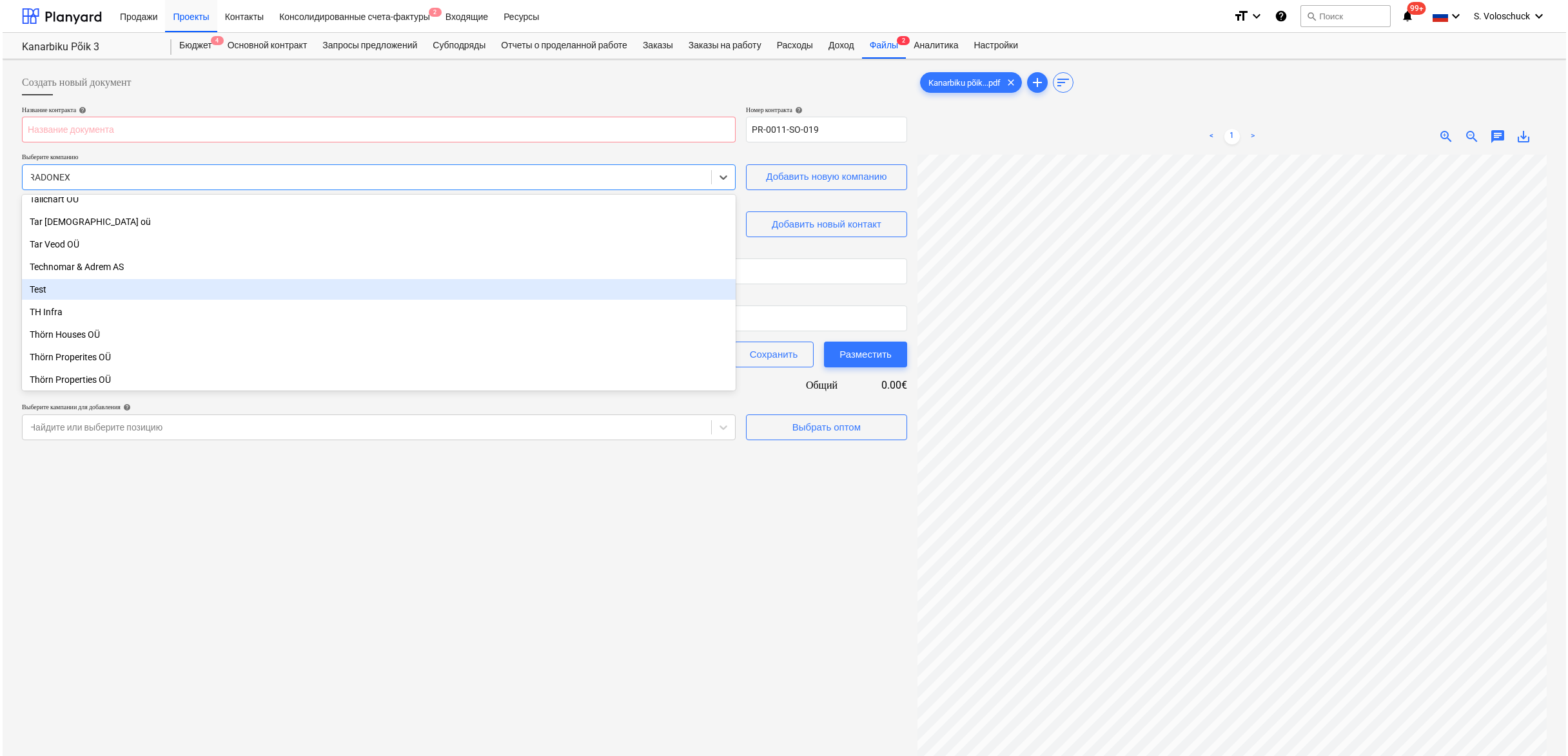
scroll to position [6890, 0]
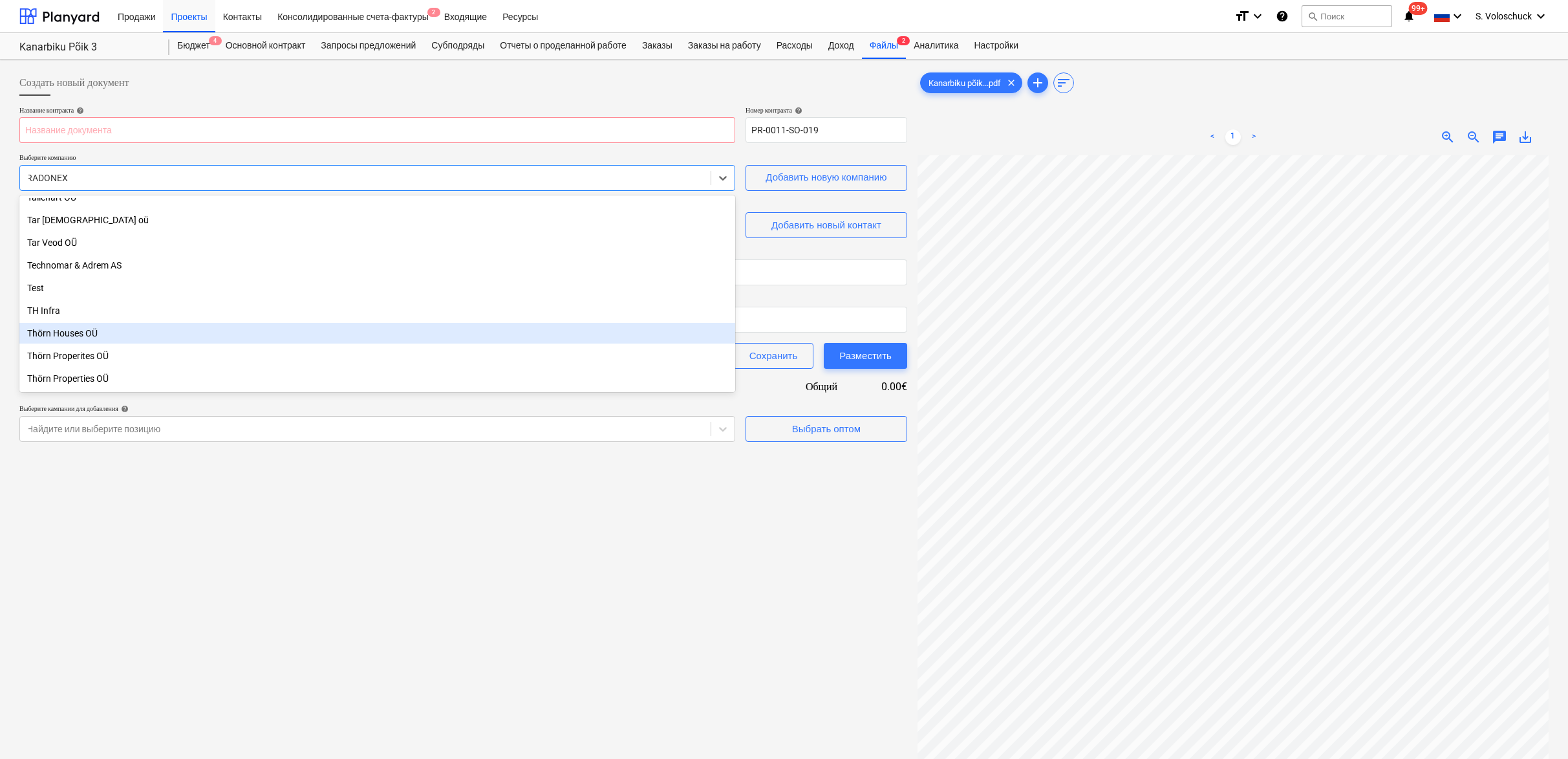
click at [189, 332] on div "Thörn Houses OÜ" at bounding box center [377, 333] width 716 height 20
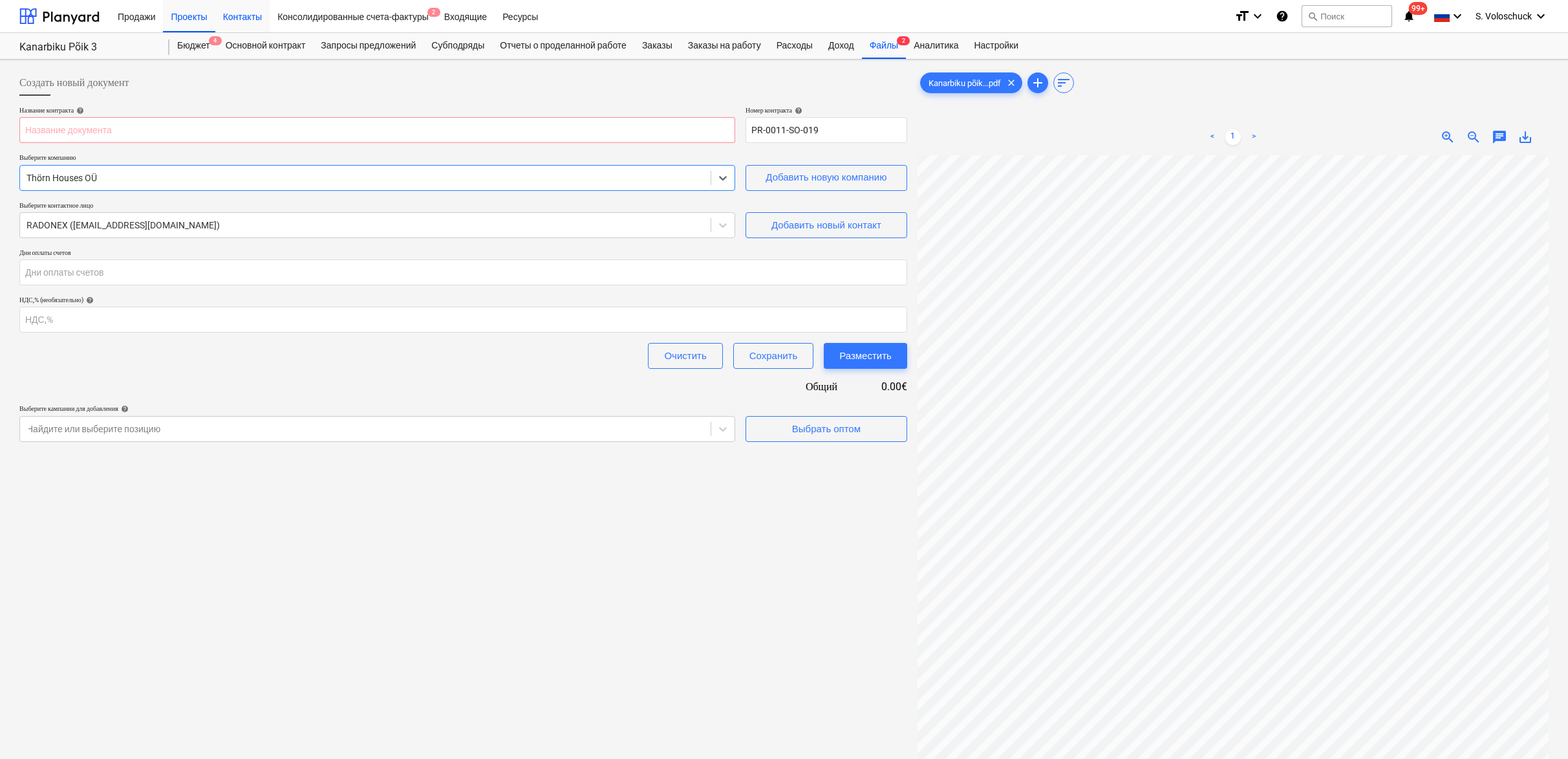
click at [244, 15] on div "Контакты" at bounding box center [243, 16] width 55 height 33
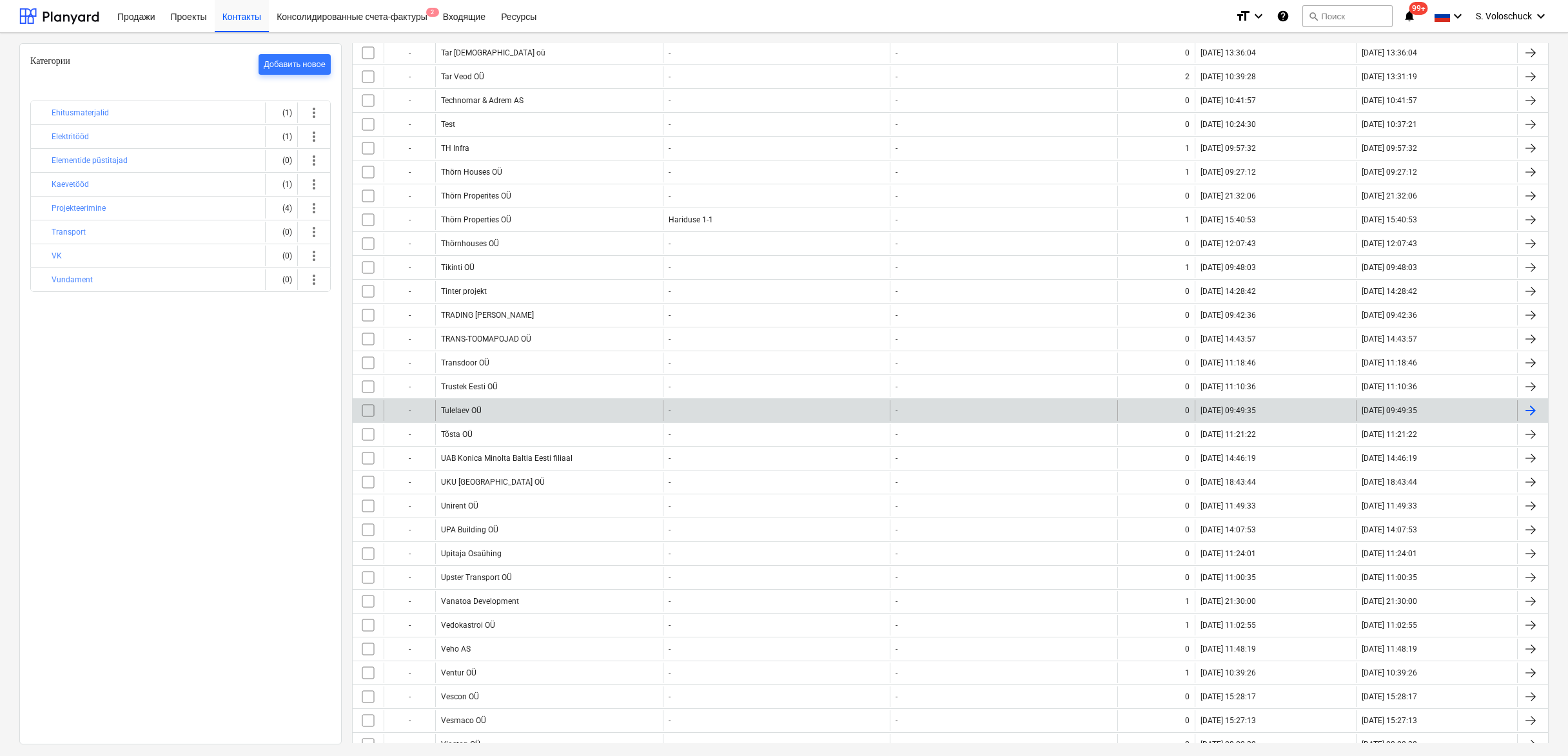
scroll to position [7380, 0]
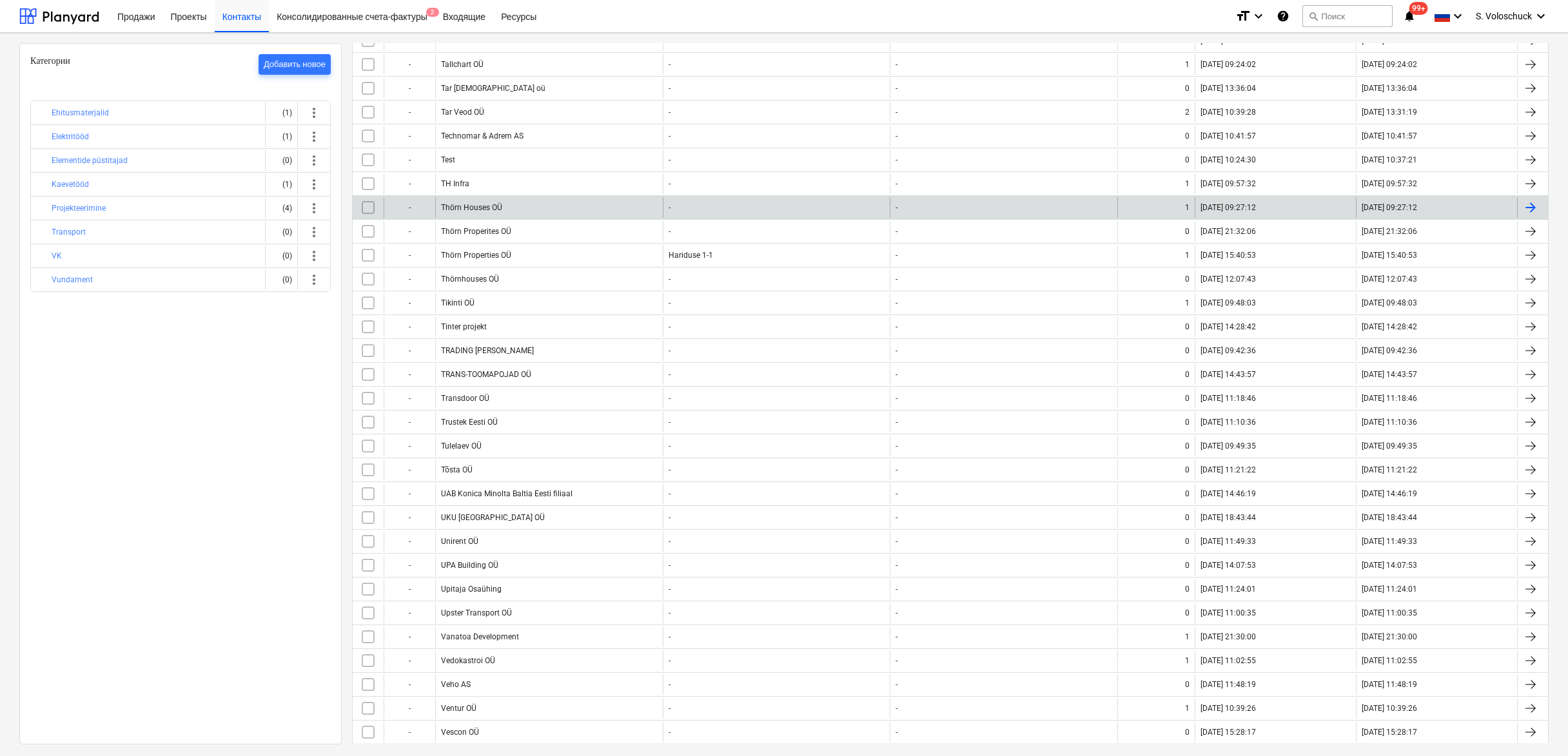
click at [1530, 208] on div at bounding box center [1531, 208] width 16 height 16
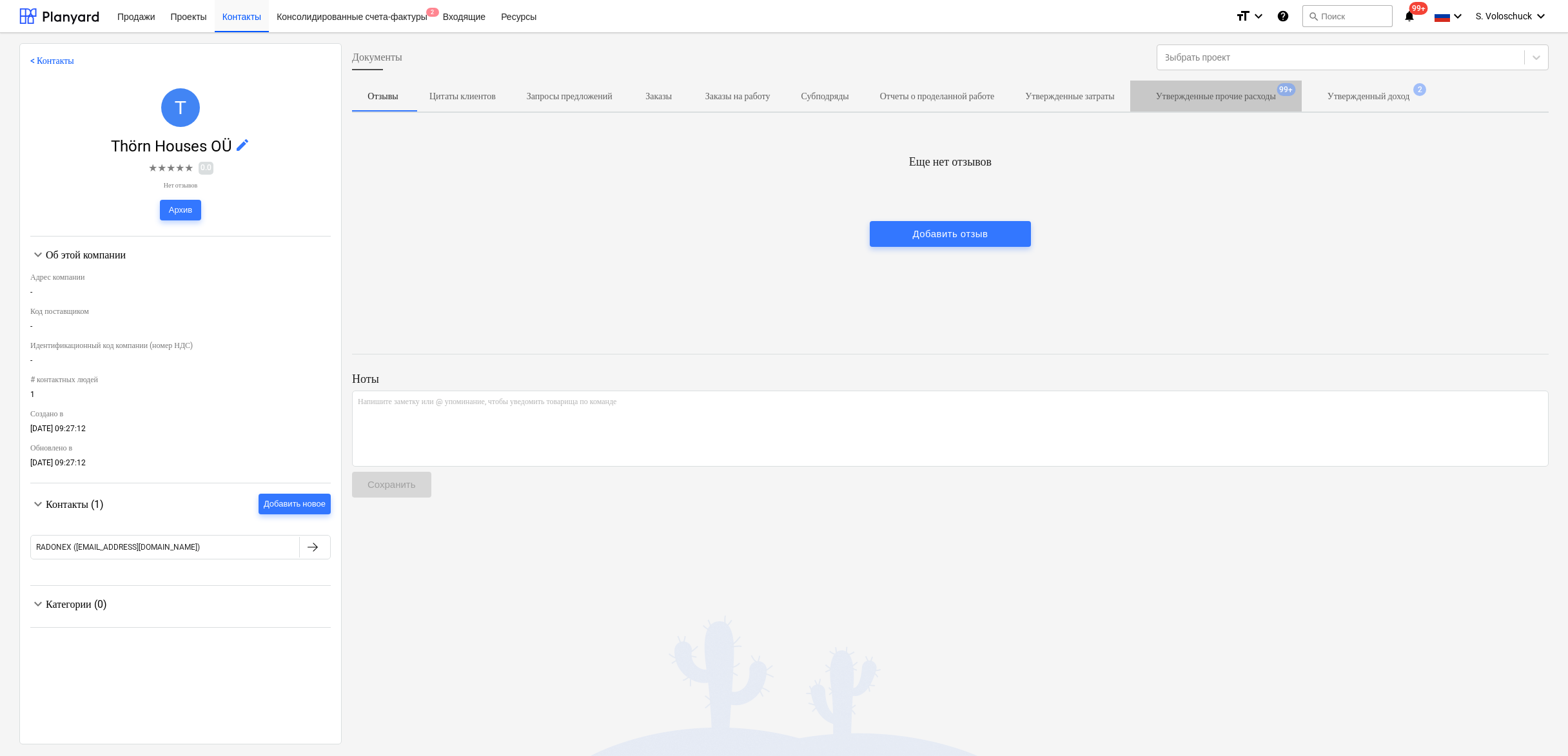
click at [1276, 99] on p "Утвержденные прочие расходы" at bounding box center [1216, 96] width 120 height 14
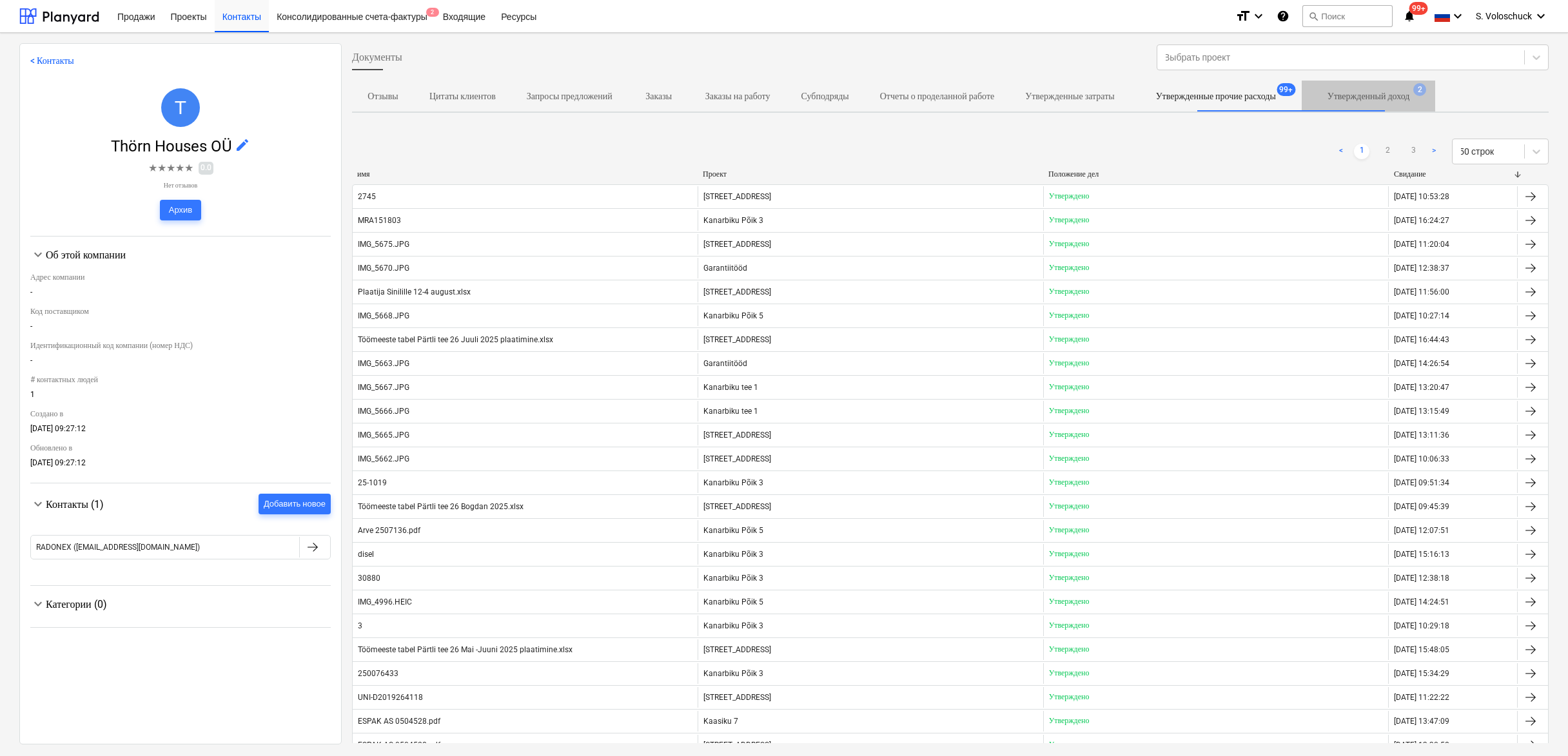
click at [1410, 92] on p "Утвержденный доход" at bounding box center [1369, 96] width 83 height 14
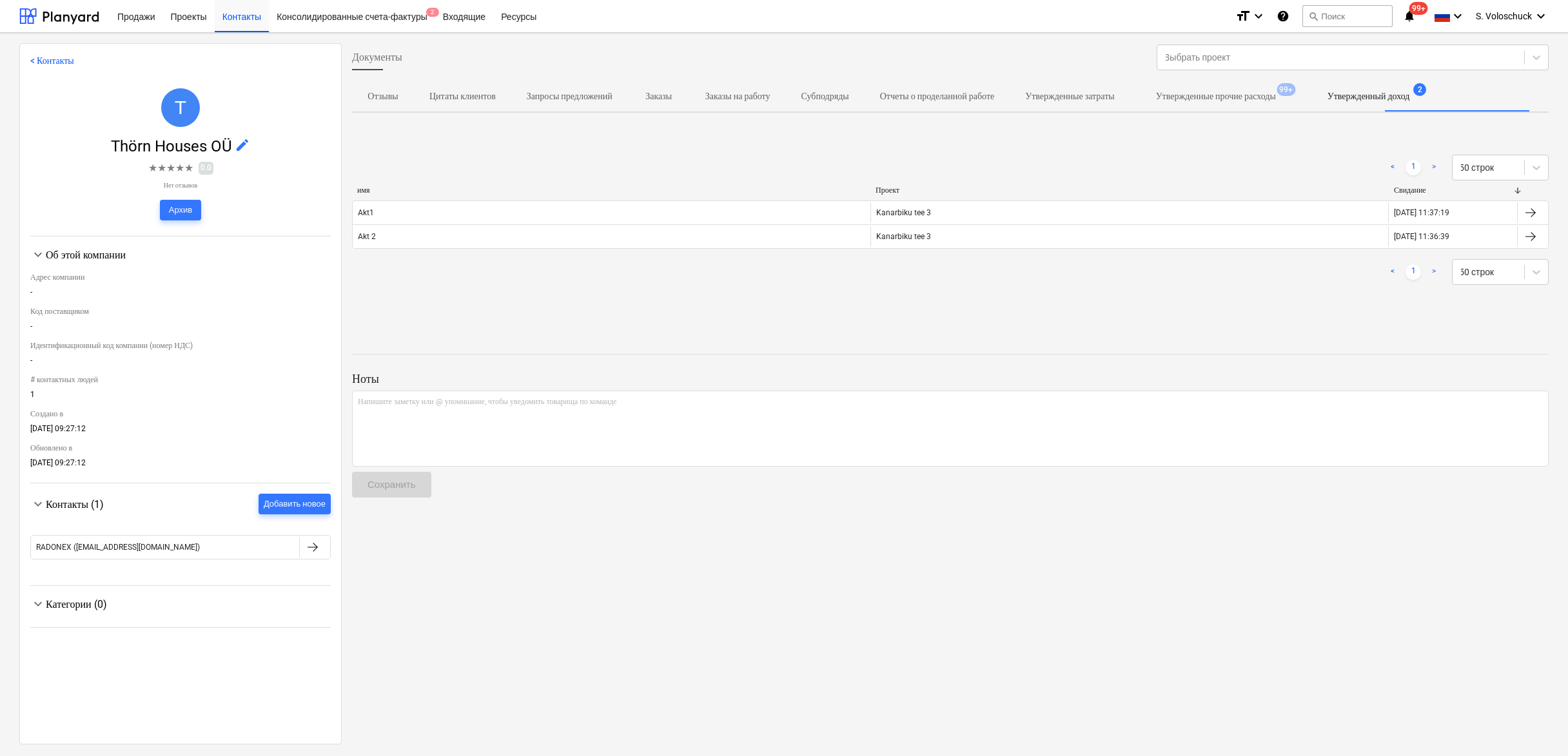
click at [1276, 99] on p "Утвержденные прочие расходы" at bounding box center [1216, 96] width 120 height 14
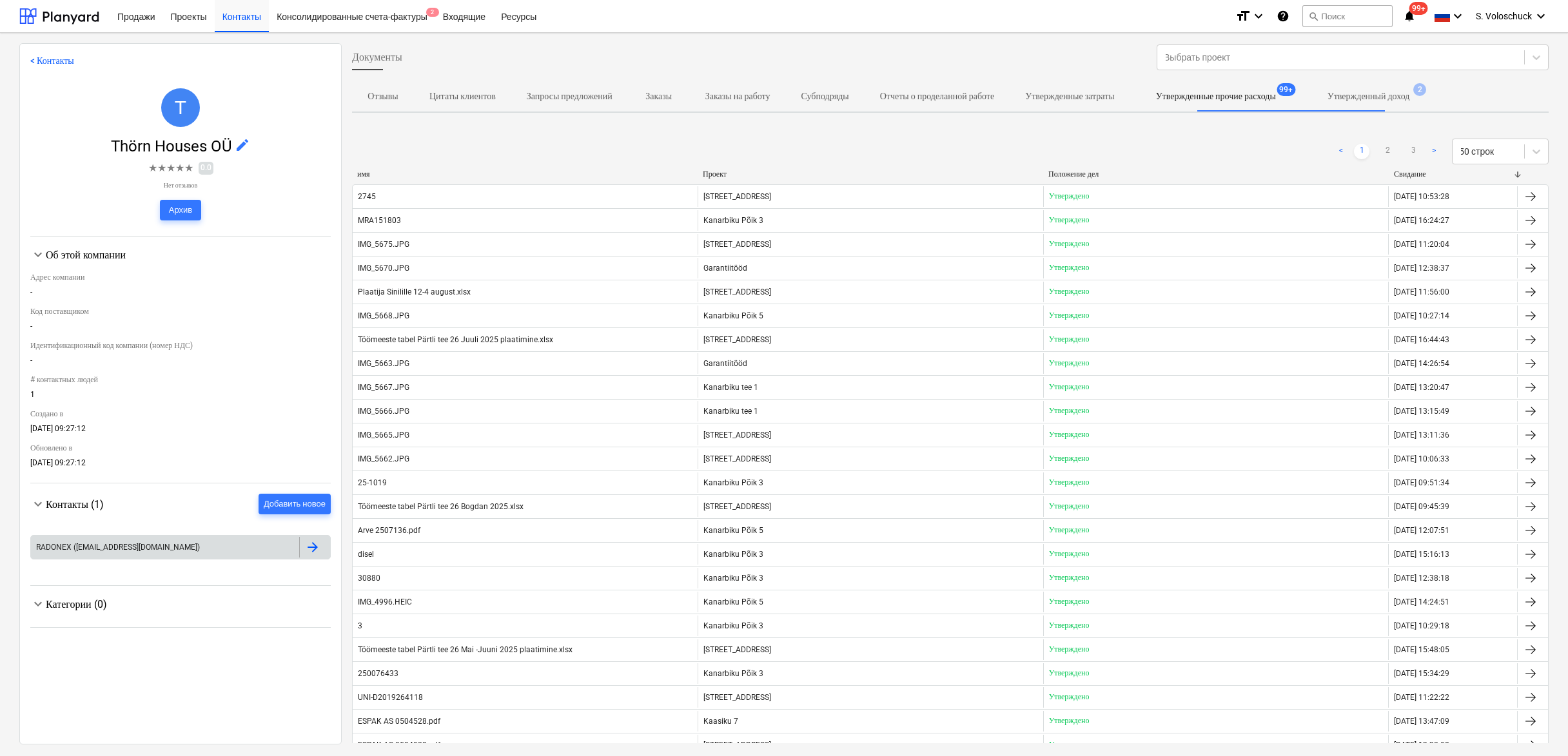
click at [313, 542] on div at bounding box center [313, 547] width 16 height 16
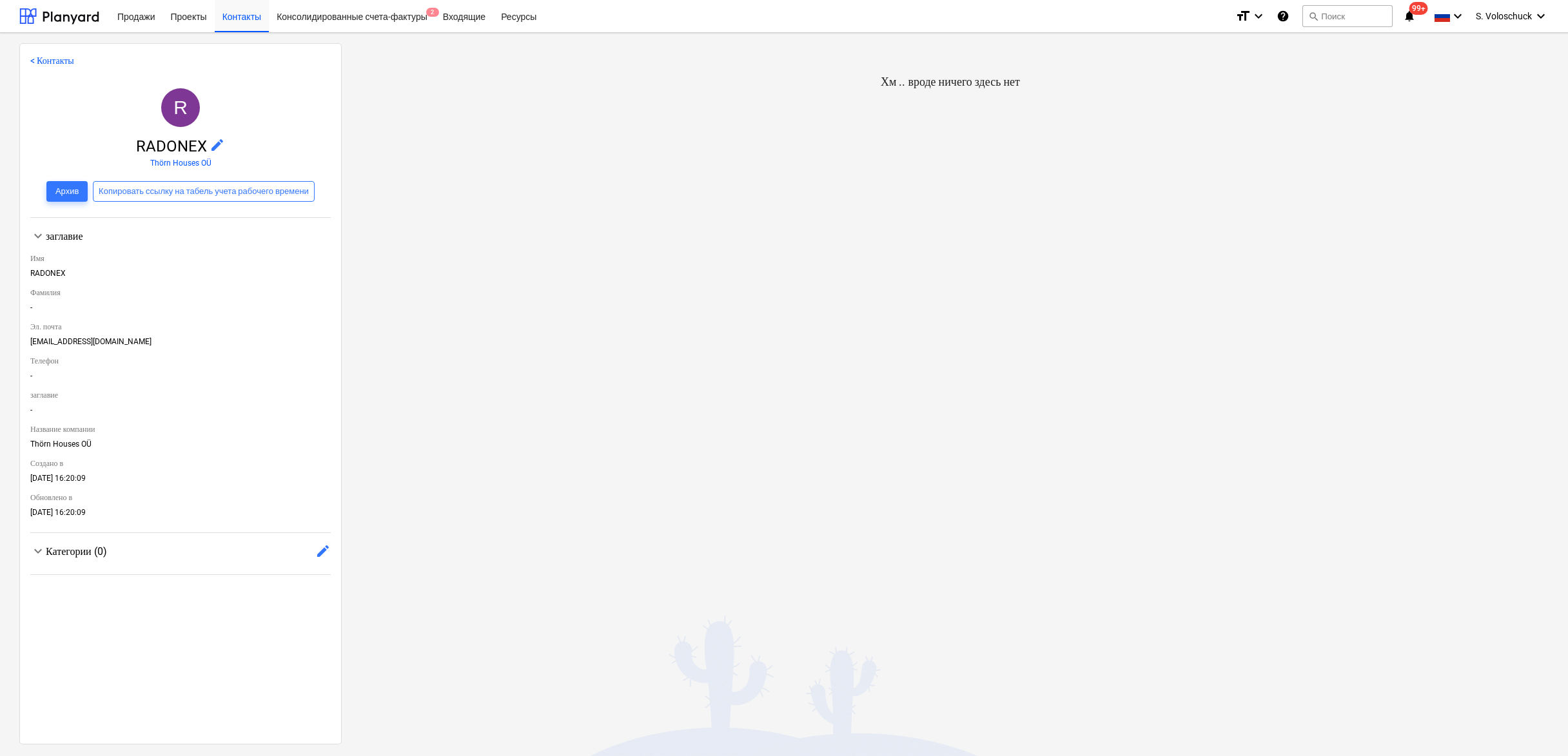
click at [214, 145] on span "edit" at bounding box center [218, 145] width 16 height 16
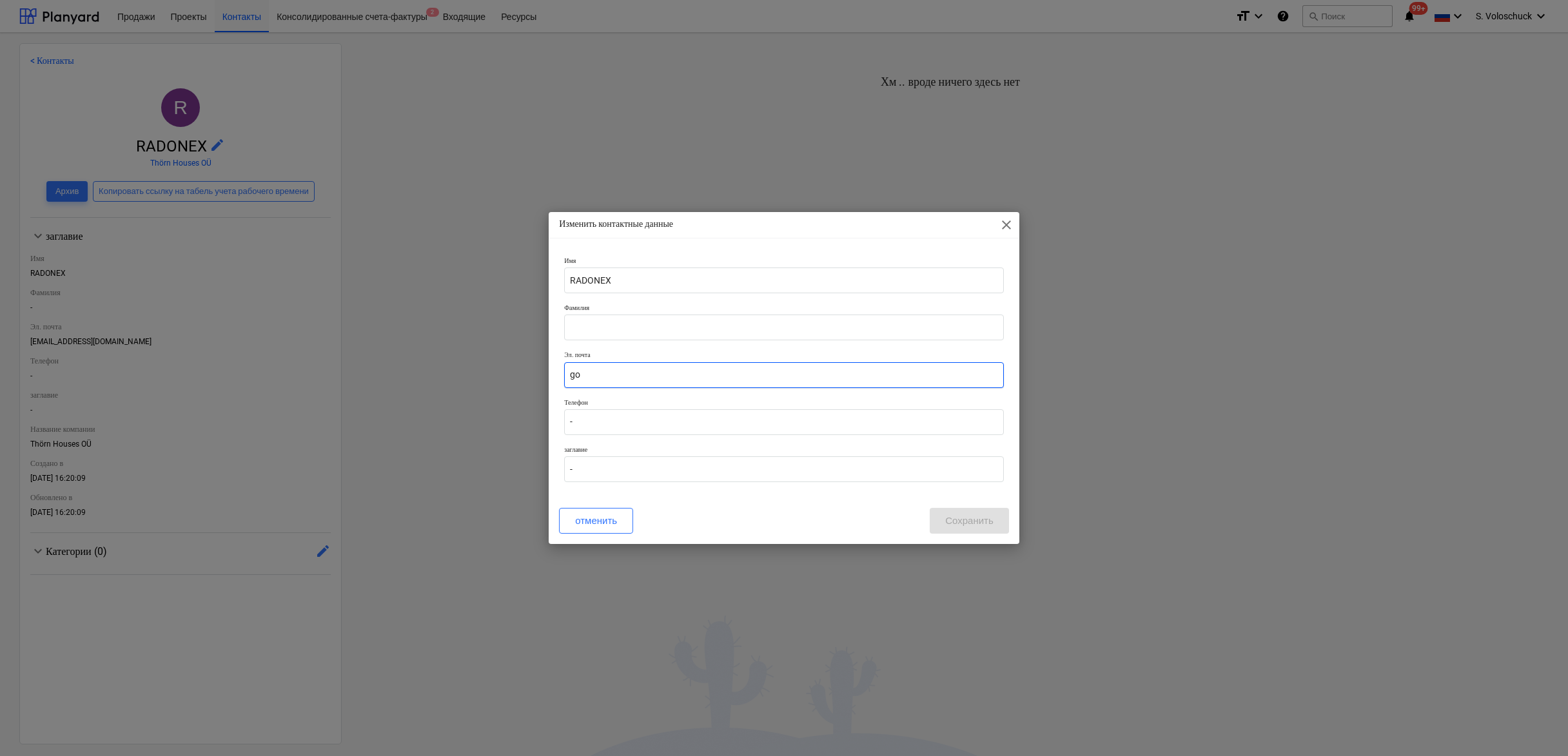
type input "g"
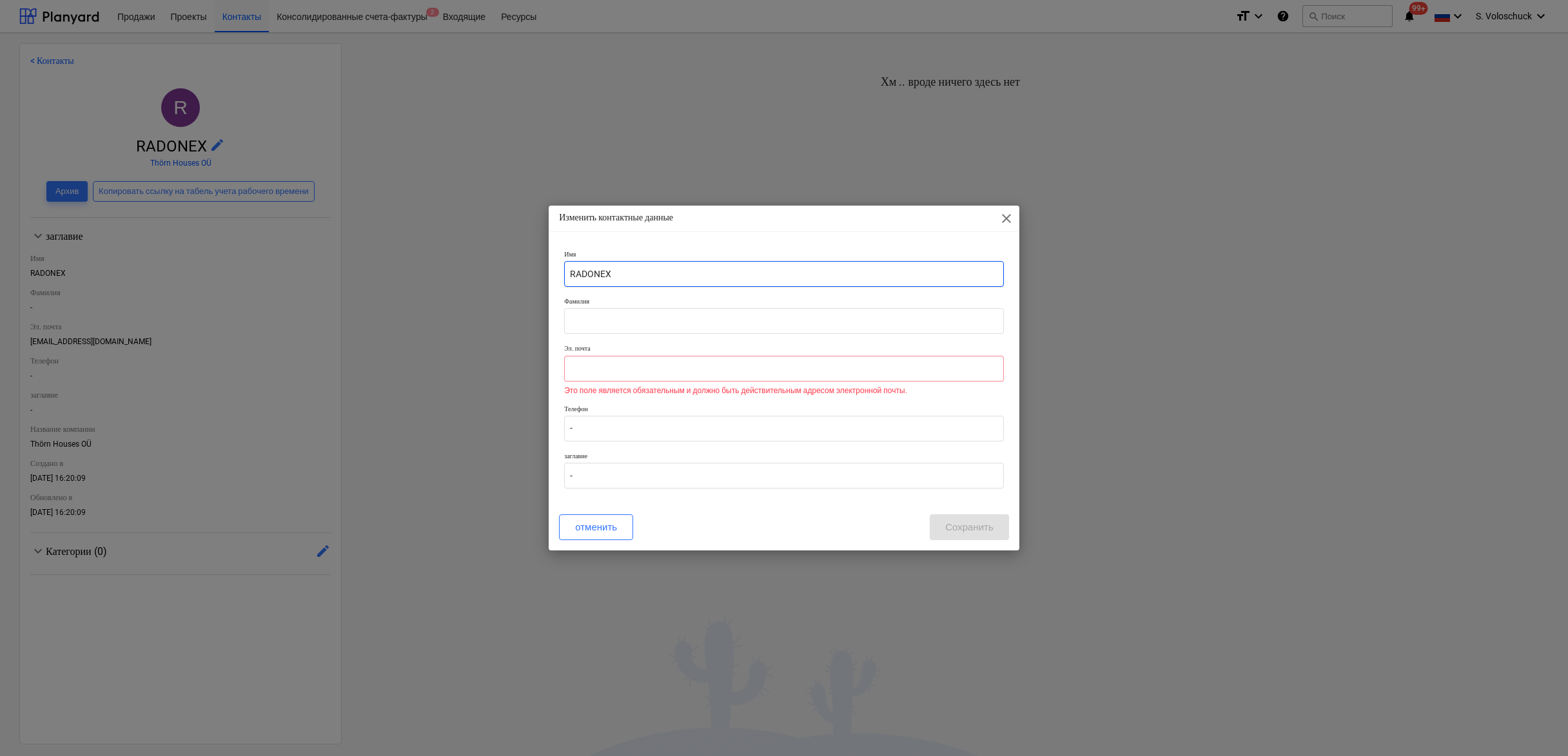
click at [639, 273] on input "RADONEX" at bounding box center [784, 273] width 440 height 26
type input "R"
click at [916, 478] on input "-" at bounding box center [784, 475] width 440 height 26
click at [702, 389] on p "Это поле является обязательным и должно быть действительным адресом электронной…" at bounding box center [784, 390] width 440 height 8
click at [1008, 225] on span "close" at bounding box center [1007, 219] width 16 height 16
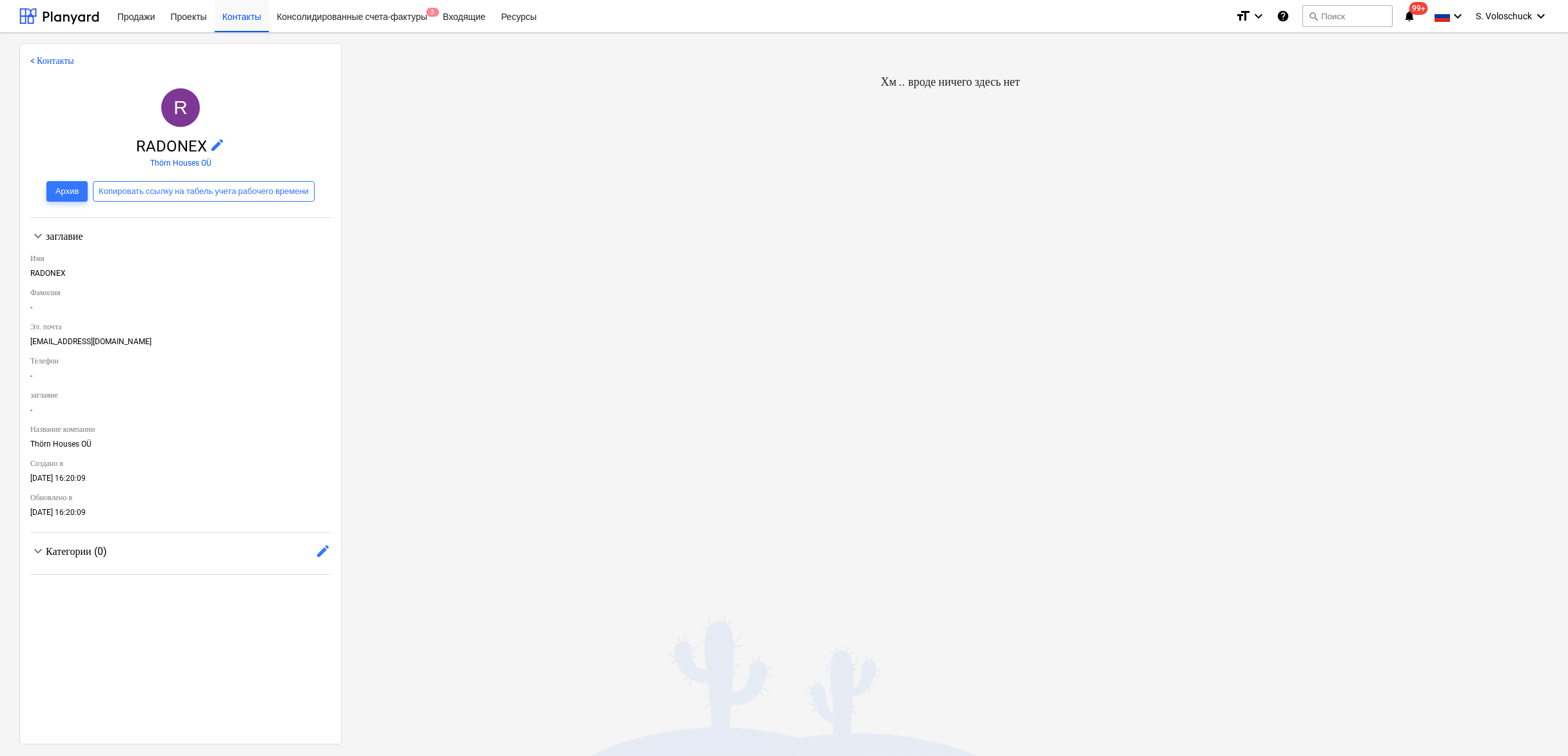
click at [47, 66] on p "< Контакты" at bounding box center [180, 61] width 300 height 14
click at [50, 60] on link "< Контакты" at bounding box center [52, 61] width 44 height 10
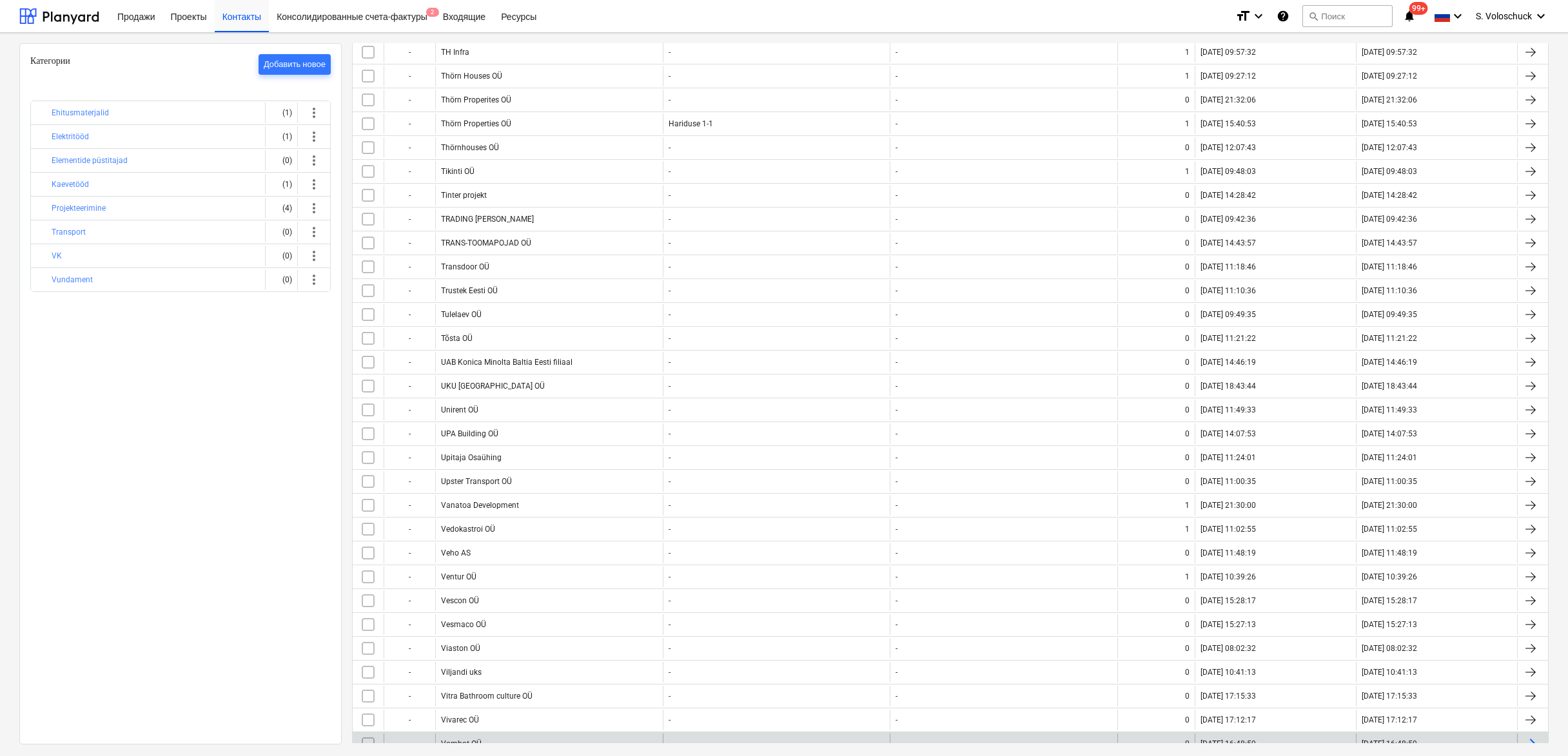
scroll to position [7417, 0]
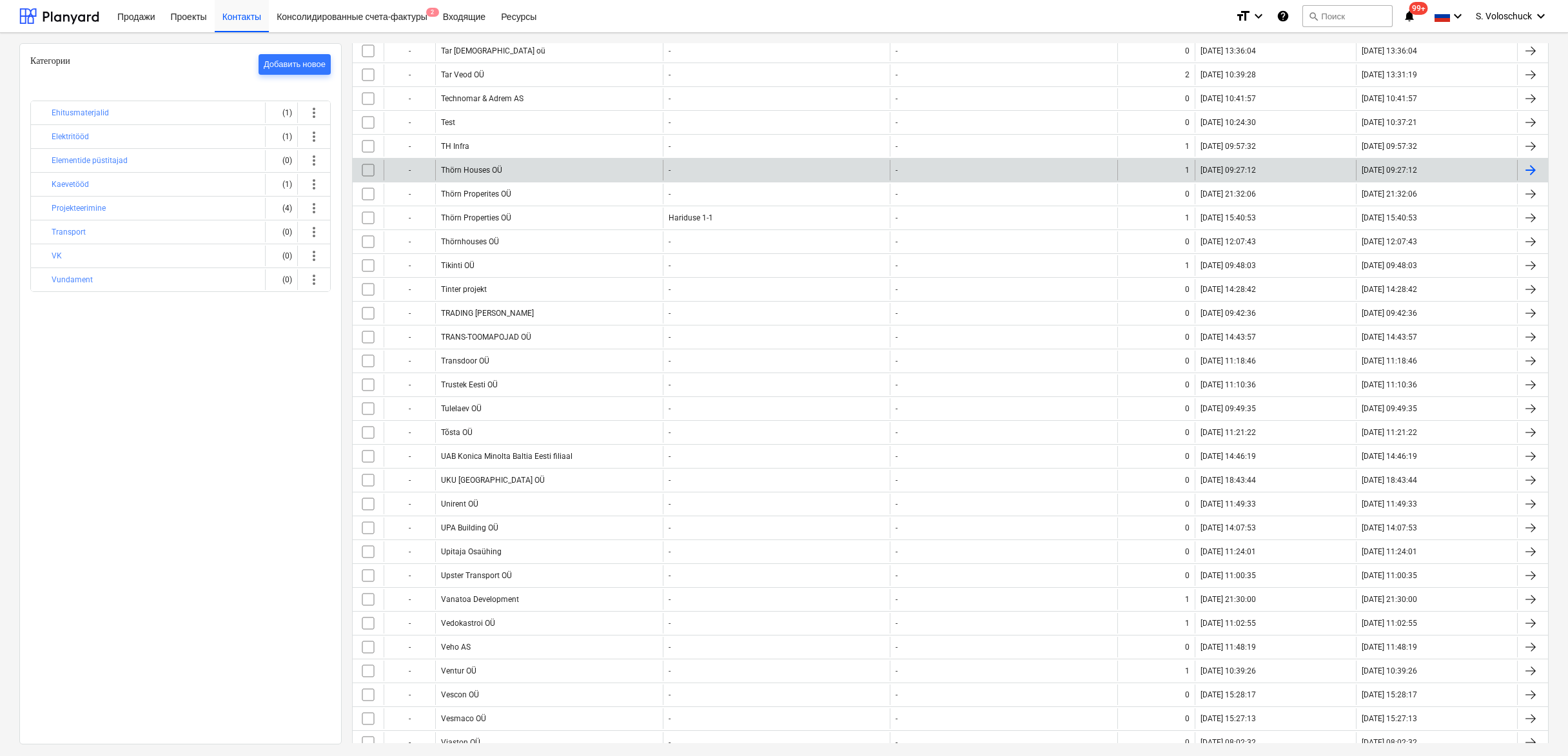
click at [536, 169] on div "Thörn Houses OÜ" at bounding box center [549, 170] width 227 height 20
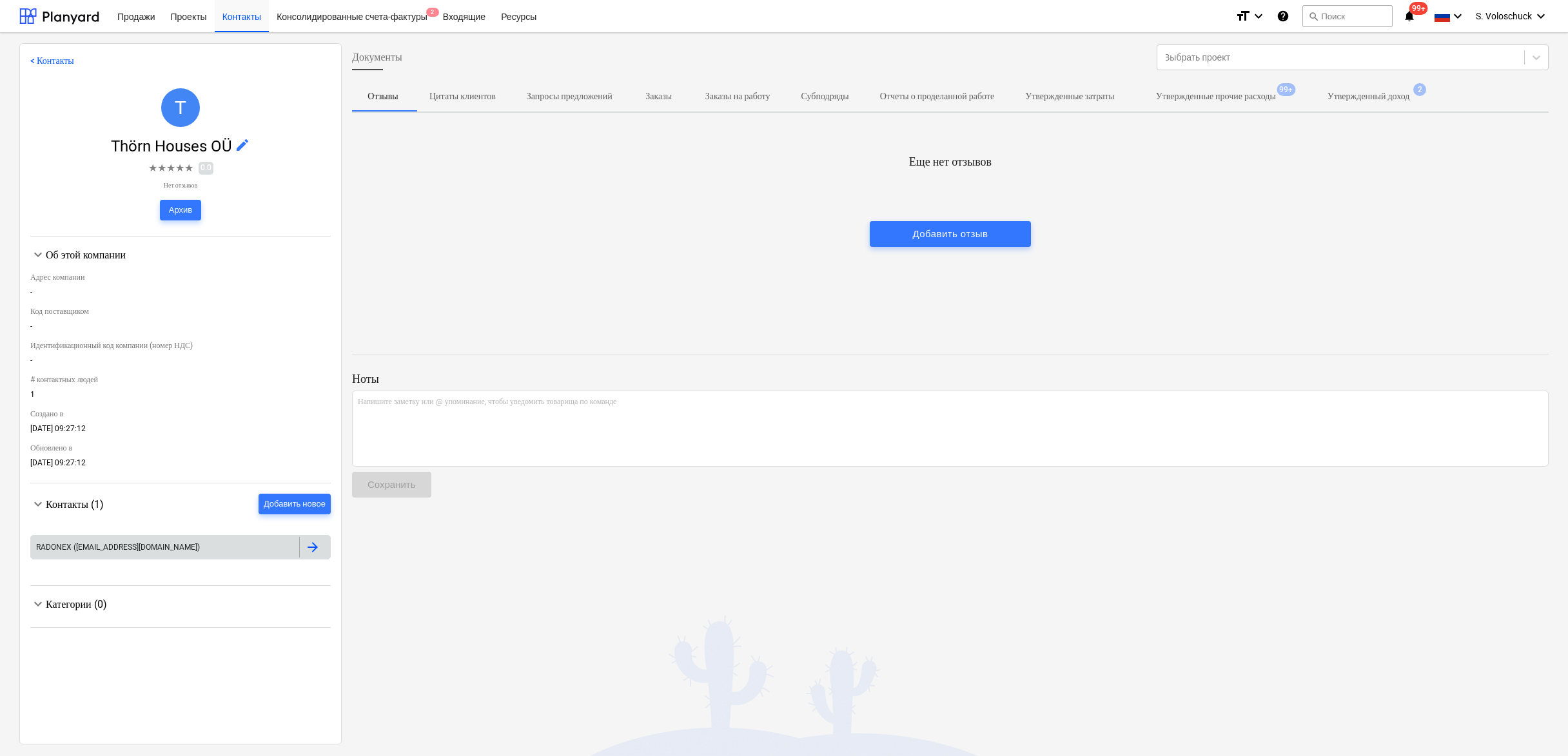
click at [311, 546] on div at bounding box center [313, 547] width 16 height 16
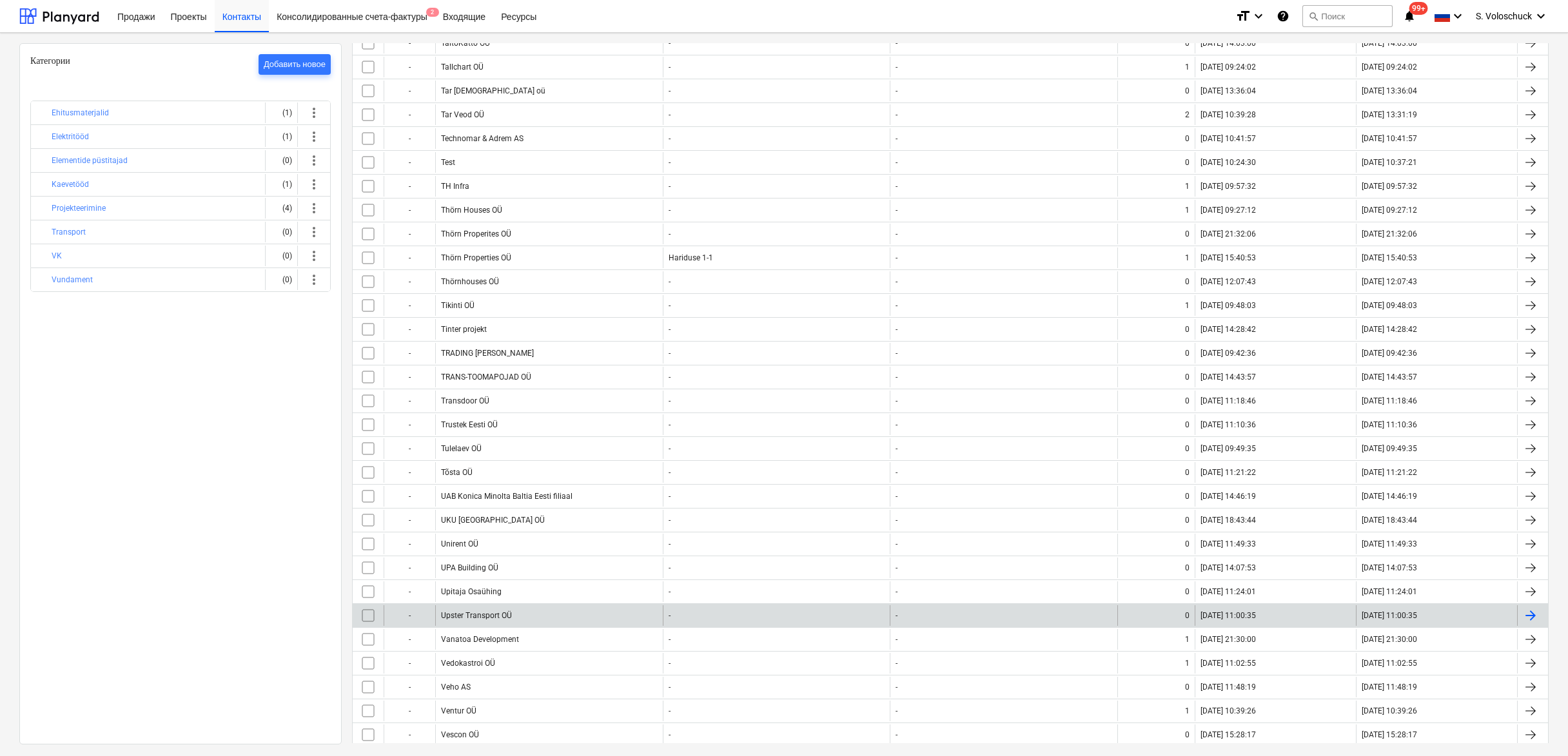
scroll to position [7375, 0]
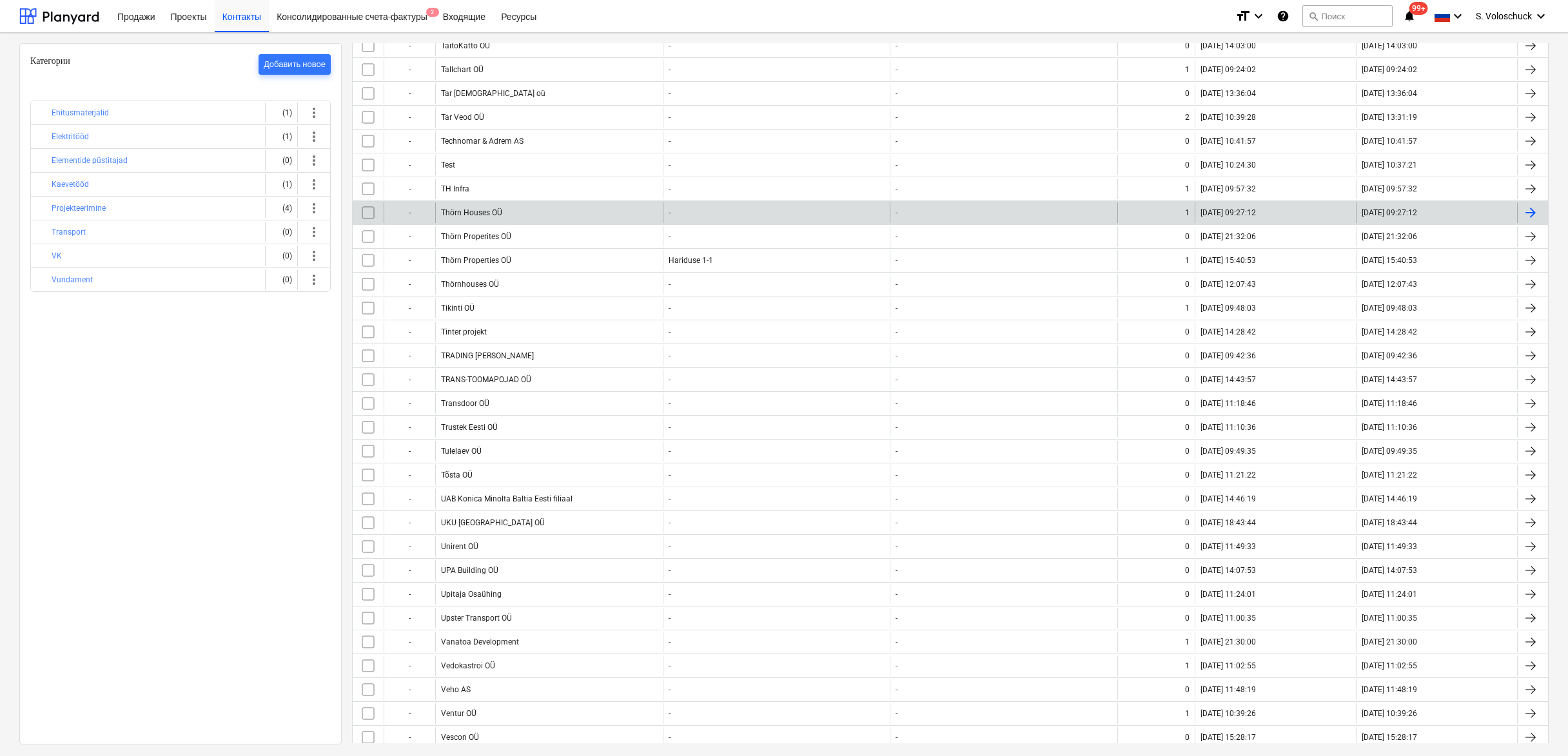
click at [368, 214] on input "checkbox" at bounding box center [368, 212] width 20 height 20
click at [370, 215] on input "checkbox" at bounding box center [368, 212] width 20 height 20
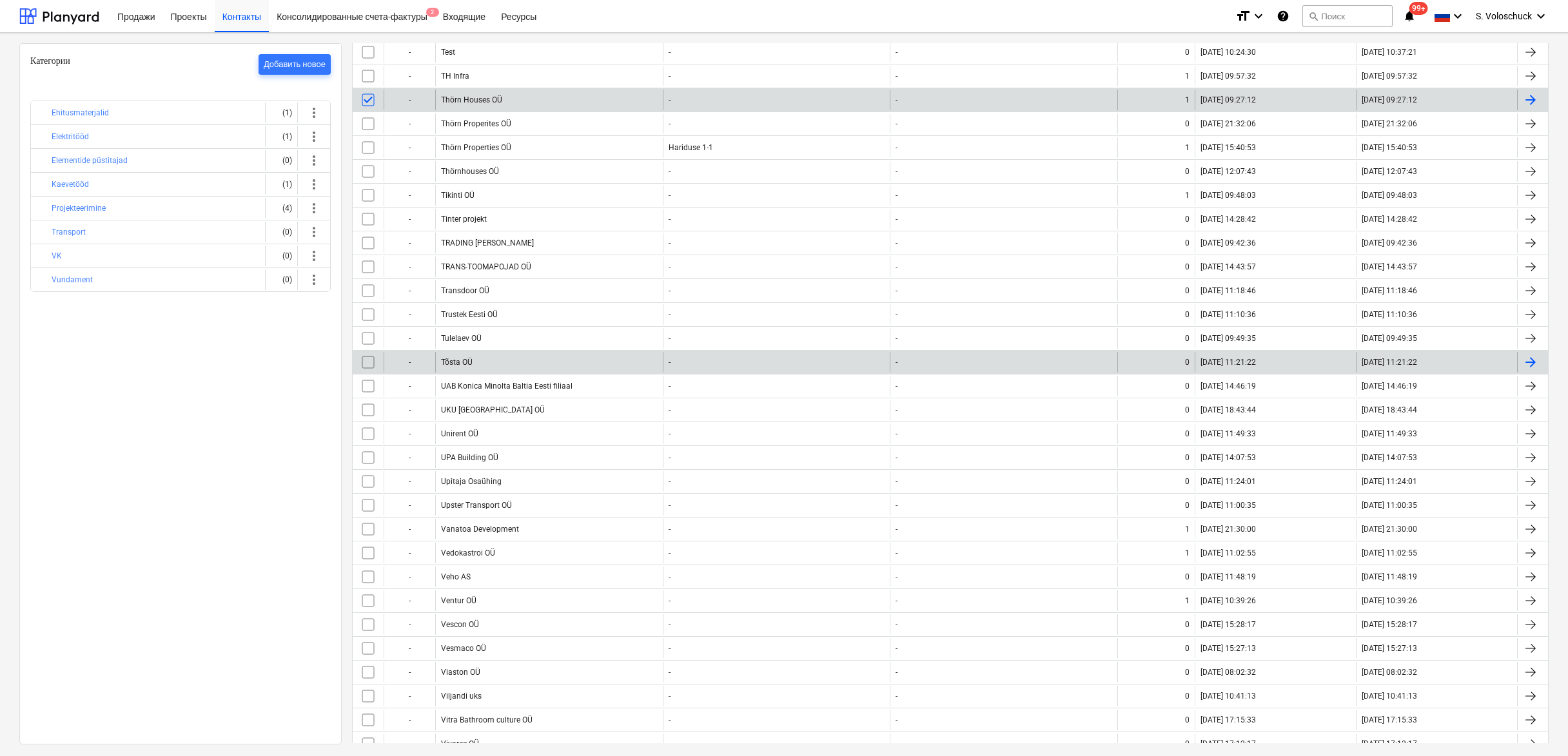
scroll to position [7386, 0]
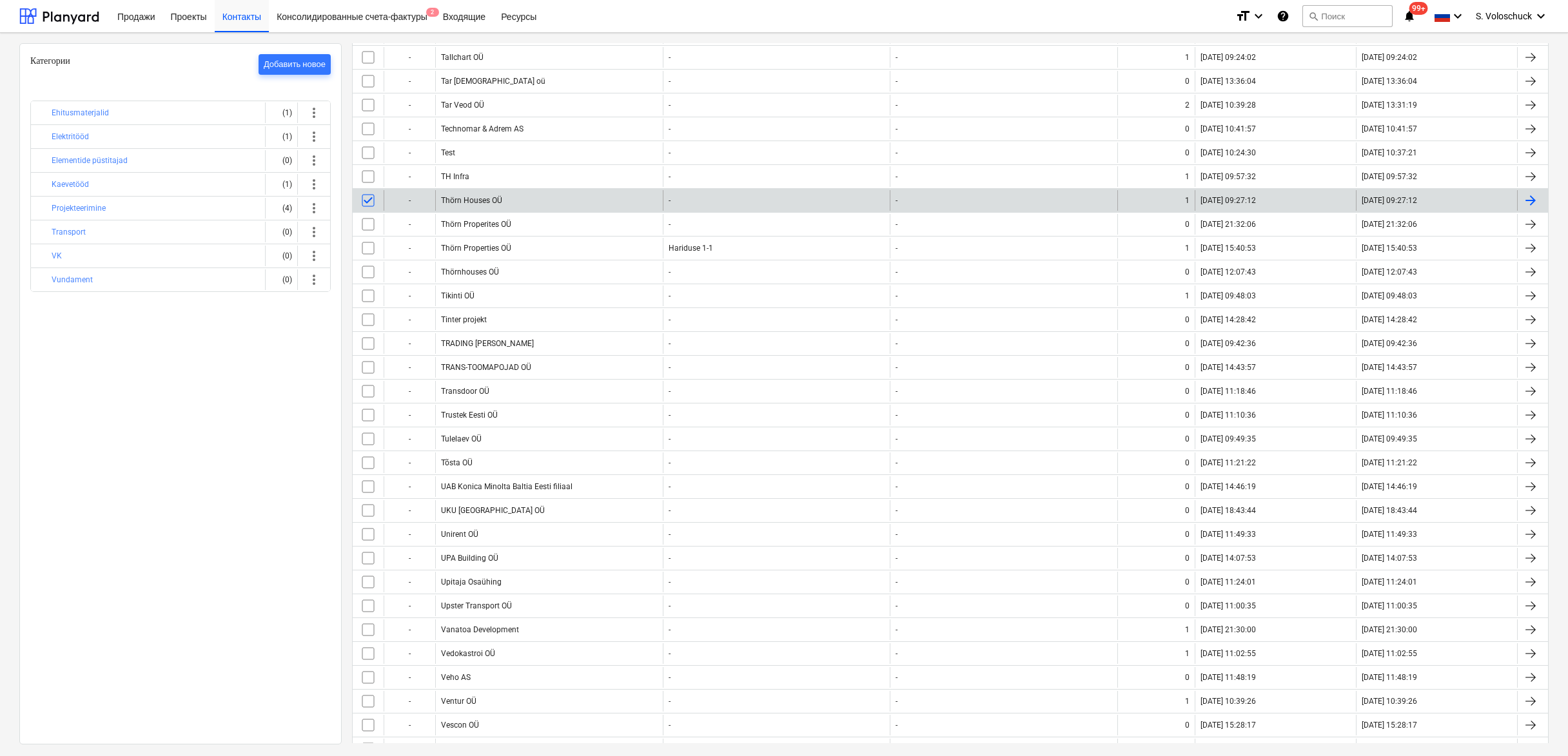
click at [1525, 203] on div at bounding box center [1531, 200] width 16 height 16
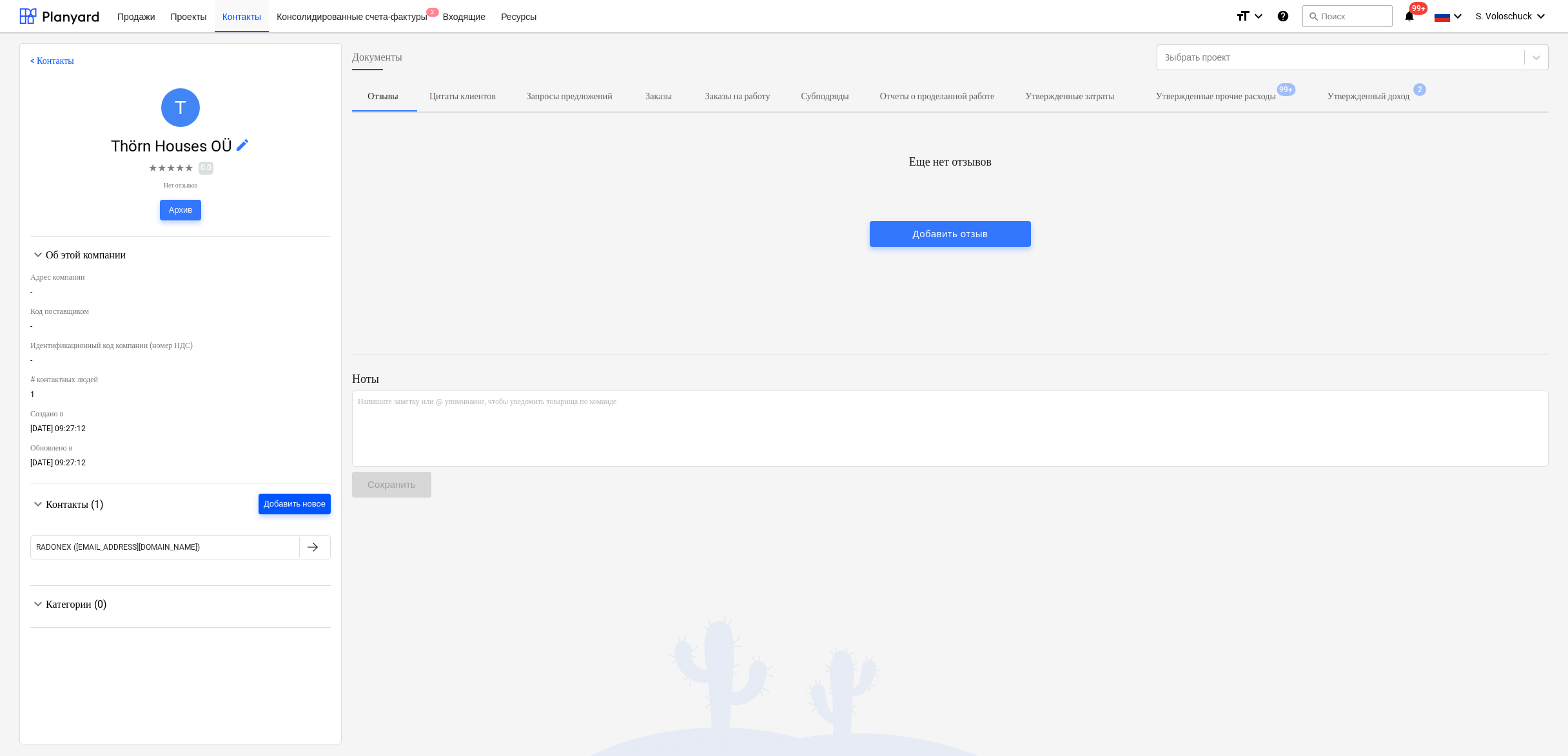
click at [294, 504] on div "Добавить новое" at bounding box center [294, 504] width 62 height 15
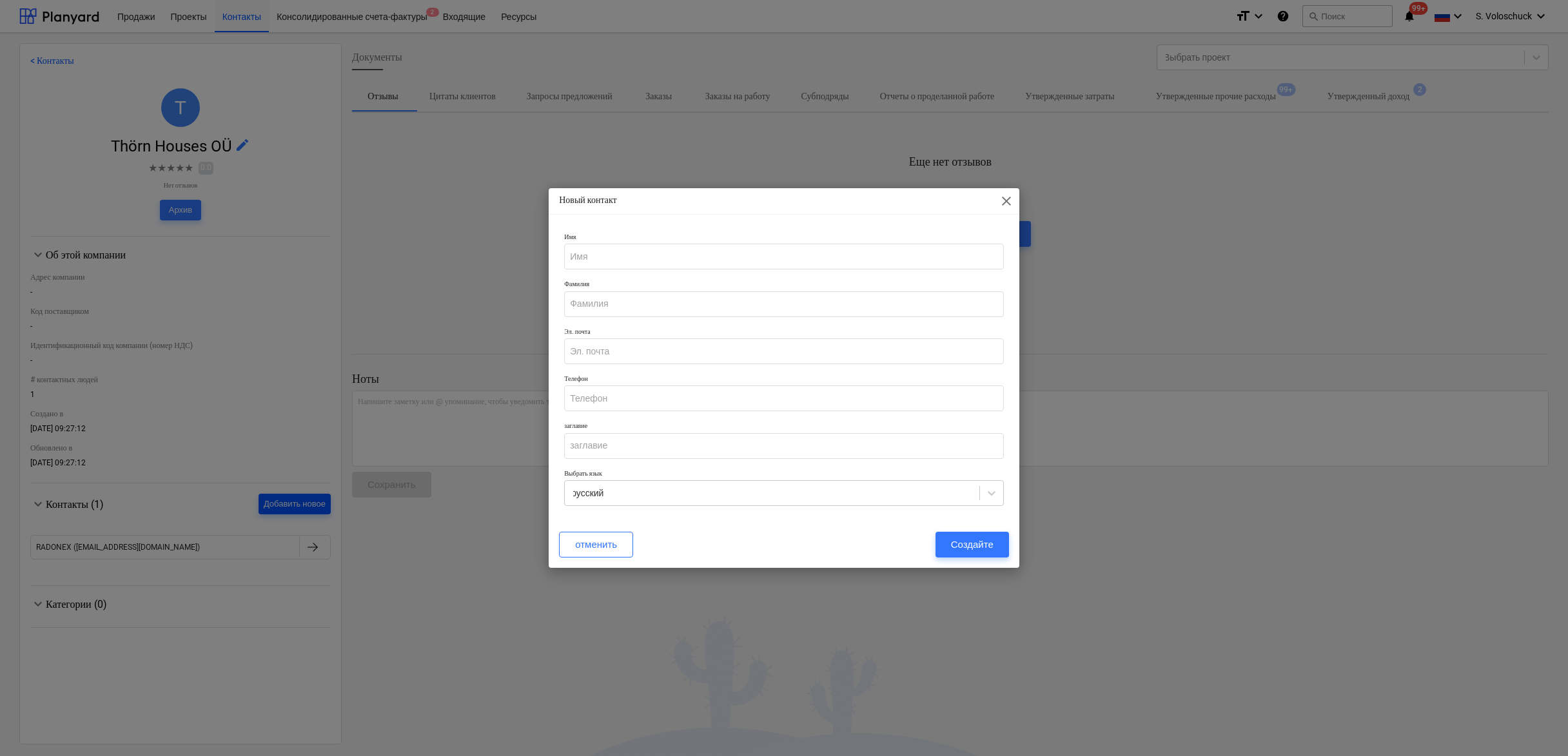
click at [294, 504] on div "Новый контакт close Имя [PERSON_NAME]. почта Телефон заглавие Выбрать язык русс…" at bounding box center [784, 378] width 1568 height 756
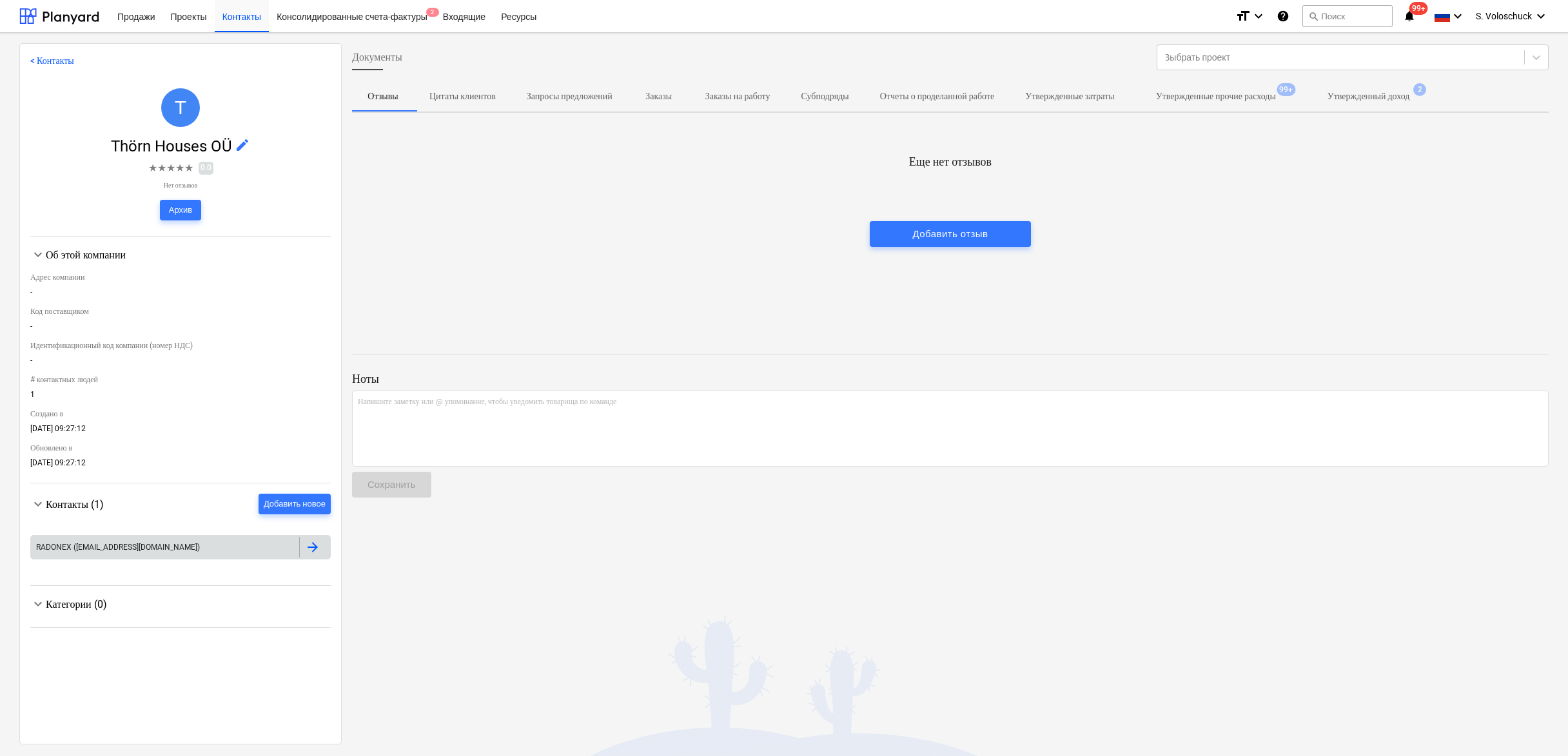
click at [316, 541] on div at bounding box center [314, 546] width 31 height 20
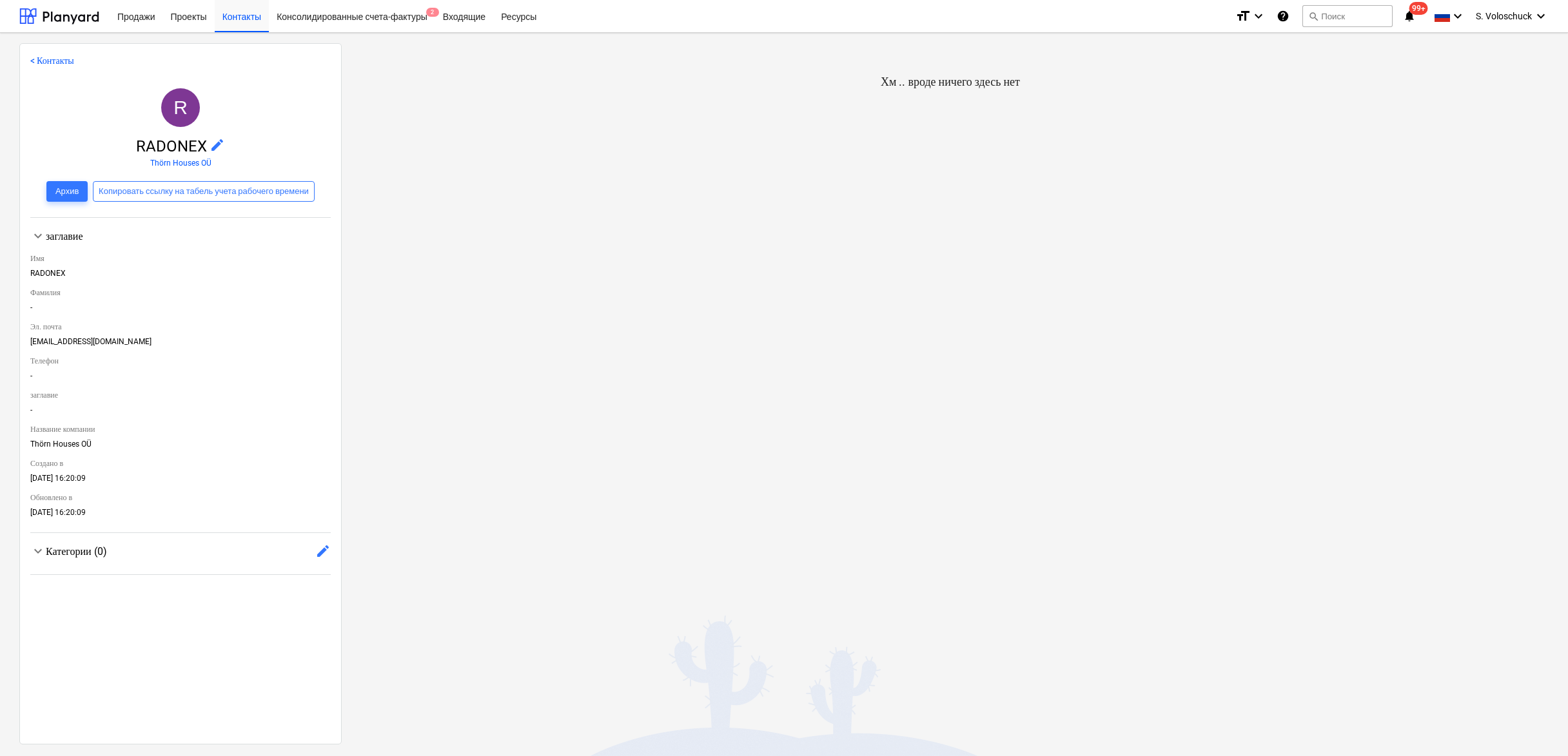
click at [41, 232] on span "keyboard_arrow_down" at bounding box center [38, 236] width 16 height 16
click at [41, 232] on span "keyboard_arrow_right" at bounding box center [38, 236] width 16 height 16
click at [210, 145] on span "edit" at bounding box center [218, 145] width 16 height 16
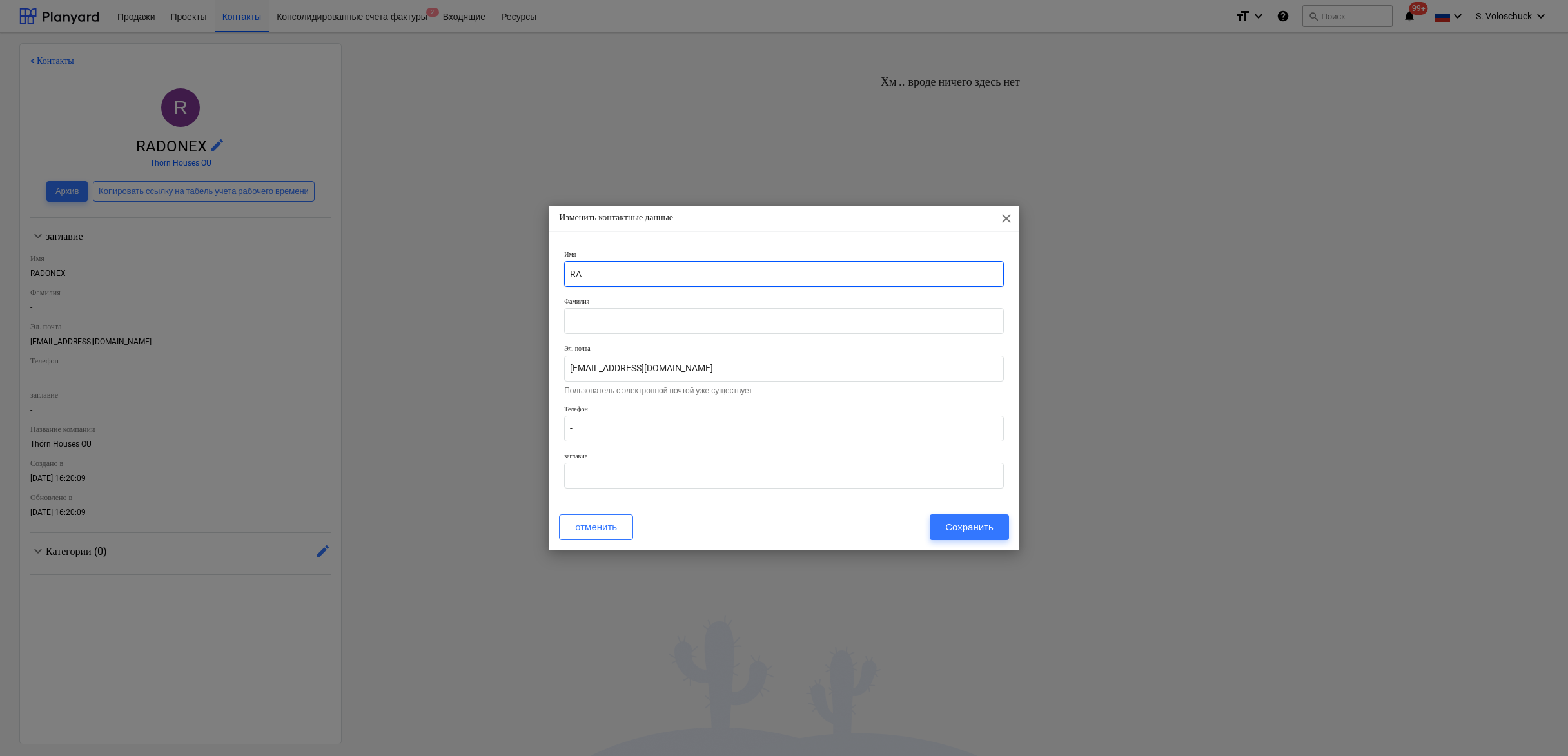
type input "R"
type input "thörn houses OÜ"
click at [710, 392] on p "Пользователь с электронной почтой уже существует" at bounding box center [784, 390] width 440 height 8
click at [709, 371] on input "[EMAIL_ADDRESS][DOMAIN_NAME]" at bounding box center [784, 368] width 440 height 26
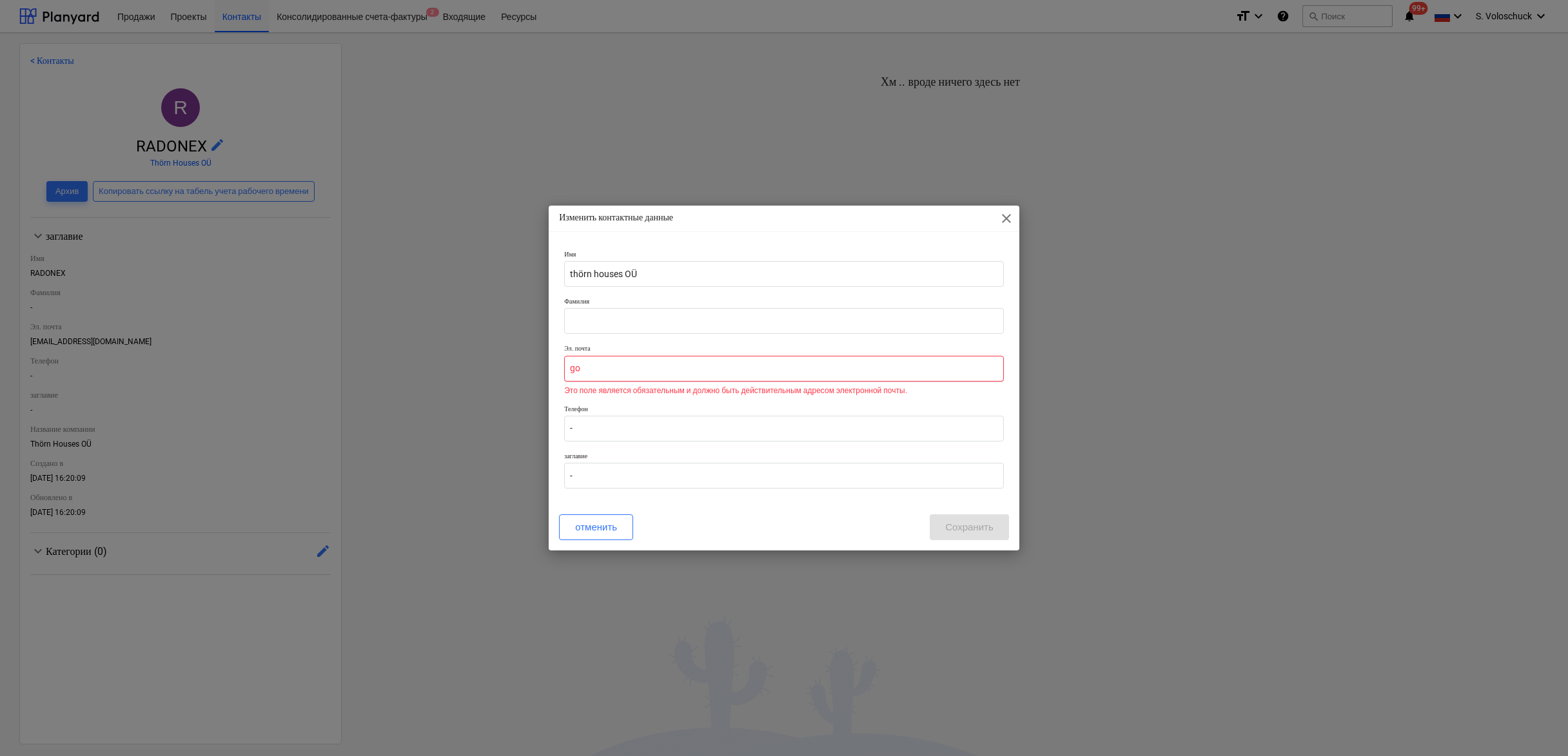
type input "g"
click at [1010, 217] on span "close" at bounding box center [1007, 219] width 16 height 16
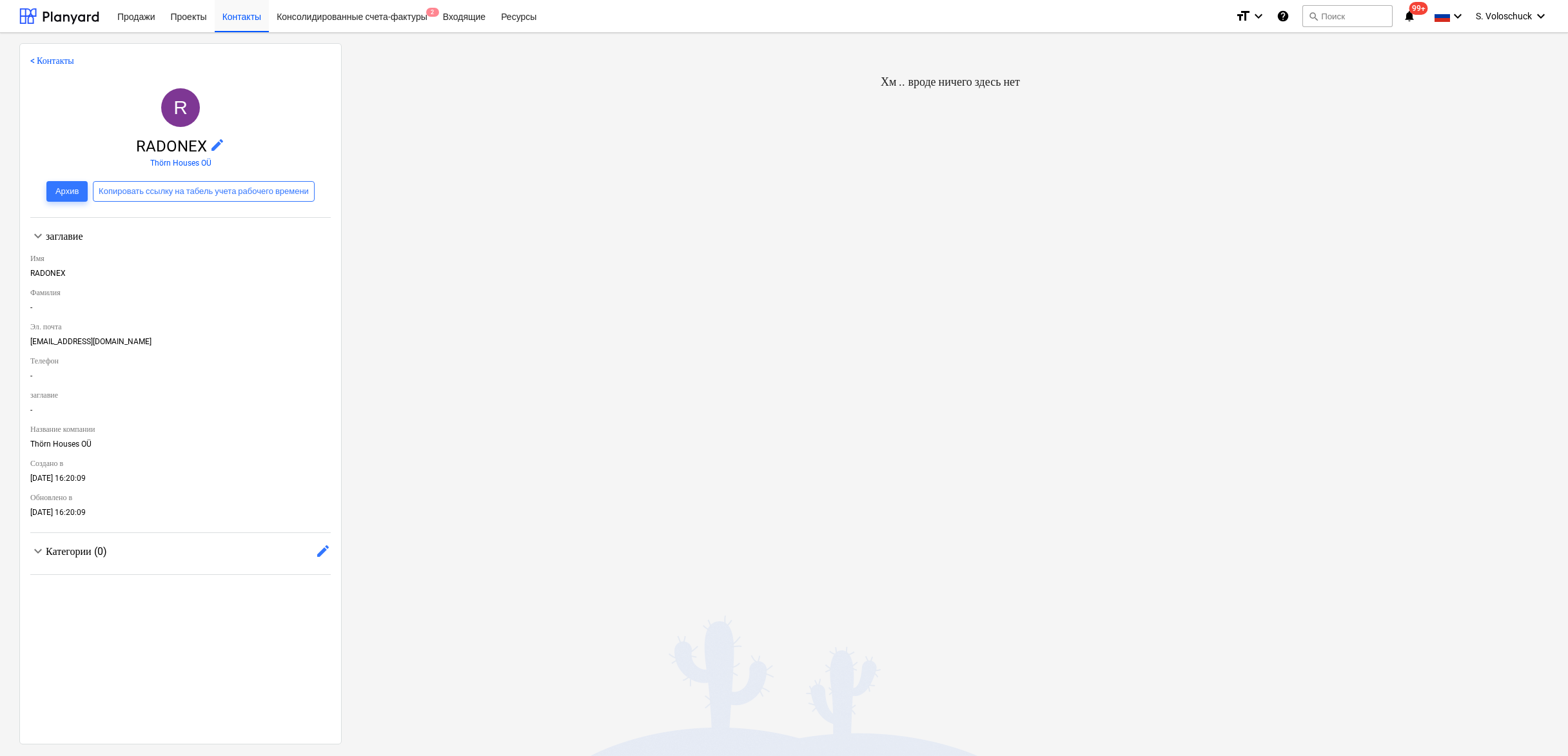
click at [29, 60] on div "< Контакты R RADONEX edit Thörn Houses OÜ Архив Копировать ссылку на табель уче…" at bounding box center [181, 394] width 323 height 701
click at [63, 60] on link "< Контакты" at bounding box center [52, 61] width 44 height 10
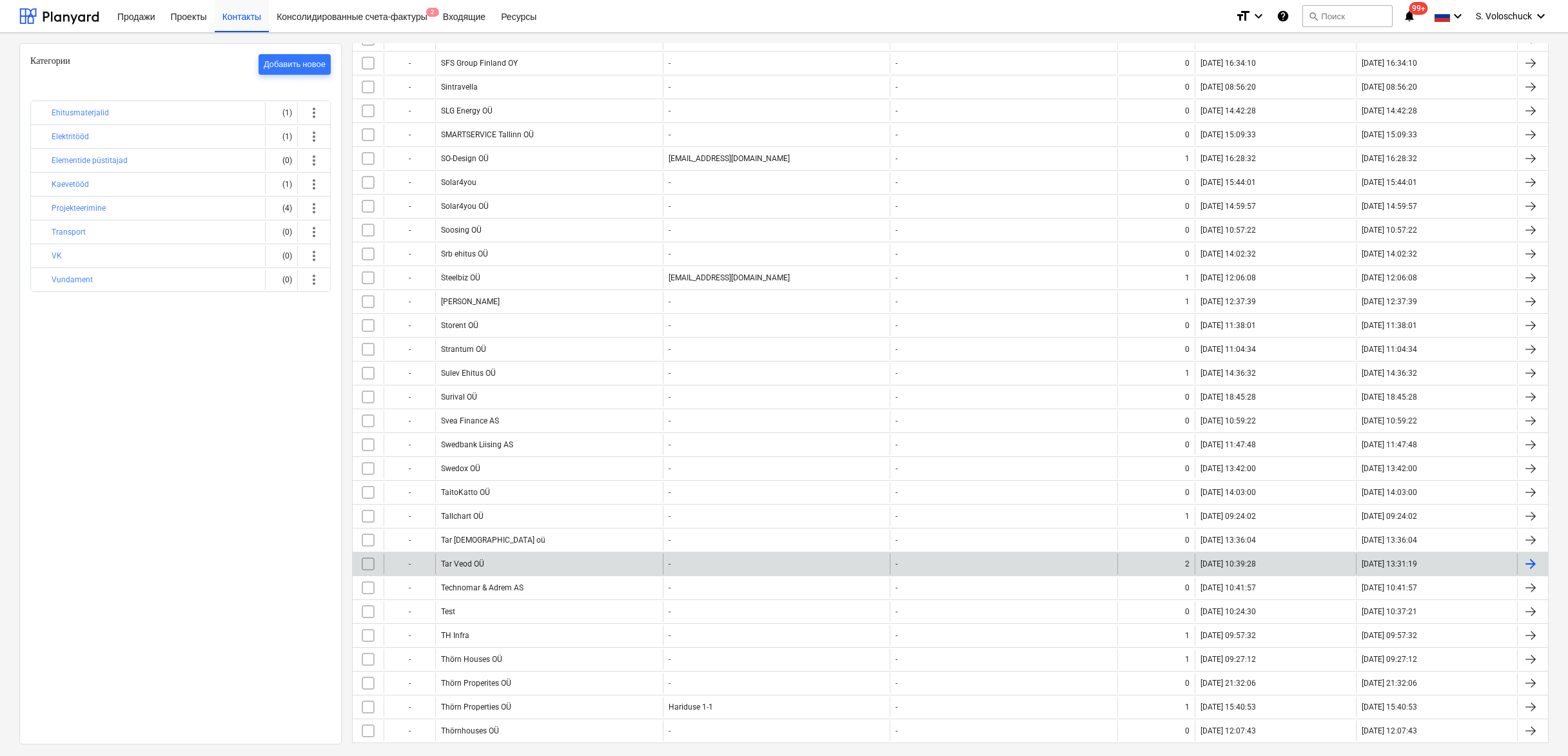
scroll to position [6942, 0]
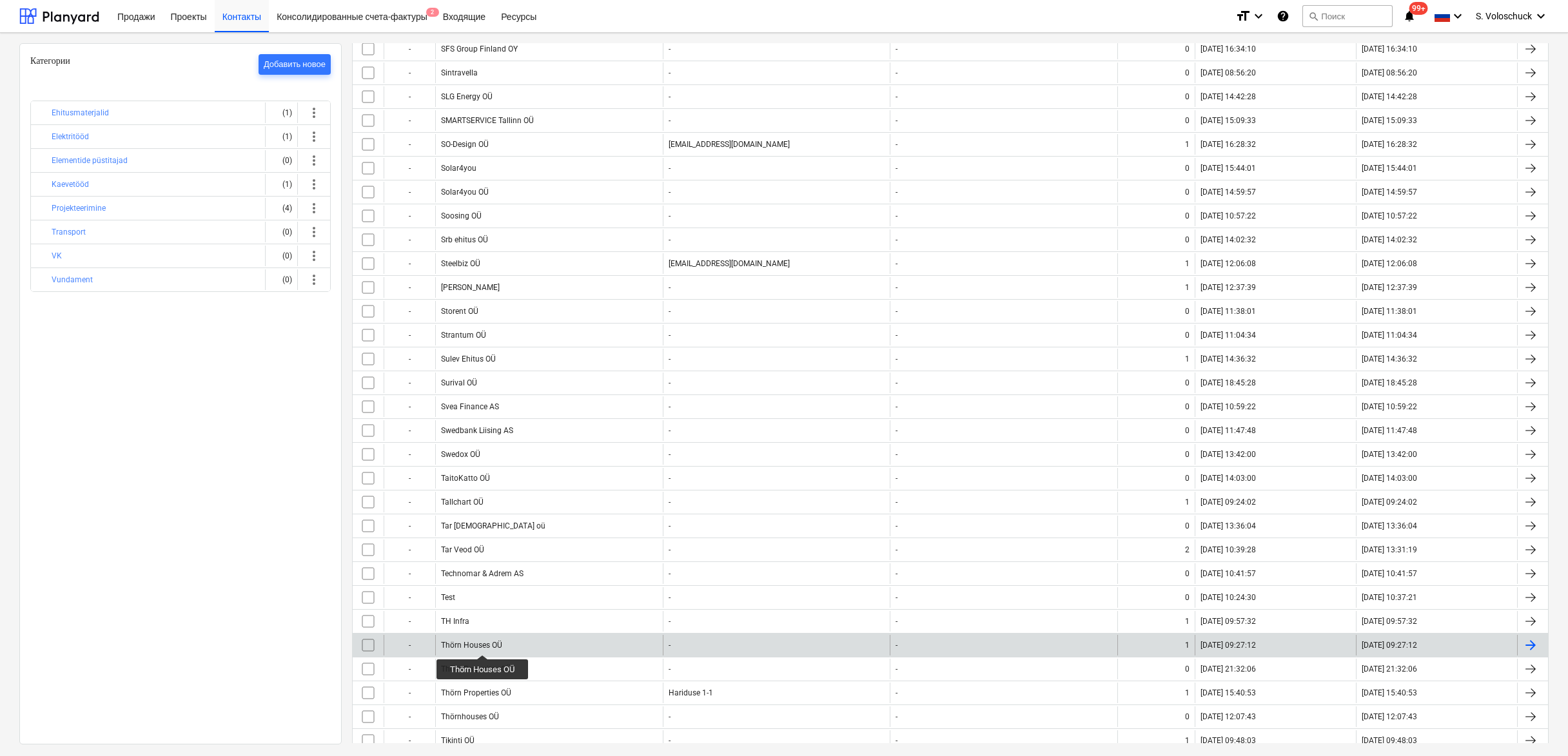
click at [483, 643] on div "Thörn Houses OÜ" at bounding box center [471, 645] width 61 height 9
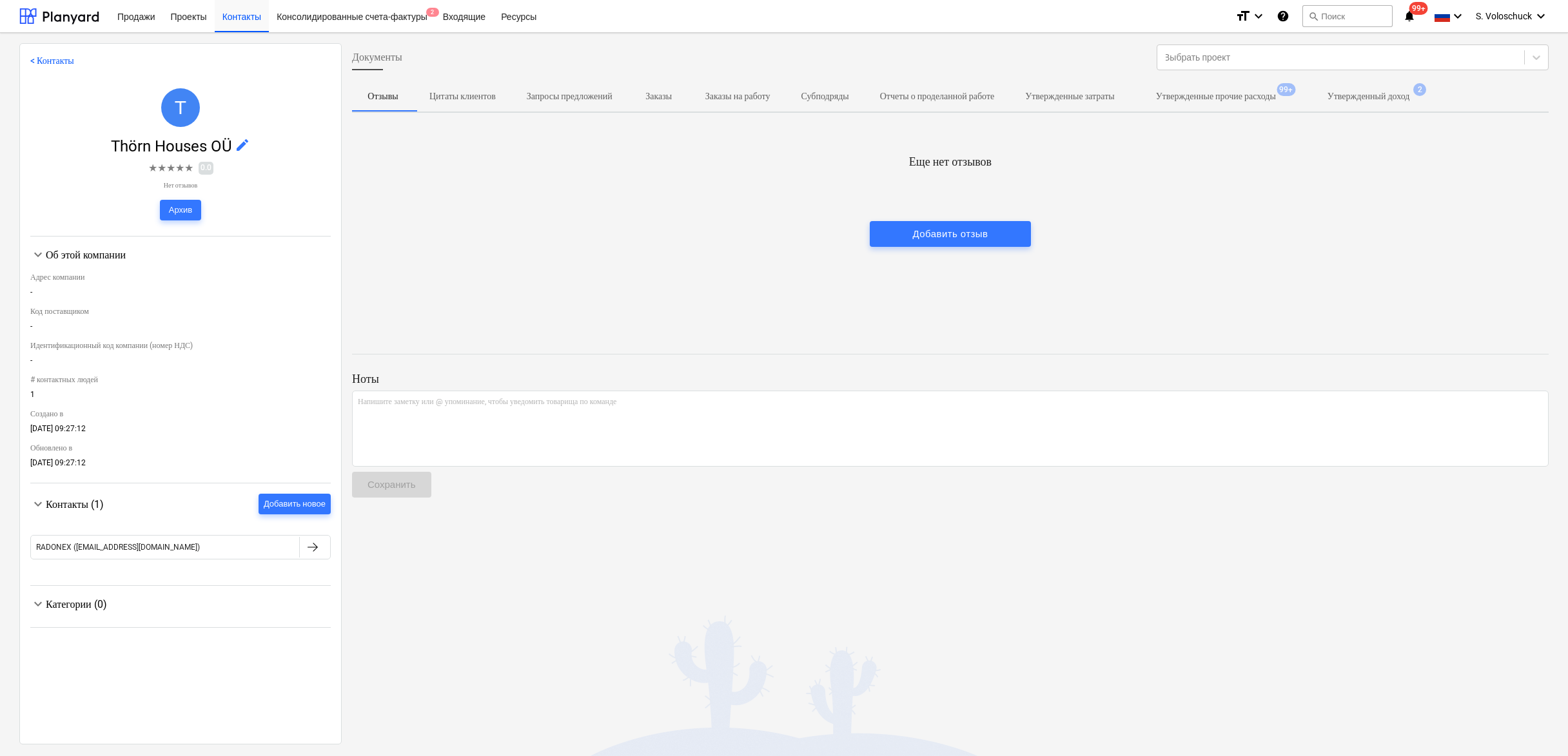
click at [59, 498] on span "Контакты (1)" at bounding box center [75, 504] width 58 height 12
click at [60, 499] on span "Контакты (1)" at bounding box center [75, 504] width 58 height 12
click at [52, 249] on div "Об этой компании" at bounding box center [188, 255] width 285 height 12
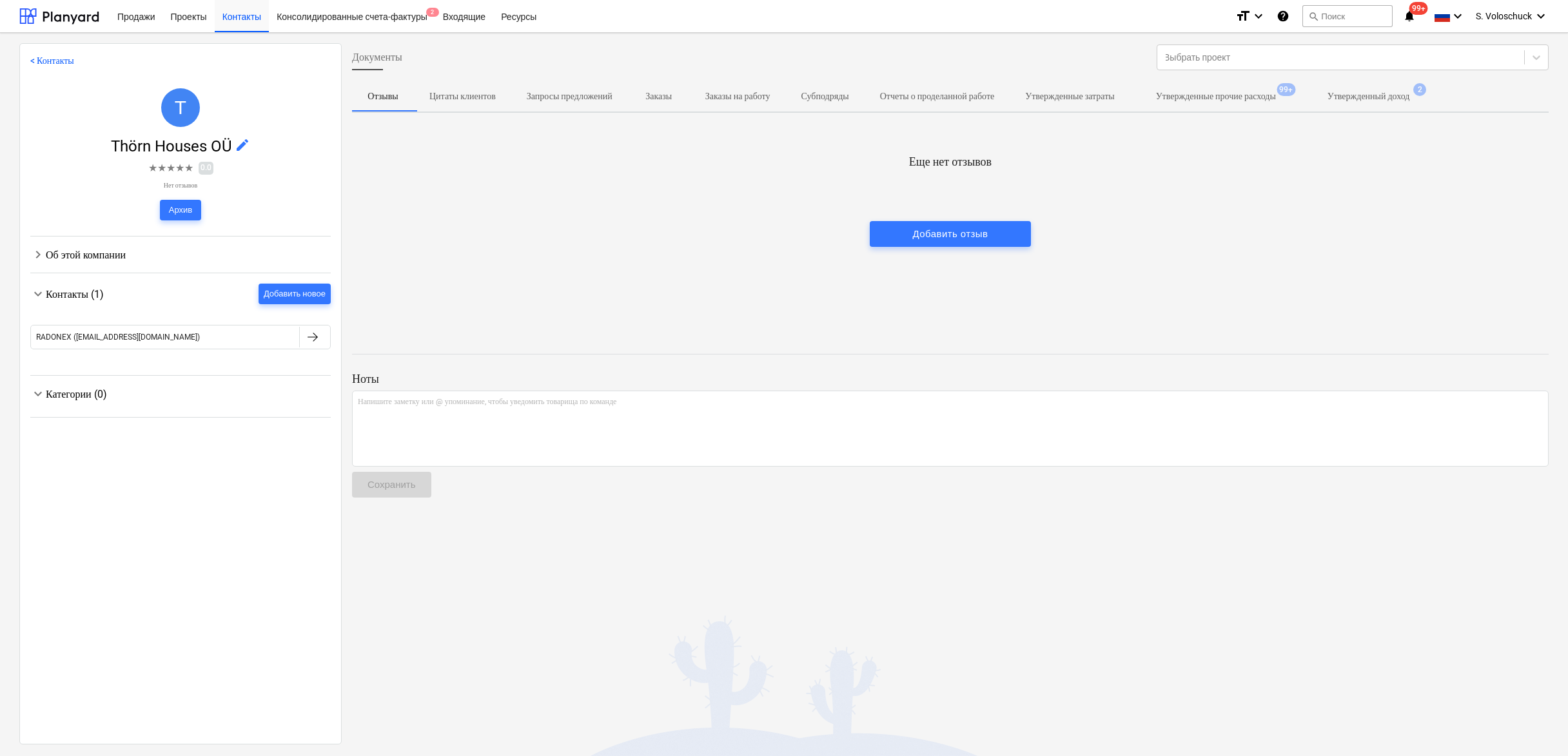
click at [54, 252] on div "Об этой компании" at bounding box center [188, 255] width 285 height 12
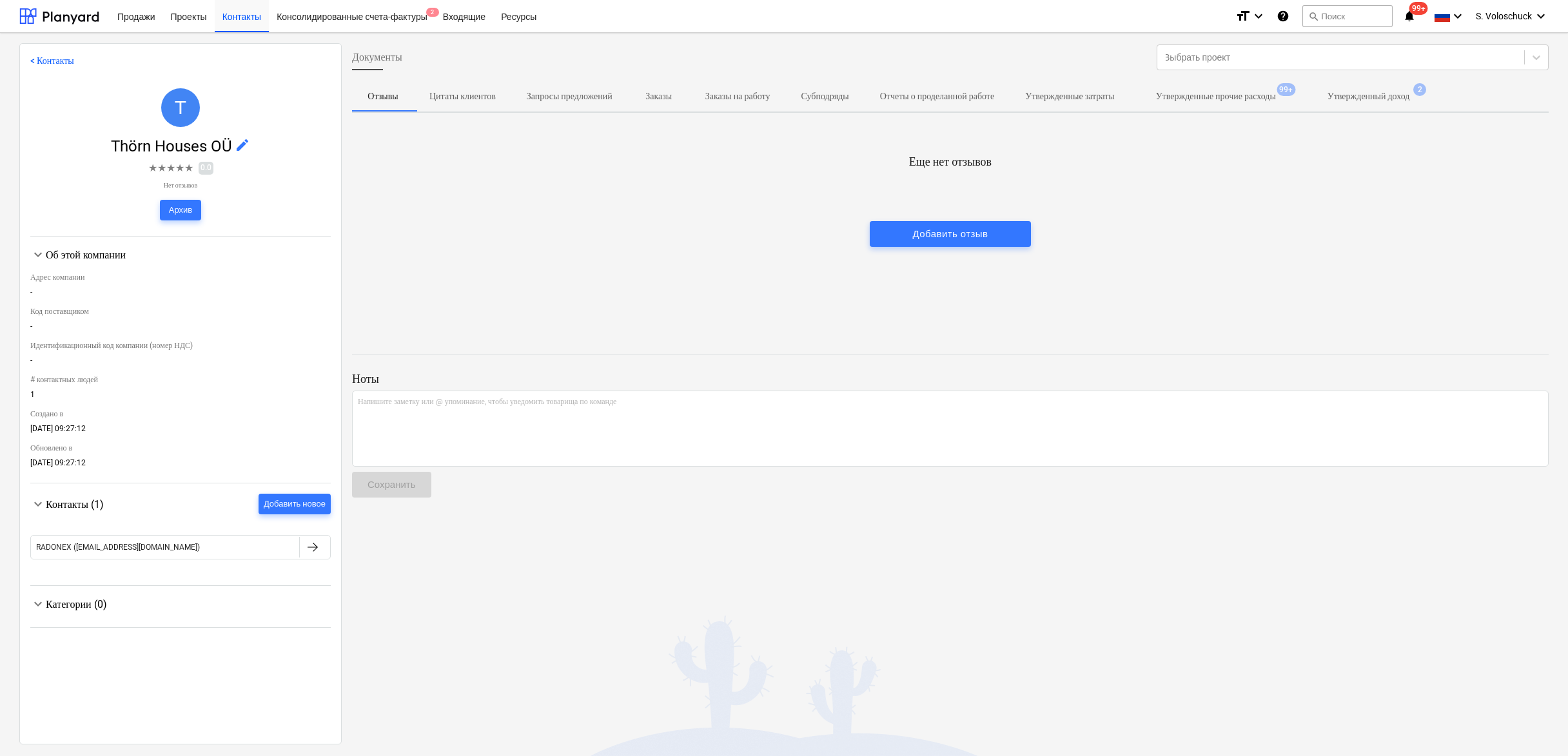
click at [243, 145] on span "edit" at bounding box center [243, 145] width 16 height 16
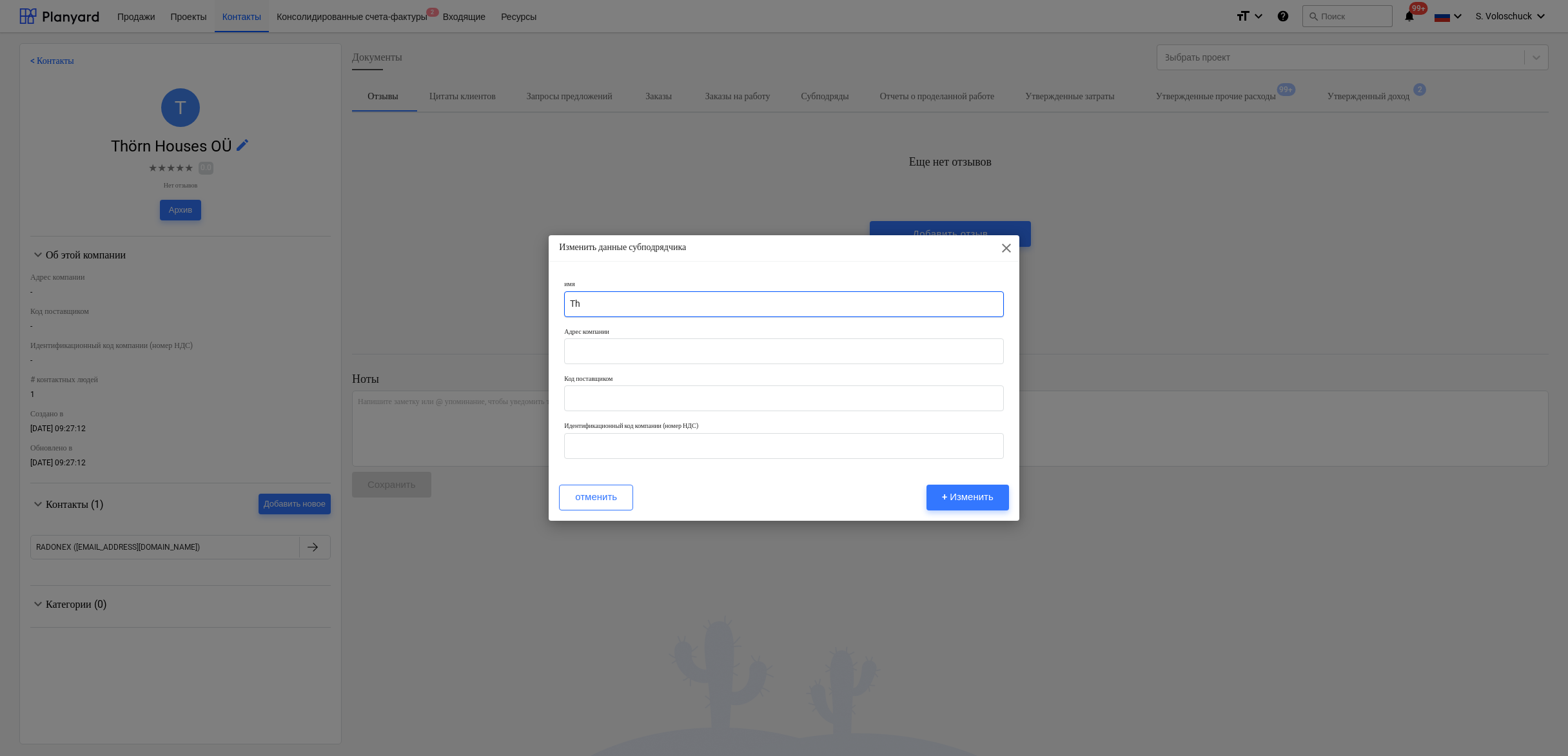
type input "T"
type input "Radonex OÜ"
click at [968, 495] on div "+ Изменить" at bounding box center [968, 497] width 52 height 17
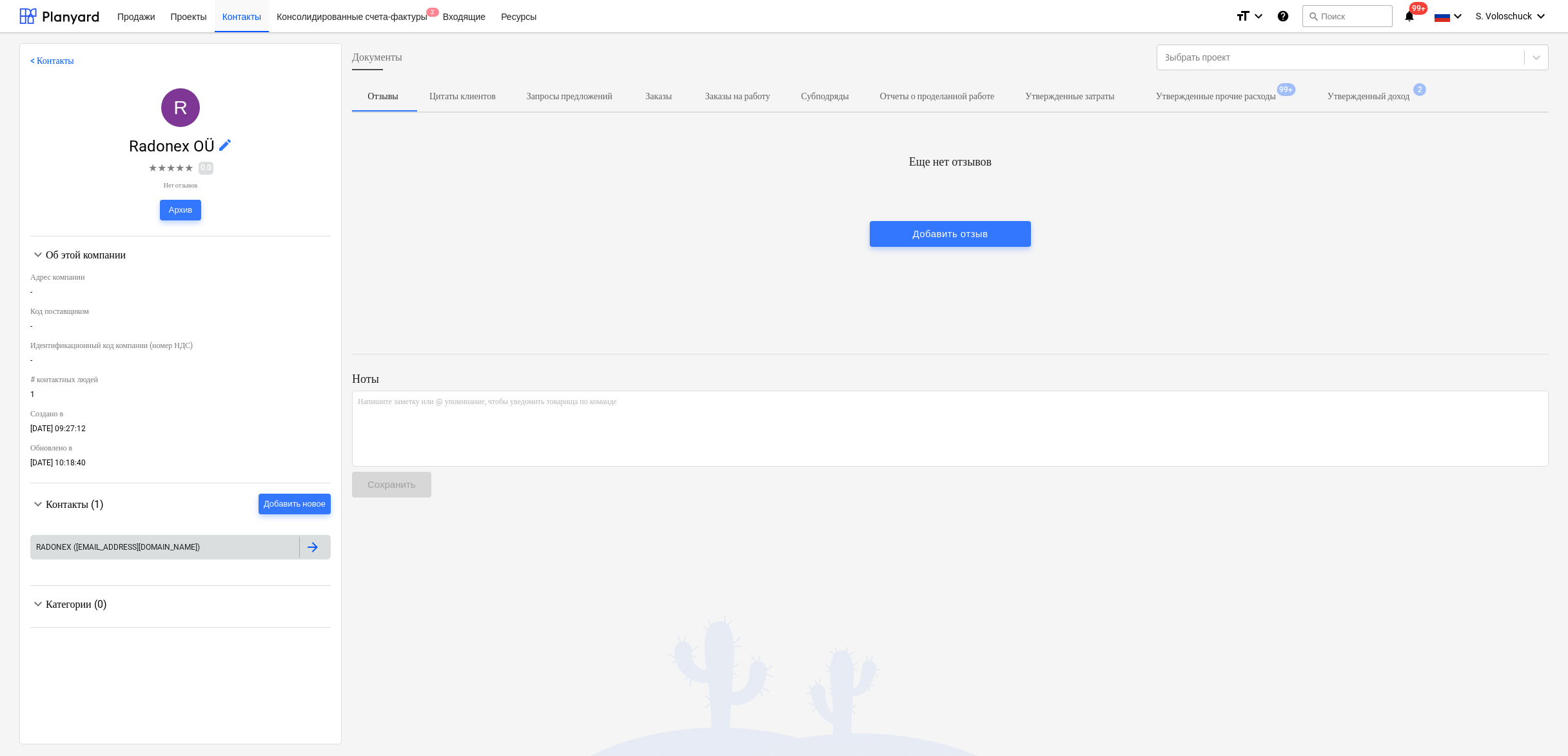
click at [305, 542] on div at bounding box center [313, 547] width 16 height 16
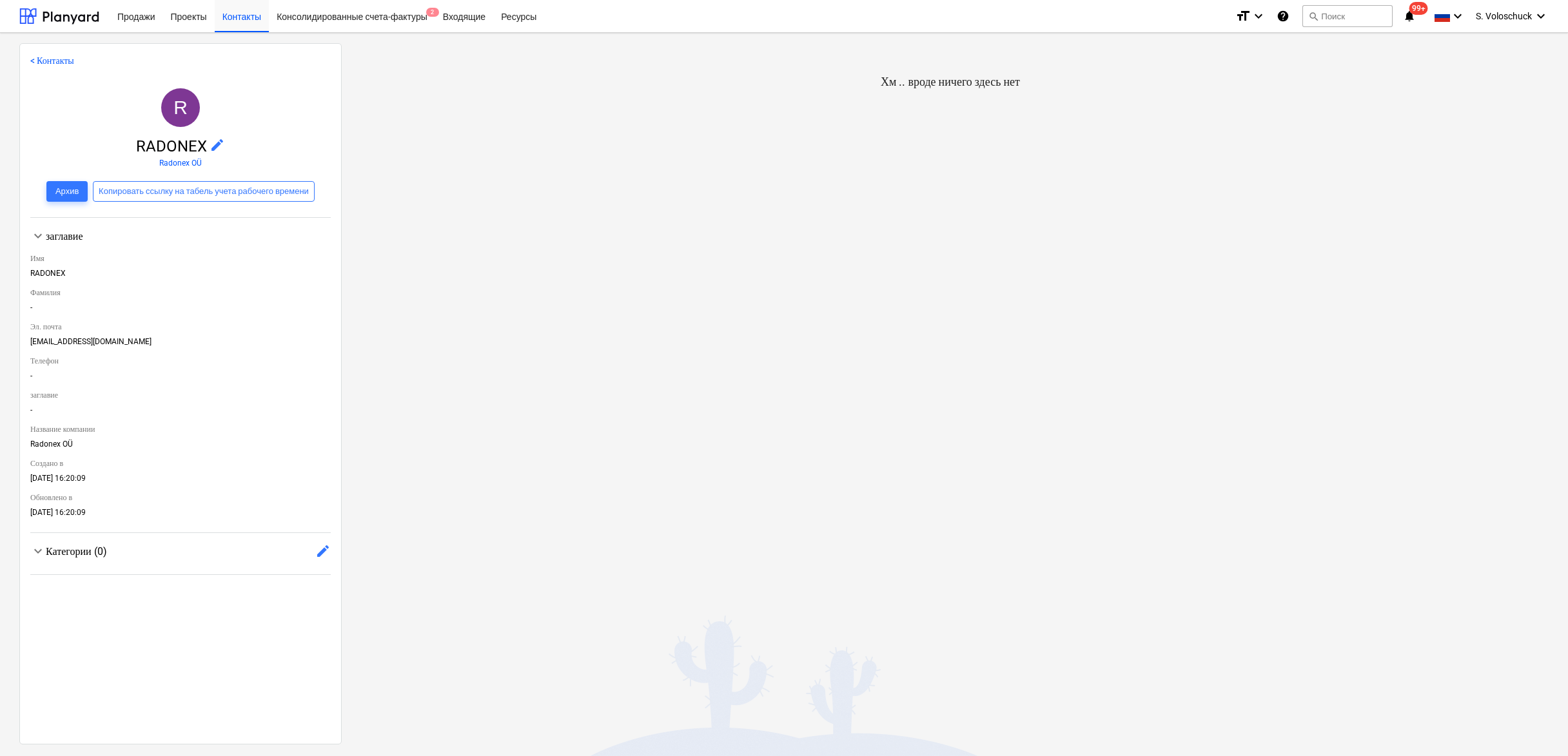
click at [58, 60] on link "< Контакты" at bounding box center [52, 61] width 44 height 10
